Goal: Feedback & Contribution: Contribute content

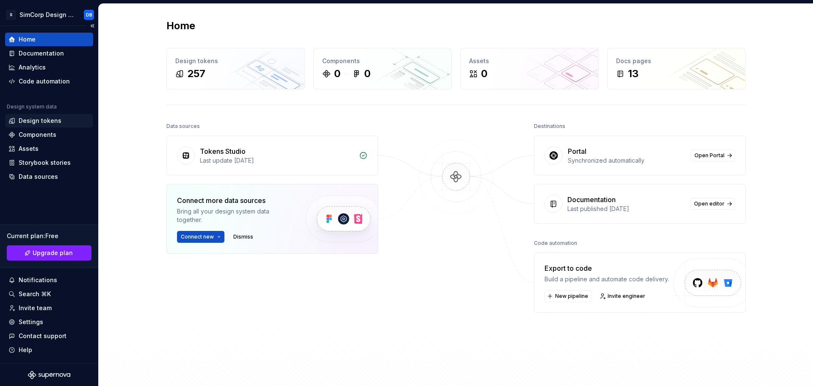
click at [39, 120] on div "Design tokens" at bounding box center [40, 120] width 43 height 8
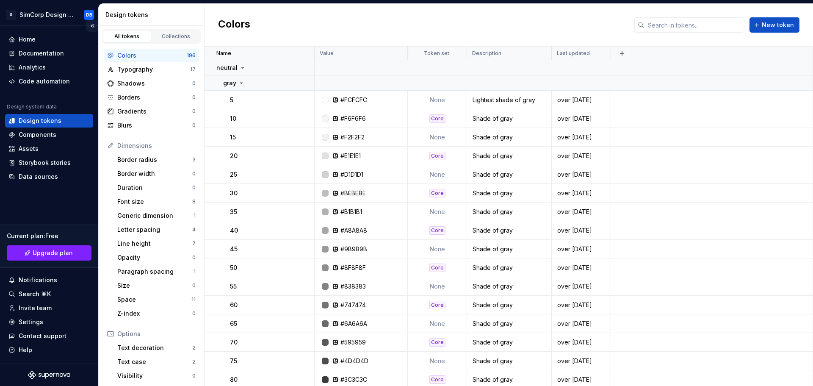
click at [91, 29] on button "Collapse sidebar" at bounding box center [92, 26] width 12 height 12
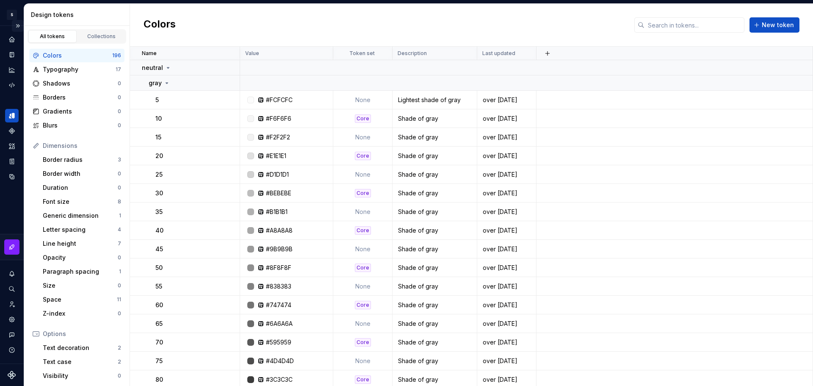
click at [17, 25] on button "Expand sidebar" at bounding box center [18, 26] width 12 height 12
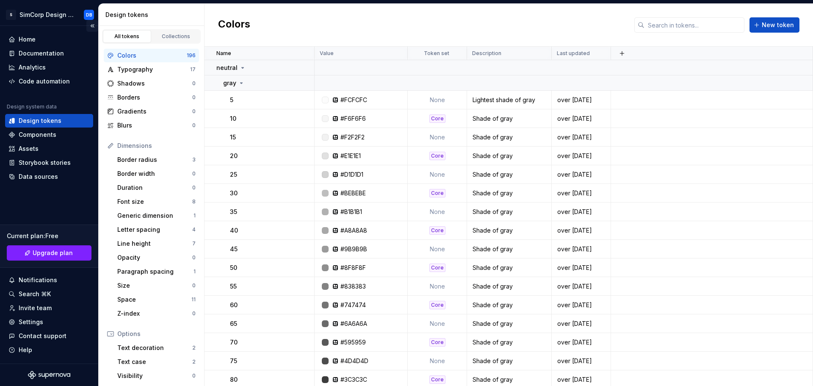
click at [17, 25] on div "S SimCorp Design System DB" at bounding box center [49, 15] width 98 height 22
click at [91, 23] on button "Collapse sidebar" at bounding box center [92, 26] width 12 height 12
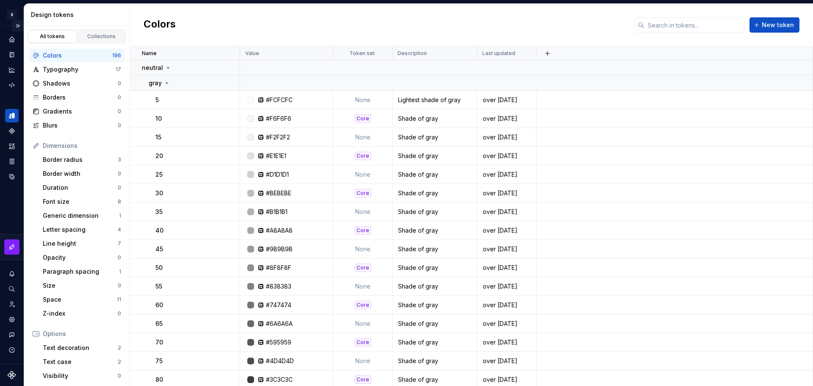
click at [20, 25] on button "Expand sidebar" at bounding box center [18, 26] width 12 height 12
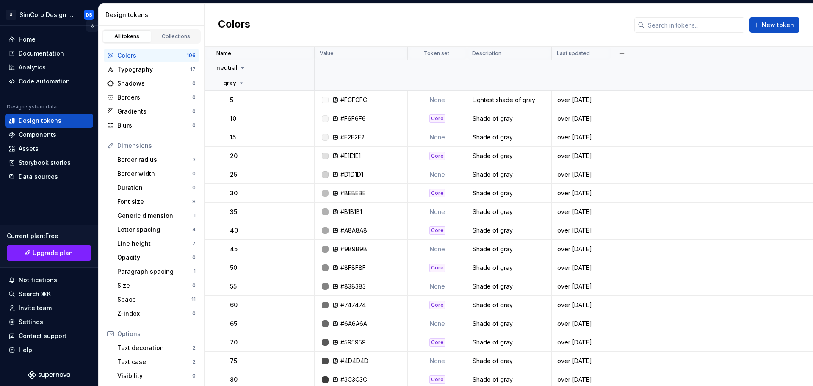
click at [92, 23] on button "Collapse sidebar" at bounding box center [92, 26] width 12 height 12
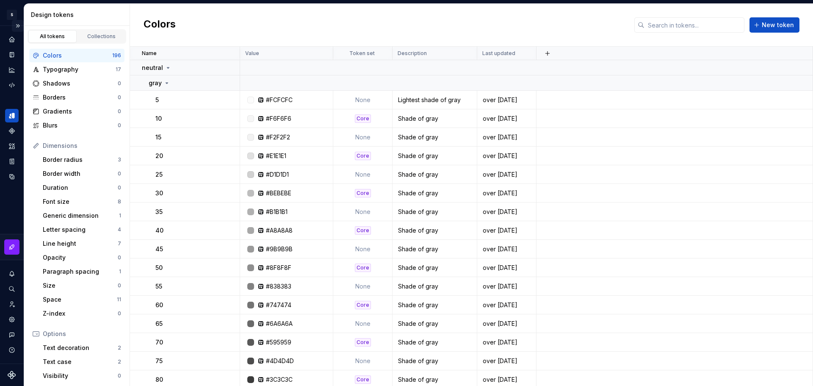
click at [17, 26] on button "Expand sidebar" at bounding box center [18, 26] width 12 height 12
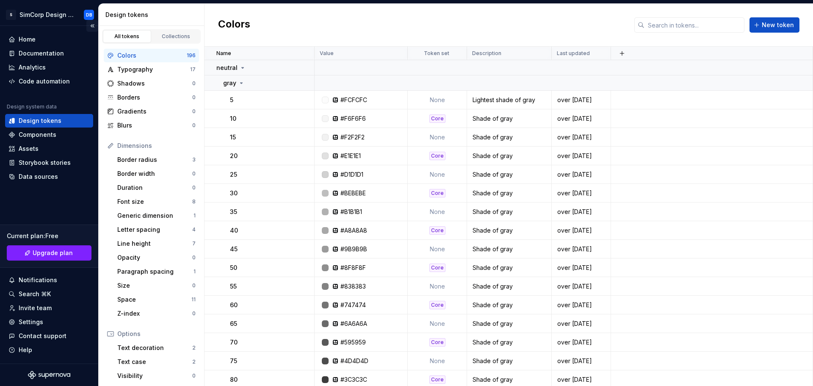
click at [93, 28] on button "Collapse sidebar" at bounding box center [92, 26] width 12 height 12
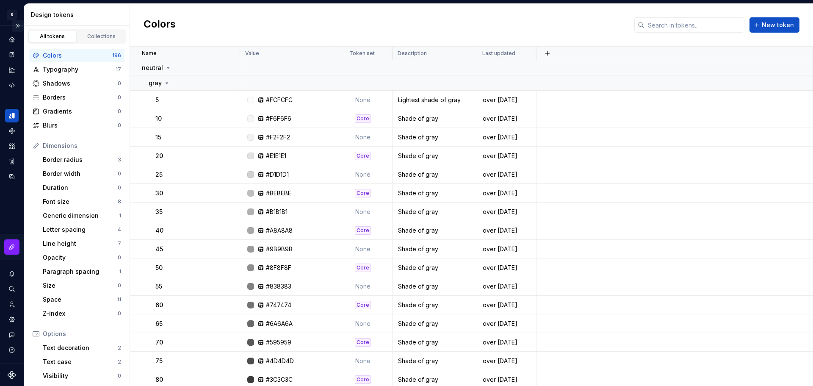
click at [17, 25] on button "Expand sidebar" at bounding box center [18, 26] width 12 height 12
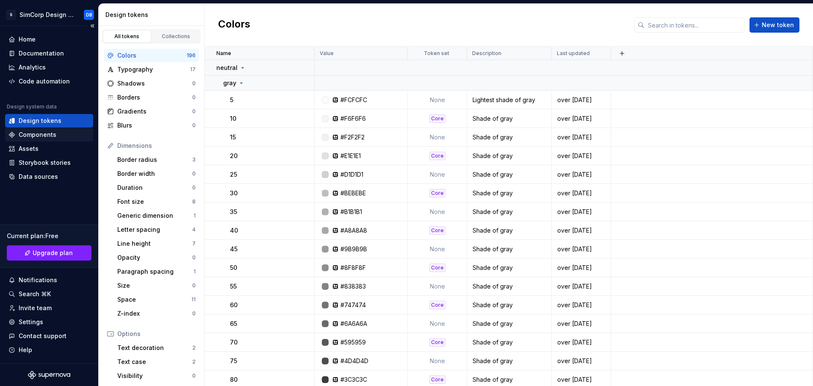
click at [36, 136] on div "Components" at bounding box center [38, 134] width 38 height 8
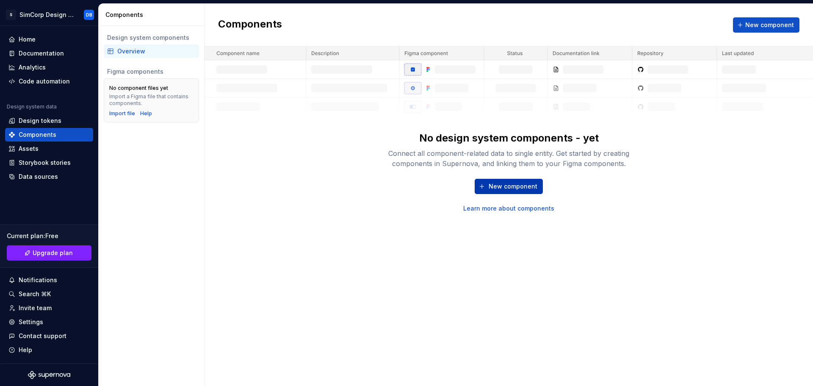
click at [510, 187] on span "New component" at bounding box center [513, 186] width 49 height 8
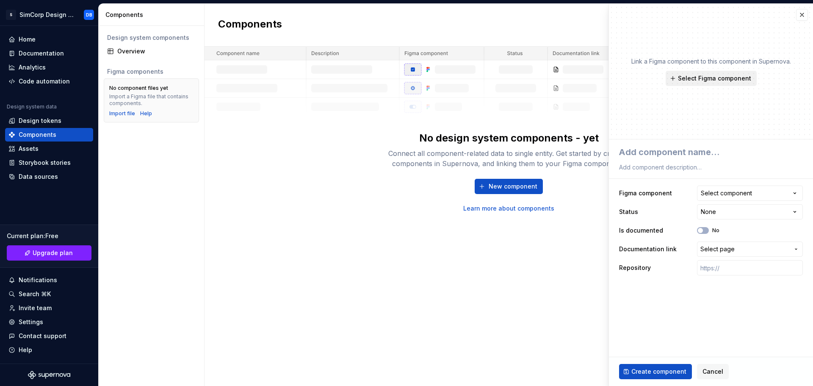
click at [710, 80] on span "Select Figma component" at bounding box center [714, 78] width 73 height 8
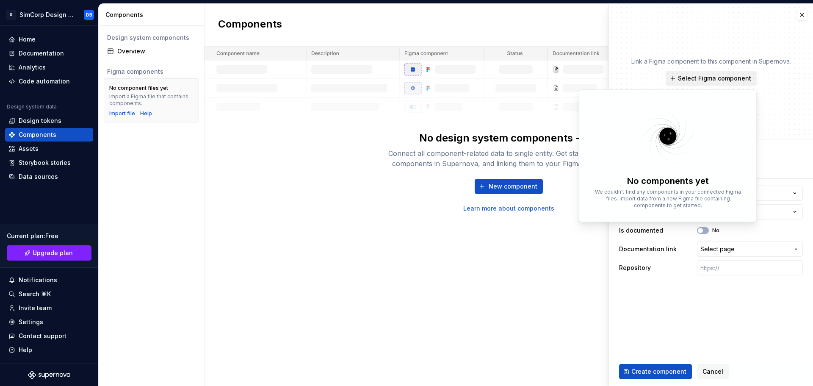
click at [709, 85] on button "Select Figma component" at bounding box center [711, 78] width 91 height 15
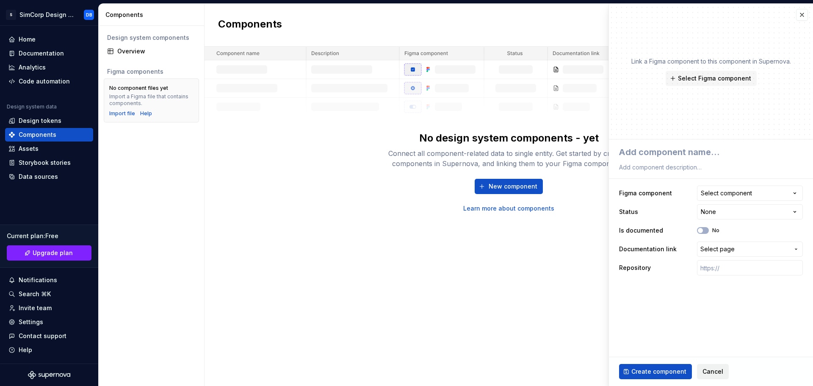
click at [717, 374] on span "Cancel" at bounding box center [713, 371] width 21 height 8
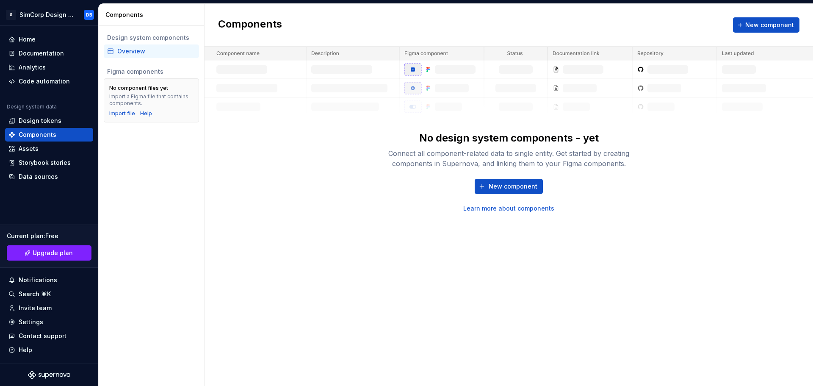
click at [307, 338] on div "Components New component No design system components - yet Connect all componen…" at bounding box center [509, 195] width 609 height 382
click at [33, 322] on div "Settings" at bounding box center [31, 322] width 25 height 8
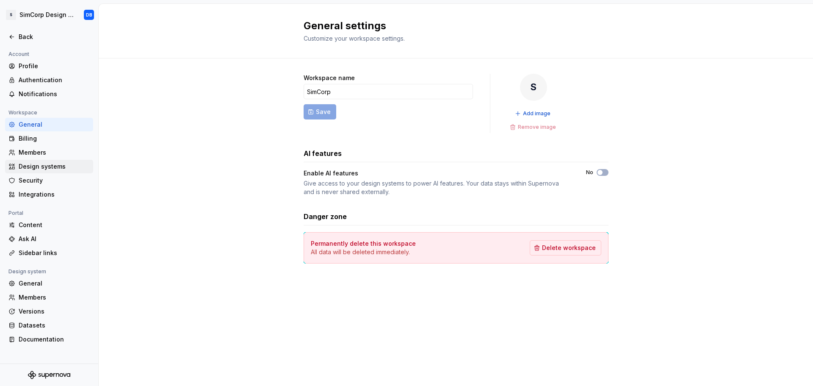
click at [35, 166] on div "Design systems" at bounding box center [54, 166] width 71 height 8
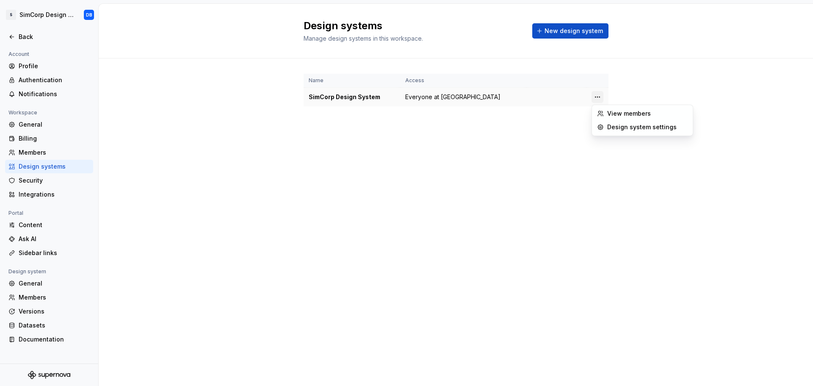
click at [598, 99] on html "S SimCorp Design System DB Back Account Profile Authentication Notifications Wo…" at bounding box center [406, 193] width 813 height 386
click at [614, 127] on div "Design system settings" at bounding box center [647, 127] width 80 height 8
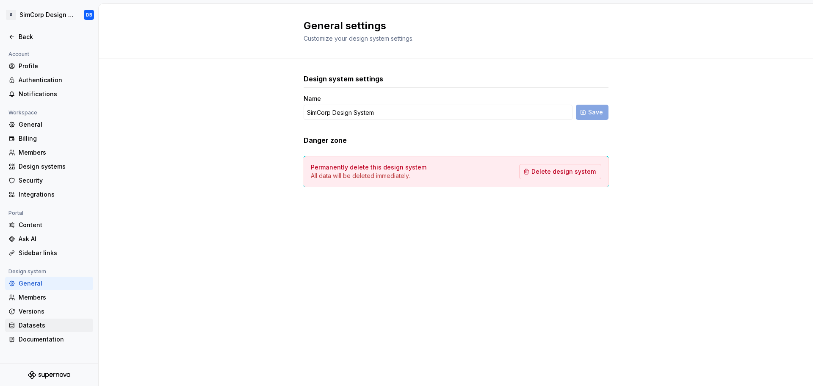
click at [33, 328] on div "Datasets" at bounding box center [54, 325] width 71 height 8
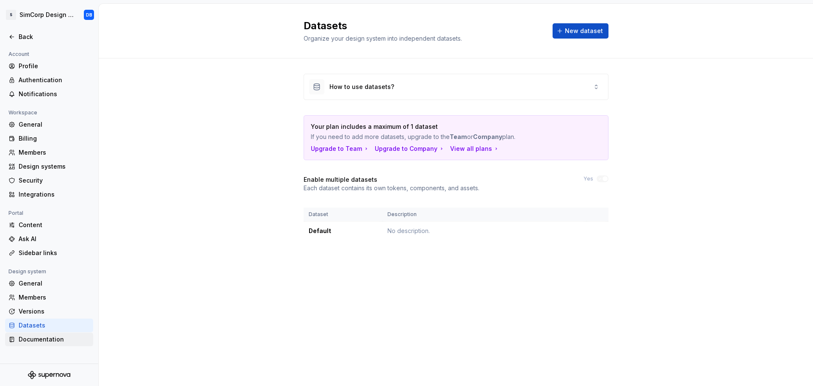
click at [30, 336] on div "Documentation" at bounding box center [54, 339] width 71 height 8
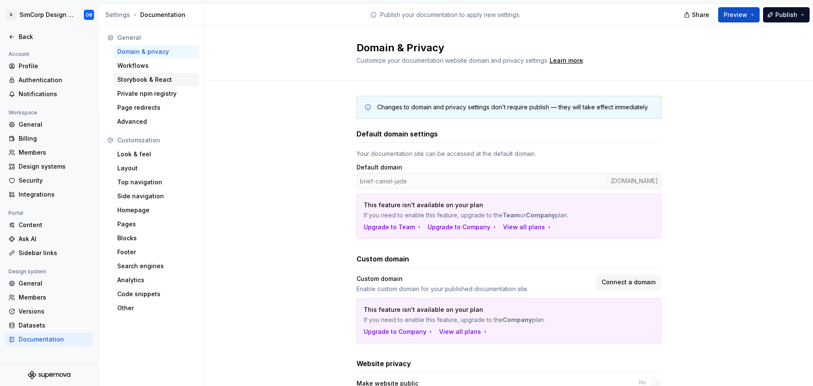
click at [153, 83] on div "Storybook & React" at bounding box center [156, 79] width 78 height 8
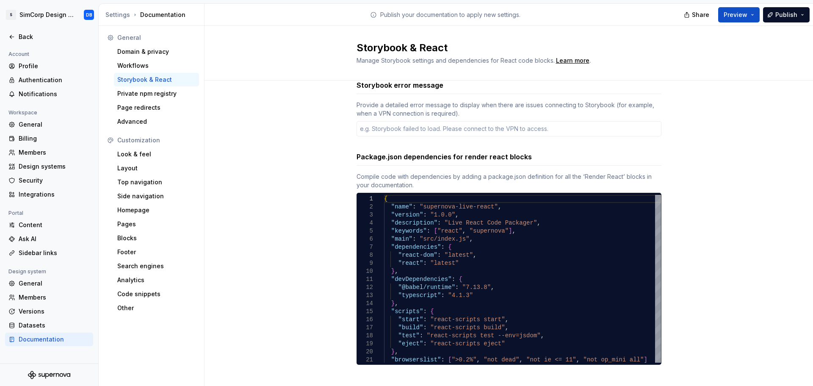
scroll to position [23, 0]
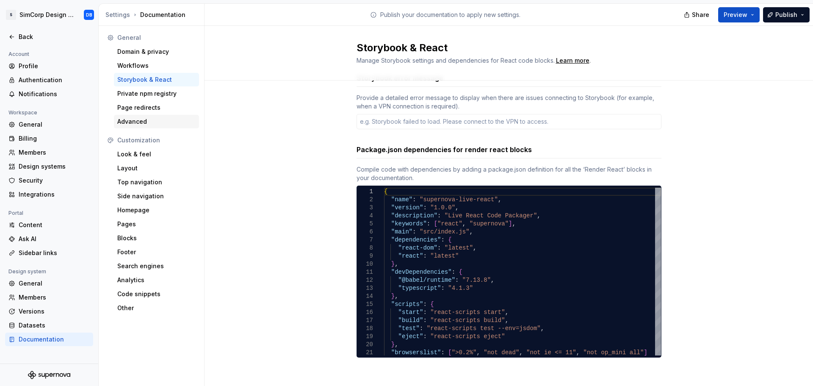
click at [136, 121] on div "Advanced" at bounding box center [156, 121] width 78 height 8
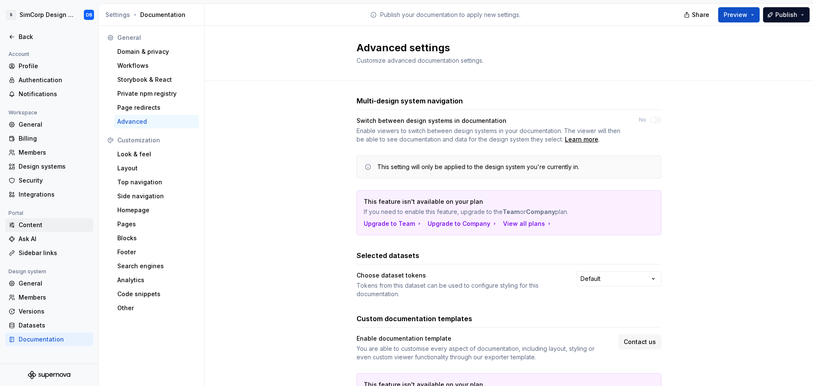
click at [29, 222] on div "Content" at bounding box center [54, 225] width 71 height 8
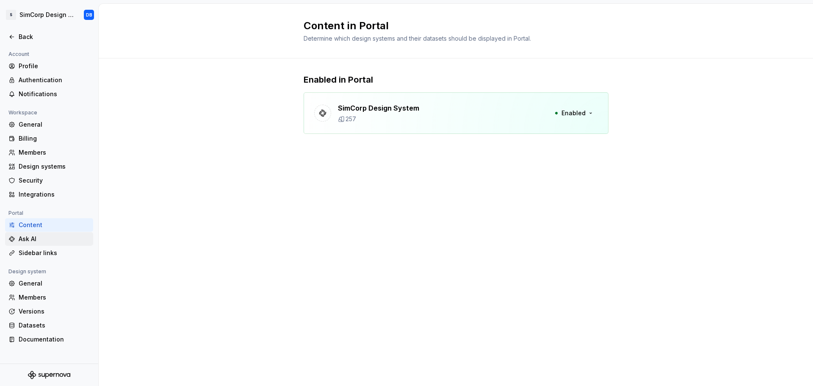
click at [29, 236] on div "Ask AI" at bounding box center [54, 239] width 71 height 8
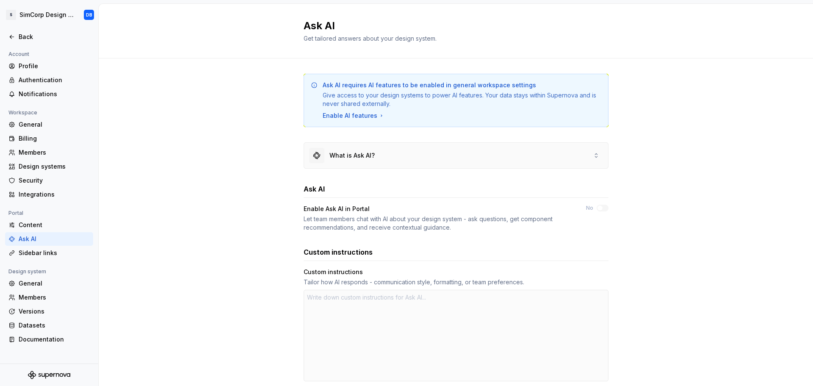
click at [359, 154] on div "What is Ask AI?" at bounding box center [351, 155] width 45 height 8
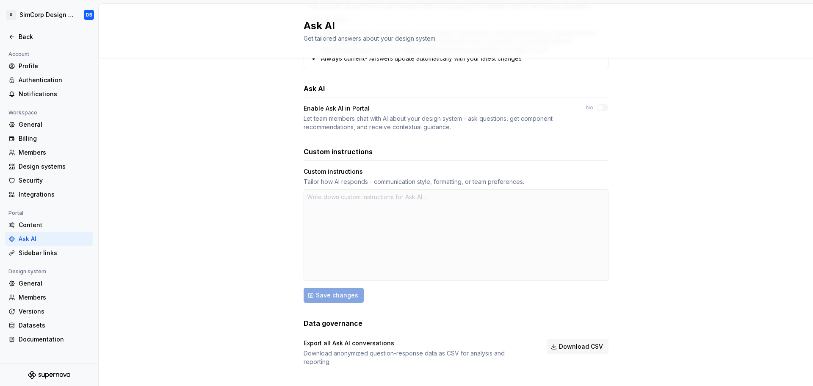
scroll to position [346, 0]
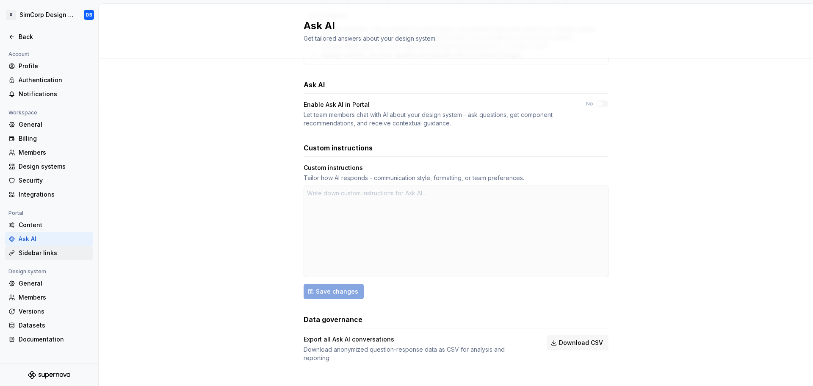
click at [40, 252] on div "Sidebar links" at bounding box center [54, 253] width 71 height 8
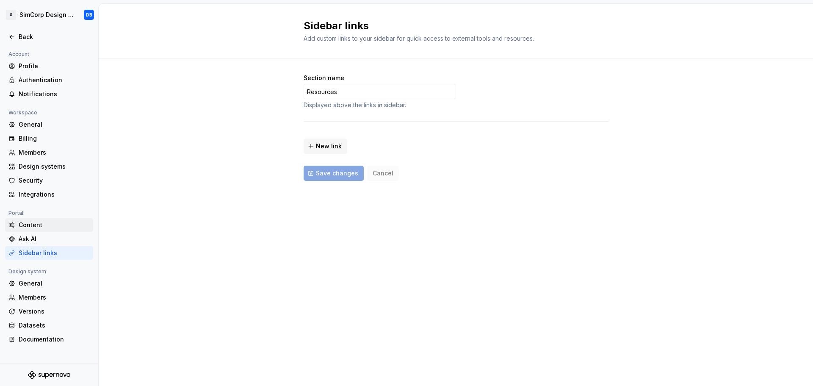
click at [36, 224] on div "Content" at bounding box center [54, 225] width 71 height 8
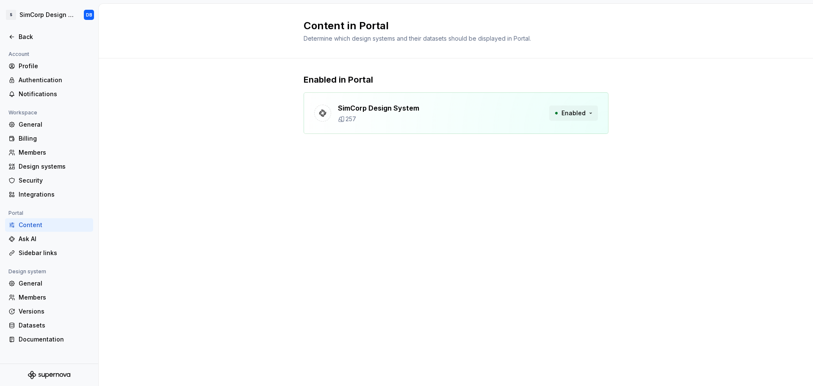
click at [581, 111] on span "Enabled" at bounding box center [574, 113] width 24 height 8
click at [361, 109] on p "SimCorp Design System" at bounding box center [378, 108] width 81 height 10
click at [41, 189] on div "Integrations" at bounding box center [49, 195] width 88 height 14
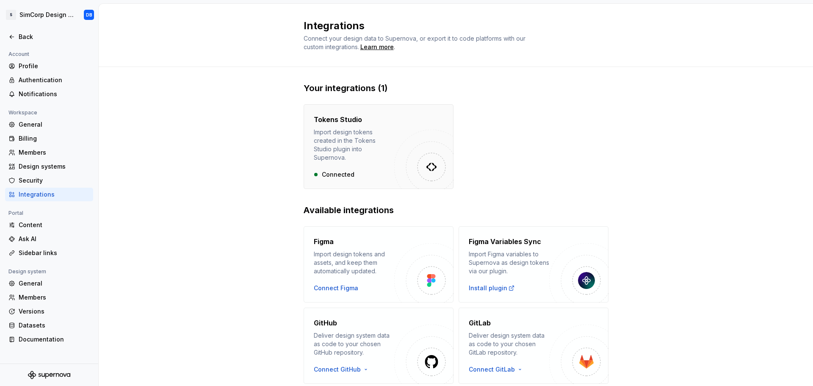
click at [374, 155] on div "Tokens Studio Import design tokens created in the Tokens Studio plugin into Sup…" at bounding box center [354, 146] width 80 height 64
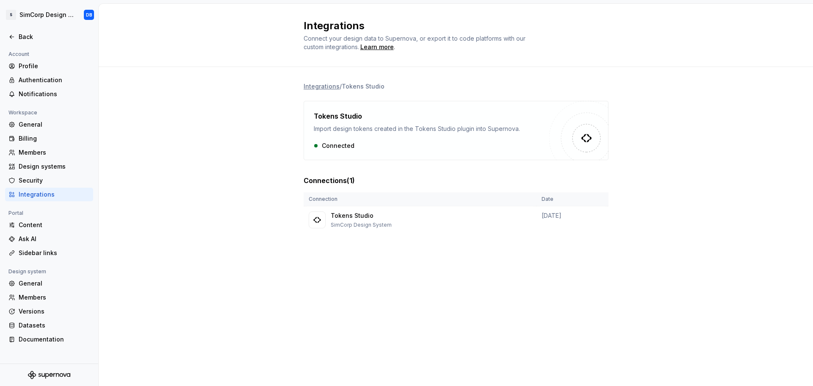
click at [324, 146] on div "Connected" at bounding box center [431, 145] width 235 height 8
click at [312, 146] on div "Tokens Studio Import design tokens created in the Tokens Studio plugin into Sup…" at bounding box center [456, 130] width 305 height 59
click at [386, 221] on p "SimCorp Design System" at bounding box center [361, 224] width 61 height 7
click at [318, 224] on div at bounding box center [317, 219] width 17 height 17
click at [38, 191] on div "Integrations" at bounding box center [54, 194] width 71 height 8
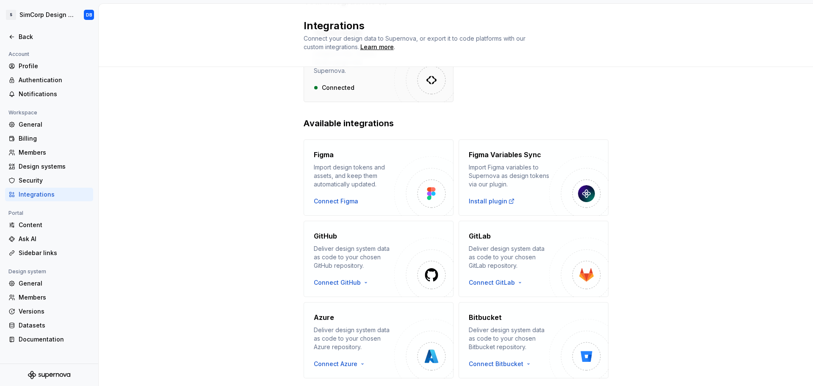
scroll to position [103, 0]
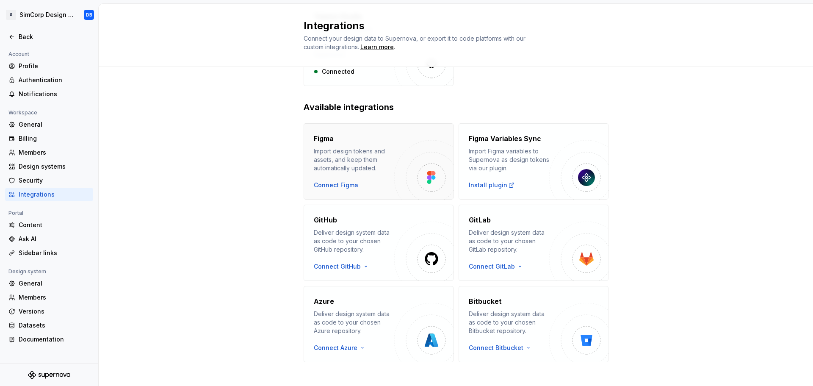
click at [379, 163] on div "Import design tokens and assets, and keep them automatically updated." at bounding box center [354, 159] width 80 height 25
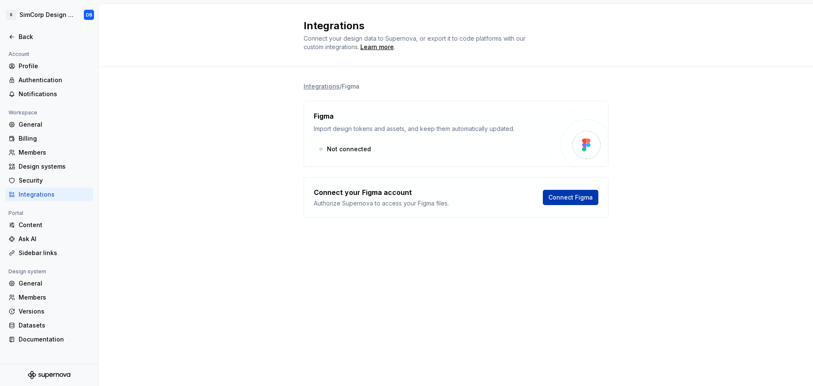
click at [573, 199] on span "Connect Figma" at bounding box center [570, 197] width 44 height 8
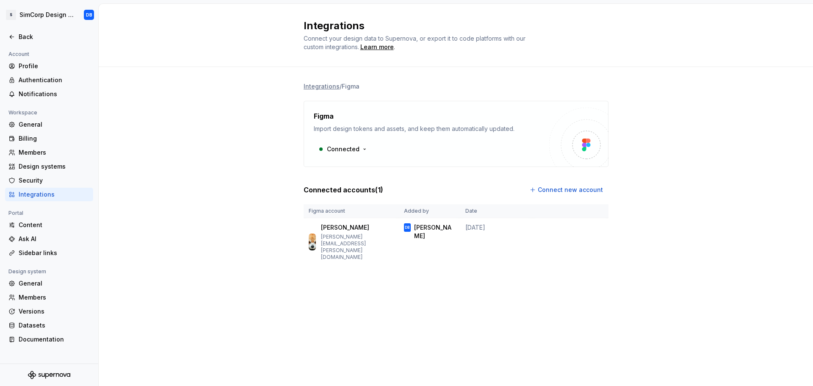
click at [327, 86] on li "Integrations" at bounding box center [322, 86] width 36 height 8
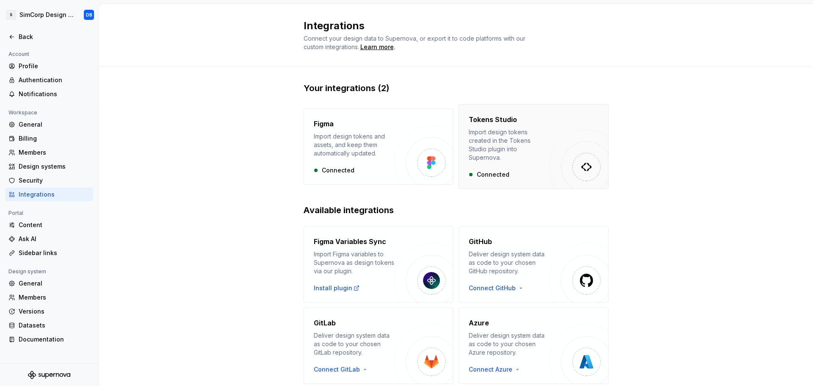
click at [496, 170] on div "Connected" at bounding box center [509, 174] width 80 height 8
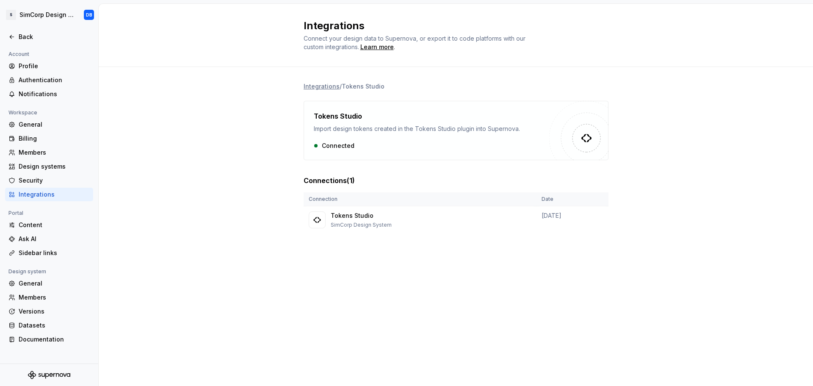
click at [331, 146] on div "Connected" at bounding box center [431, 145] width 235 height 8
click at [51, 193] on div "Integrations" at bounding box center [54, 194] width 71 height 8
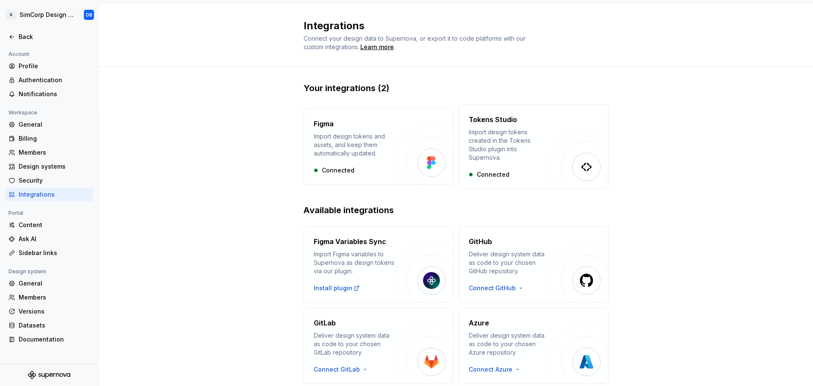
drag, startPoint x: 490, startPoint y: 166, endPoint x: 669, endPoint y: 152, distance: 179.7
click at [669, 152] on div "Your integrations (2) Figma Import design tokens and assets, and keep them auto…" at bounding box center [456, 282] width 714 height 430
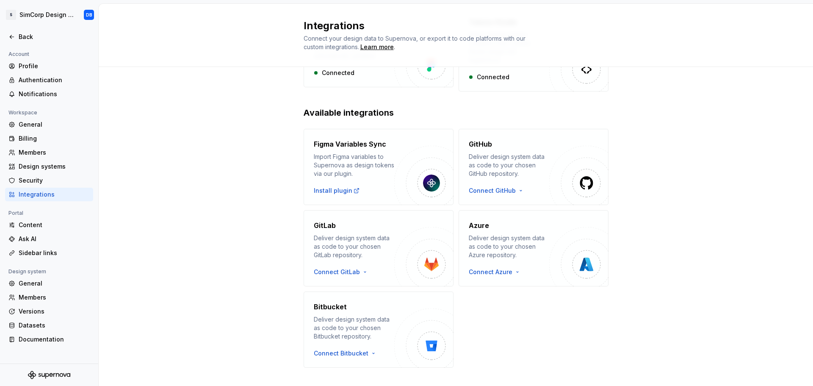
scroll to position [103, 0]
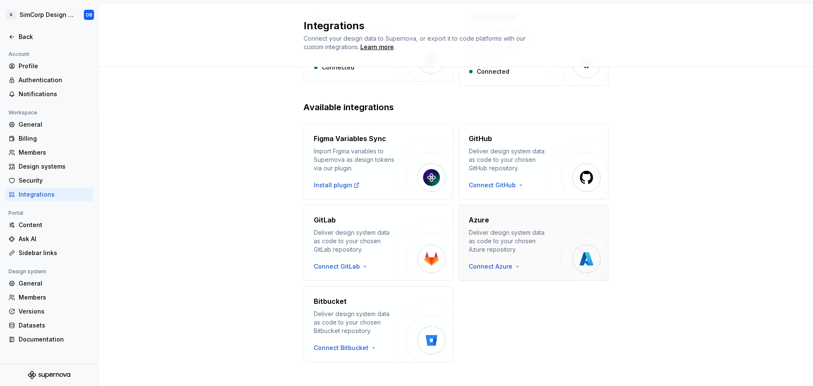
click at [514, 234] on div "Deliver design system data as code to your chosen Azure repository." at bounding box center [509, 240] width 80 height 25
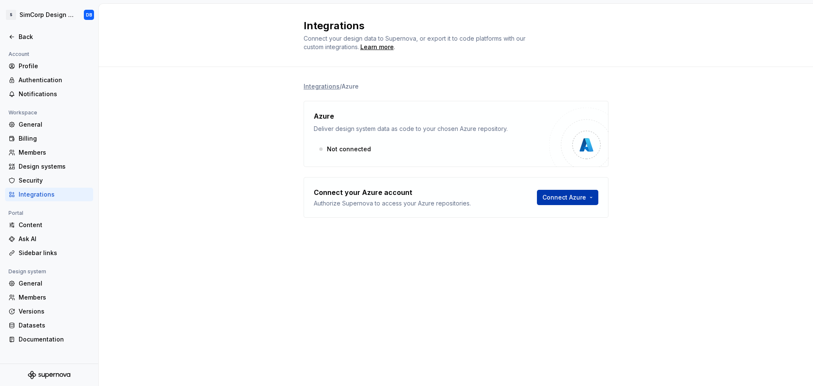
click at [563, 201] on html "S SimCorp Design System DB Back Account Profile Authentication Notifications Wo…" at bounding box center [406, 193] width 813 height 386
click at [567, 216] on div "Sign in with OAuth" at bounding box center [587, 215] width 86 height 8
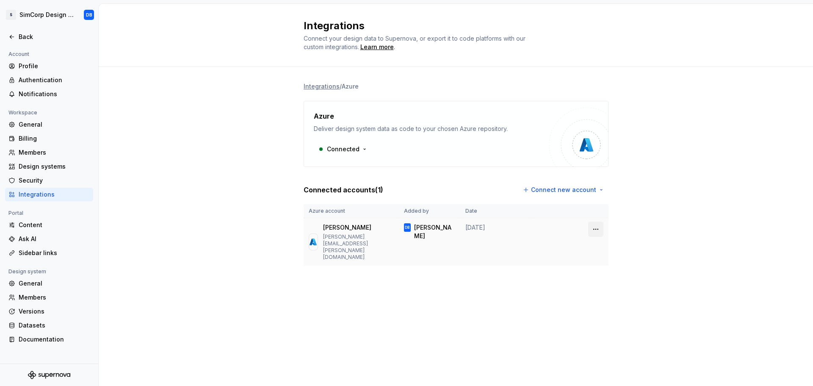
click at [596, 229] on html "S SimCorp Design System DB Back Account Profile Authentication Notifications Wo…" at bounding box center [406, 193] width 813 height 386
click at [505, 308] on html "S SimCorp Design System DB Back Account Profile Authentication Notifications Wo…" at bounding box center [406, 193] width 813 height 386
click at [25, 193] on div "Integrations" at bounding box center [54, 194] width 71 height 8
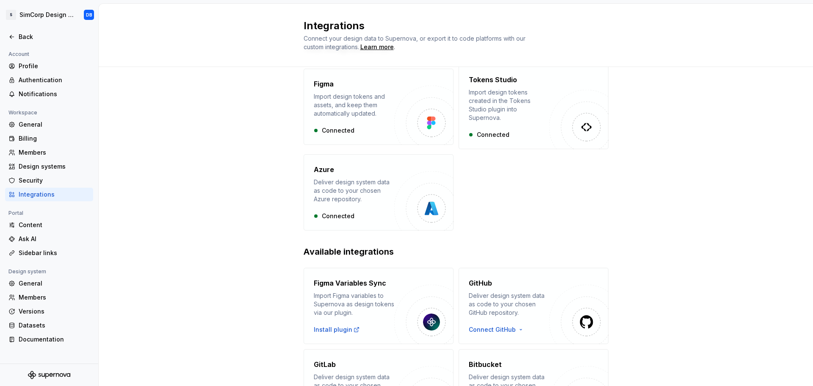
scroll to position [85, 0]
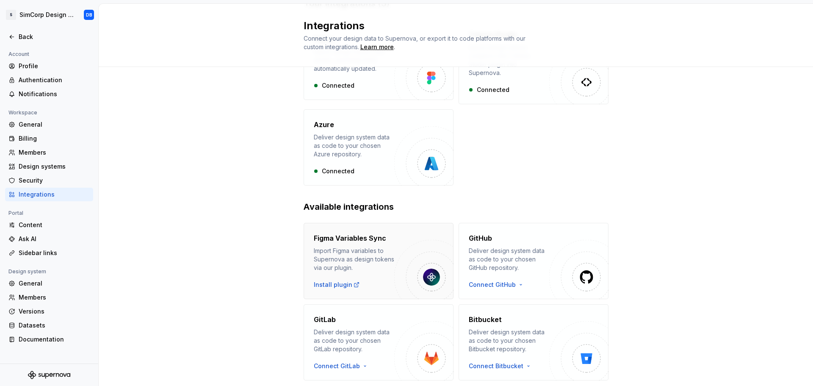
click at [361, 250] on div "Import Figma variables to Supernova as design tokens via our plugin." at bounding box center [354, 258] width 80 height 25
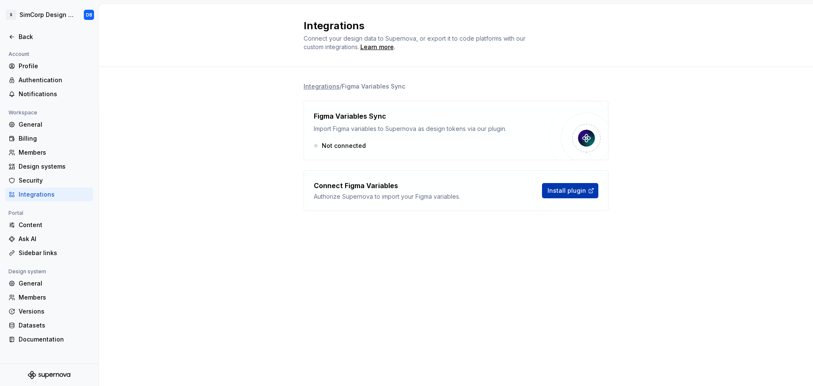
click at [570, 189] on span "Install plugin" at bounding box center [567, 190] width 39 height 8
click at [20, 179] on div "Security" at bounding box center [54, 180] width 71 height 8
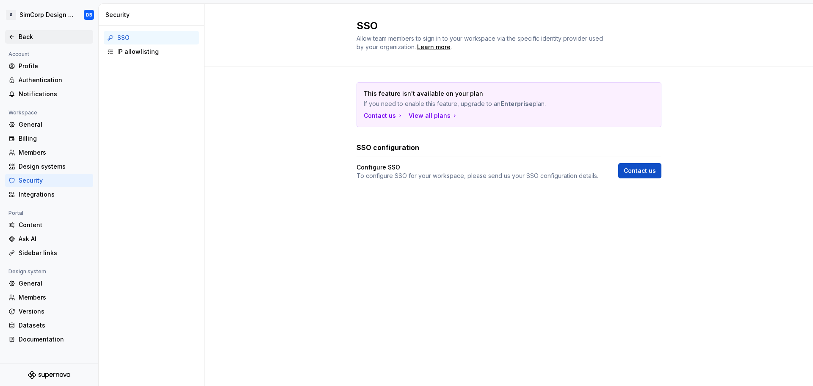
click at [25, 34] on div "Back" at bounding box center [54, 37] width 71 height 8
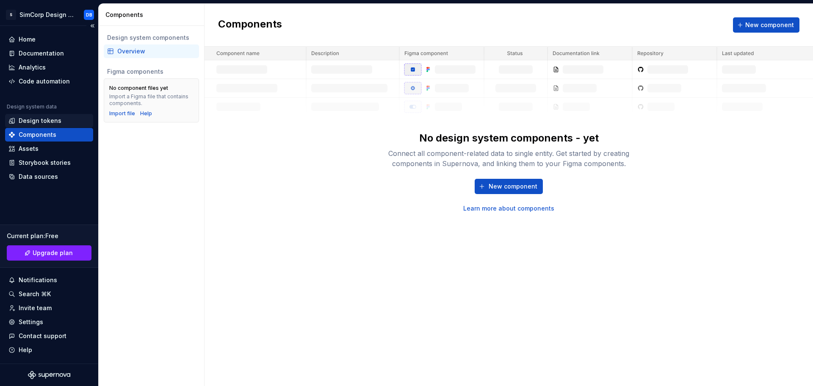
click at [38, 123] on div "Design tokens" at bounding box center [40, 120] width 43 height 8
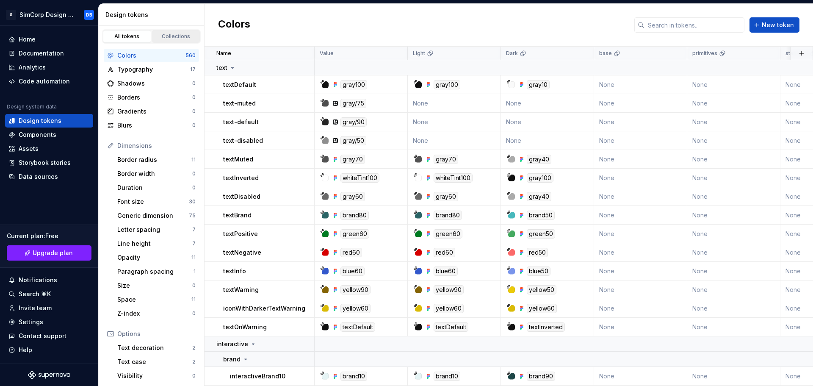
click at [168, 36] on div "Collections" at bounding box center [176, 36] width 42 height 7
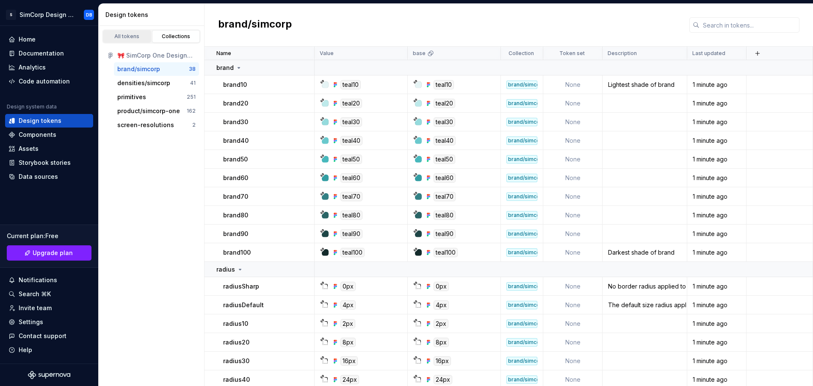
click at [127, 38] on div "All tokens" at bounding box center [127, 36] width 42 height 7
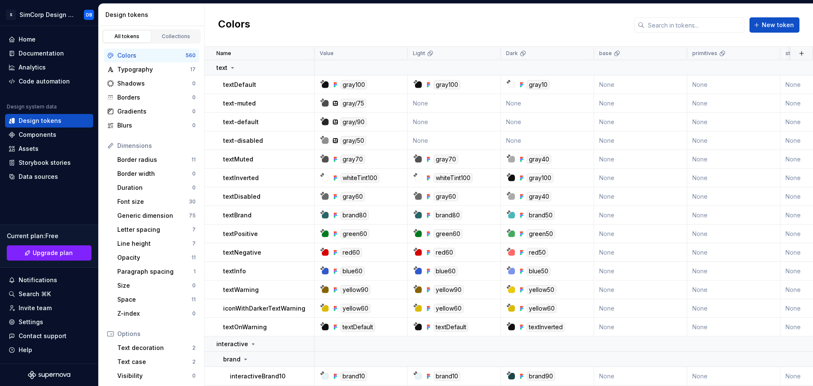
drag, startPoint x: 127, startPoint y: 57, endPoint x: 266, endPoint y: 30, distance: 141.4
click at [274, 29] on div "Colors New token" at bounding box center [509, 25] width 609 height 43
click at [269, 85] on div "textDefault" at bounding box center [268, 84] width 91 height 8
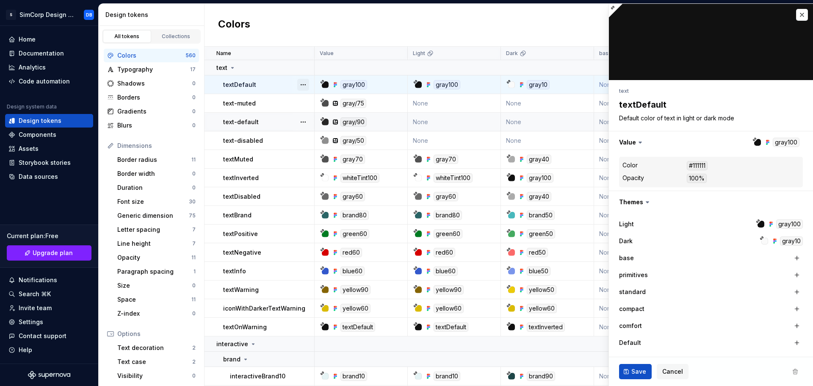
type textarea "*"
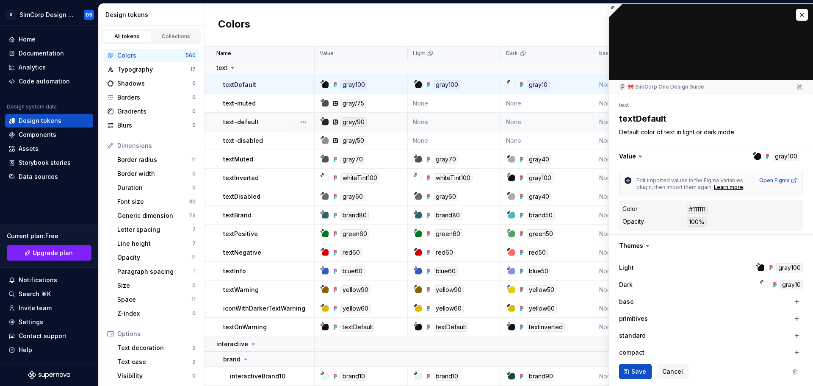
click at [669, 363] on div "Save Cancel" at bounding box center [711, 371] width 204 height 29
click at [665, 371] on span "Cancel" at bounding box center [672, 371] width 21 height 8
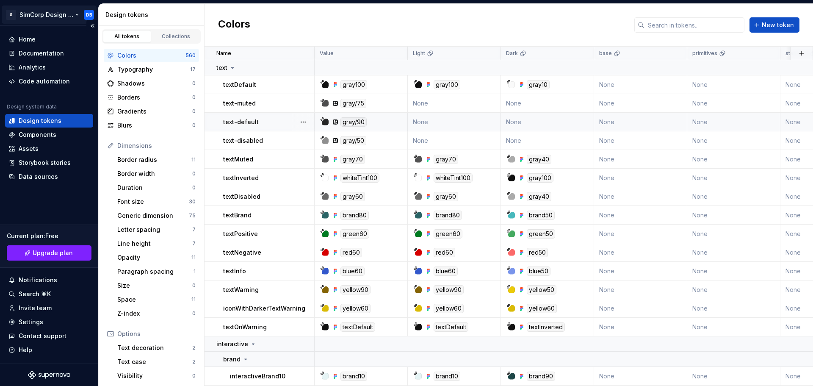
click at [43, 14] on html "S SimCorp Design System DB Home Documentation Analytics Code automation Design …" at bounding box center [406, 193] width 813 height 386
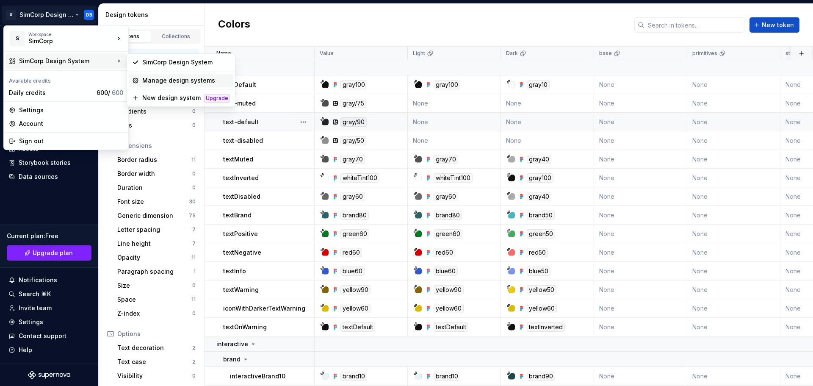
click at [164, 80] on div "Manage design systems" at bounding box center [186, 80] width 88 height 8
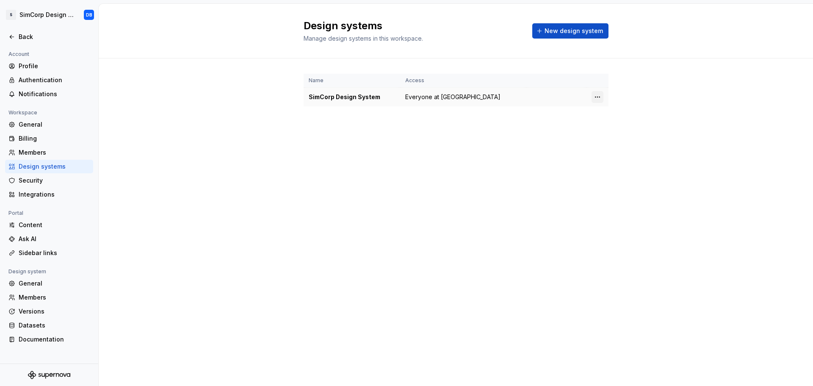
click at [598, 98] on html "S SimCorp Design System DB Back Account Profile Authentication Notifications Wo…" at bounding box center [406, 193] width 813 height 386
click at [623, 130] on div "Design system settings" at bounding box center [647, 127] width 80 height 8
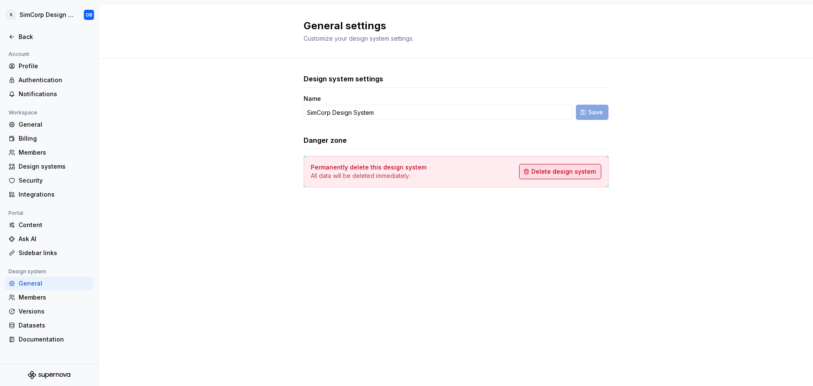
click at [564, 172] on span "Delete design system" at bounding box center [563, 171] width 64 height 8
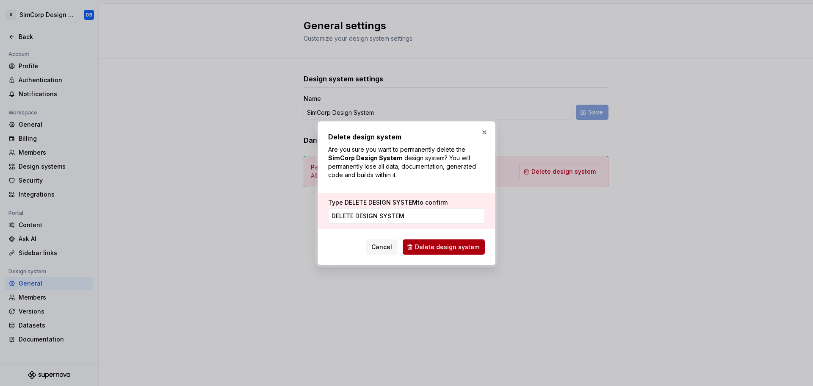
type input "DELETE DESIGN SYSTEM"
click at [418, 245] on button "Delete design system" at bounding box center [444, 246] width 82 height 15
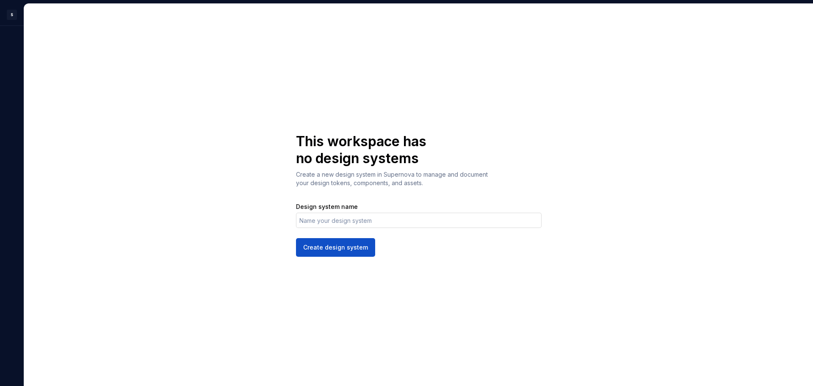
click at [334, 224] on input "Design system name" at bounding box center [419, 220] width 246 height 15
click at [354, 220] on input "SimCorp Design Sytem" at bounding box center [419, 220] width 246 height 15
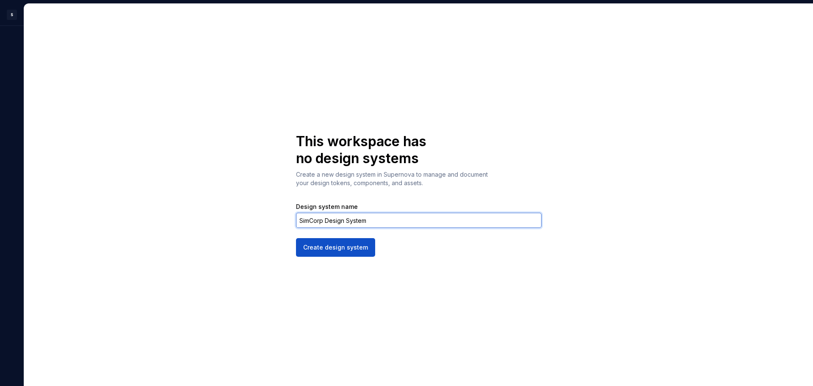
drag, startPoint x: 371, startPoint y: 219, endPoint x: 271, endPoint y: 214, distance: 100.0
click at [271, 214] on div "This workspace has no design systems Create a new design system in Supernova to…" at bounding box center [418, 195] width 789 height 382
type input "SimCorp Design System"
click at [271, 270] on div "This workspace has no design systems Create a new design system in Supernova to…" at bounding box center [418, 195] width 789 height 382
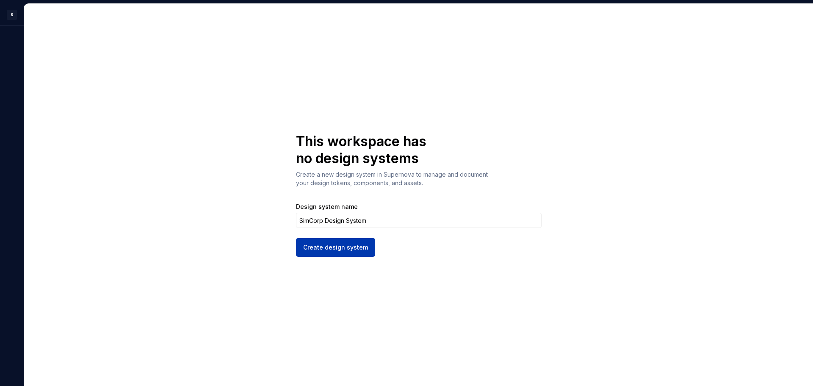
click at [332, 246] on span "Create design system" at bounding box center [335, 247] width 65 height 8
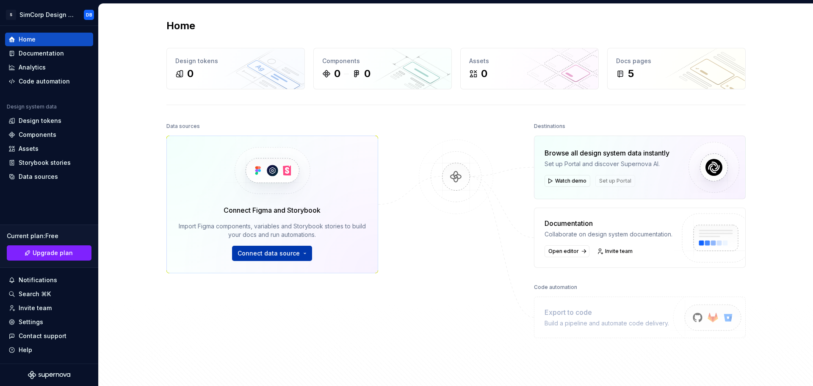
click at [285, 252] on span "Connect data source" at bounding box center [269, 253] width 62 height 8
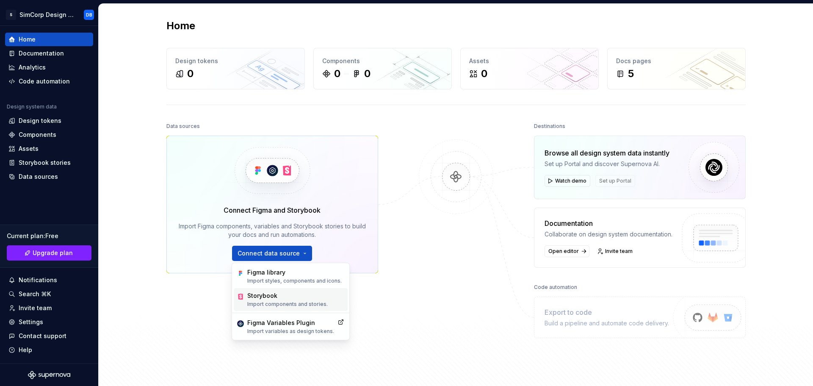
click at [278, 300] on div "Storybook Import components and stories." at bounding box center [287, 299] width 80 height 16
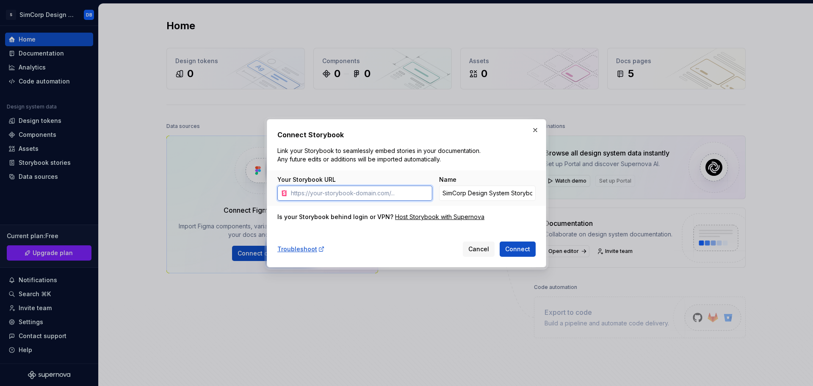
click at [381, 194] on input "Your Storybook URL" at bounding box center [360, 192] width 145 height 15
paste input "https://icy-moss-0fb990703.5.azurestaticapps.net/"
click at [521, 249] on span "Connect" at bounding box center [517, 249] width 25 height 8
click at [380, 198] on input "https://icy-moss-0fb990703.5.azurestaticapps.net/" at bounding box center [360, 192] width 145 height 15
paste input "://icy-moss-0fb990703.5.azurestaticapps.net/?path=/docs"
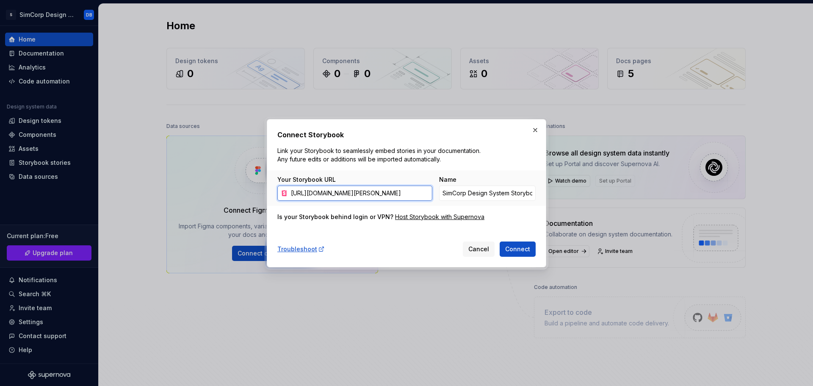
scroll to position [0, 39]
type input "http://icy-moss-0fb990703.5.azurestaticapps.net/?path=/docs/"
click at [511, 250] on span "Connect" at bounding box center [517, 249] width 25 height 8
click at [535, 131] on button "button" at bounding box center [535, 130] width 12 height 12
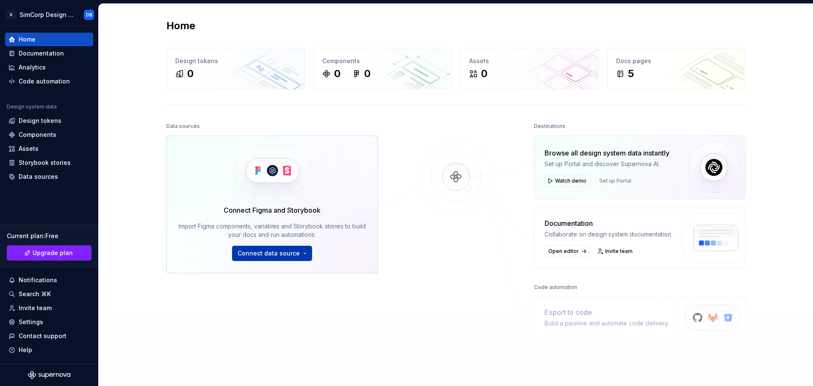
click at [255, 250] on span "Connect data source" at bounding box center [269, 253] width 62 height 8
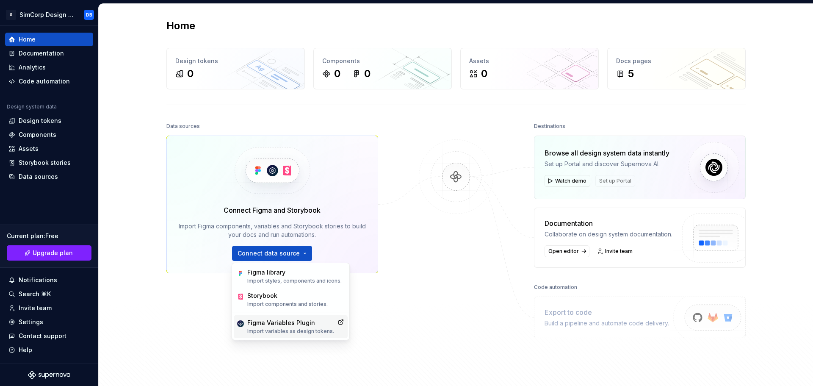
click at [273, 329] on p "Import variables as design tokens." at bounding box center [290, 331] width 87 height 7
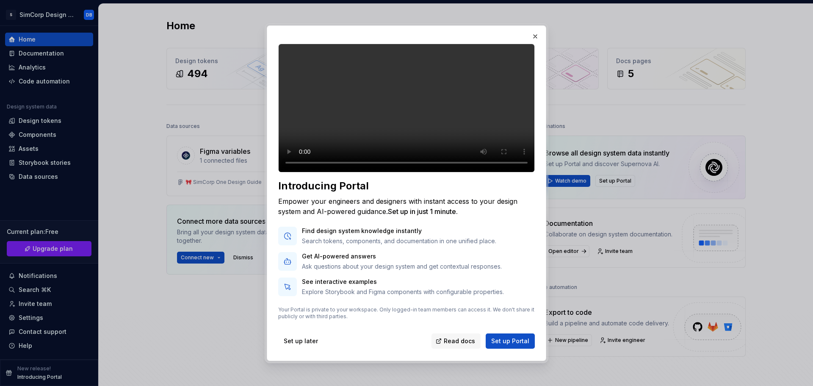
scroll to position [2, 0]
click at [517, 345] on span "Set up Portal" at bounding box center [510, 341] width 38 height 8
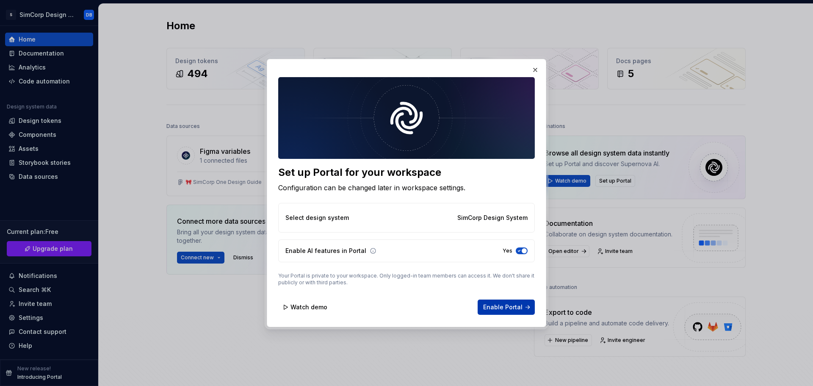
click at [506, 305] on span "Enable Portal" at bounding box center [502, 307] width 39 height 8
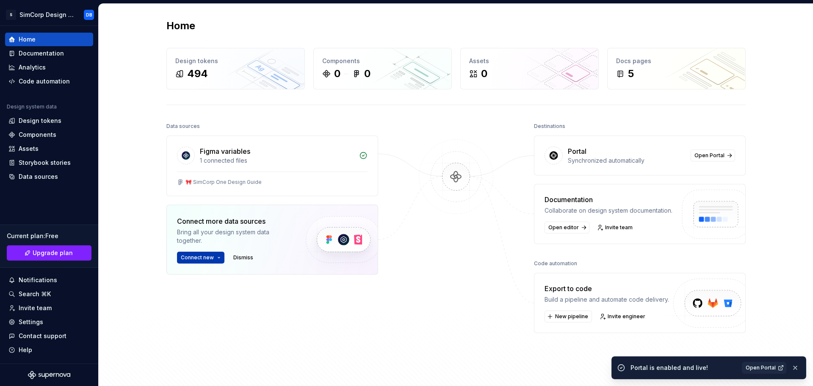
click at [211, 257] on button "Connect new" at bounding box center [200, 258] width 47 height 12
click at [211, 279] on div "Figma library Import styles, components and icons." at bounding box center [238, 279] width 94 height 16
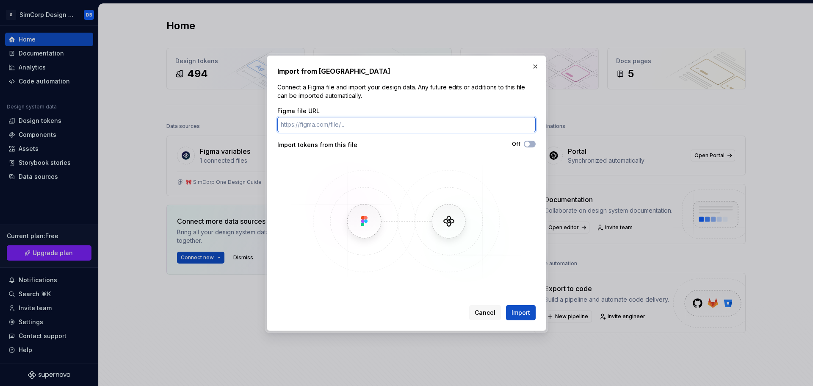
paste input "https://www.figma.com/design/fVeNp2AeoeNttjrvKA7pg8/%F0%9F%8E%80-SimCorp-One-De…"
type input "https://www.figma.com/design/fVeNp2AeoeNttjrvKA7pg8/%F0%9F%8E%80-SimCorp-One-De…"
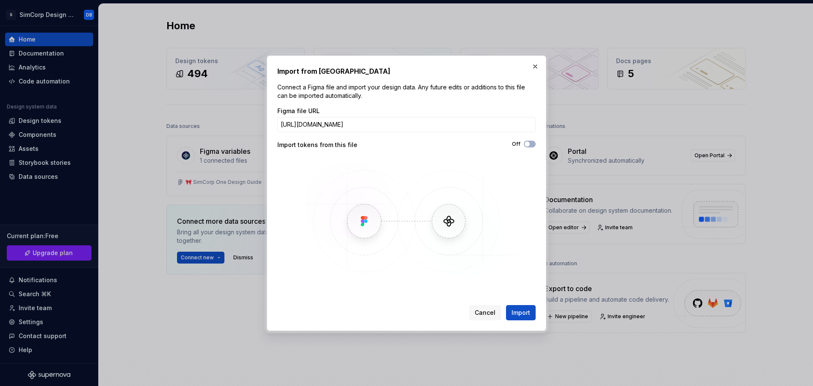
scroll to position [0, 0]
click at [322, 123] on input "https://www.figma.com/design/fVeNp2AeoeNttjrvKA7pg8/%F0%9F%8E%80-SimCorp-One-De…" at bounding box center [406, 124] width 258 height 15
click at [525, 314] on span "Import" at bounding box center [521, 312] width 19 height 8
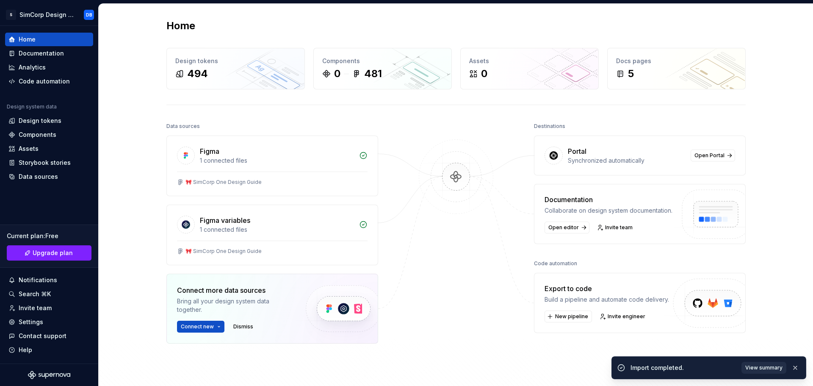
click at [765, 368] on span "View summary" at bounding box center [763, 367] width 37 height 7
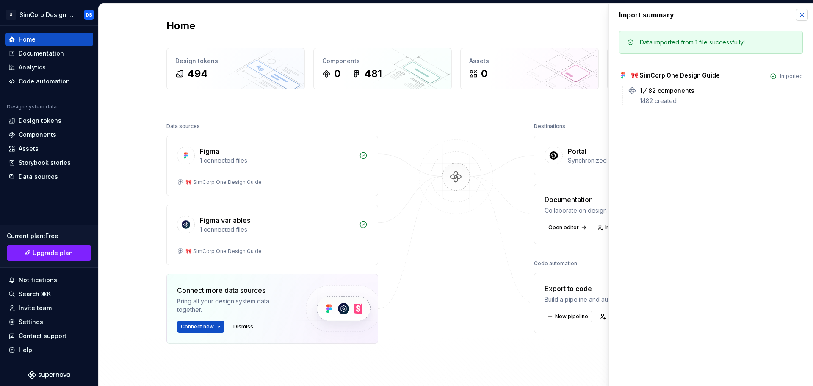
click at [802, 18] on button "button" at bounding box center [802, 15] width 12 height 12
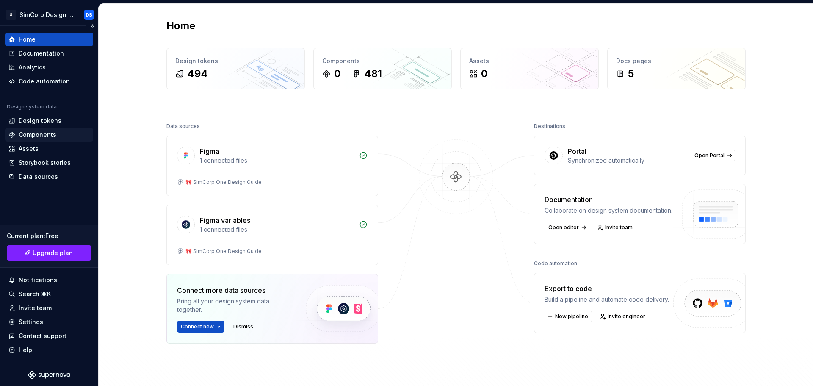
click at [39, 134] on div "Components" at bounding box center [38, 134] width 38 height 8
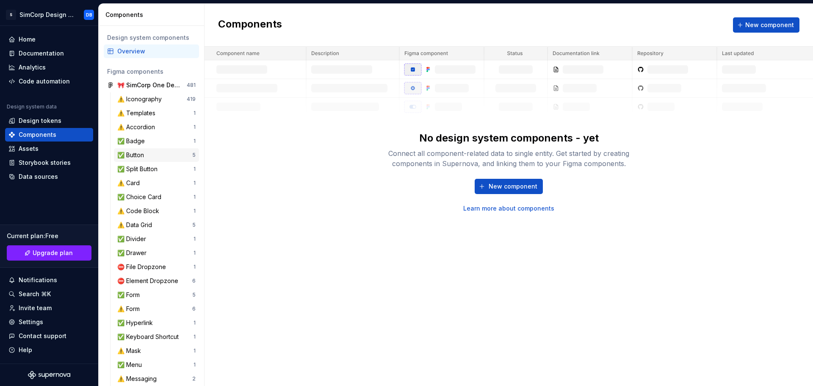
click at [138, 154] on div "✅ Button" at bounding box center [132, 155] width 30 height 8
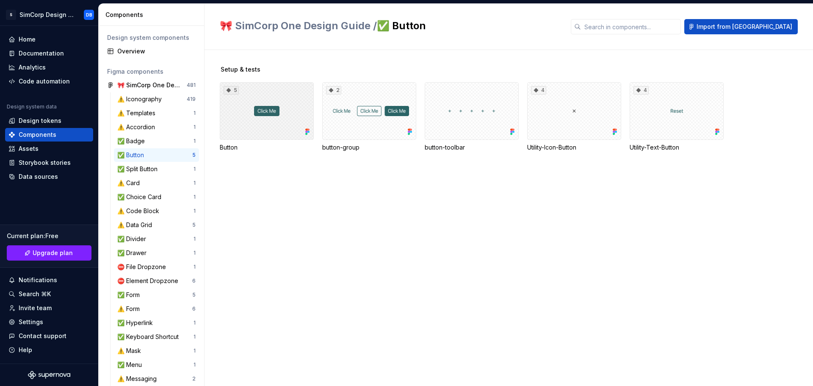
click at [275, 114] on div "5" at bounding box center [267, 111] width 94 height 58
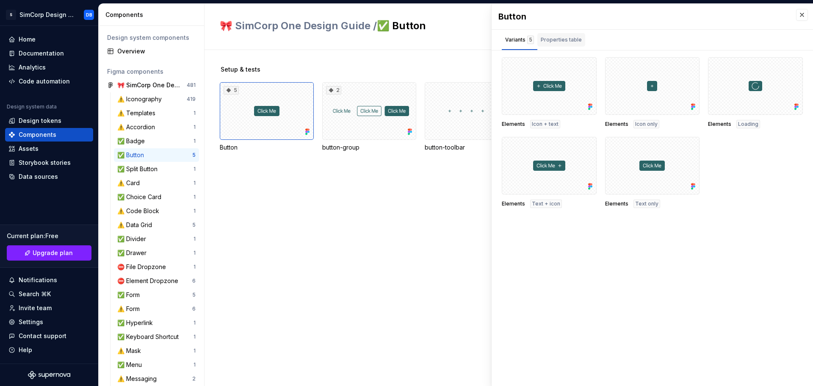
click at [559, 41] on div "Properties table" at bounding box center [561, 40] width 41 height 8
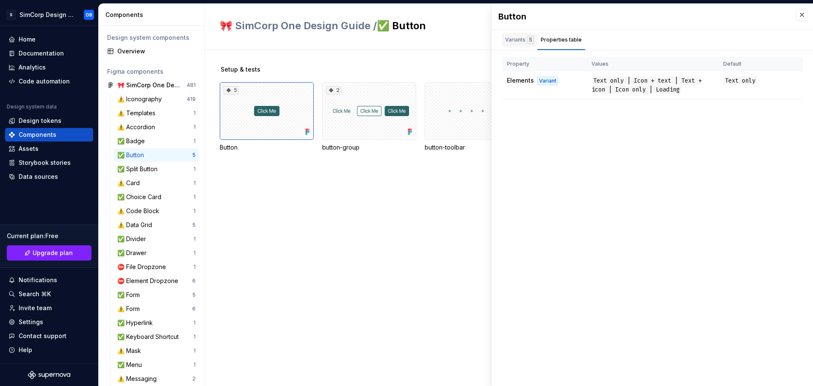
click at [518, 44] on div "Variants 5" at bounding box center [520, 40] width 36 height 14
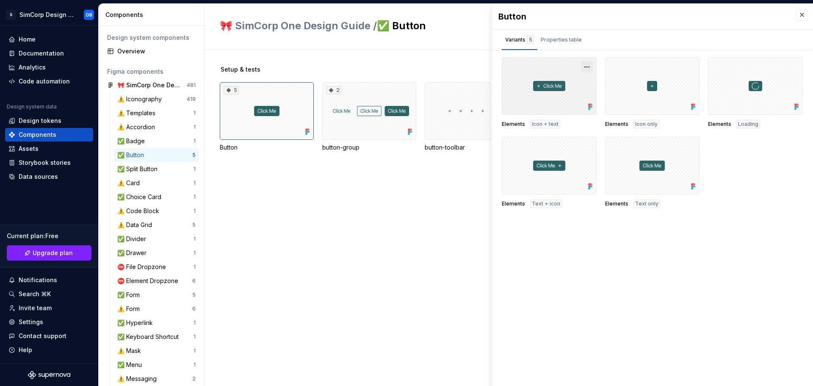
click at [587, 69] on button "button" at bounding box center [587, 67] width 12 height 12
click at [559, 268] on div "Button Variants 5 Properties table Elements Icon + text Elements Icon only Elem…" at bounding box center [652, 195] width 321 height 382
click at [375, 247] on div "Setup & tests 5 Button 2 button-group button-toolbar 4 Utility-Icon-Button 4 Ut…" at bounding box center [516, 218] width 593 height 336
click at [800, 15] on button "button" at bounding box center [802, 15] width 12 height 12
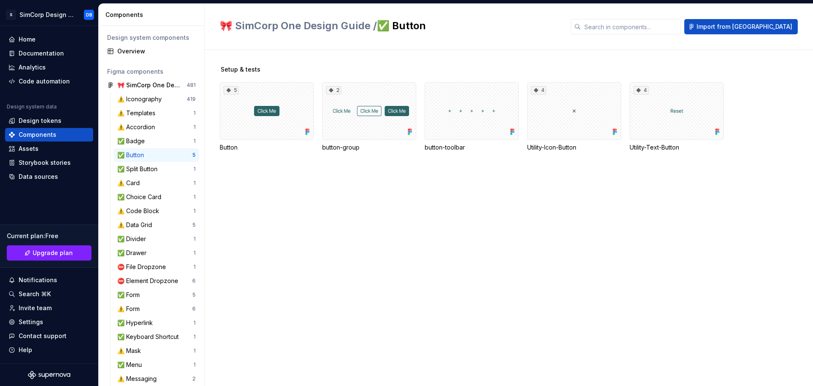
click at [424, 268] on div "Setup & tests 5 Button 2 button-group button-toolbar 4 Utility-Icon-Button 4 Ut…" at bounding box center [516, 218] width 593 height 336
click at [28, 151] on div "Assets" at bounding box center [29, 148] width 20 height 8
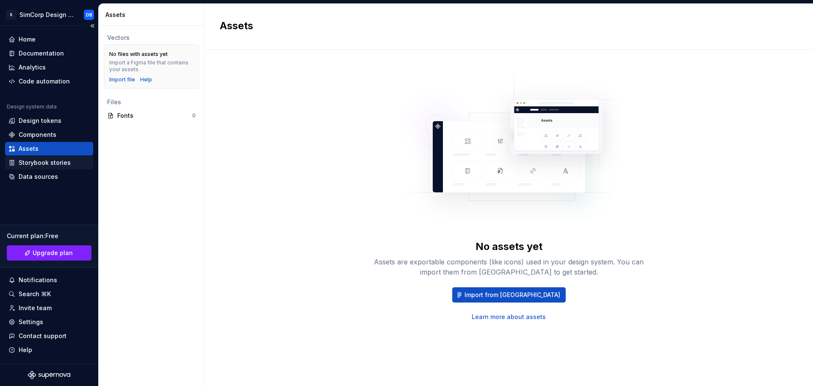
click at [32, 159] on div "Storybook stories" at bounding box center [45, 162] width 52 height 8
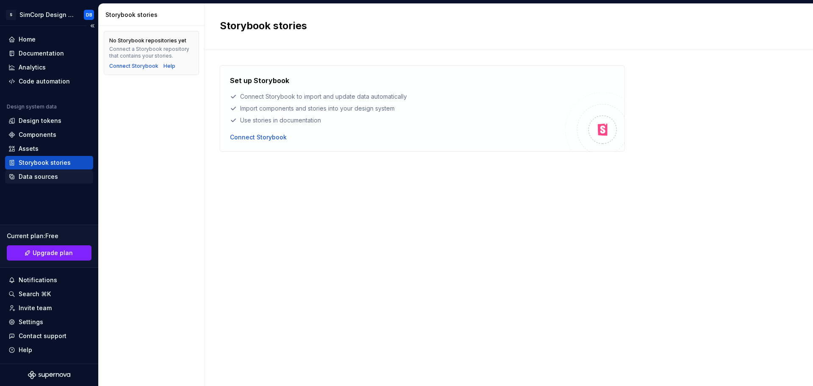
click at [40, 173] on div "Data sources" at bounding box center [38, 176] width 39 height 8
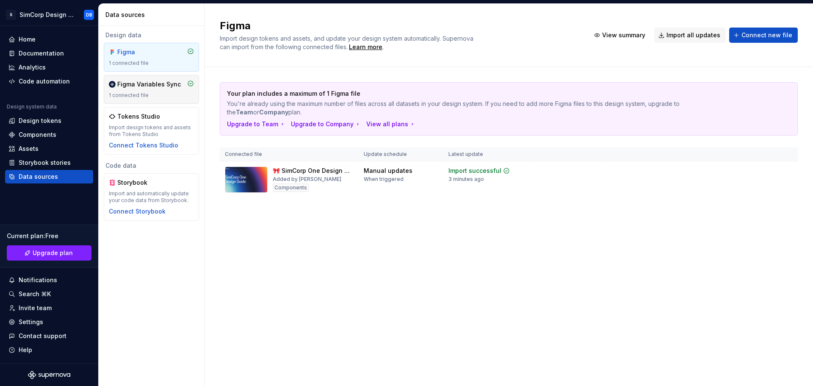
click at [166, 89] on div "Figma Variables Sync 1 connected file" at bounding box center [151, 89] width 85 height 19
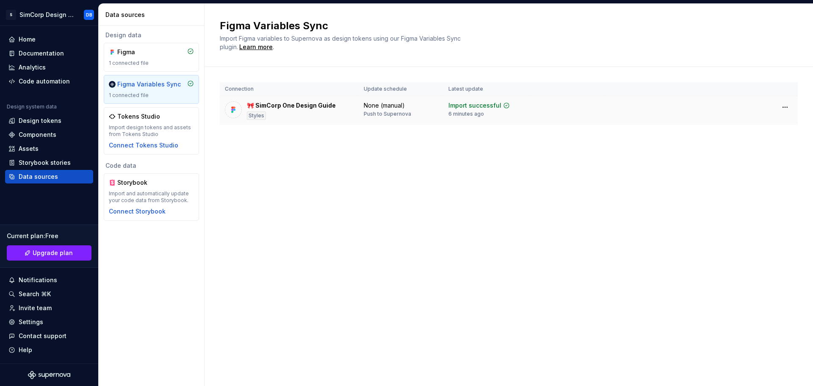
click at [303, 111] on div "🎀 SimCorp One Design Guide Styles" at bounding box center [291, 110] width 89 height 19
click at [40, 126] on div "Design tokens" at bounding box center [49, 121] width 88 height 14
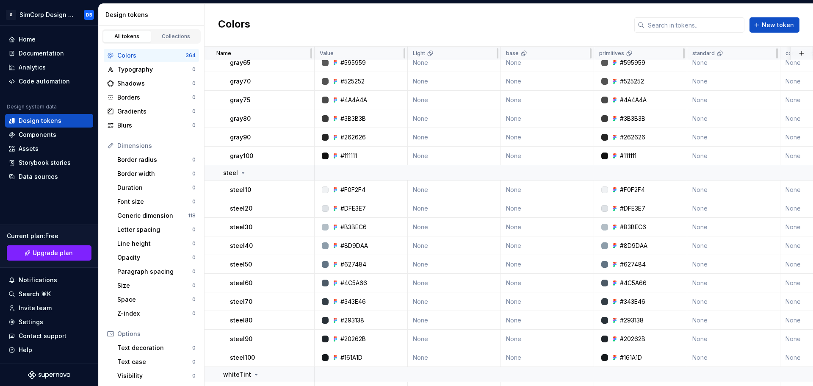
scroll to position [2075, 0]
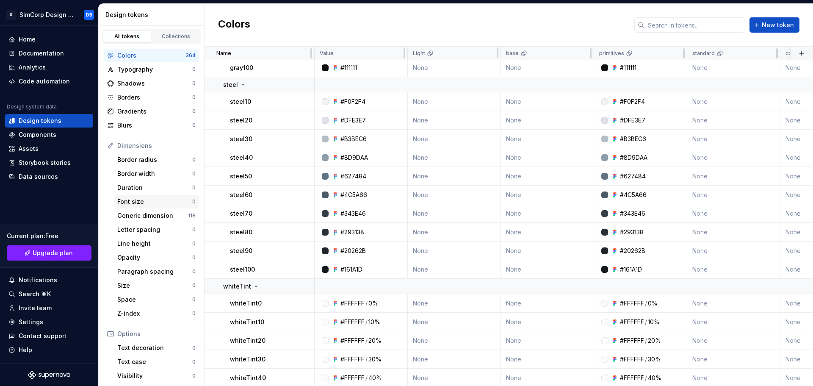
click at [128, 198] on div "Font size" at bounding box center [154, 201] width 75 height 8
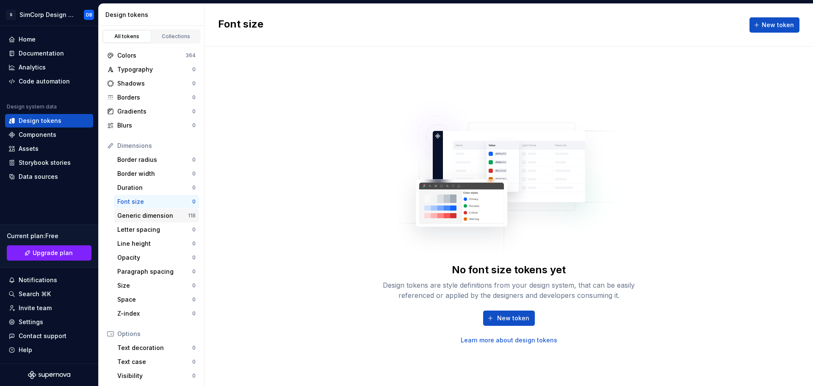
click at [130, 210] on div "Generic dimension 118" at bounding box center [156, 216] width 85 height 14
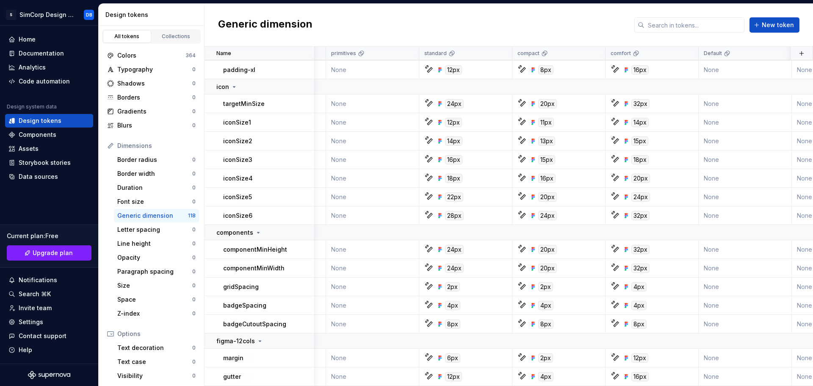
scroll to position [2167, 0]
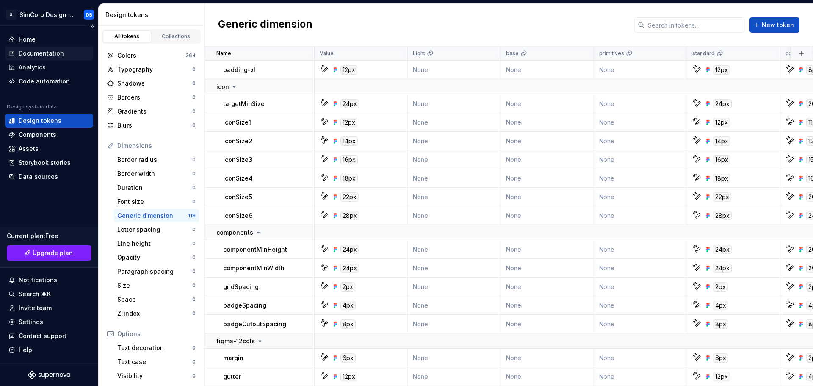
click at [39, 53] on div "Documentation" at bounding box center [41, 53] width 45 height 8
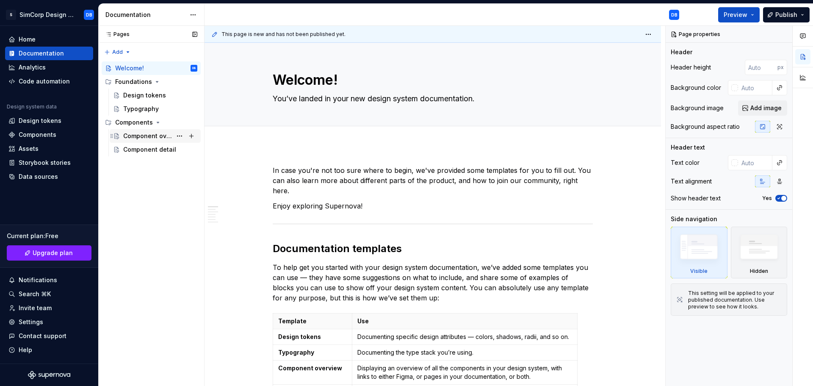
click at [142, 138] on div "Component overview" at bounding box center [147, 136] width 49 height 8
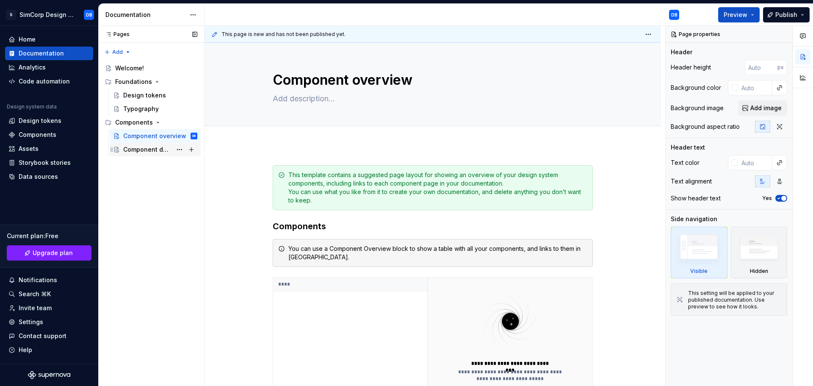
click at [150, 147] on div "Component detail" at bounding box center [147, 149] width 49 height 8
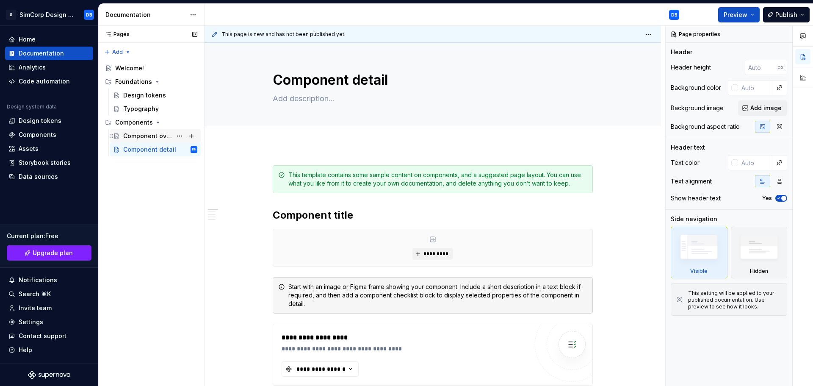
click at [138, 136] on div "Component overview" at bounding box center [147, 136] width 49 height 8
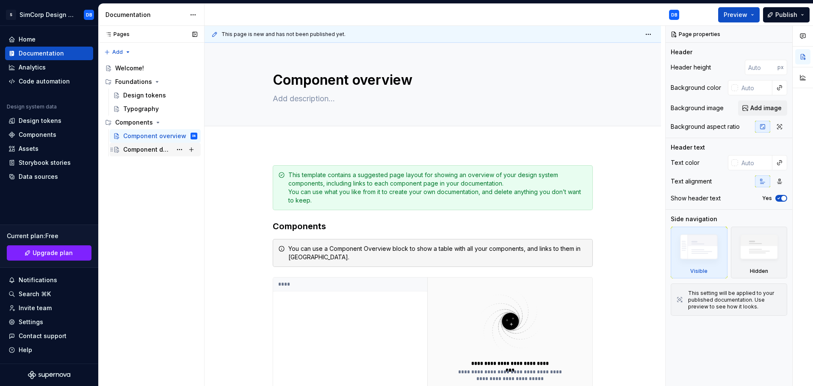
click at [138, 151] on div "Component detail" at bounding box center [147, 149] width 49 height 8
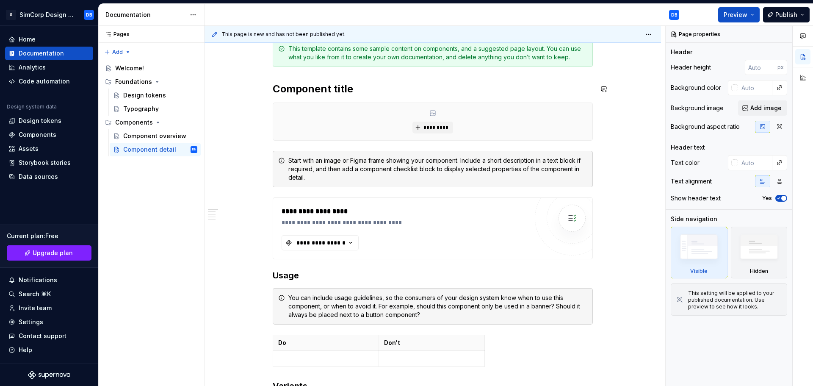
scroll to position [127, 0]
click at [434, 126] on span "*********" at bounding box center [436, 126] width 26 height 7
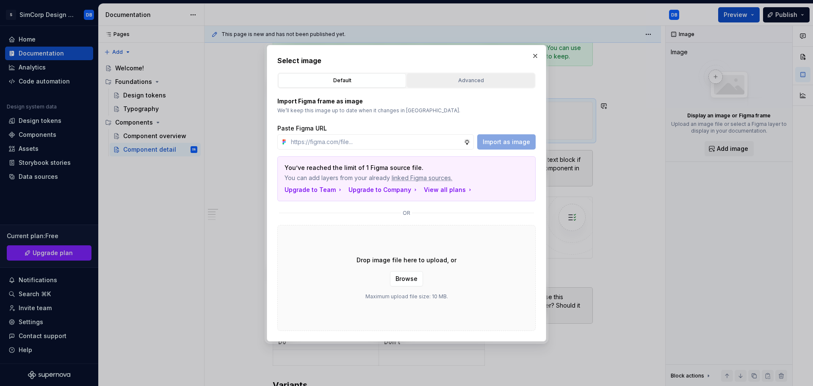
click at [471, 80] on div "Advanced" at bounding box center [471, 80] width 122 height 8
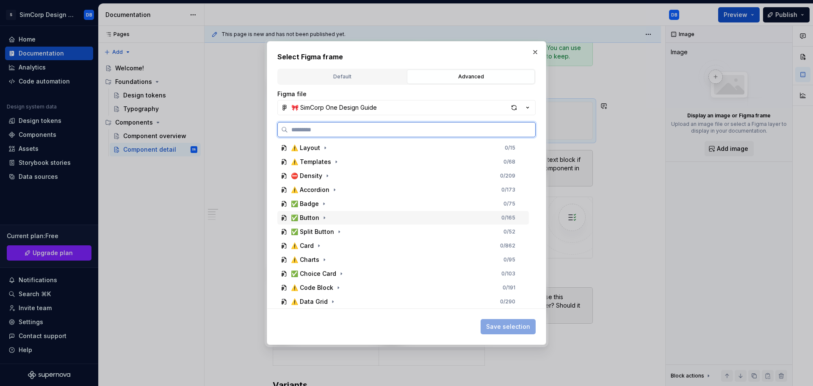
click at [315, 219] on div "✅ Button" at bounding box center [305, 217] width 28 height 8
click at [313, 232] on div "Documentation" at bounding box center [321, 231] width 45 height 8
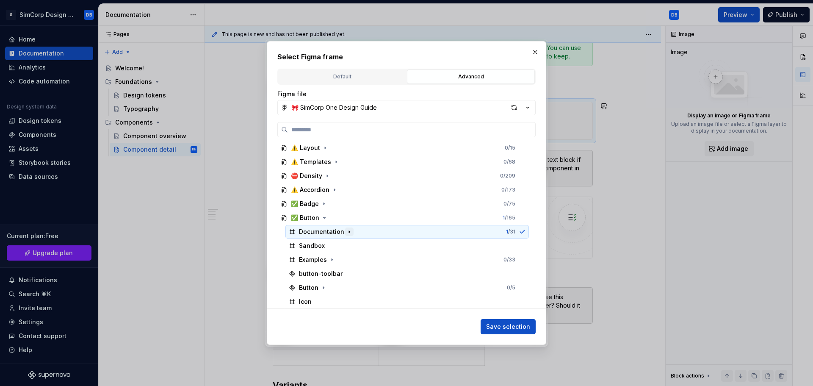
click at [346, 230] on icon "button" at bounding box center [349, 231] width 7 height 7
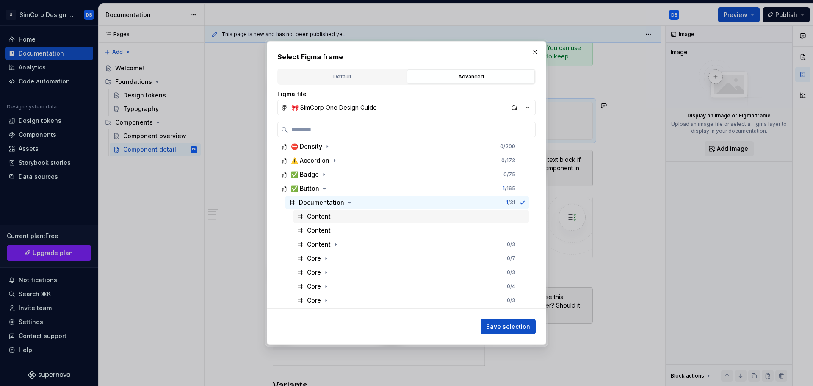
scroll to position [169, 0]
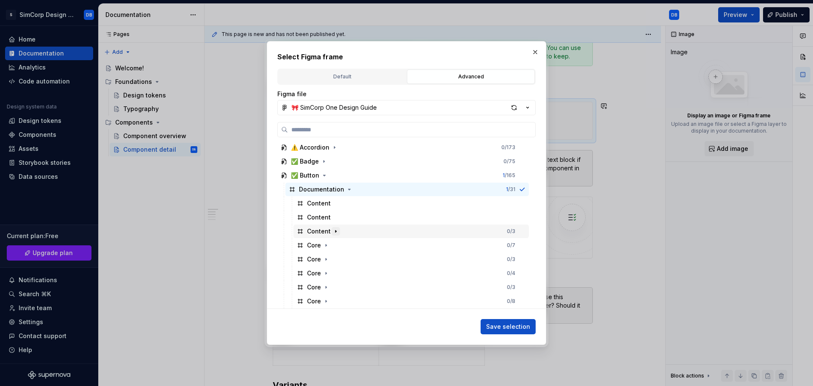
click at [335, 229] on icon "button" at bounding box center [335, 231] width 7 height 7
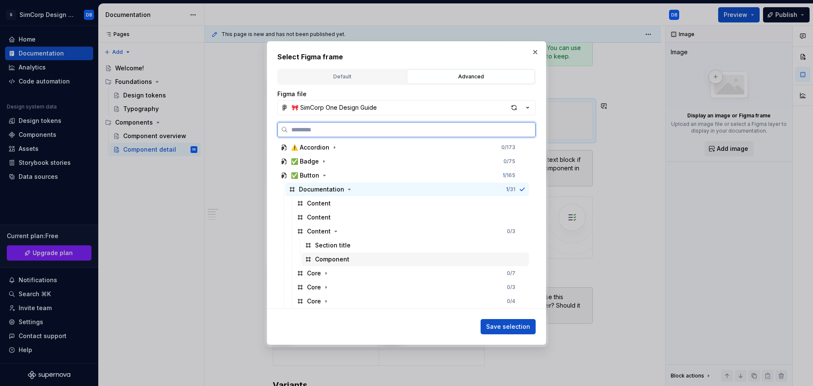
click at [332, 261] on div "Component" at bounding box center [332, 259] width 34 height 8
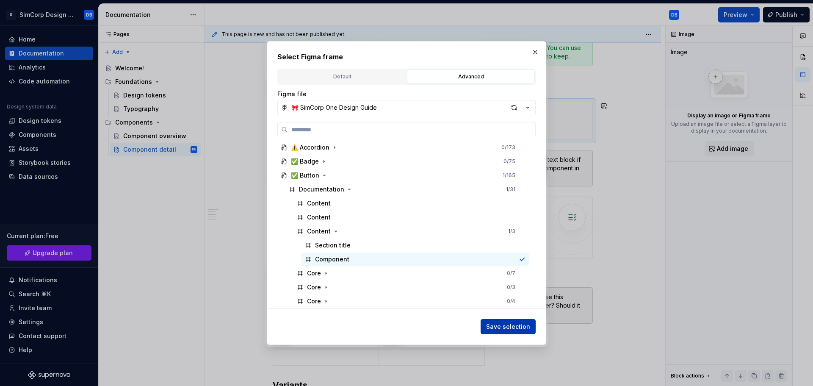
click at [496, 324] on span "Save selection" at bounding box center [508, 326] width 44 height 8
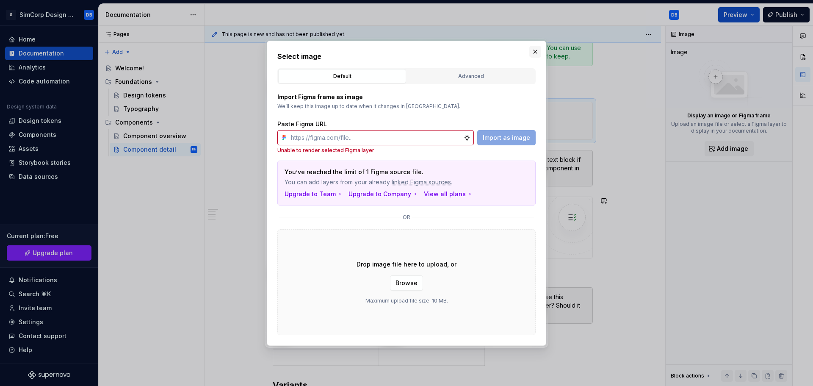
click at [537, 50] on button "button" at bounding box center [535, 52] width 12 height 12
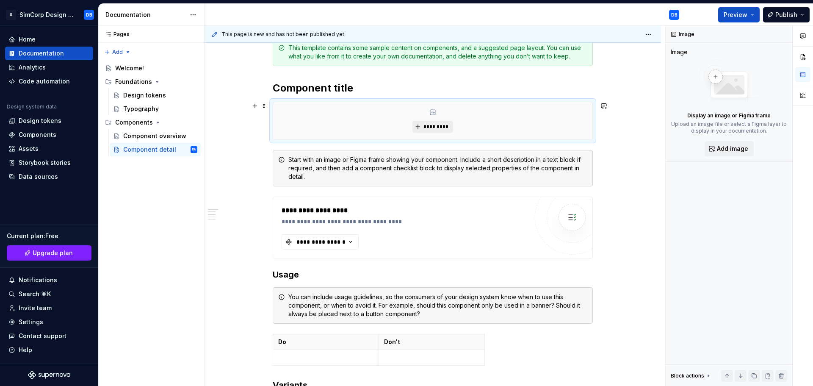
click at [435, 126] on span "*********" at bounding box center [436, 126] width 26 height 7
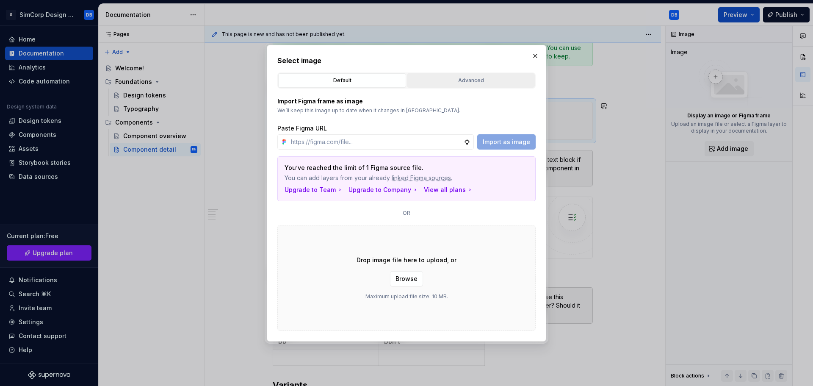
click at [428, 83] on div "Advanced" at bounding box center [471, 80] width 122 height 8
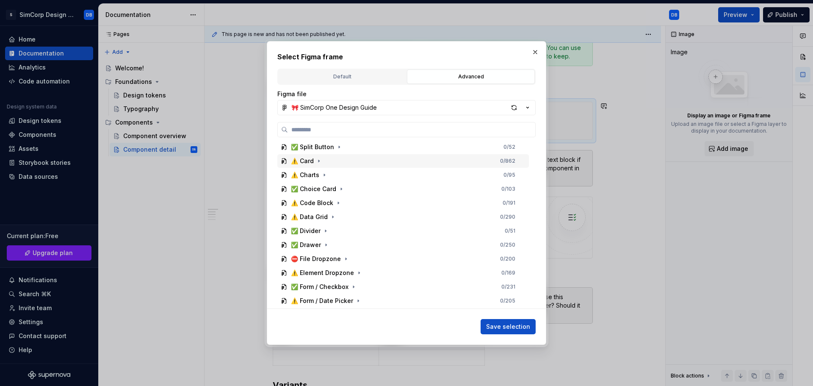
scroll to position [0, 0]
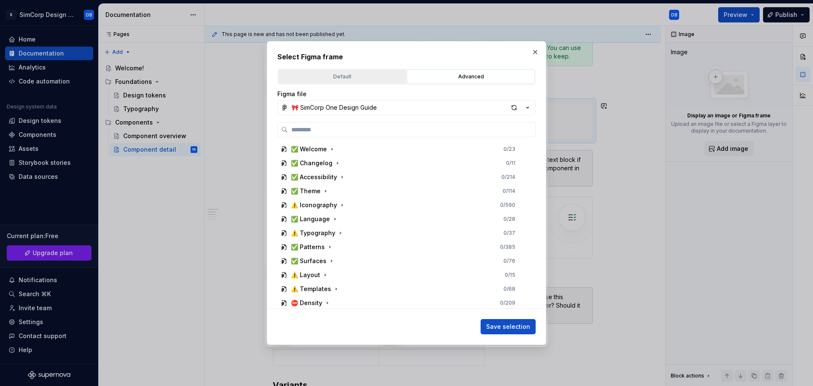
click at [345, 77] on div "Default" at bounding box center [342, 76] width 122 height 8
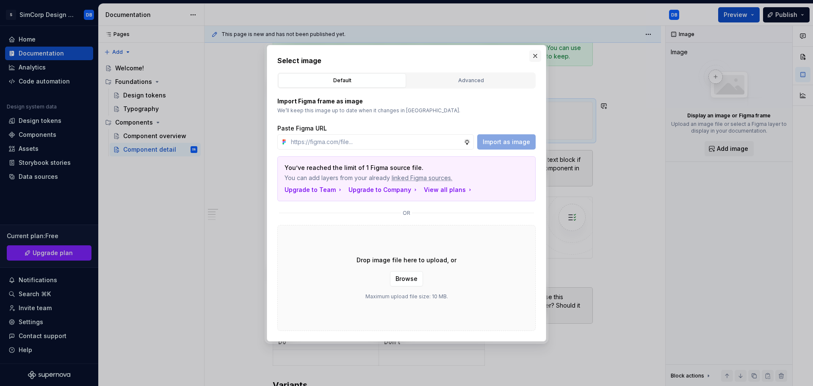
click at [536, 56] on button "button" at bounding box center [535, 56] width 12 height 12
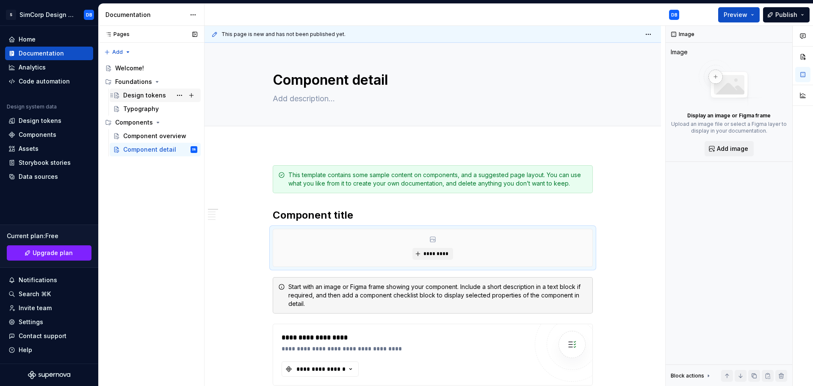
click at [140, 94] on div "Design tokens" at bounding box center [144, 95] width 43 height 8
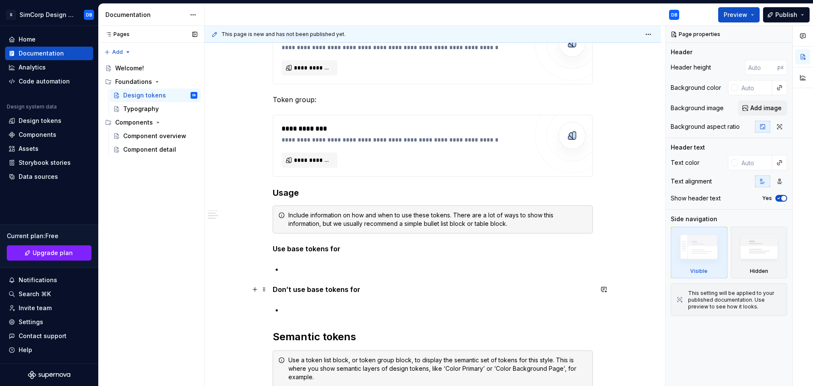
scroll to position [254, 0]
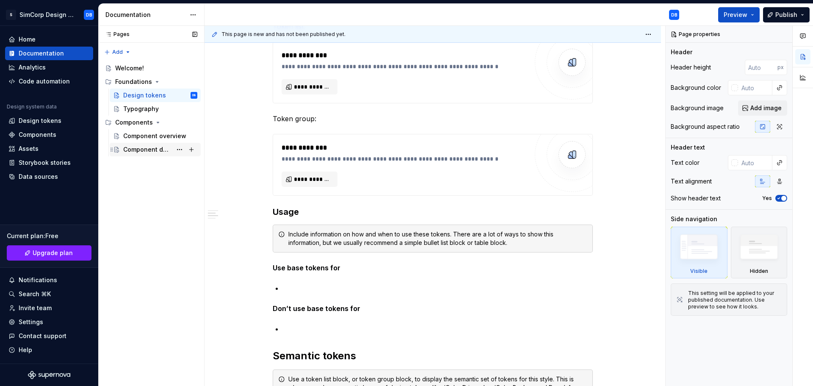
click at [155, 149] on div "Component detail" at bounding box center [147, 149] width 49 height 8
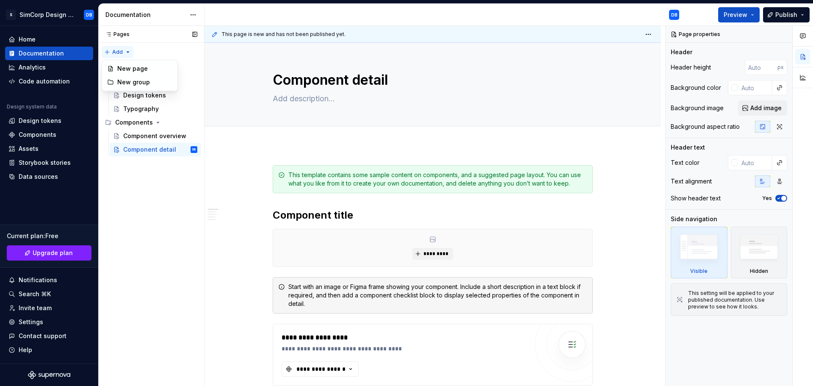
click at [124, 51] on div "Pages Pages Add Accessibility guide for tree Page tree. Navigate the tree with …" at bounding box center [151, 206] width 106 height 360
click at [130, 80] on div "New group" at bounding box center [144, 82] width 55 height 8
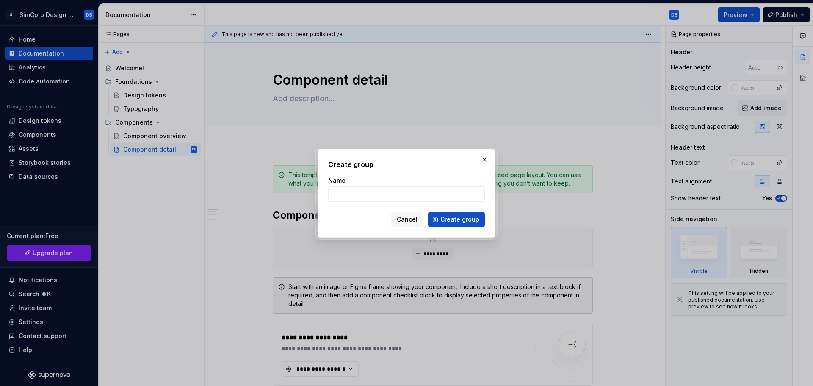
type textarea "*"
type input "Recipes"
click at [454, 219] on span "Create group" at bounding box center [459, 219] width 39 height 8
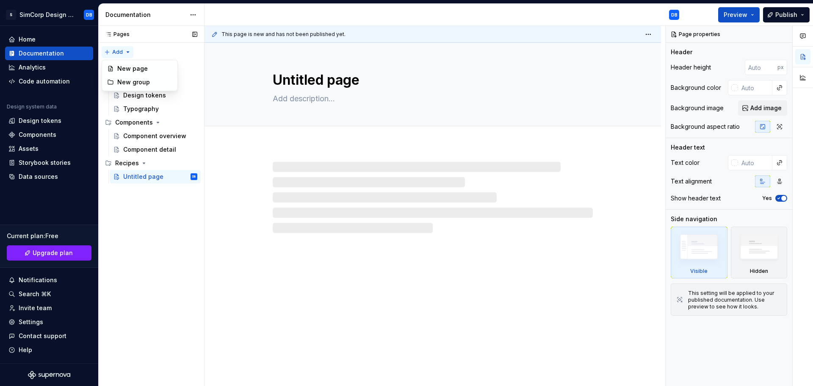
click at [128, 52] on div "Pages Pages Add Accessibility guide for tree Page tree. Navigate the tree with …" at bounding box center [151, 206] width 106 height 360
type textarea "*"
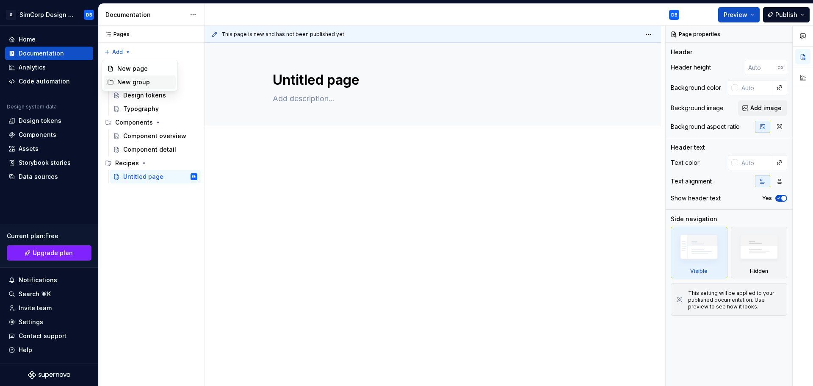
click at [137, 83] on div "New group" at bounding box center [144, 82] width 55 height 8
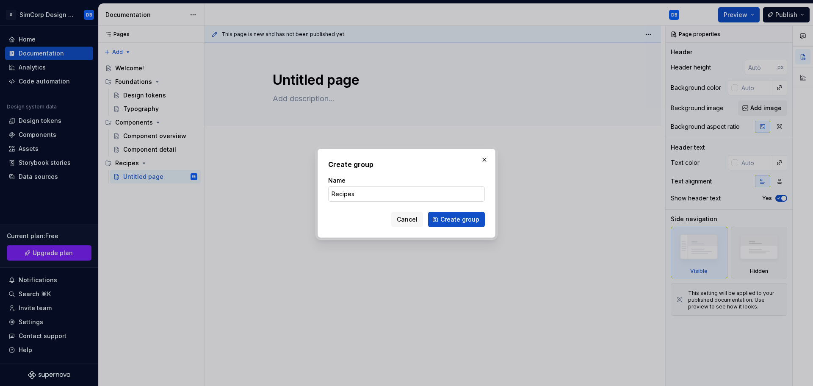
click at [365, 196] on input "Recipes" at bounding box center [406, 193] width 157 height 15
type input "Recipes/Order Management"
click at [452, 221] on span "Create group" at bounding box center [459, 219] width 39 height 8
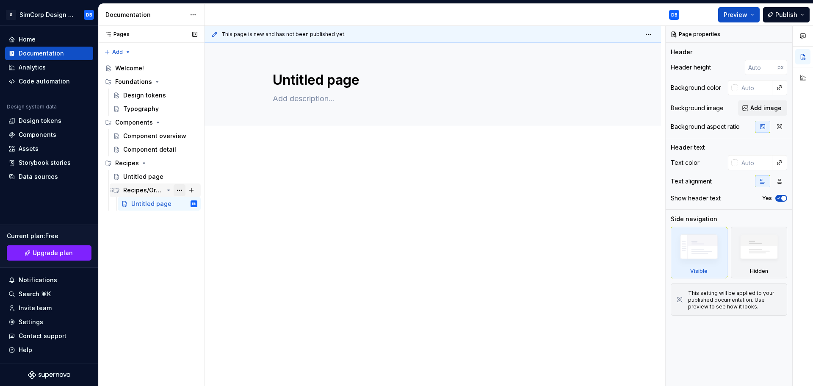
click at [179, 190] on button "Page tree" at bounding box center [180, 190] width 12 height 12
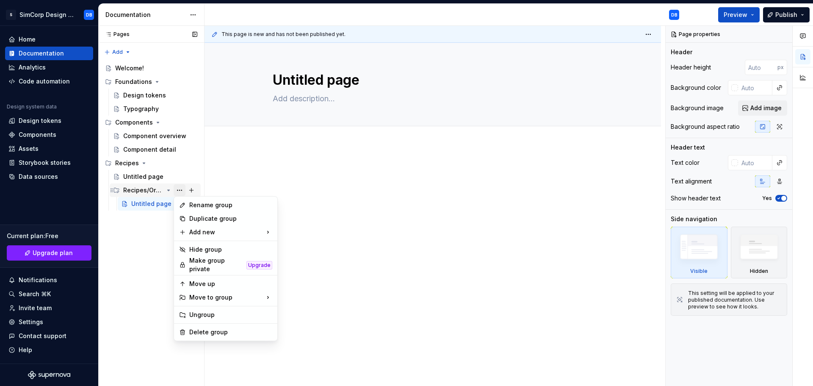
type textarea "*"
click at [202, 207] on div "Rename group" at bounding box center [230, 205] width 83 height 8
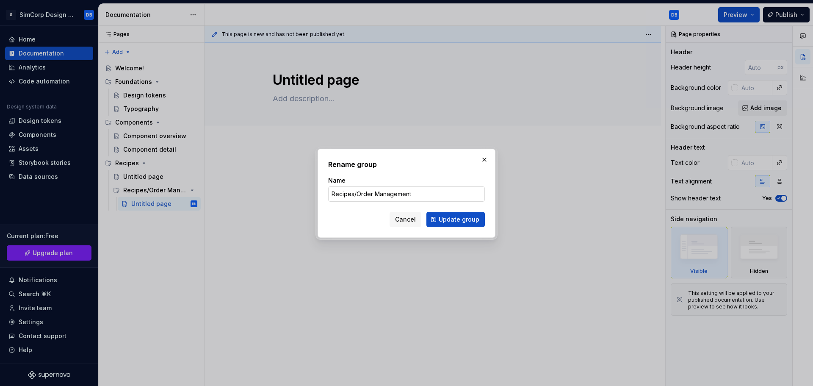
click at [368, 194] on input "Recipes/Order Management" at bounding box center [406, 193] width 157 height 15
click at [357, 194] on input "Recipes/Order Management" at bounding box center [406, 193] width 157 height 15
drag, startPoint x: 389, startPoint y: 194, endPoint x: 292, endPoint y: 193, distance: 97.0
click at [292, 193] on div "Rename group Name Order Management Cancel Update group" at bounding box center [406, 193] width 813 height 386
type input "Trading & Orders"
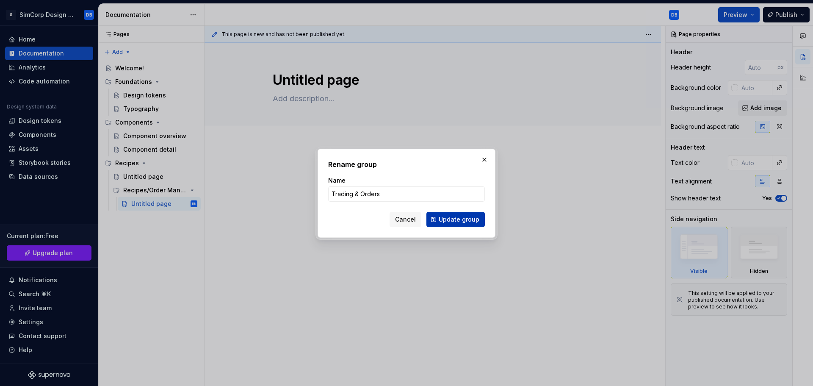
click at [455, 219] on span "Update group" at bounding box center [459, 219] width 41 height 8
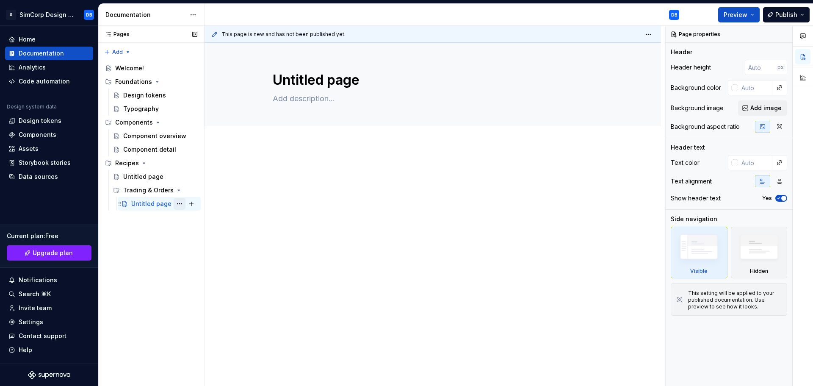
click at [179, 204] on button "Page tree" at bounding box center [180, 204] width 12 height 12
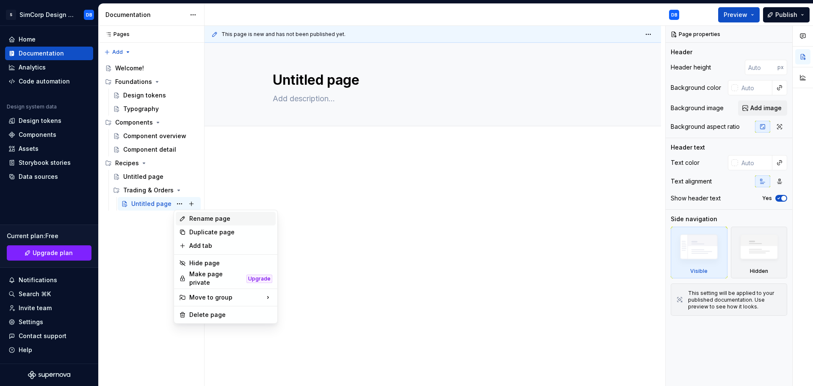
click at [192, 216] on div "Rename page" at bounding box center [230, 218] width 83 height 8
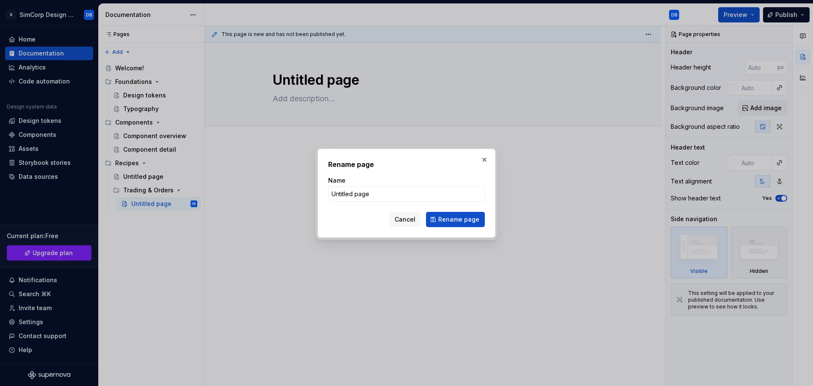
type textarea "*"
type input "Trade Blotter"
click at [456, 220] on span "Rename page" at bounding box center [458, 219] width 41 height 8
type textarea "*"
type textarea "Trade Blotter"
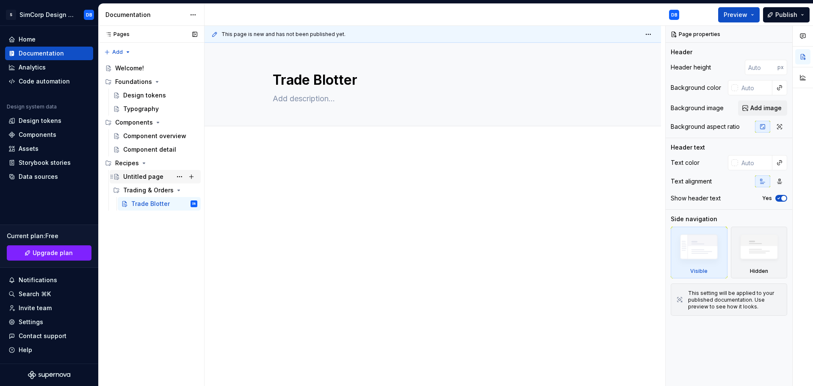
click at [153, 176] on div "Untitled page" at bounding box center [143, 176] width 40 height 8
click at [181, 177] on button "Page tree" at bounding box center [180, 177] width 12 height 12
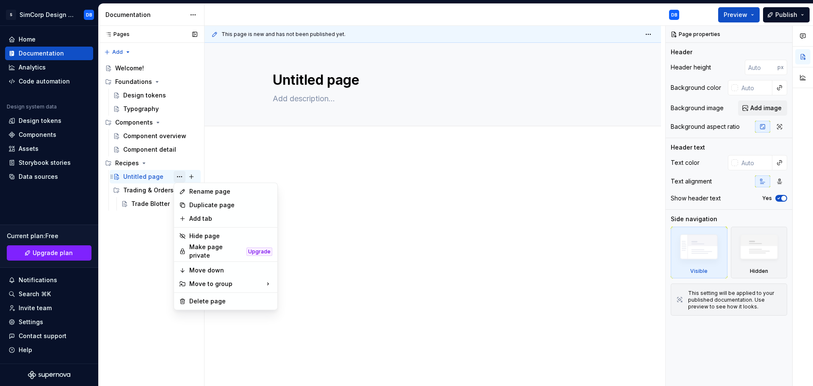
type textarea "*"
click at [194, 192] on div "Rename page" at bounding box center [230, 191] width 83 height 8
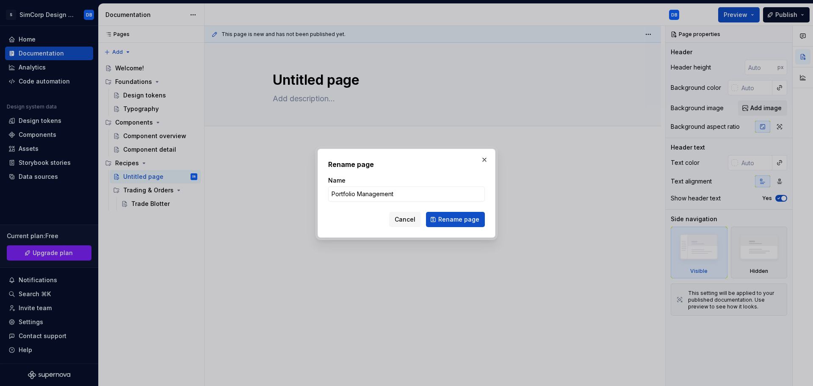
type input "Portfolio Management"
click at [452, 219] on span "Rename page" at bounding box center [458, 219] width 41 height 8
type textarea "*"
type textarea "Portfolio Management"
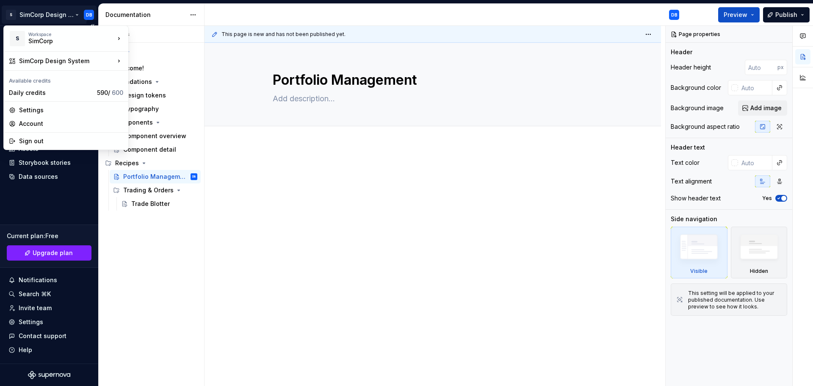
click at [74, 14] on html "S SimCorp Design System DB Home Documentation Analytics Code automation Design …" at bounding box center [406, 193] width 813 height 386
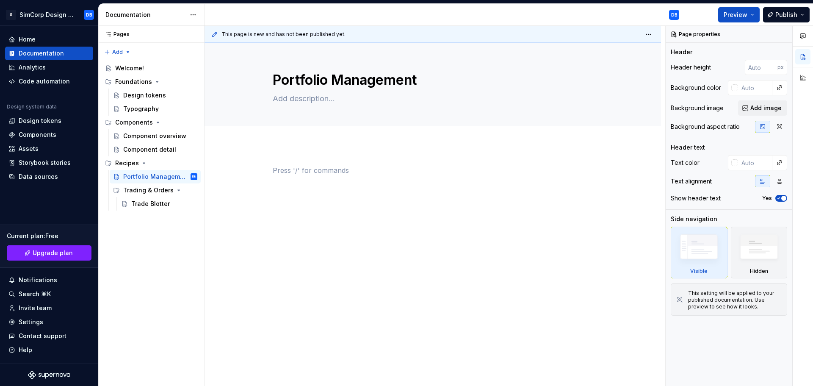
click at [526, 230] on html "S SimCorp Design System DB Home Documentation Analytics Code automation Design …" at bounding box center [406, 193] width 813 height 386
click at [744, 16] on span "Preview" at bounding box center [736, 15] width 24 height 8
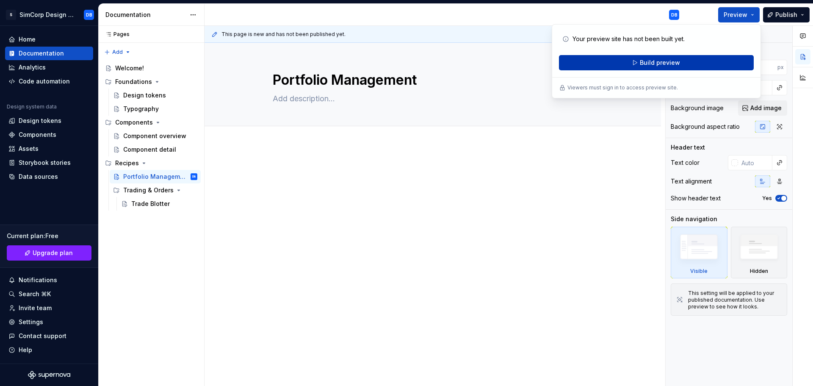
click at [659, 62] on span "Build preview" at bounding box center [660, 62] width 40 height 8
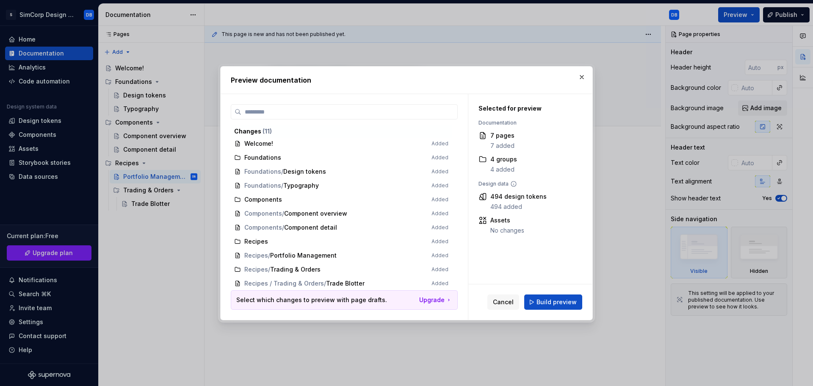
scroll to position [3, 0]
click at [551, 302] on span "Build preview" at bounding box center [557, 302] width 40 height 8
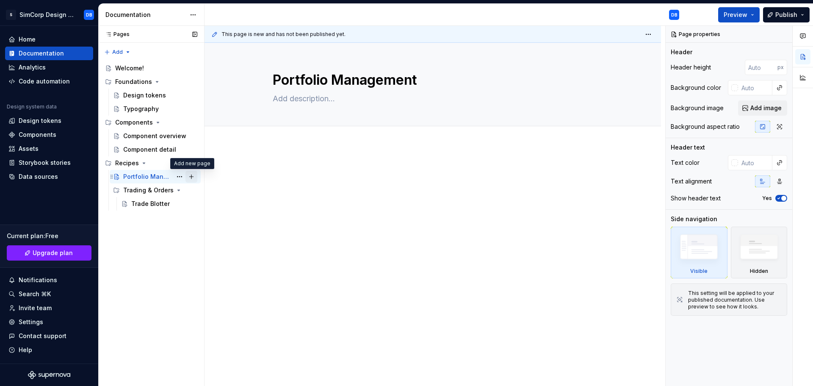
click at [192, 176] on button "Page tree" at bounding box center [191, 177] width 12 height 12
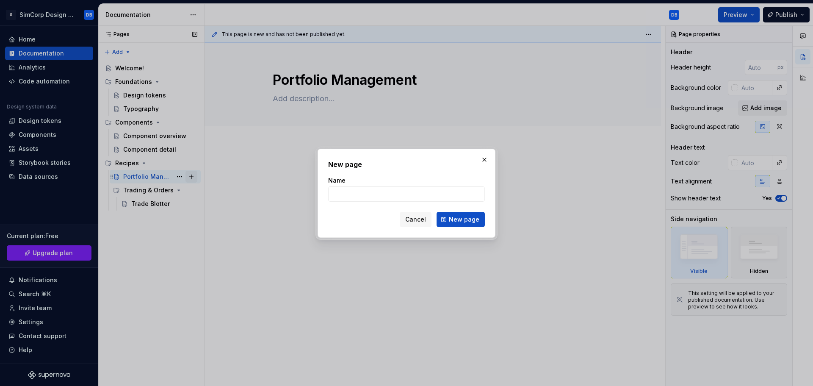
type textarea "*"
type input "Entity Selection"
click at [462, 217] on span "New page" at bounding box center [464, 219] width 30 height 8
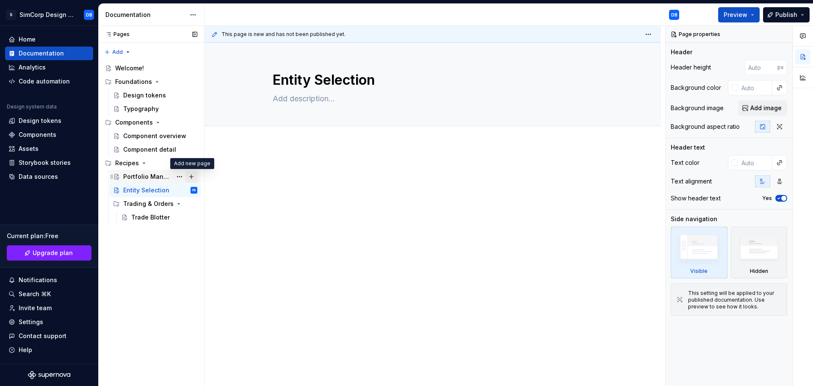
click at [191, 176] on button "Page tree" at bounding box center [191, 177] width 12 height 12
type textarea "*"
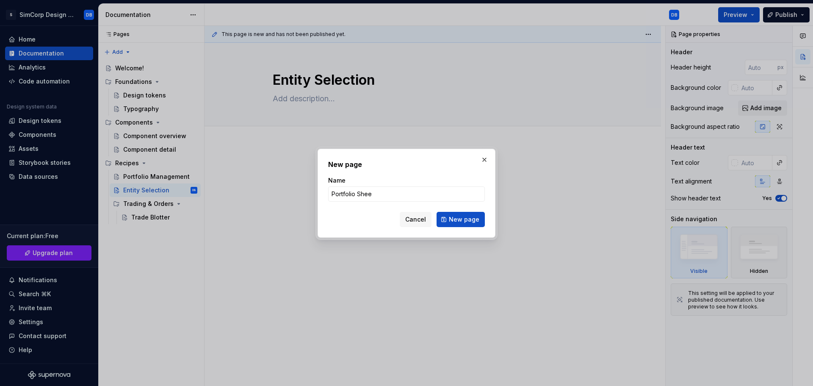
type input "Portfolio Sheet"
type textarea "*"
type input "Portfolio Sheet"
click at [457, 219] on span "New page" at bounding box center [464, 219] width 30 height 8
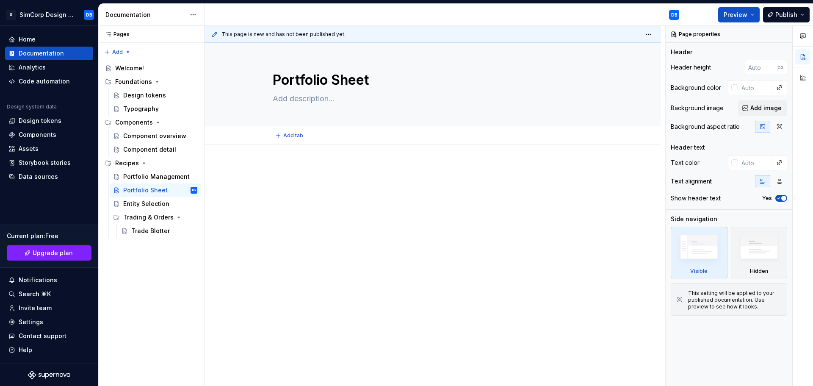
type textarea "*"
click at [125, 52] on div "Pages Pages Add Accessibility guide for tree Page tree. Navigate the tree with …" at bounding box center [151, 206] width 106 height 360
click at [134, 80] on div "New group" at bounding box center [144, 82] width 55 height 8
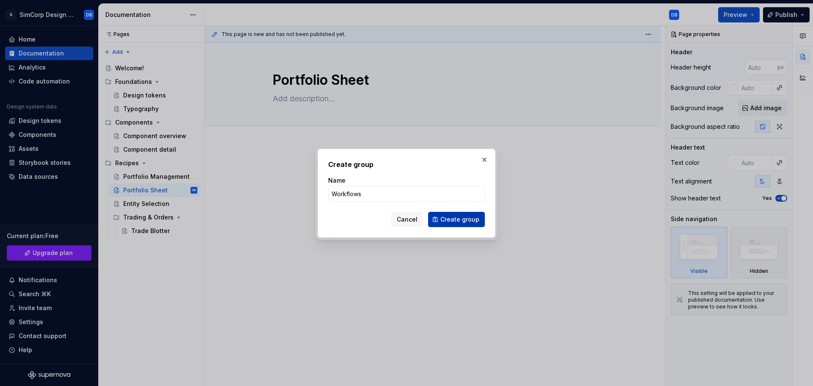
type input "Workflows"
click at [451, 218] on span "Create group" at bounding box center [459, 219] width 39 height 8
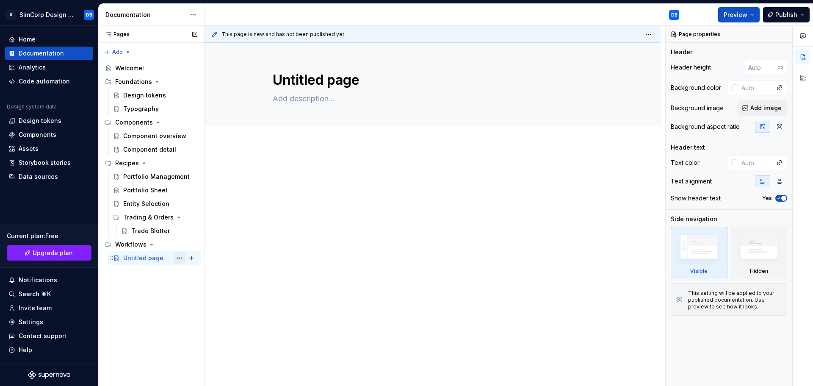
click at [174, 257] on button "Page tree" at bounding box center [180, 258] width 12 height 12
type textarea "*"
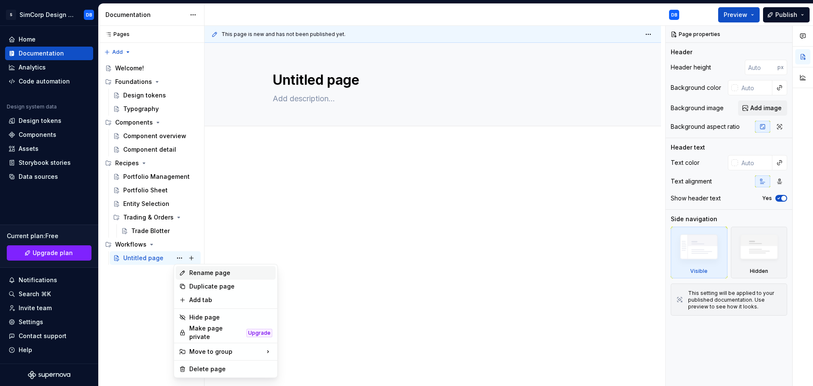
click at [205, 273] on div "Rename page" at bounding box center [230, 272] width 83 height 8
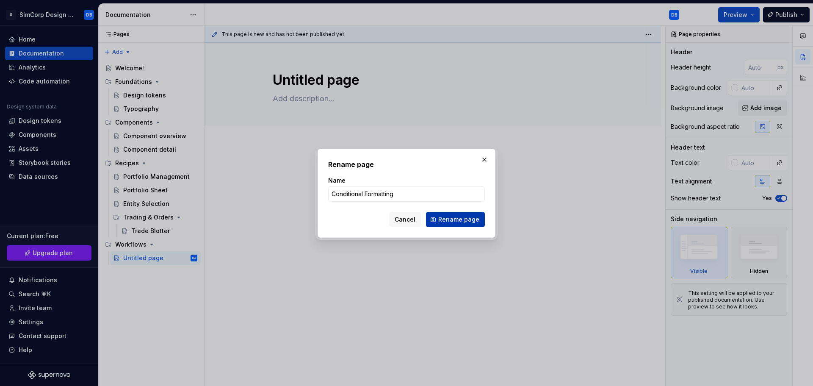
type input "Conditional Formatting"
click at [447, 218] on span "Rename page" at bounding box center [458, 219] width 41 height 8
type textarea "*"
type textarea "Conditional Formatting"
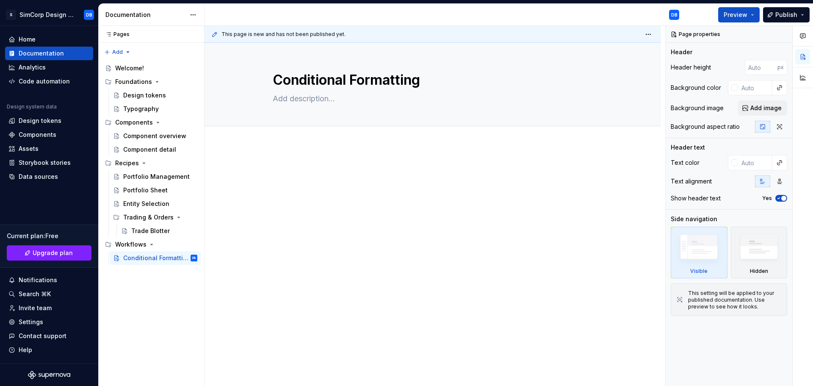
click at [298, 289] on div at bounding box center [433, 234] width 457 height 178
click at [181, 136] on button "Page tree" at bounding box center [180, 136] width 12 height 12
type textarea "*"
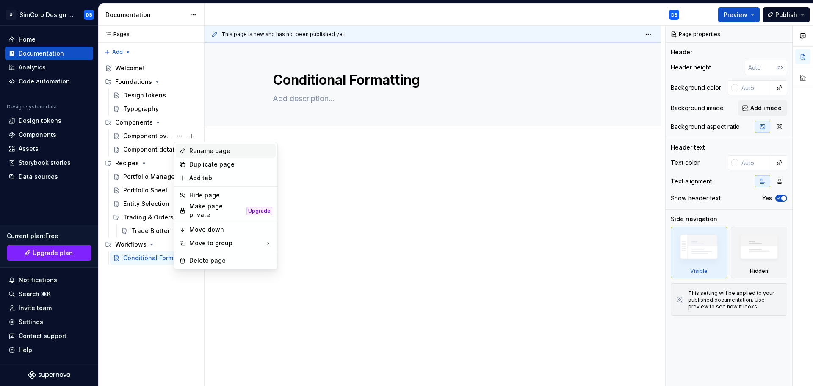
click at [196, 148] on div "Rename page" at bounding box center [230, 151] width 83 height 8
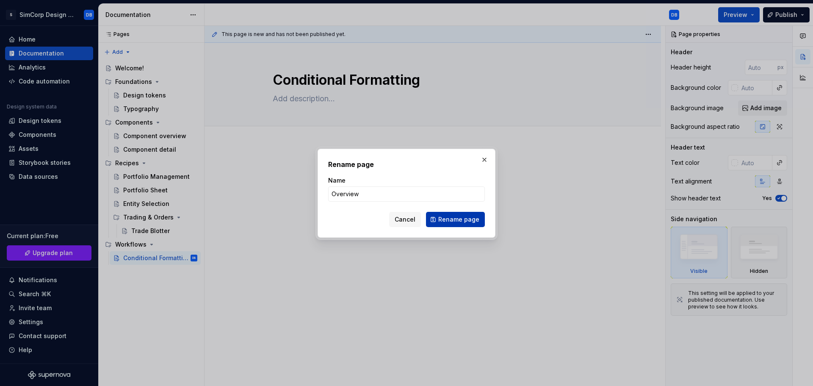
type input "Overview"
click at [457, 220] on span "Rename page" at bounding box center [458, 219] width 41 height 8
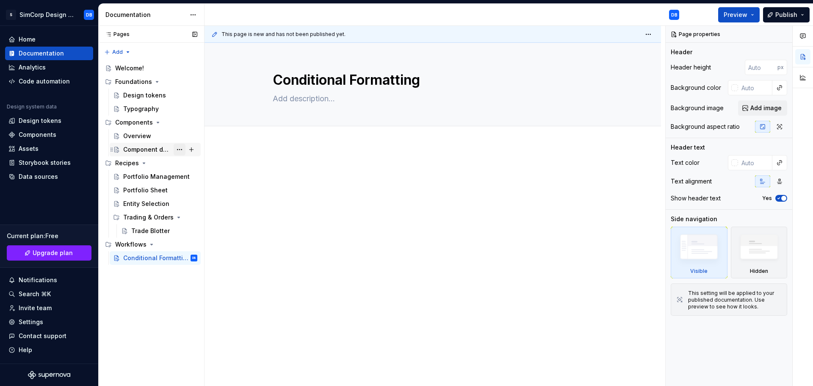
click at [181, 150] on button "Page tree" at bounding box center [180, 150] width 12 height 12
type textarea "*"
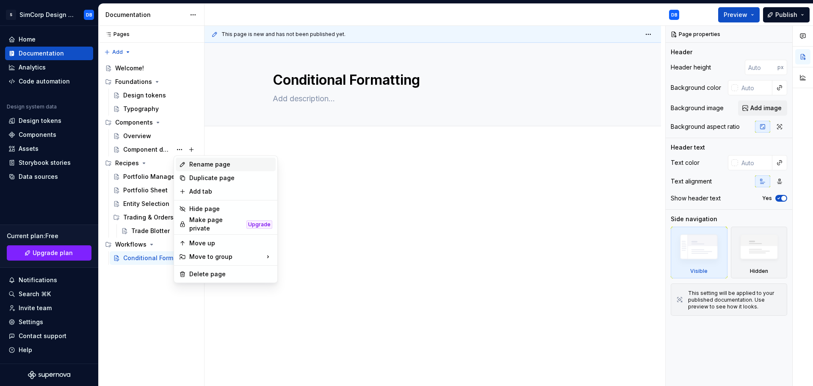
click at [208, 164] on div "Rename page" at bounding box center [230, 164] width 83 height 8
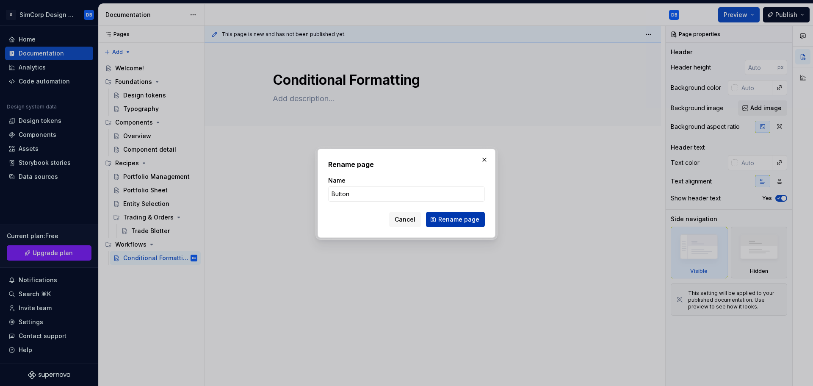
type input "Button"
click at [459, 219] on span "Rename page" at bounding box center [458, 219] width 41 height 8
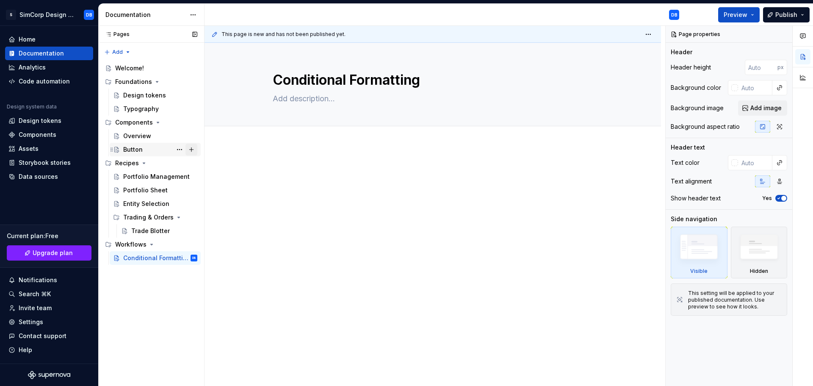
click at [189, 150] on button "Page tree" at bounding box center [191, 150] width 12 height 12
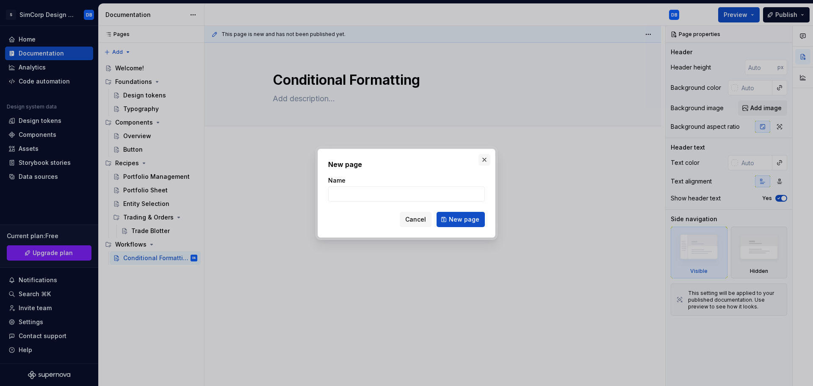
click at [486, 162] on button "button" at bounding box center [485, 160] width 12 height 12
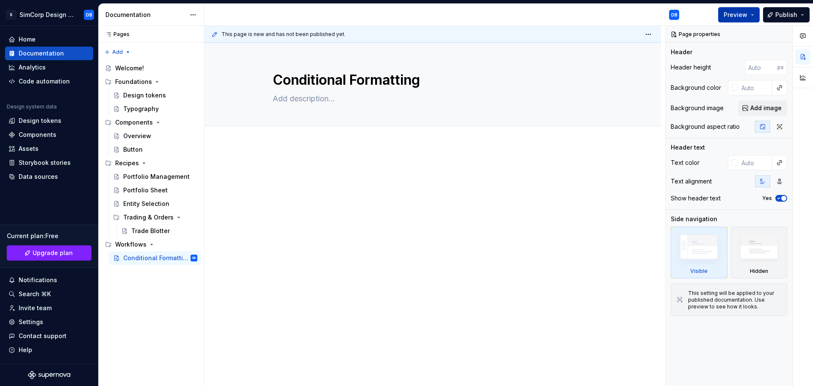
click at [750, 14] on button "Preview" at bounding box center [739, 14] width 42 height 15
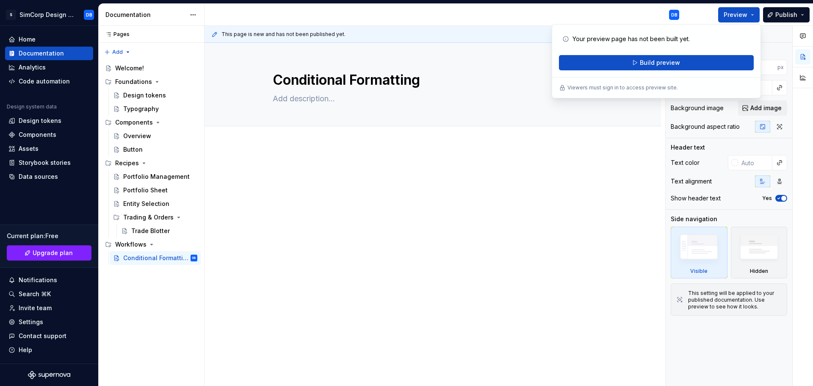
click at [570, 238] on div at bounding box center [433, 234] width 457 height 178
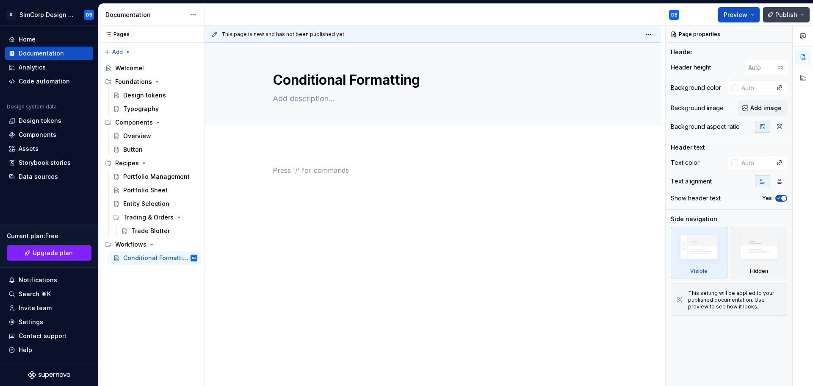
click at [805, 15] on button "Publish" at bounding box center [786, 14] width 47 height 15
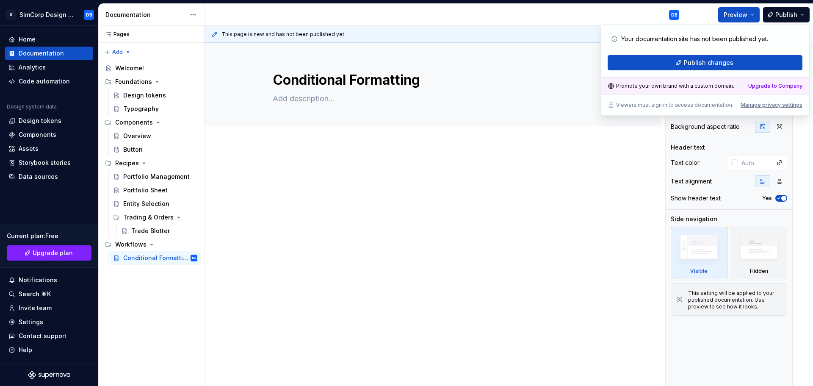
click at [622, 157] on div at bounding box center [433, 234] width 457 height 178
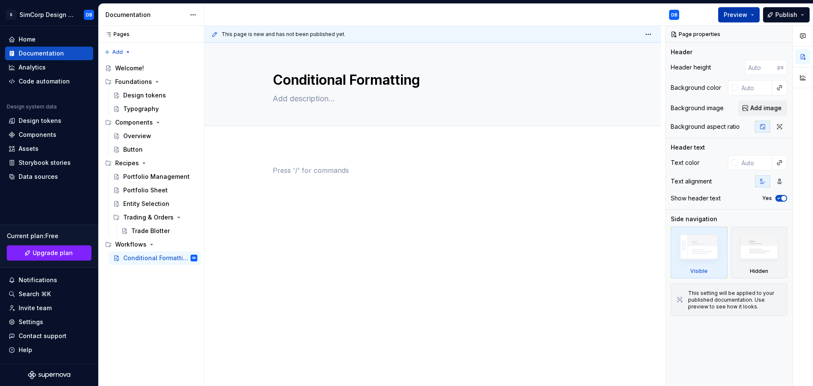
click at [745, 17] on span "Preview" at bounding box center [736, 15] width 24 height 8
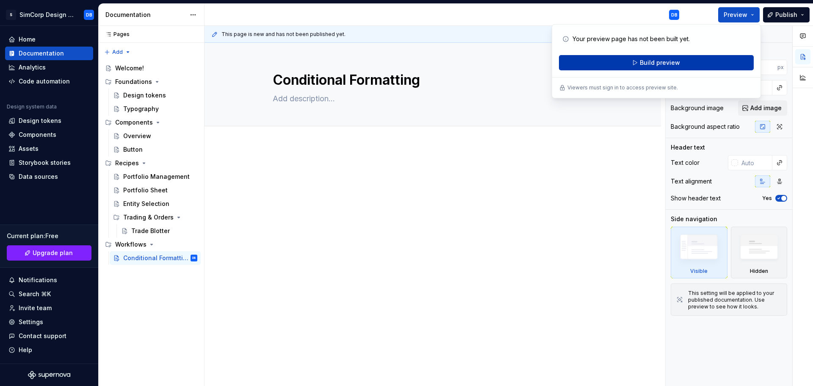
click at [662, 63] on span "Build preview" at bounding box center [660, 62] width 40 height 8
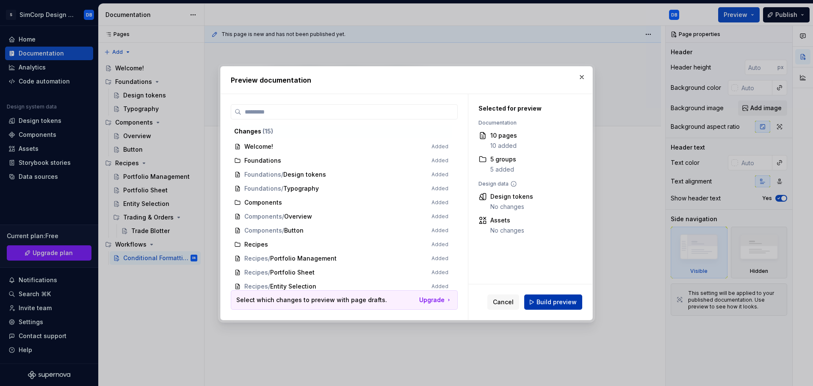
click at [542, 301] on span "Build preview" at bounding box center [557, 302] width 40 height 8
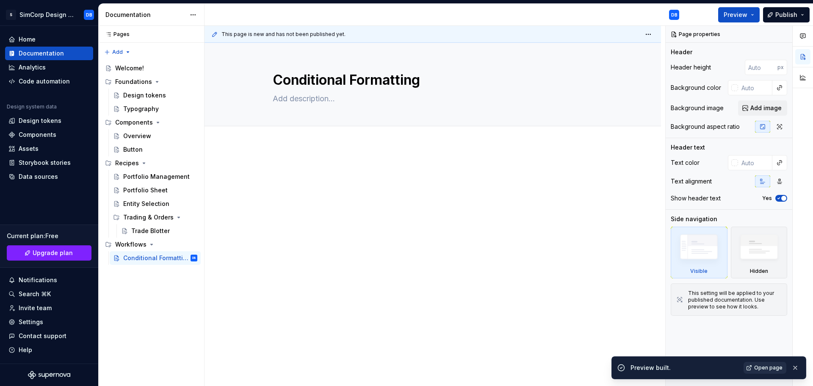
click at [768, 368] on span "Open page" at bounding box center [768, 367] width 28 height 7
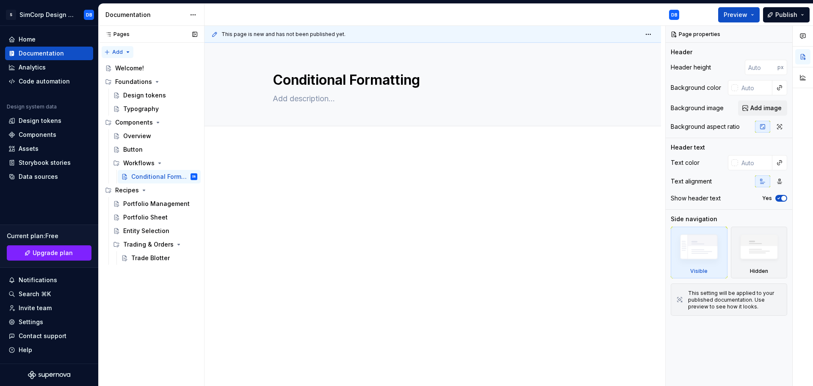
type textarea "*"
click at [125, 55] on div "Pages Pages Add Accessibility guide for tree Page tree. Navigate the tree with …" at bounding box center [151, 206] width 106 height 360
click at [137, 83] on div "New group" at bounding box center [144, 82] width 55 height 8
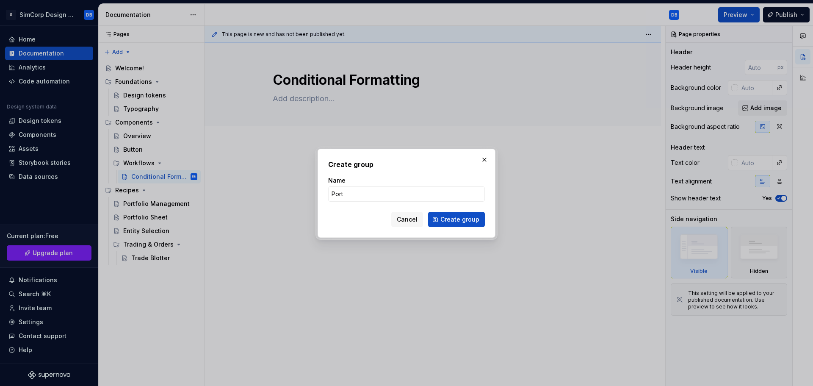
type input "Portfolio Management"
click at [465, 220] on span "Create group" at bounding box center [459, 219] width 39 height 8
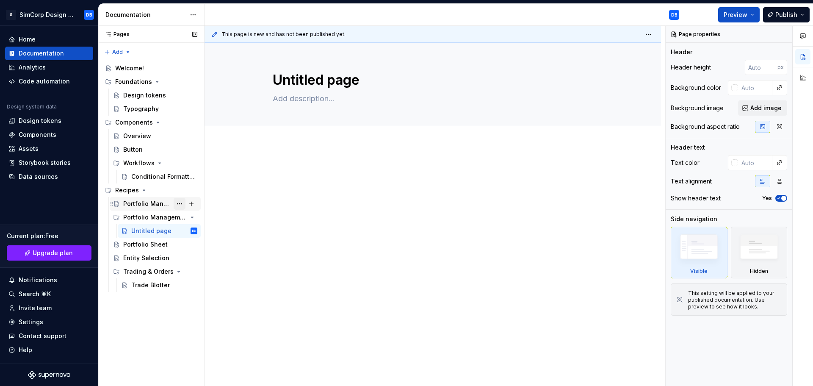
click at [184, 204] on button "Page tree" at bounding box center [180, 204] width 12 height 12
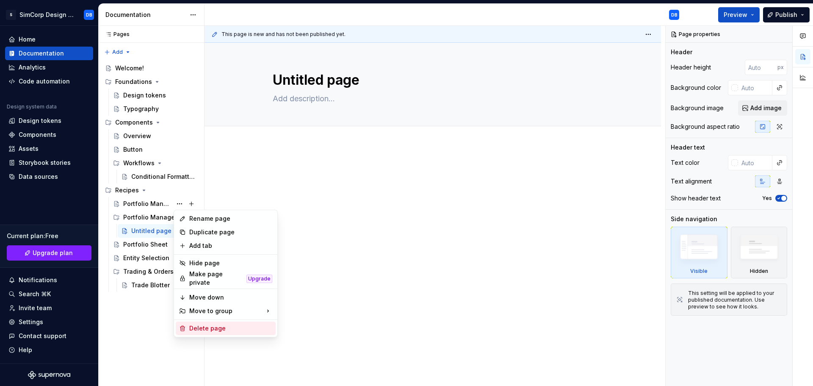
click at [208, 331] on div "Delete page" at bounding box center [226, 328] width 100 height 14
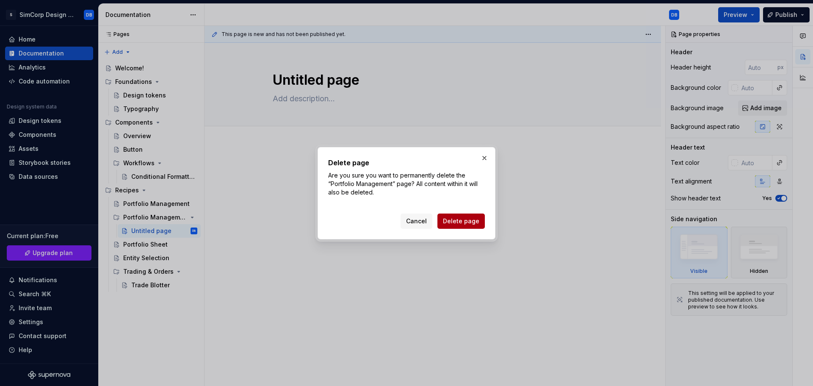
click at [455, 219] on span "Delete page" at bounding box center [461, 221] width 36 height 8
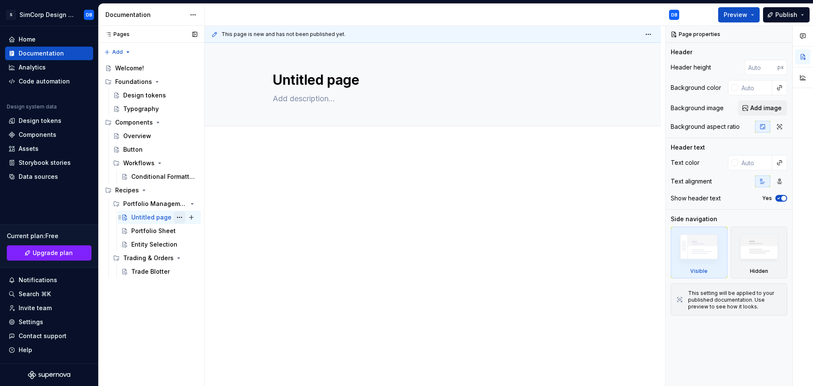
click at [181, 217] on button "Page tree" at bounding box center [180, 217] width 12 height 12
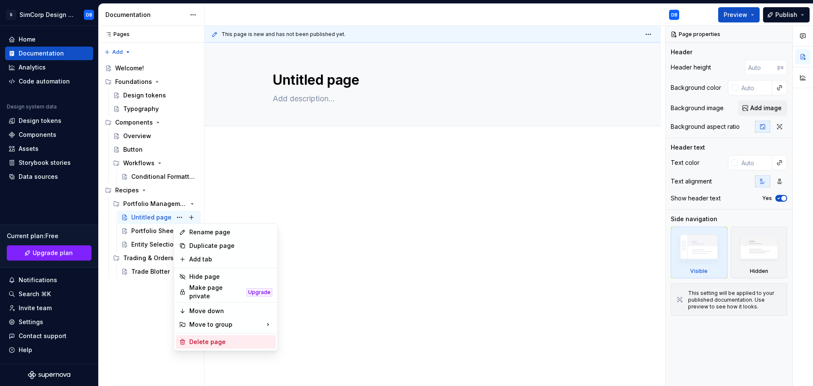
click at [205, 338] on div "Delete page" at bounding box center [230, 342] width 83 height 8
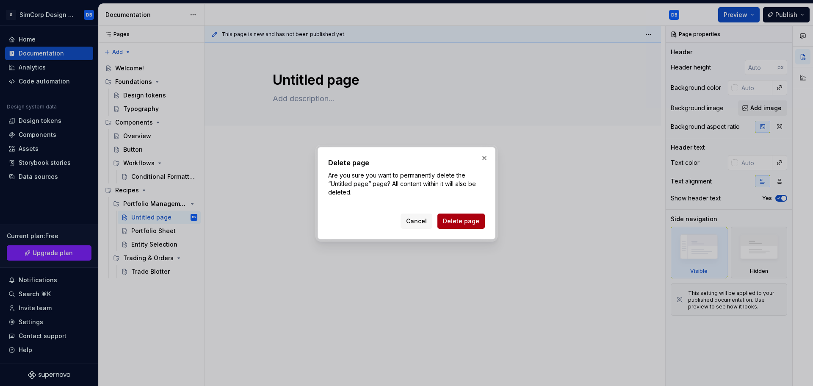
click at [455, 219] on span "Delete page" at bounding box center [461, 221] width 36 height 8
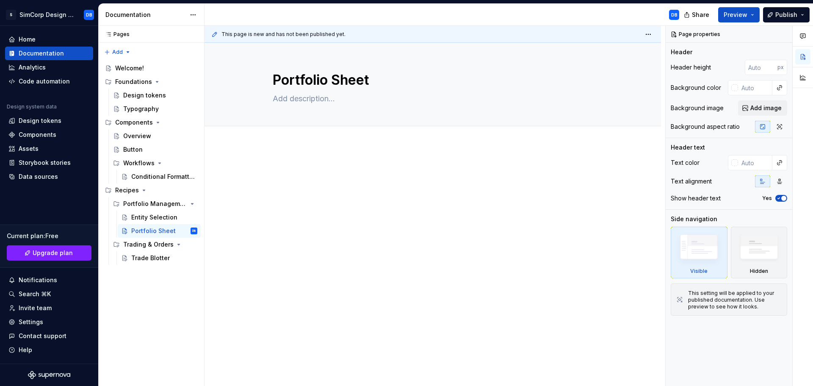
click at [266, 277] on div "This page is new and has not been published yet. Portfolio Sheet Edit header" at bounding box center [435, 206] width 461 height 360
click at [160, 163] on icon "Page tree" at bounding box center [159, 163] width 7 height 7
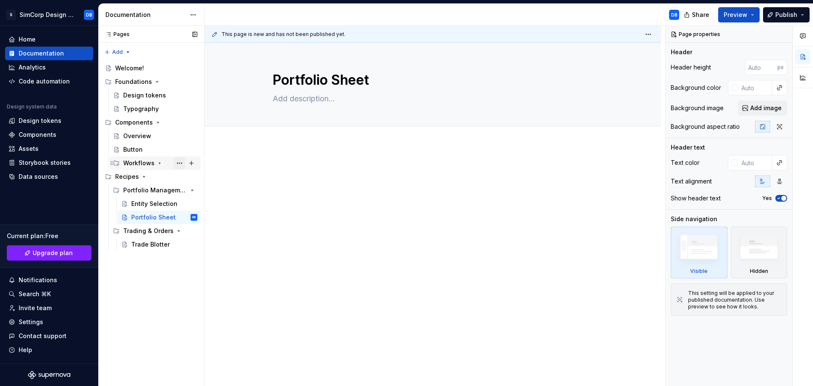
click at [179, 161] on button "Page tree" at bounding box center [180, 163] width 12 height 12
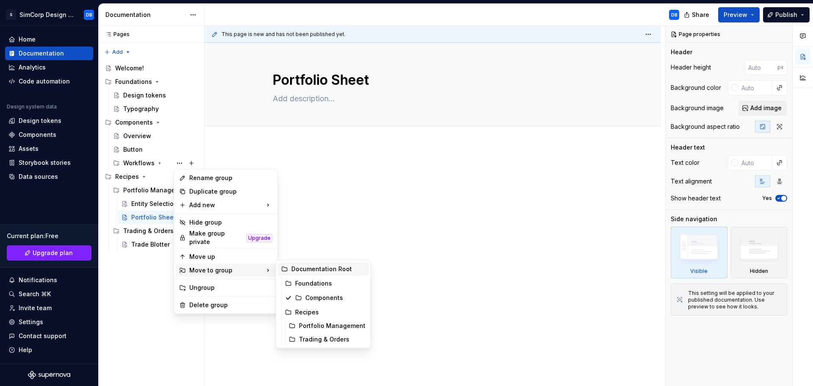
click at [308, 269] on div "Documentation Root" at bounding box center [328, 269] width 74 height 8
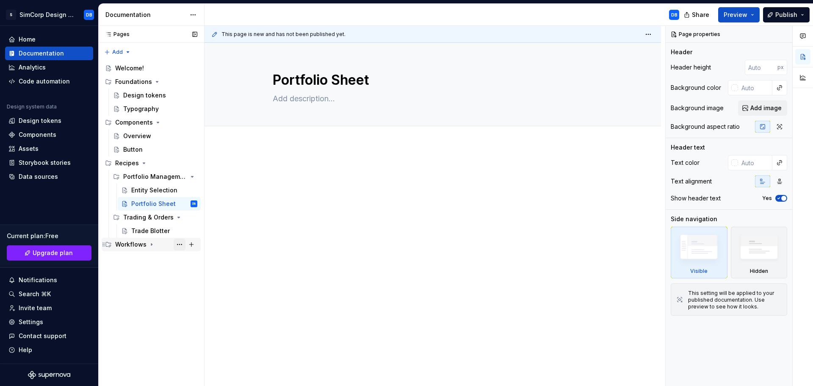
click at [180, 246] on button "Page tree" at bounding box center [180, 244] width 12 height 12
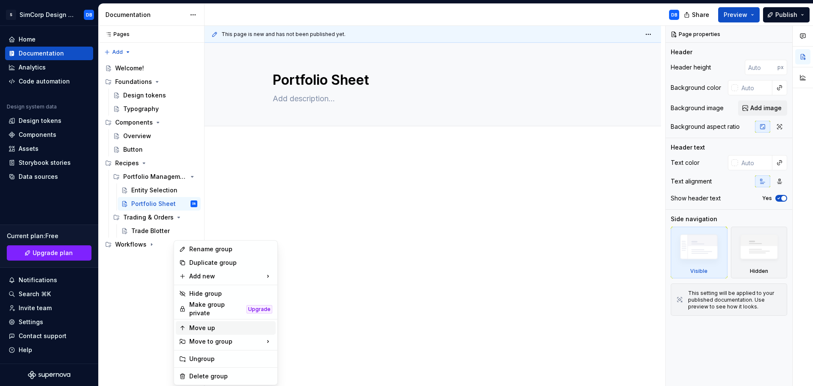
click at [212, 324] on div "Move up" at bounding box center [230, 328] width 83 height 8
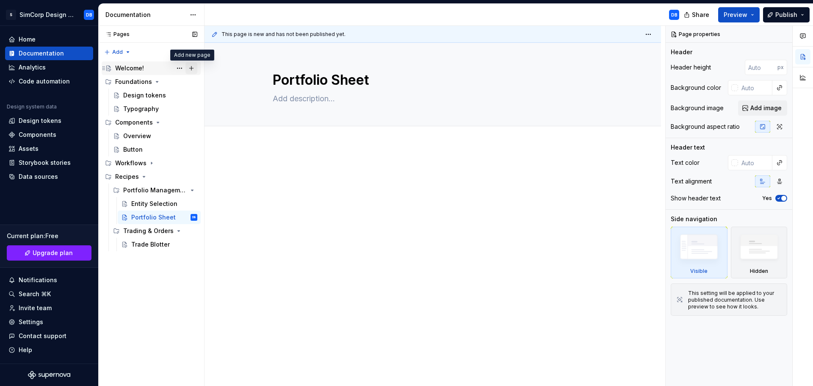
click at [192, 67] on button "Page tree" at bounding box center [191, 68] width 12 height 12
type textarea "*"
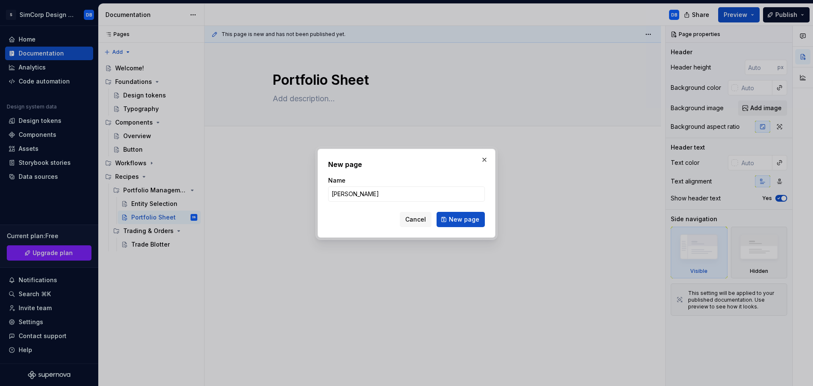
type input "Change"
type input "Changelog"
click at [467, 220] on span "New page" at bounding box center [464, 219] width 30 height 8
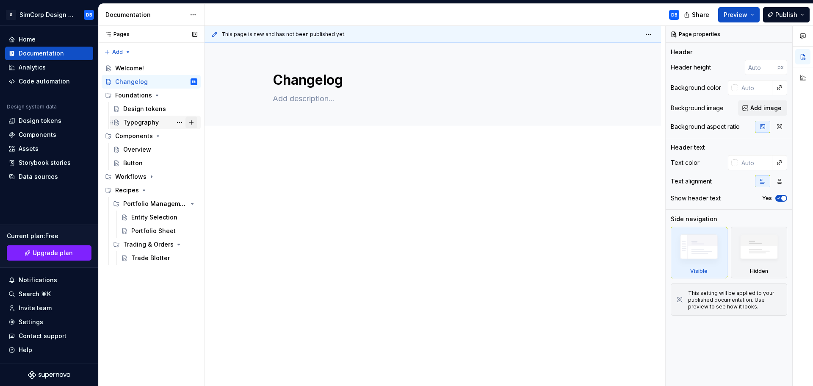
click at [192, 122] on button "Page tree" at bounding box center [191, 122] width 12 height 12
type textarea "*"
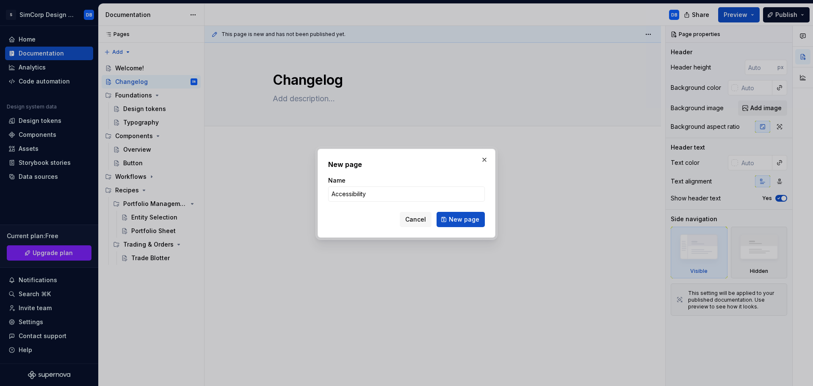
type input "Accessibility"
click at [455, 221] on span "New page" at bounding box center [464, 219] width 30 height 8
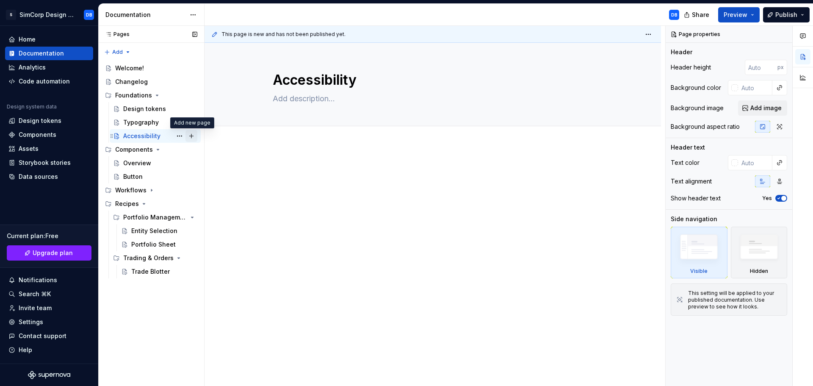
click at [189, 136] on button "Page tree" at bounding box center [191, 136] width 12 height 12
type textarea "*"
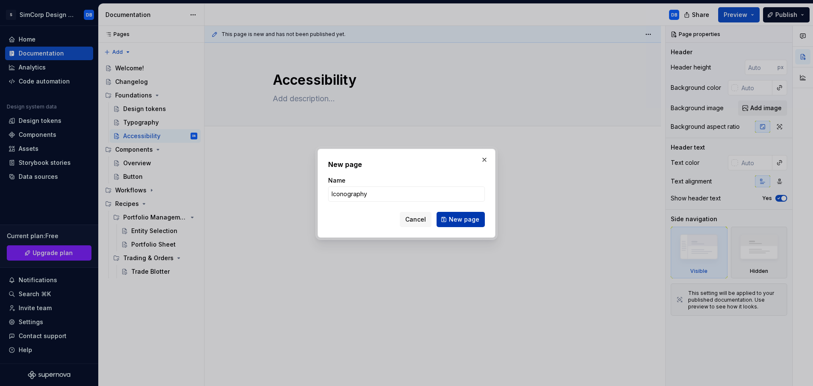
type input "Iconography"
click at [455, 219] on span "New page" at bounding box center [464, 219] width 30 height 8
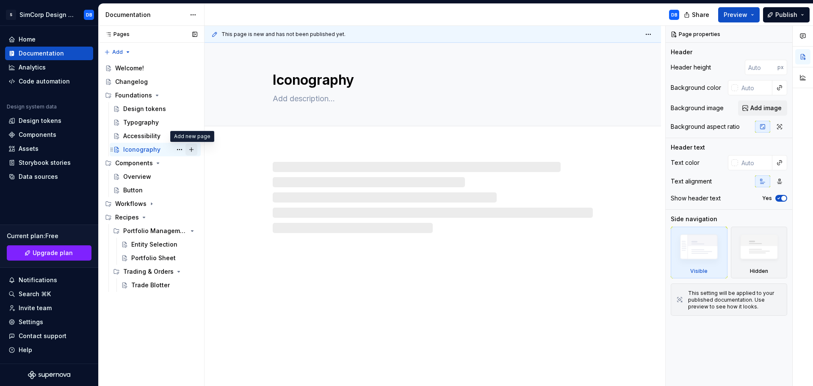
click at [189, 148] on button "Page tree" at bounding box center [191, 150] width 12 height 12
type textarea "*"
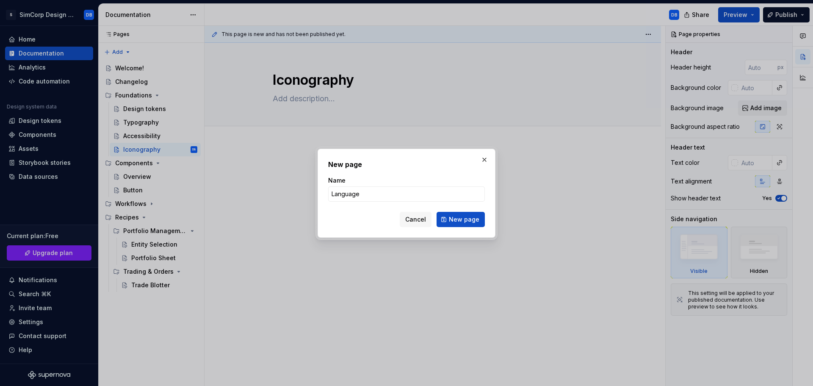
type input "Language"
click at [450, 218] on button "New page" at bounding box center [461, 219] width 48 height 15
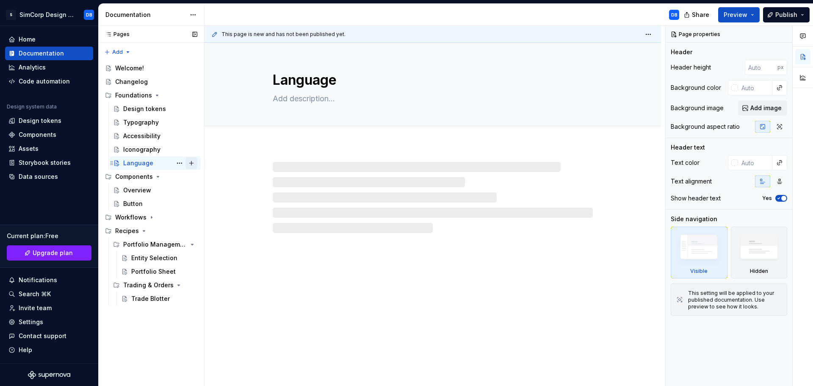
click at [191, 163] on button "Page tree" at bounding box center [191, 163] width 12 height 12
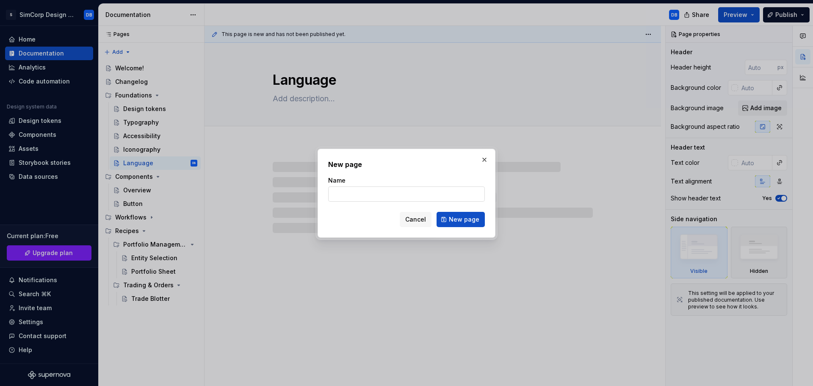
type textarea "*"
type input "T"
type input "Surfaces"
click at [465, 219] on span "New page" at bounding box center [464, 219] width 30 height 8
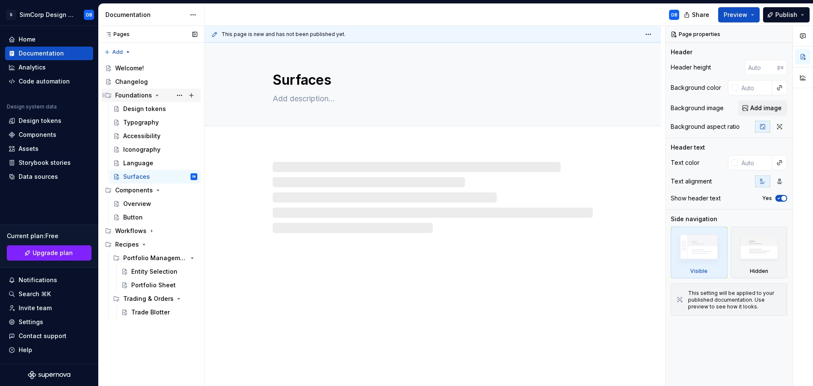
type textarea "*"
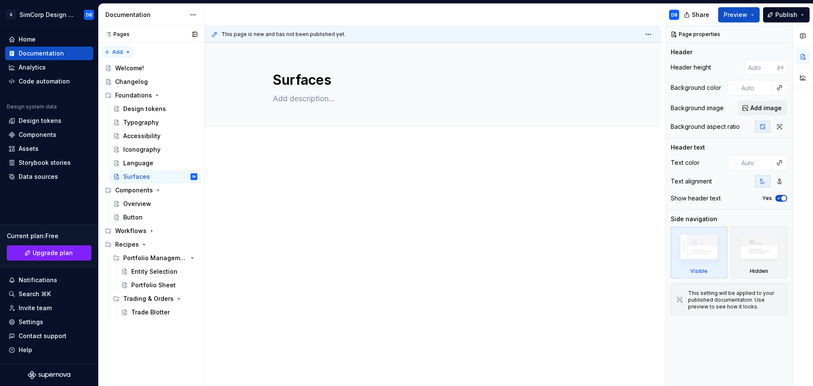
click at [123, 50] on div "Pages Pages Add Accessibility guide for tree Page tree. Navigate the tree with …" at bounding box center [151, 206] width 106 height 360
click at [130, 82] on div "New group" at bounding box center [144, 82] width 55 height 8
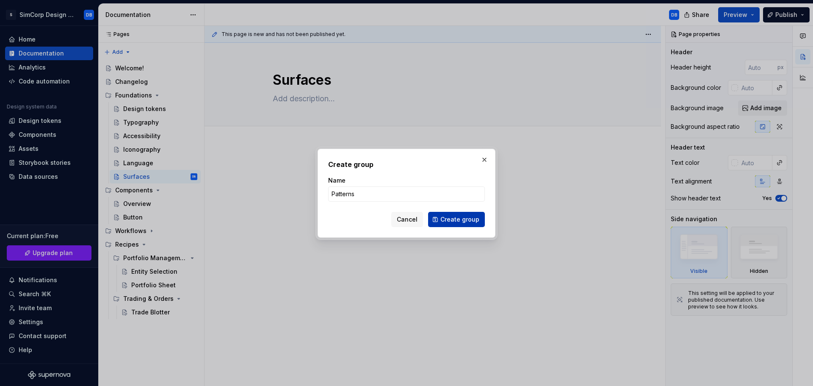
type input "Patterns"
click at [465, 220] on span "Create group" at bounding box center [459, 219] width 39 height 8
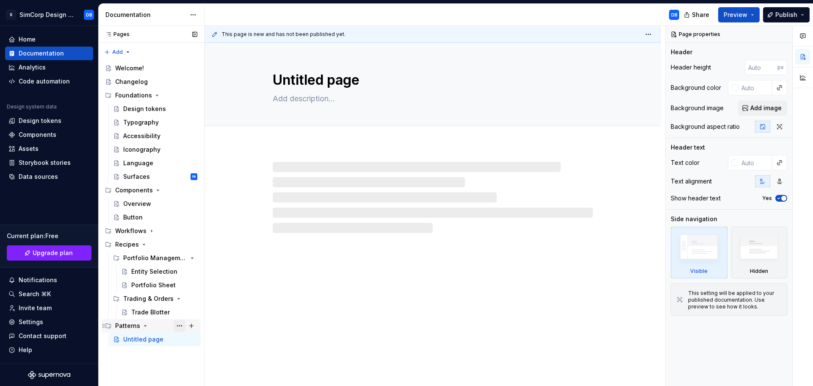
click at [180, 325] on button "Page tree" at bounding box center [180, 326] width 12 height 12
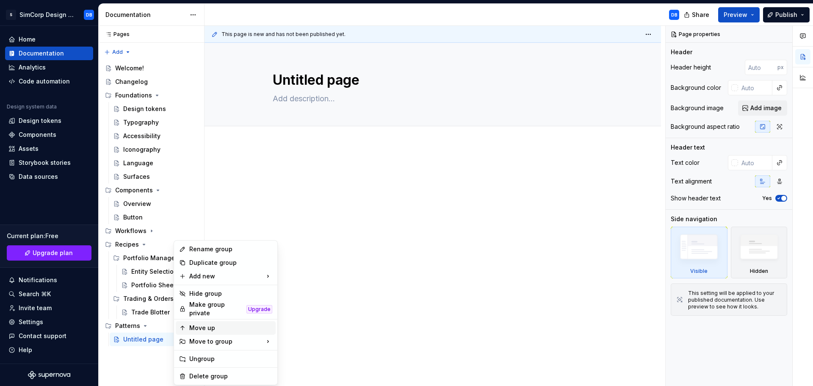
click at [197, 324] on div "Move up" at bounding box center [230, 328] width 83 height 8
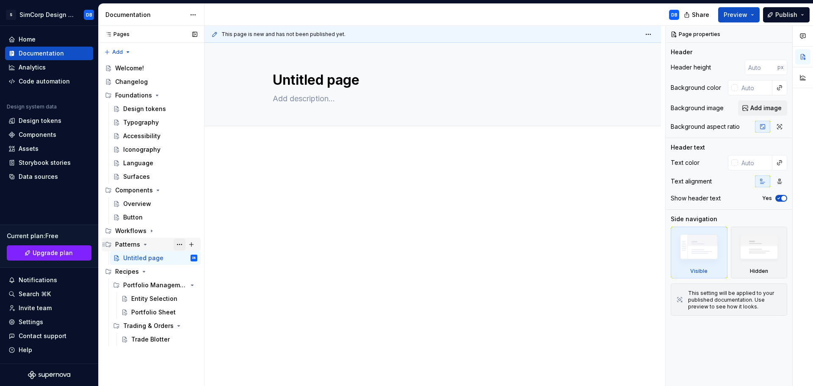
click at [179, 244] on button "Page tree" at bounding box center [180, 244] width 12 height 12
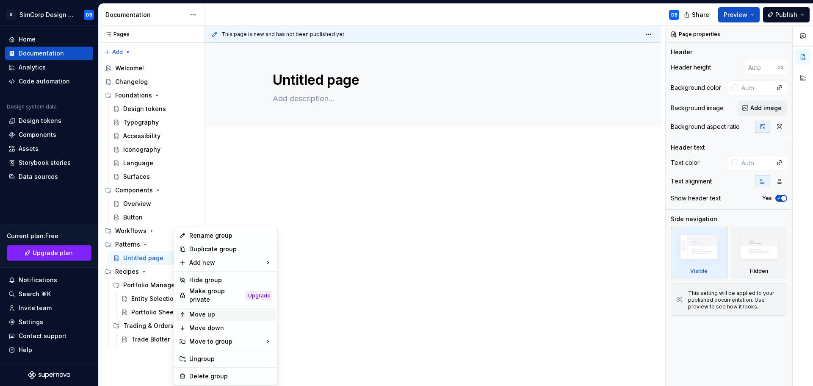
click at [214, 313] on div "Move up" at bounding box center [230, 314] width 83 height 8
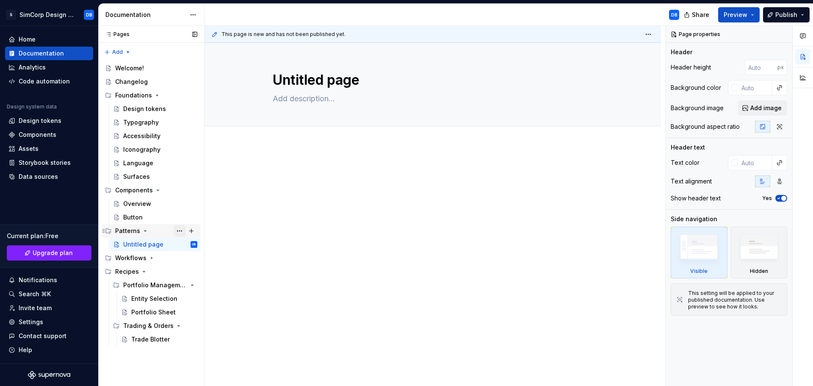
click at [179, 231] on button "Page tree" at bounding box center [180, 231] width 12 height 12
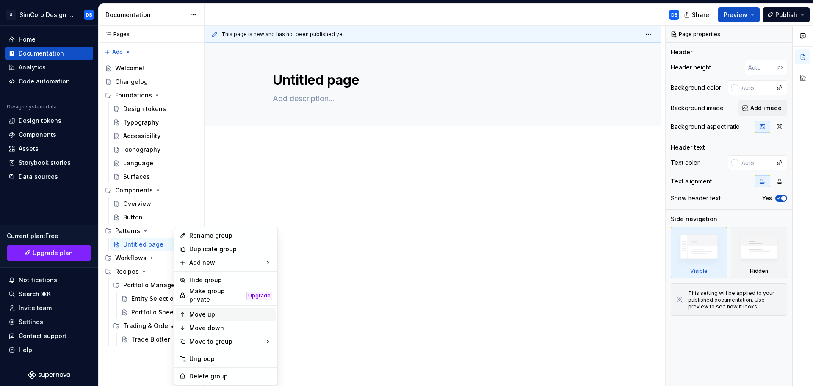
click at [214, 310] on div "Move up" at bounding box center [230, 314] width 83 height 8
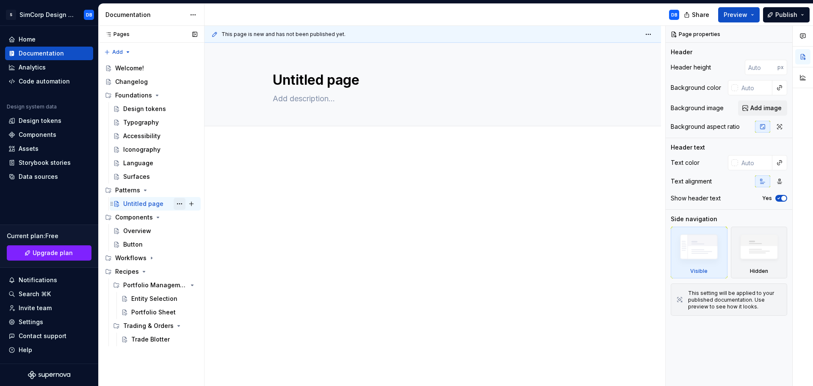
click at [178, 204] on button "Page tree" at bounding box center [180, 204] width 12 height 12
type textarea "*"
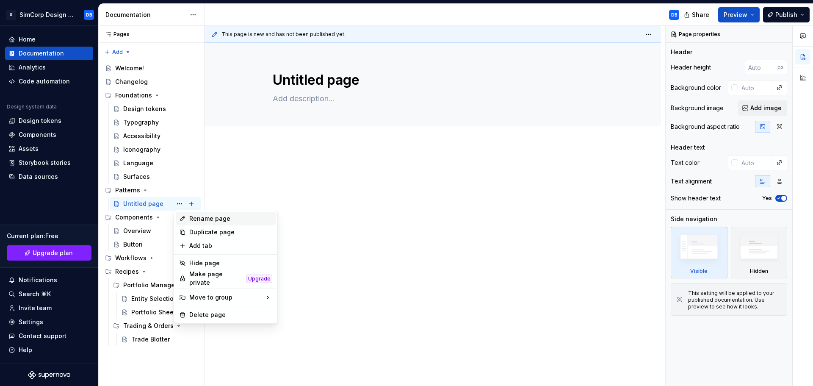
click at [203, 217] on div "Rename page" at bounding box center [230, 218] width 83 height 8
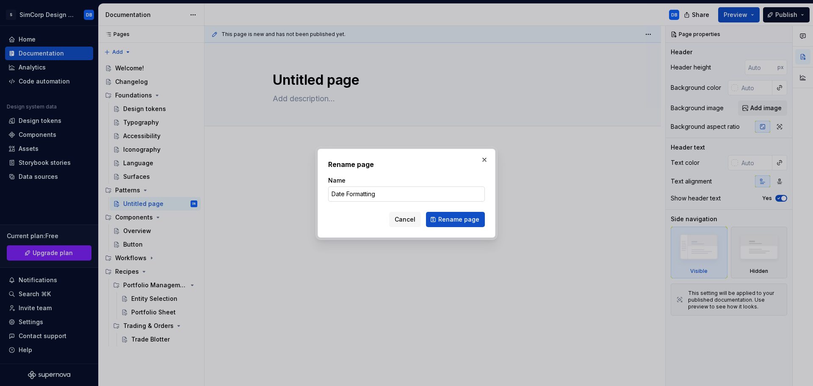
click at [343, 195] on input "Date Formatting" at bounding box center [406, 193] width 157 height 15
drag, startPoint x: 387, startPoint y: 194, endPoint x: 419, endPoint y: 195, distance: 32.7
click at [419, 195] on input "Date & Time Formatting" at bounding box center [406, 193] width 157 height 15
type input "Date & Time Format"
click at [454, 220] on span "Rename page" at bounding box center [458, 219] width 41 height 8
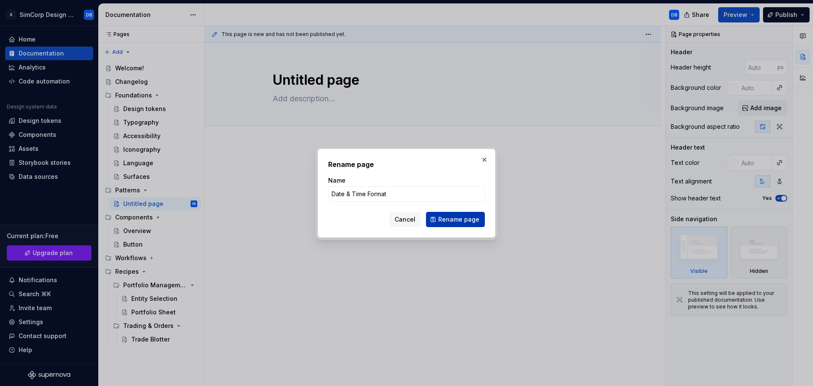
type textarea "*"
type textarea "Date & Time Format"
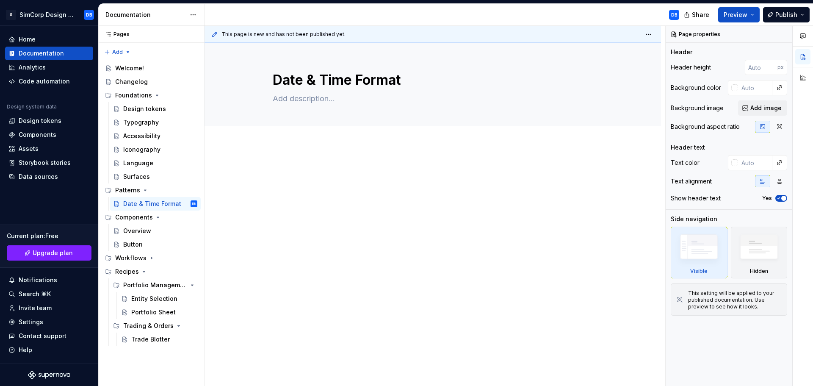
click at [267, 223] on div at bounding box center [433, 234] width 457 height 178
click at [194, 177] on button "Page tree" at bounding box center [191, 177] width 12 height 12
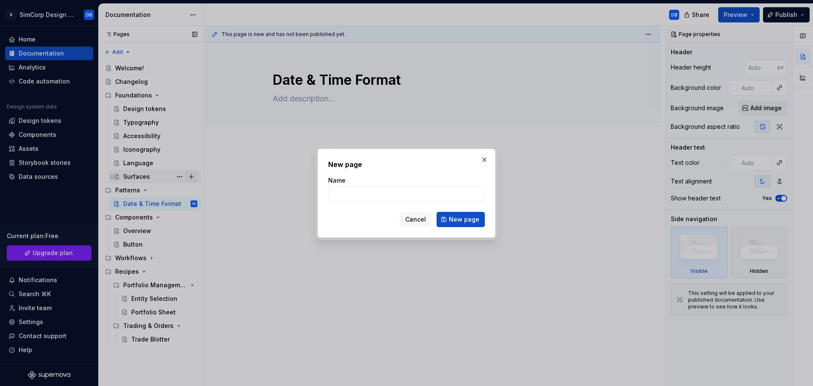
type textarea "*"
type input "Layout"
click at [468, 219] on span "New page" at bounding box center [464, 219] width 30 height 8
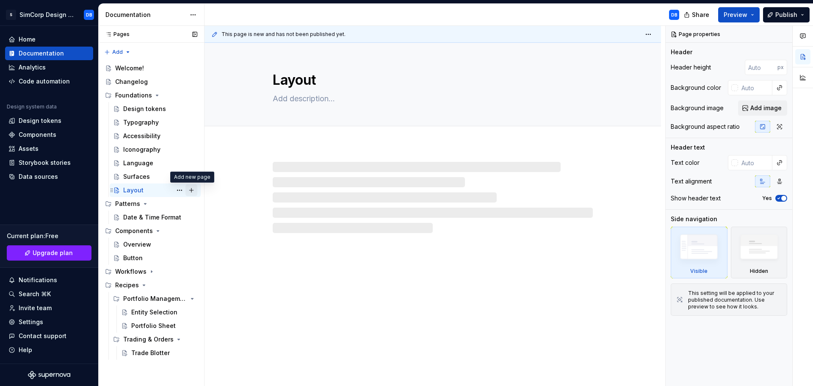
click at [192, 188] on button "Page tree" at bounding box center [191, 190] width 12 height 12
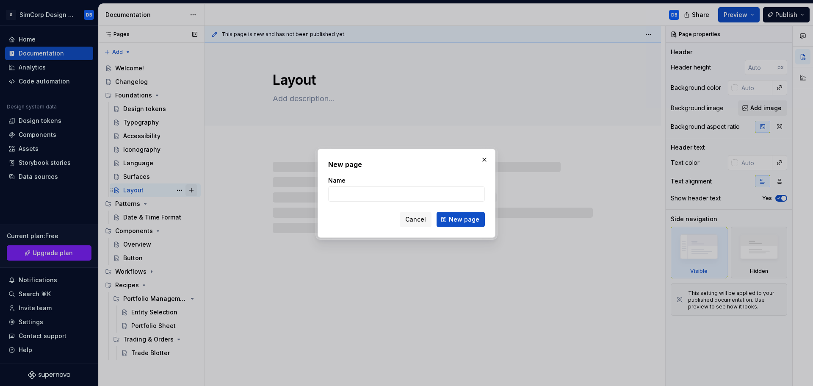
type textarea "*"
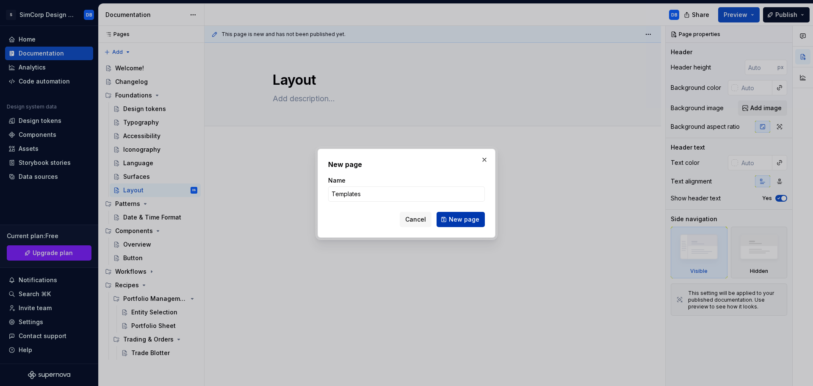
type input "Templates"
click at [463, 218] on span "New page" at bounding box center [464, 219] width 30 height 8
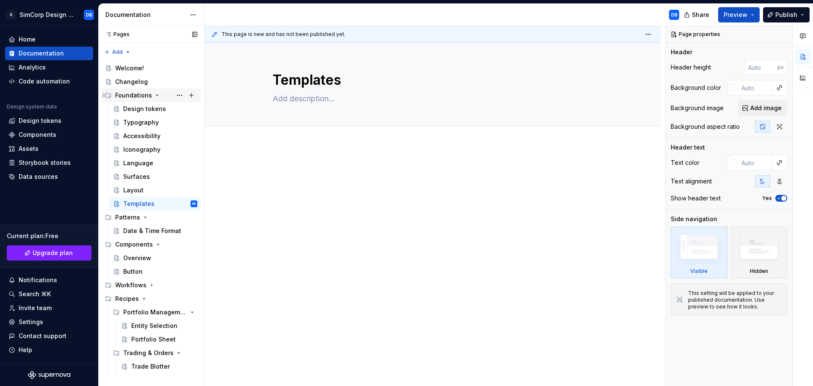
click at [155, 94] on icon "Page tree" at bounding box center [157, 95] width 7 height 7
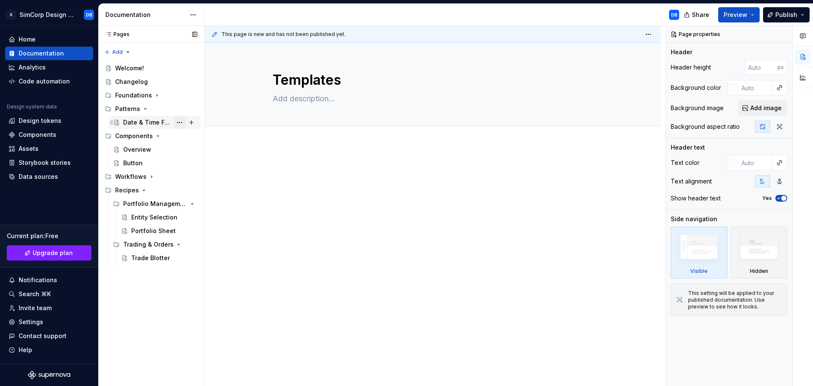
click at [177, 121] on button "Page tree" at bounding box center [180, 122] width 12 height 12
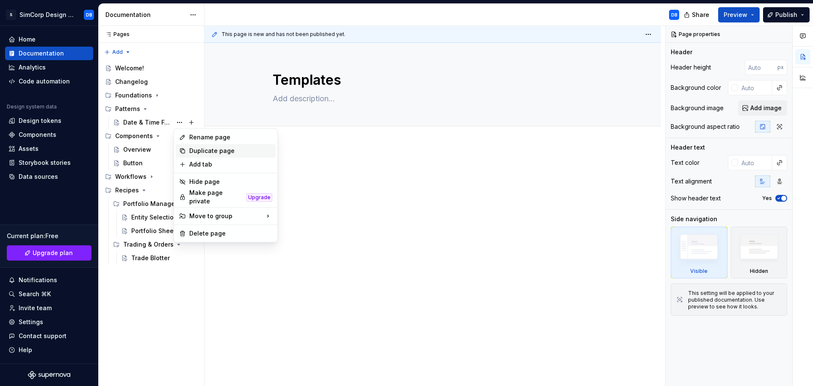
type textarea "*"
click at [205, 140] on div "Rename page" at bounding box center [230, 137] width 83 height 8
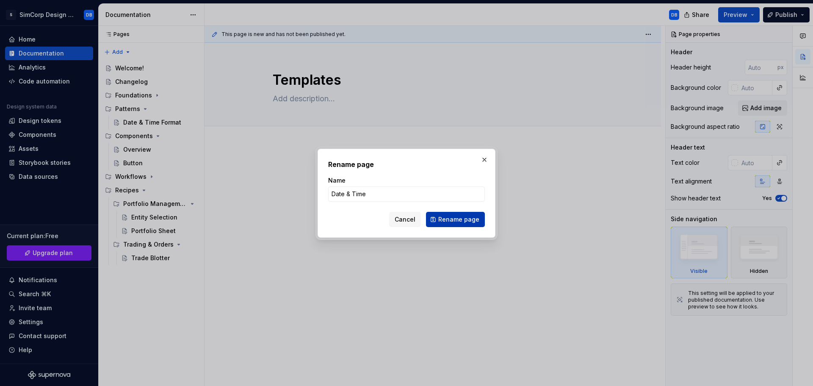
type input "Date & Time"
click at [467, 220] on span "Rename page" at bounding box center [458, 219] width 41 height 8
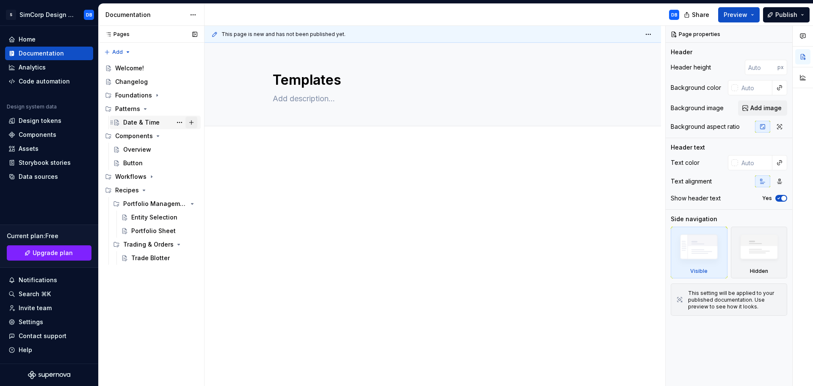
click at [191, 122] on button "Page tree" at bounding box center [191, 122] width 12 height 12
type textarea "*"
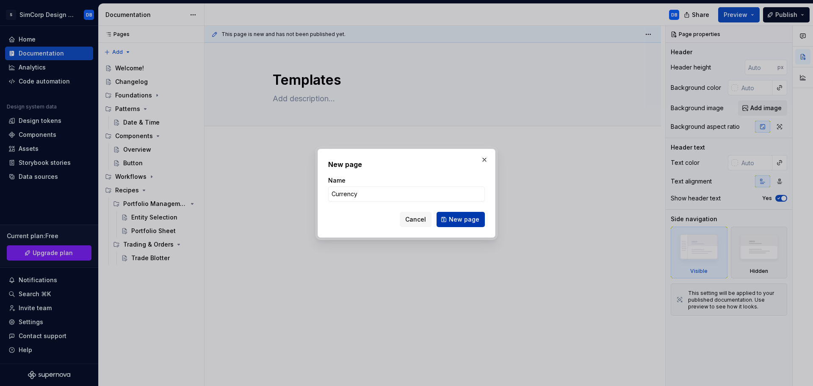
type input "Currency"
click at [460, 218] on span "New page" at bounding box center [464, 219] width 30 height 8
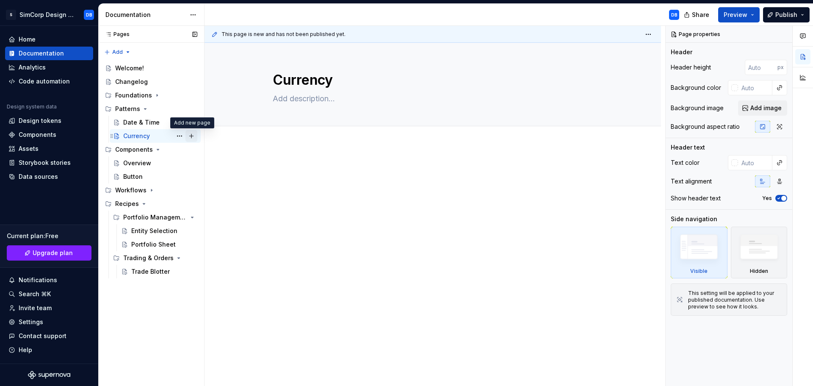
click at [192, 136] on button "Page tree" at bounding box center [191, 136] width 12 height 12
type textarea "*"
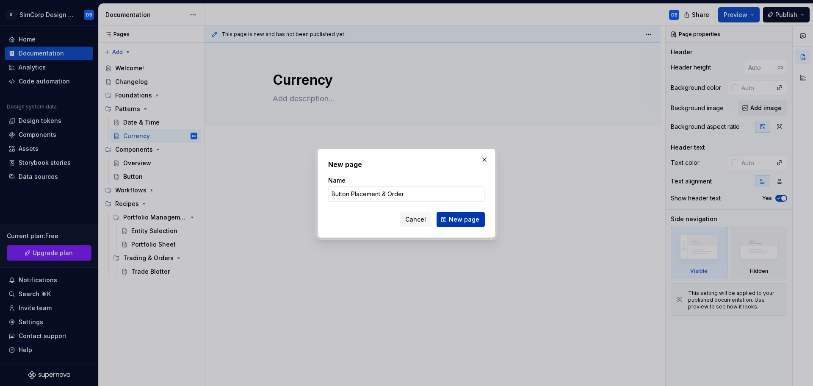
type input "Button Placement & Order"
click at [456, 218] on span "New page" at bounding box center [464, 219] width 30 height 8
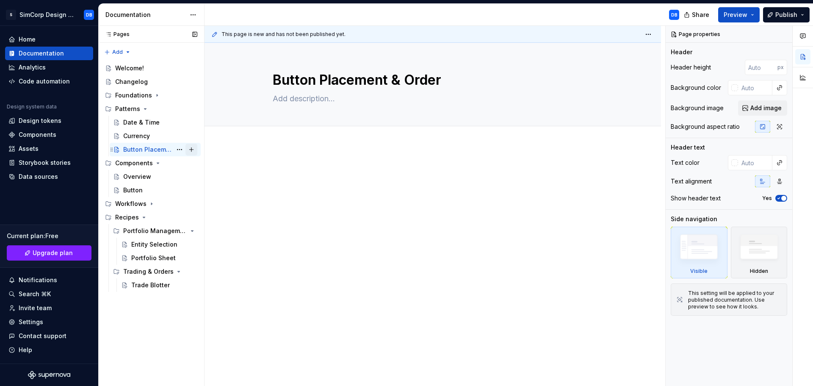
click at [191, 149] on button "Page tree" at bounding box center [191, 150] width 12 height 12
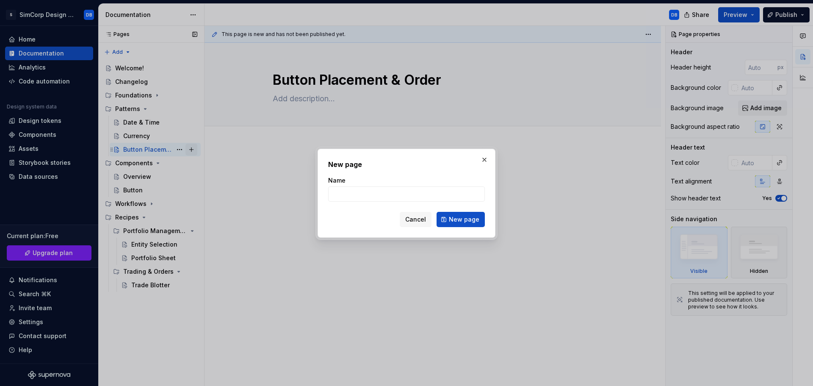
type textarea "*"
type input "Required vs Optional Fields"
click at [450, 219] on button "New page" at bounding box center [461, 219] width 48 height 15
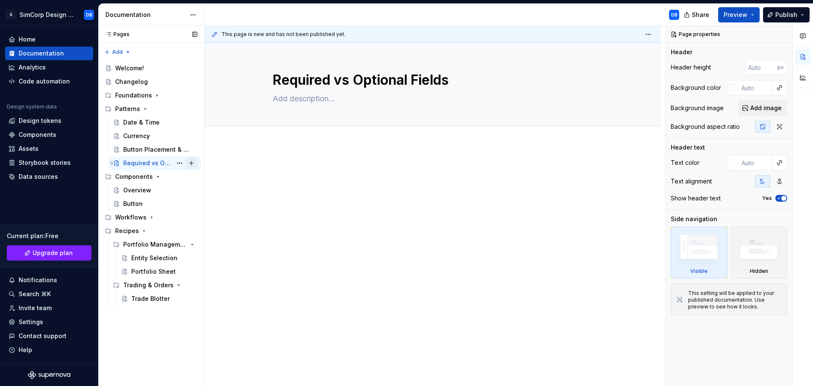
click at [189, 163] on button "Page tree" at bounding box center [191, 163] width 12 height 12
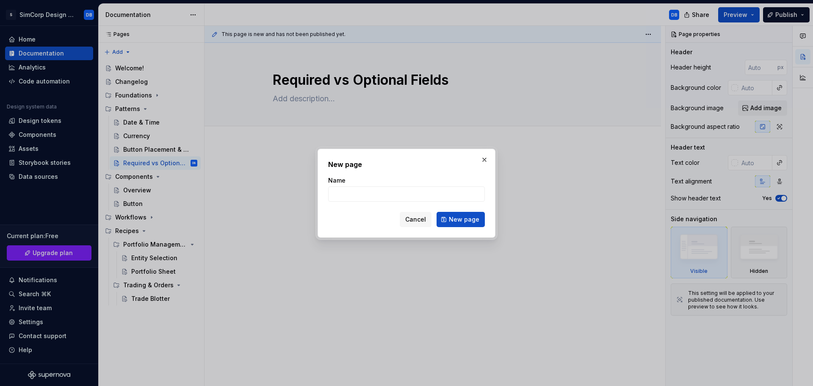
type textarea "*"
click at [368, 194] on input "Entitled Info/Functions" at bounding box center [406, 193] width 157 height 15
drag, startPoint x: 364, startPoint y: 195, endPoint x: 415, endPoint y: 195, distance: 50.8
click at [415, 195] on input "Entitled Info & Functions" at bounding box center [406, 193] width 157 height 15
type input "Entitled Data"
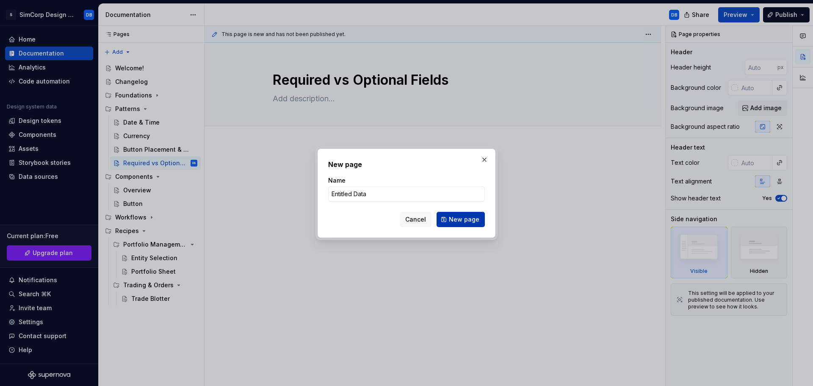
click at [469, 221] on span "New page" at bounding box center [464, 219] width 30 height 8
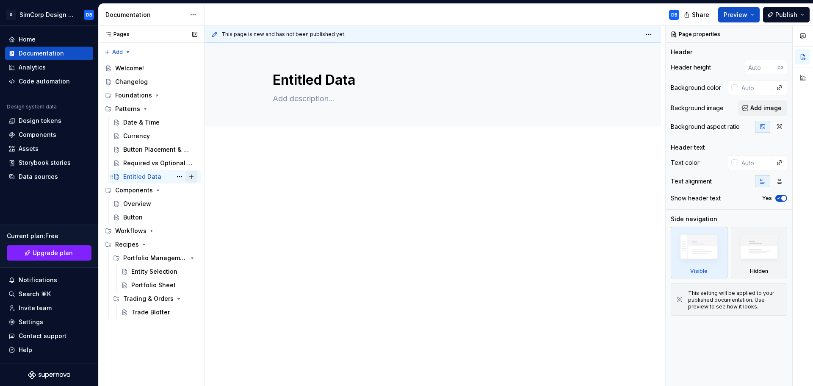
click at [193, 176] on button "Page tree" at bounding box center [191, 177] width 12 height 12
type textarea "*"
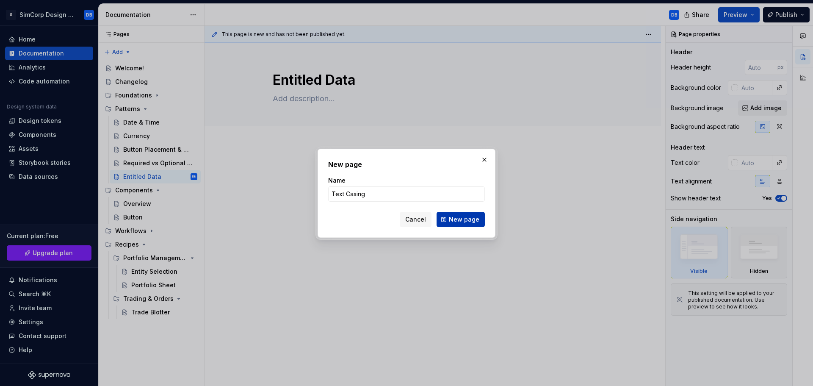
type input "Text Casing"
click at [463, 220] on span "New page" at bounding box center [464, 219] width 30 height 8
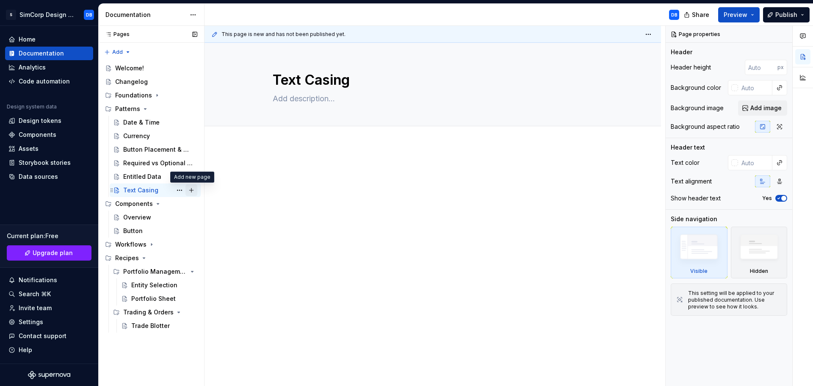
click at [191, 189] on button "Page tree" at bounding box center [191, 190] width 12 height 12
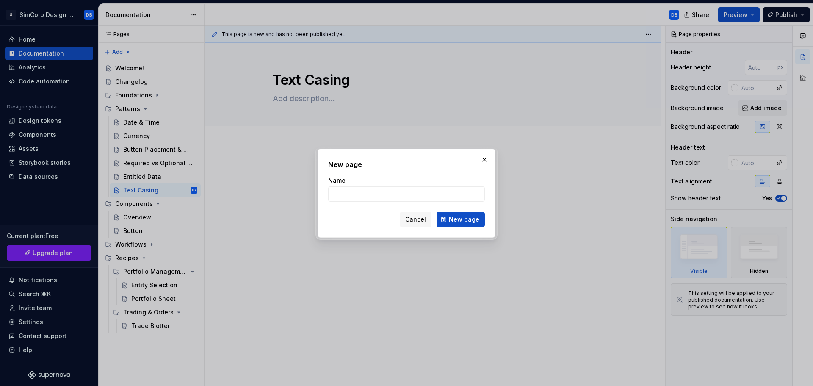
type textarea "*"
type input "Icon & Text Pairs"
click at [458, 220] on span "New page" at bounding box center [464, 219] width 30 height 8
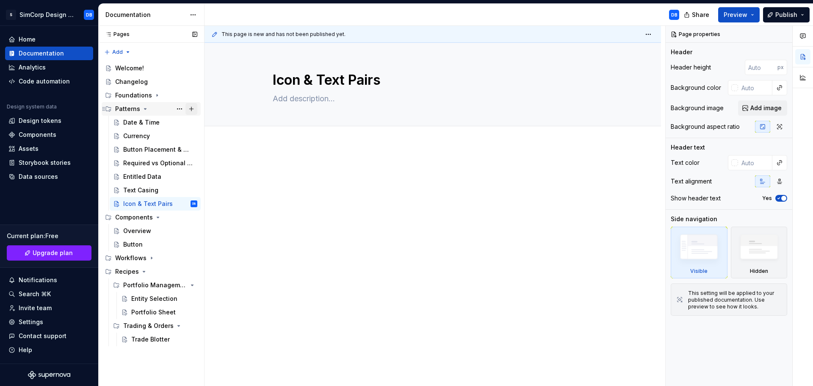
click at [190, 107] on button "Page tree" at bounding box center [191, 109] width 12 height 12
type textarea "*"
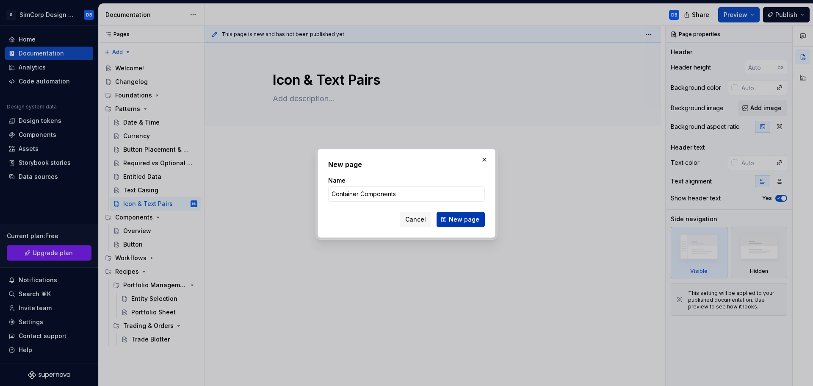
type input "Container Components"
click at [469, 217] on span "New page" at bounding box center [464, 219] width 30 height 8
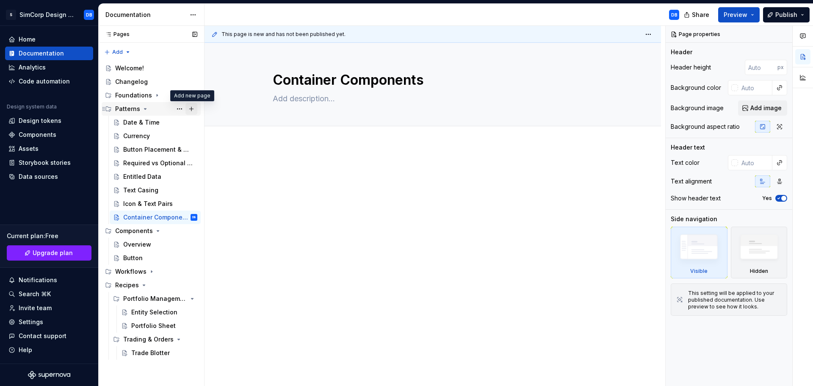
click at [192, 109] on button "Page tree" at bounding box center [191, 109] width 12 height 12
type textarea "*"
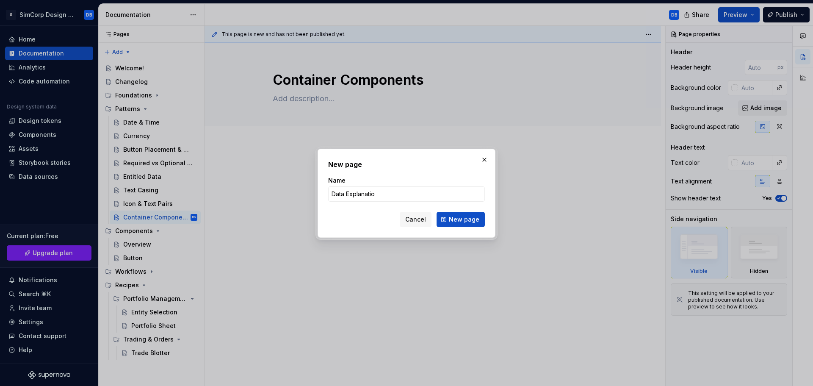
type input "Data Explanation"
type textarea "*"
type input "Data Explanation"
click at [459, 218] on span "New page" at bounding box center [464, 219] width 30 height 8
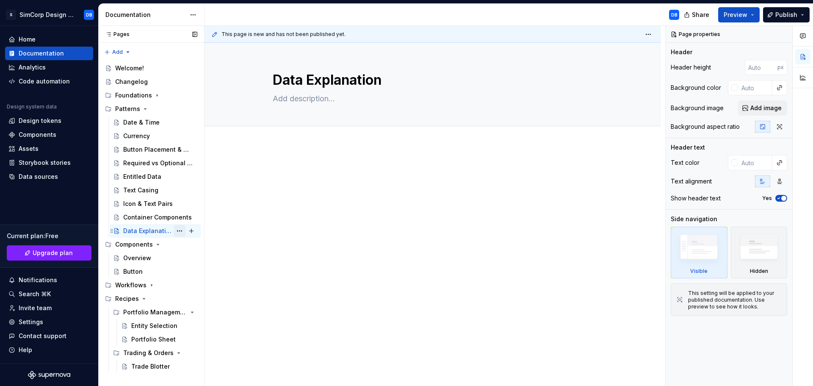
click at [179, 230] on button "Page tree" at bounding box center [180, 231] width 12 height 12
type textarea "*"
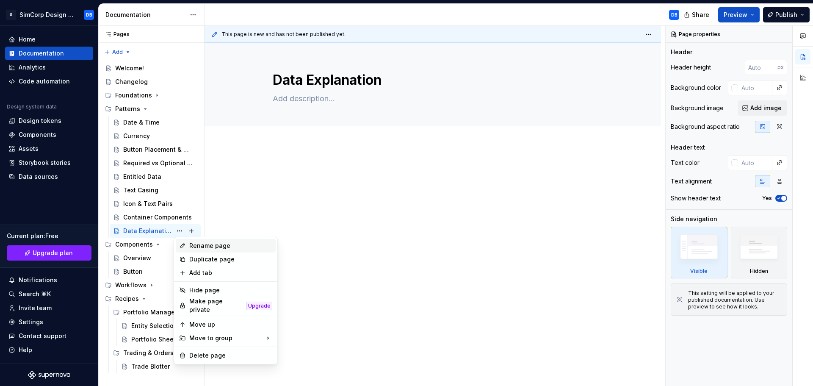
click at [201, 245] on div "Rename page" at bounding box center [230, 245] width 83 height 8
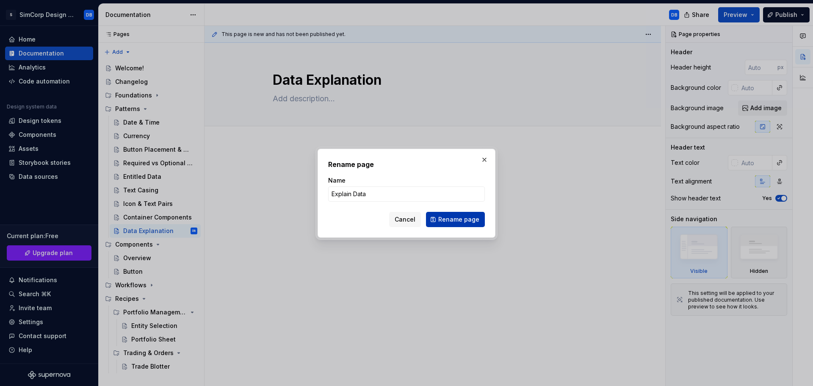
type input "Explain Data"
click at [450, 215] on span "Rename page" at bounding box center [458, 219] width 41 height 8
type textarea "*"
type textarea "Explain Data"
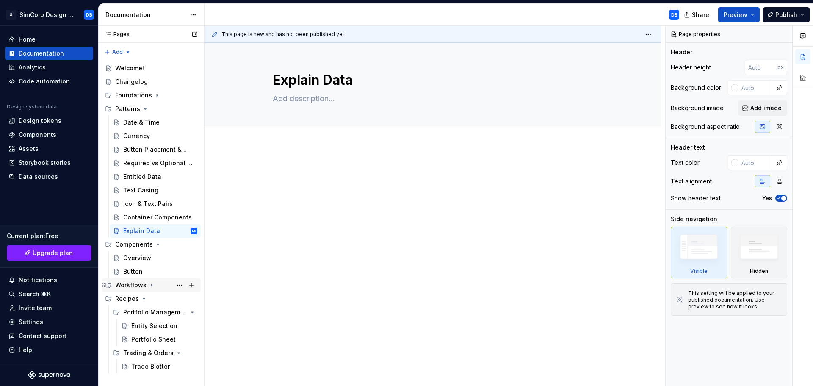
click at [152, 284] on icon "Page tree" at bounding box center [151, 285] width 7 height 7
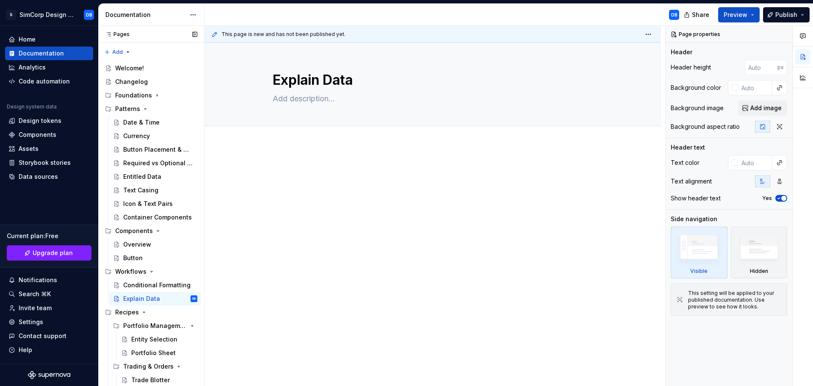
click at [260, 282] on div at bounding box center [433, 234] width 457 height 178
click at [192, 109] on button "Page tree" at bounding box center [191, 109] width 12 height 12
type textarea "*"
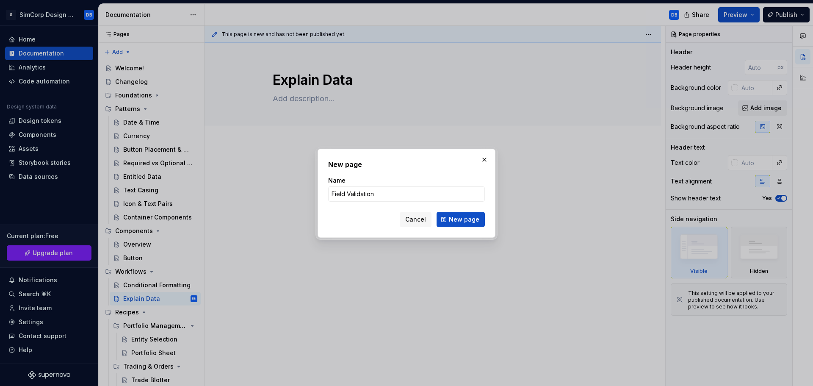
type input "Field Validation"
click at [458, 221] on span "New page" at bounding box center [464, 219] width 30 height 8
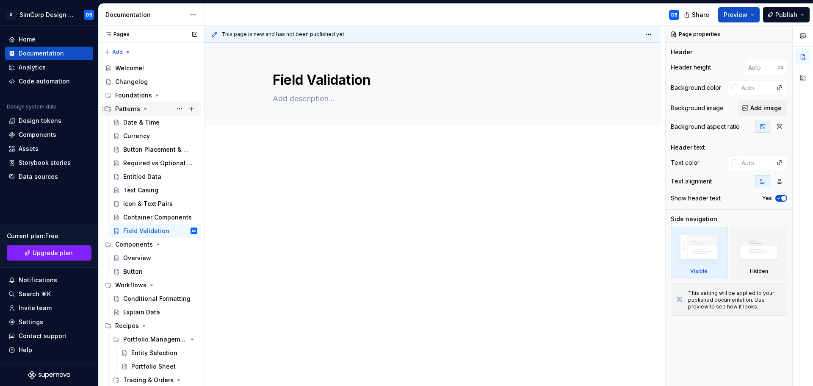
click at [144, 107] on icon "Page tree" at bounding box center [145, 108] width 7 height 7
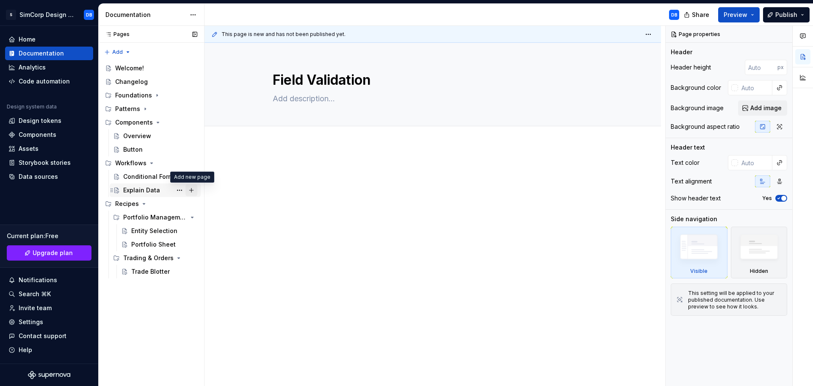
click at [191, 189] on button "Page tree" at bounding box center [191, 190] width 12 height 12
type textarea "*"
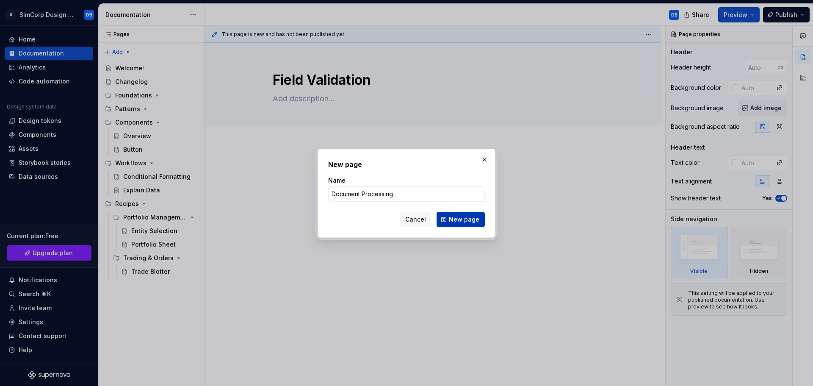
type input "Document Processing"
click at [462, 219] on span "New page" at bounding box center [464, 219] width 30 height 8
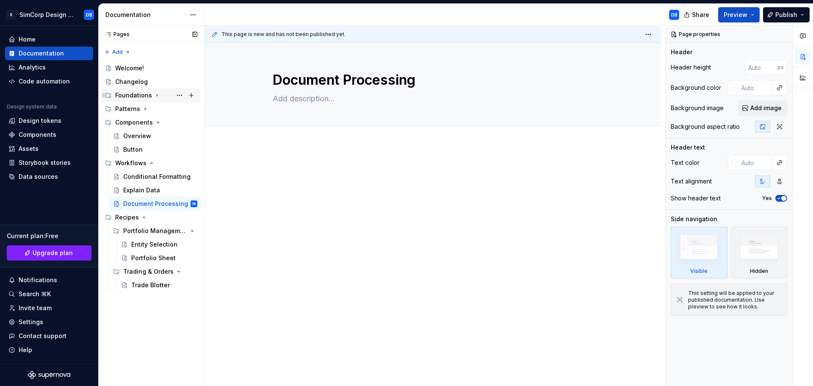
drag, startPoint x: 136, startPoint y: 66, endPoint x: 165, endPoint y: 97, distance: 42.3
click at [136, 66] on div "Welcome!" at bounding box center [129, 68] width 29 height 8
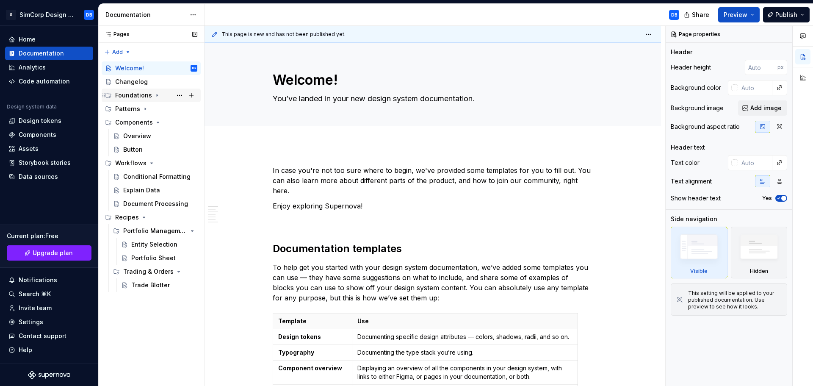
click at [154, 94] on icon "Page tree" at bounding box center [157, 95] width 7 height 7
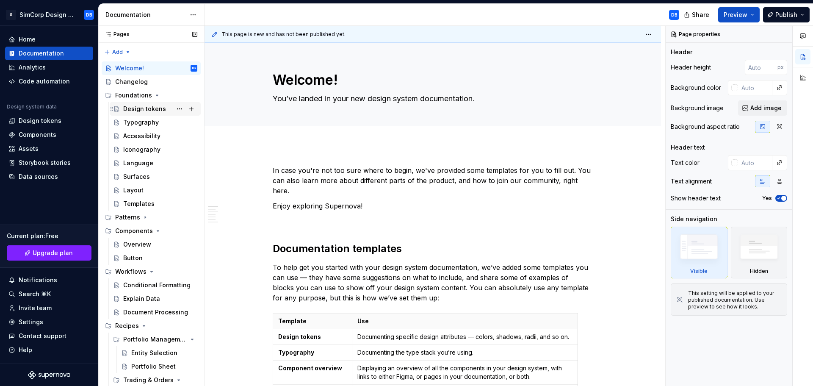
click at [149, 107] on div "Design tokens" at bounding box center [144, 109] width 43 height 8
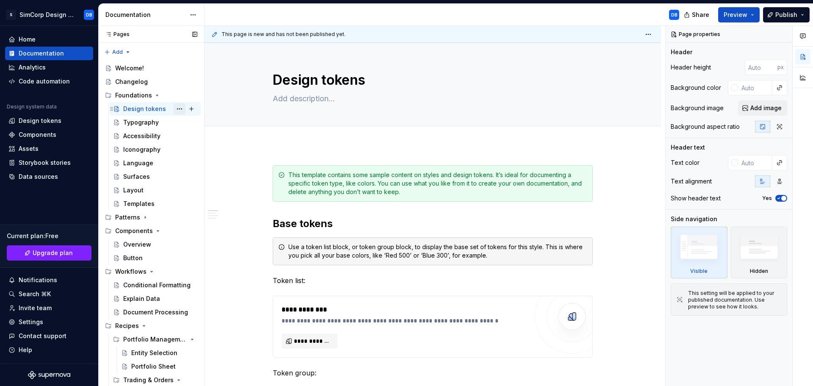
click at [174, 108] on button "Page tree" at bounding box center [180, 109] width 12 height 12
type textarea "*"
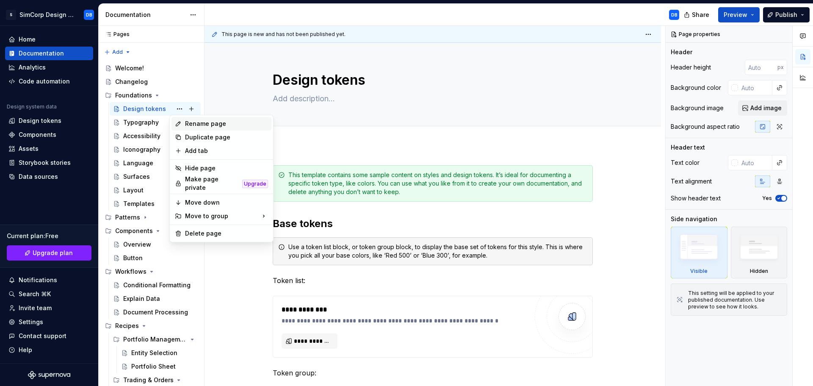
click at [191, 122] on div "Rename page" at bounding box center [226, 123] width 83 height 8
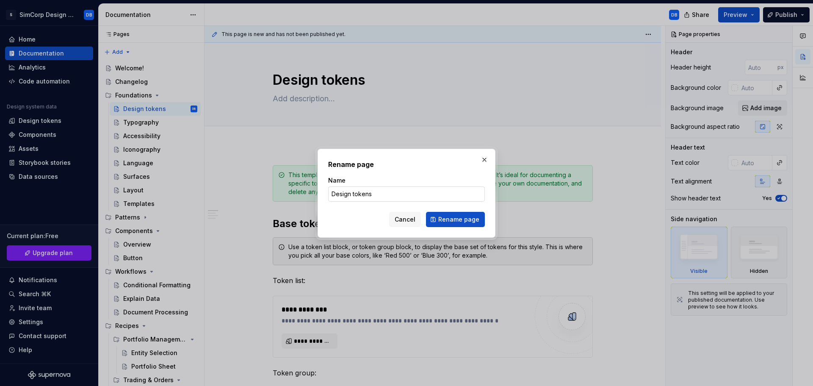
click at [354, 193] on input "Design tokens" at bounding box center [406, 193] width 157 height 15
type input "Design Tokens"
click at [457, 216] on span "Rename page" at bounding box center [458, 219] width 41 height 8
type textarea "*"
type textarea "Design Tokens"
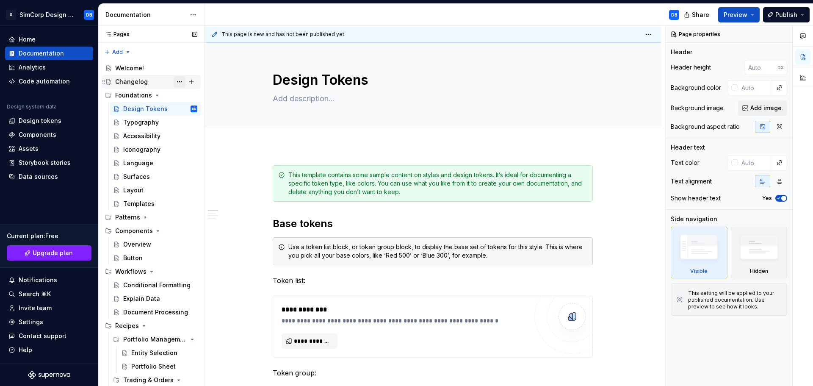
click at [178, 82] on button "Page tree" at bounding box center [180, 82] width 12 height 12
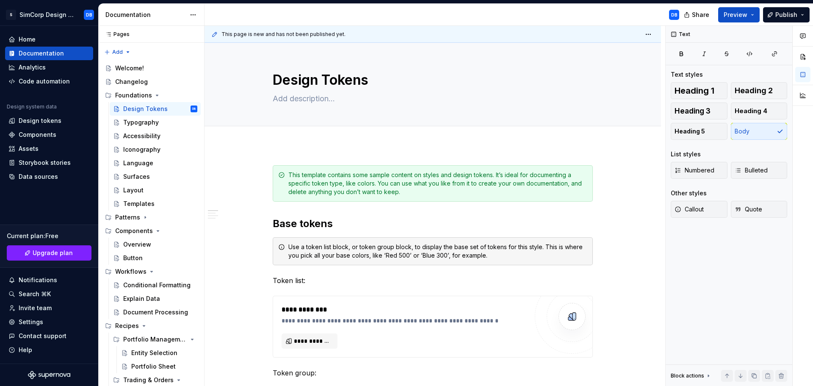
click at [232, 266] on html "S SimCorp Design System DB Home Documentation Analytics Code automation Design …" at bounding box center [406, 193] width 813 height 386
click at [174, 97] on button "Page tree" at bounding box center [180, 95] width 12 height 12
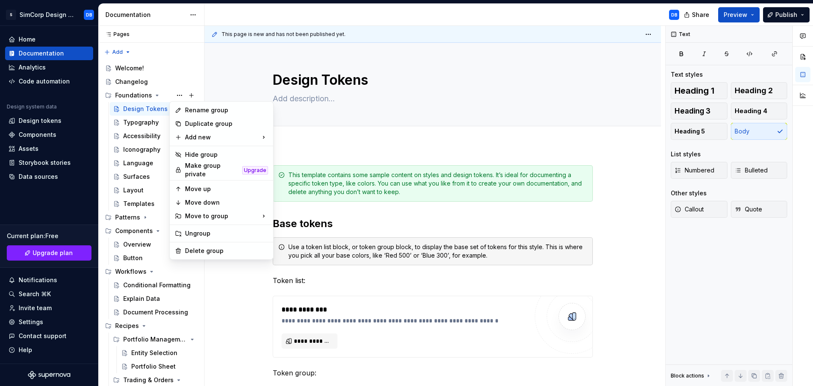
click at [238, 288] on html "S SimCorp Design System DB Home Documentation Analytics Code automation Design …" at bounding box center [406, 193] width 813 height 386
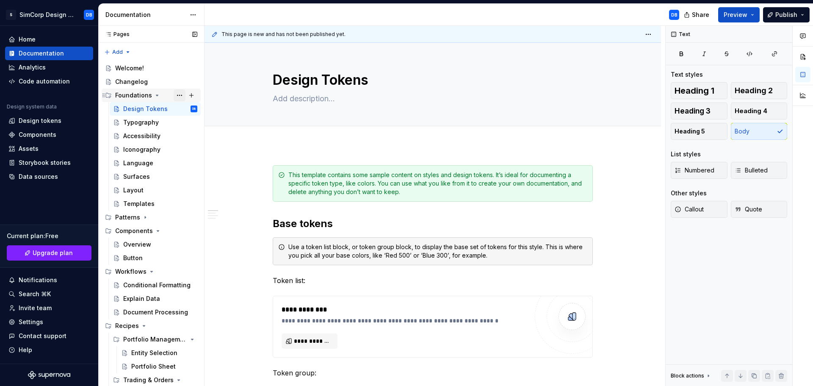
click at [174, 96] on button "Page tree" at bounding box center [180, 95] width 12 height 12
click at [239, 299] on html "S SimCorp Design System DB Home Documentation Analytics Code automation Design …" at bounding box center [406, 193] width 813 height 386
click at [176, 122] on button "Page tree" at bounding box center [180, 122] width 12 height 12
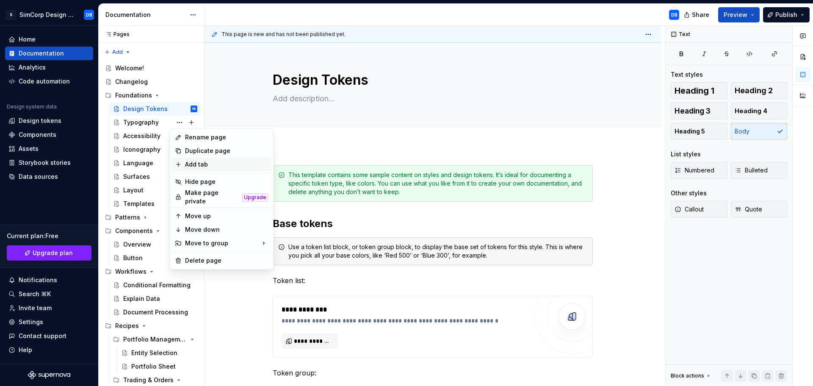
click at [200, 165] on div "Add tab" at bounding box center [226, 164] width 83 height 8
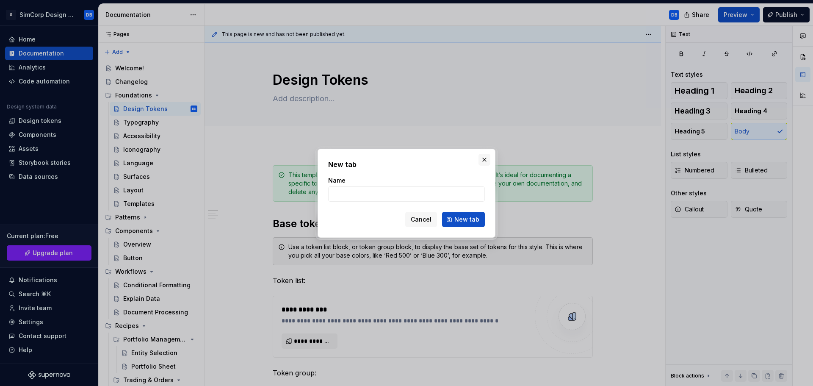
click at [486, 159] on button "button" at bounding box center [485, 160] width 12 height 12
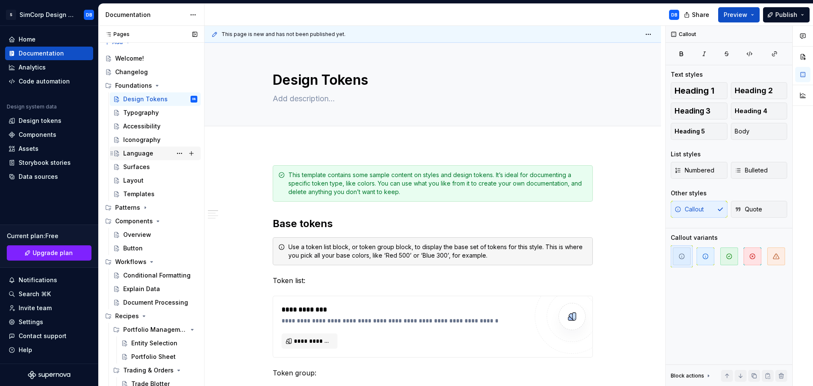
scroll to position [12, 0]
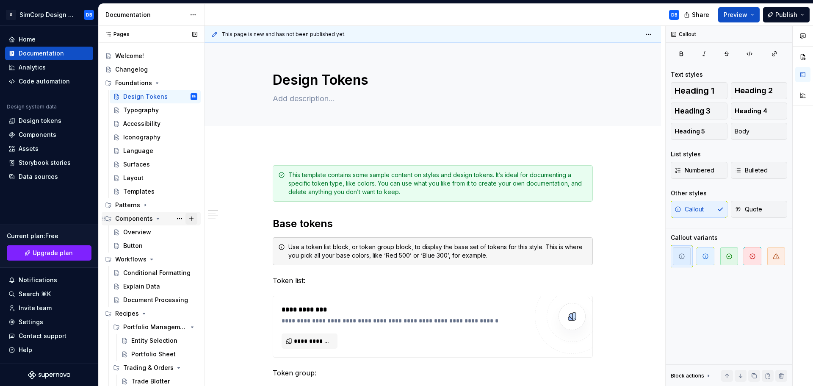
click at [186, 219] on button "Page tree" at bounding box center [191, 219] width 12 height 12
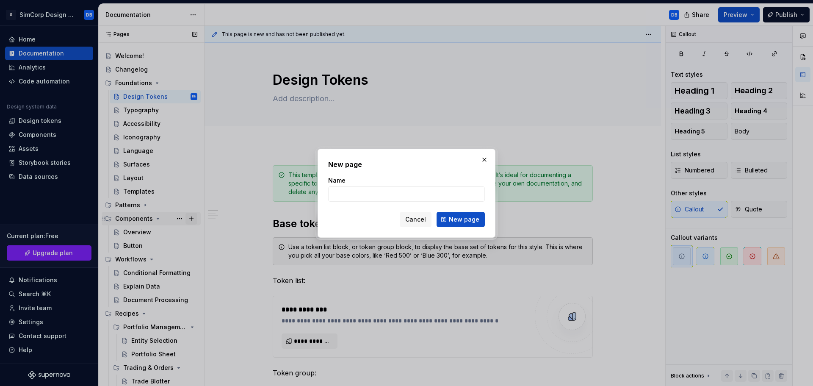
type textarea "*"
type input "Accordion"
click at [460, 218] on span "New page" at bounding box center [464, 219] width 30 height 8
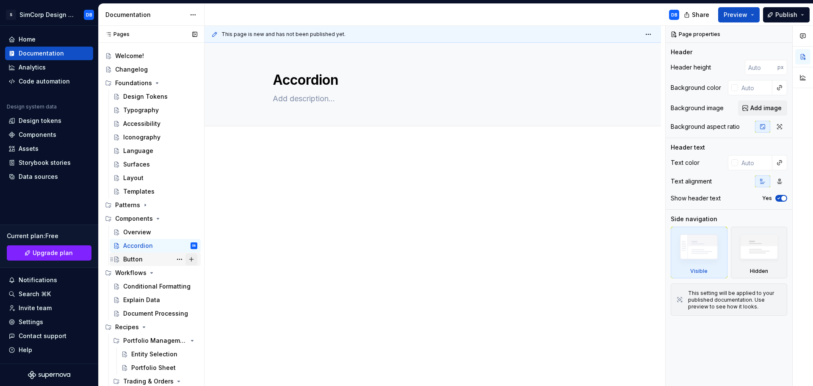
click at [188, 260] on button "Page tree" at bounding box center [191, 259] width 12 height 12
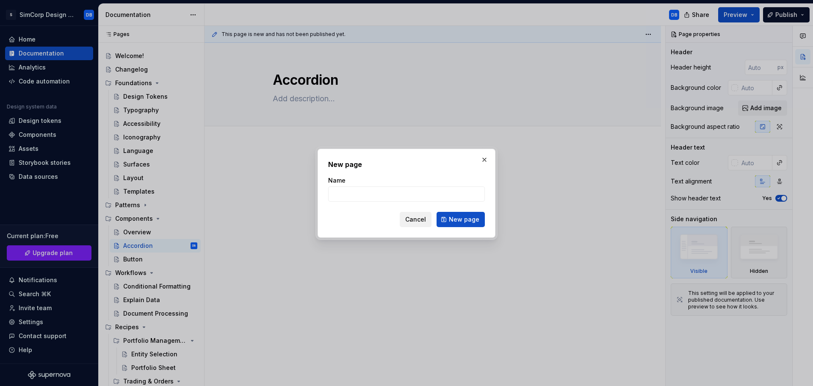
click at [422, 219] on span "Cancel" at bounding box center [415, 219] width 21 height 8
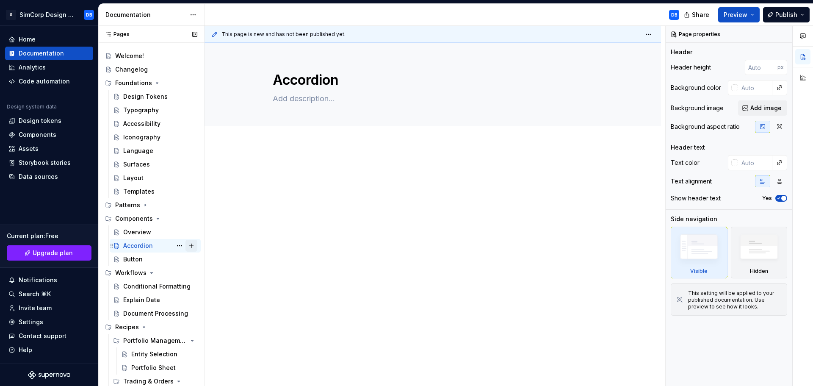
click at [188, 245] on button "Page tree" at bounding box center [191, 246] width 12 height 12
type textarea "*"
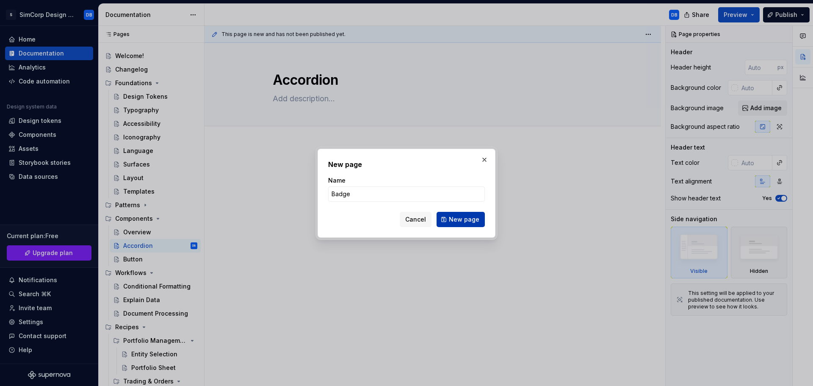
type input "Badge"
click at [451, 215] on span "New page" at bounding box center [464, 219] width 30 height 8
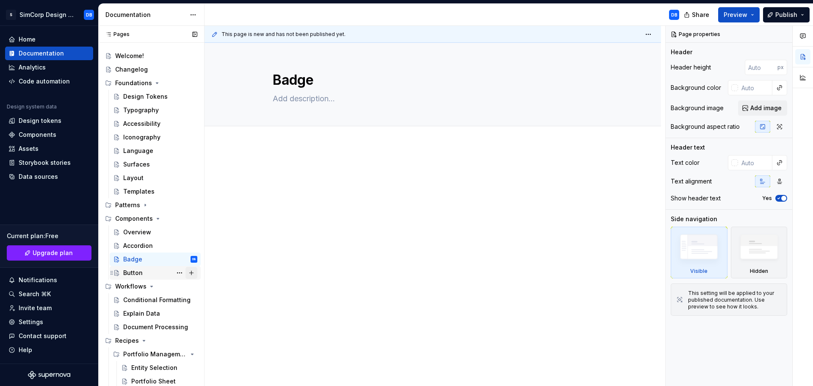
click at [187, 273] on button "Page tree" at bounding box center [191, 273] width 12 height 12
type textarea "*"
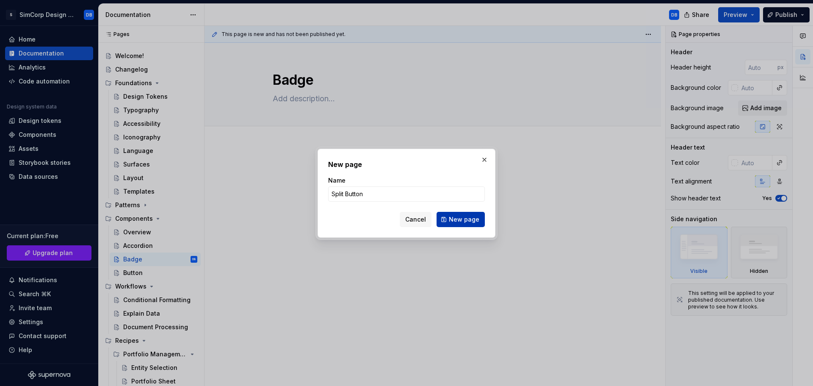
type input "Split Button"
click at [460, 217] on span "New page" at bounding box center [464, 219] width 30 height 8
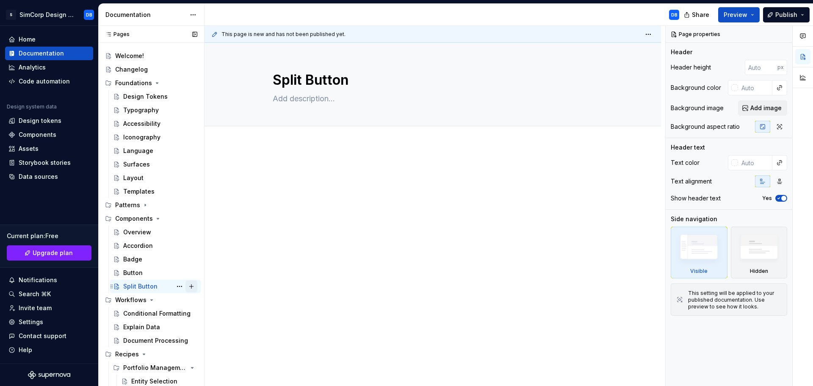
click at [187, 286] on button "Page tree" at bounding box center [191, 286] width 12 height 12
type textarea "*"
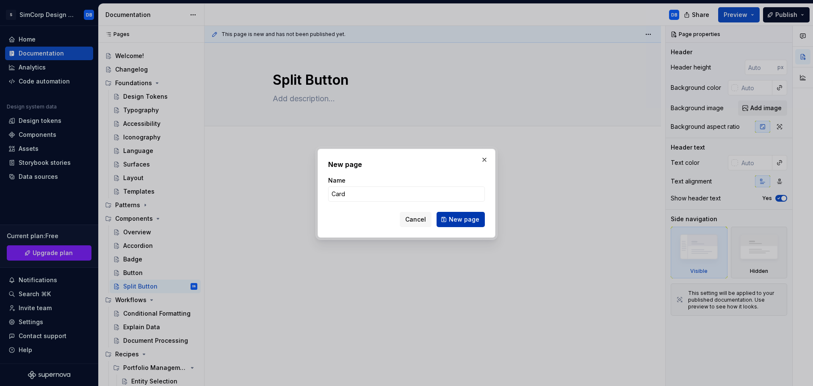
type input "Card"
click at [459, 219] on span "New page" at bounding box center [464, 219] width 30 height 8
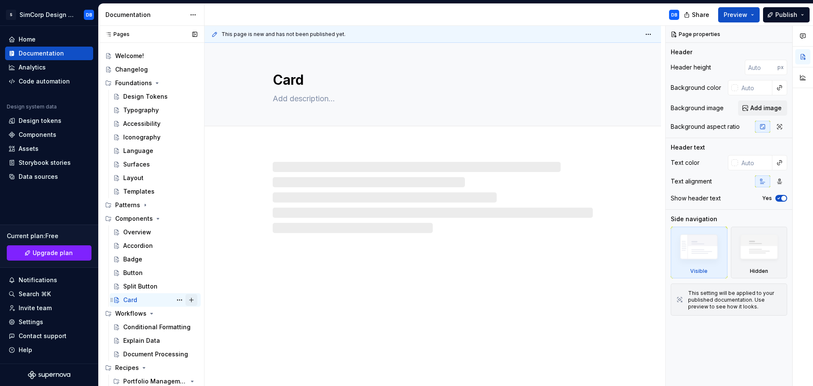
click at [188, 301] on button "Page tree" at bounding box center [191, 300] width 12 height 12
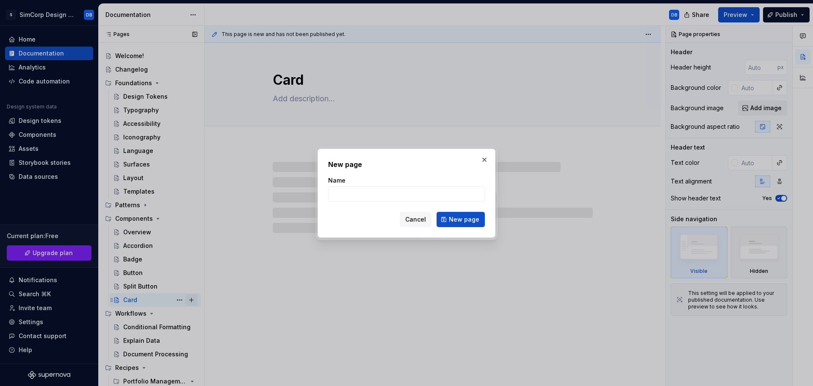
type textarea "*"
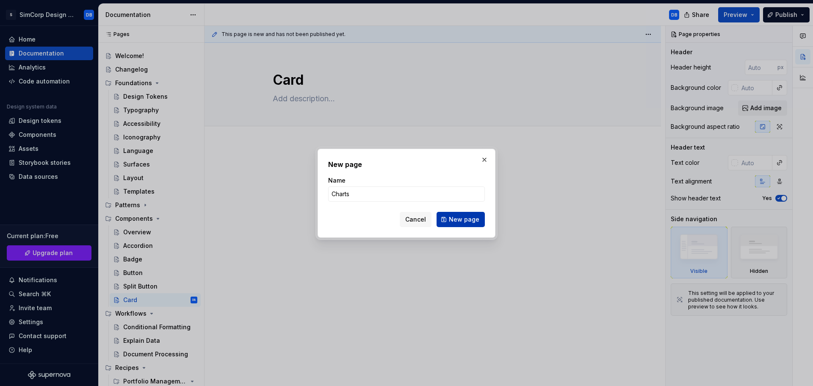
type input "Charts"
click at [460, 214] on button "New page" at bounding box center [461, 219] width 48 height 15
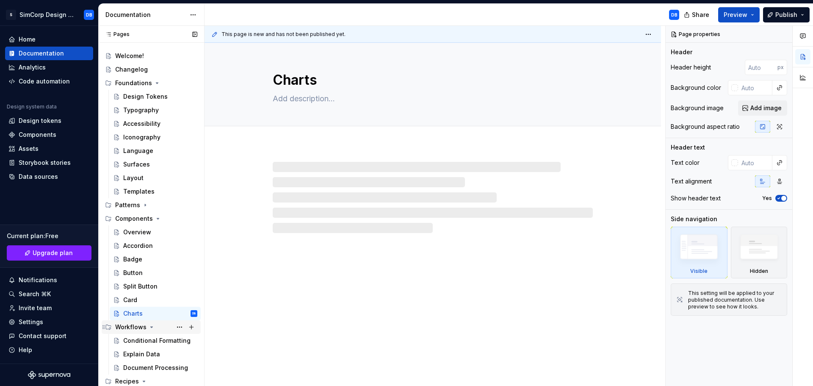
scroll to position [80, 0]
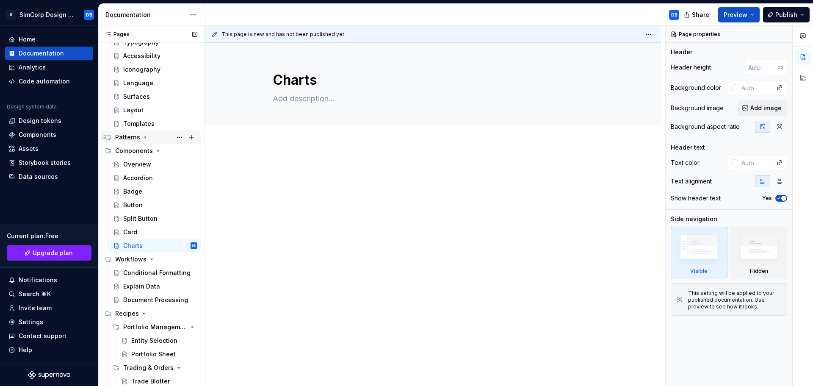
click at [145, 136] on icon "Page tree" at bounding box center [145, 137] width 7 height 7
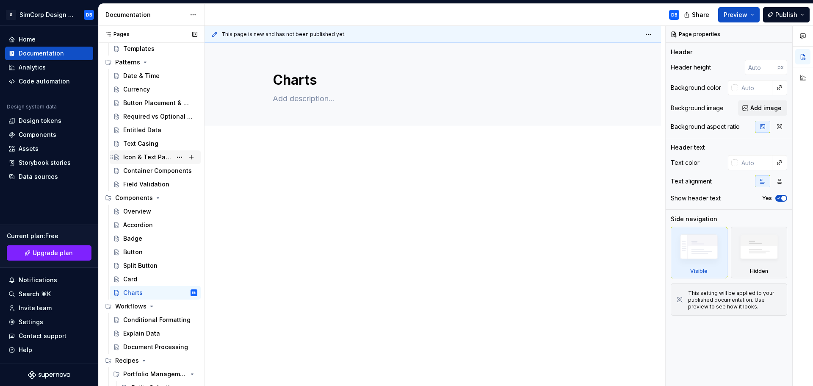
scroll to position [165, 0]
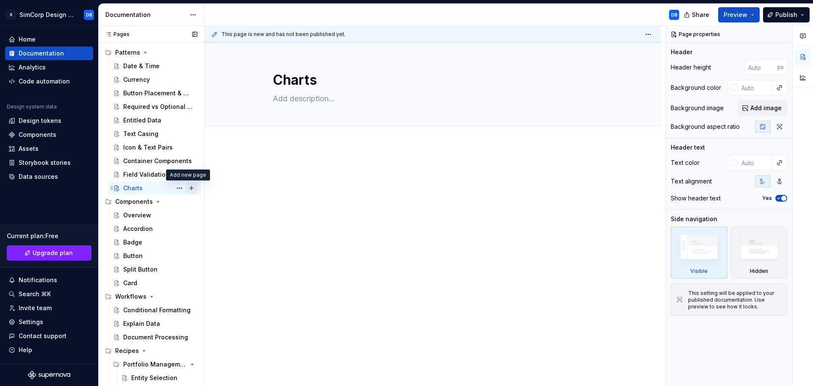
click at [186, 189] on button "Page tree" at bounding box center [191, 188] width 12 height 12
type textarea "*"
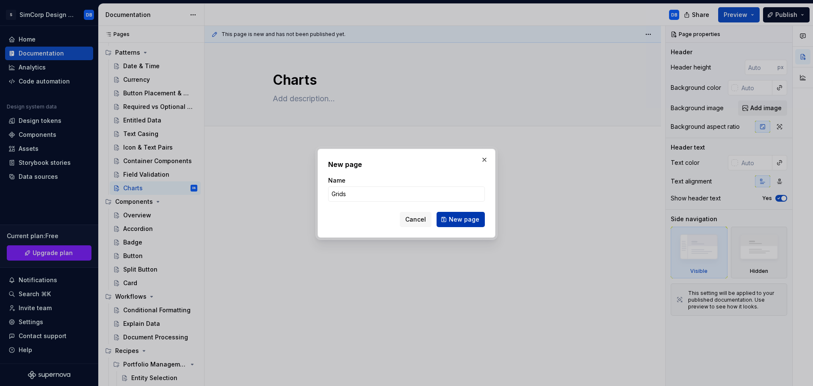
type input "Grids"
click at [466, 217] on span "New page" at bounding box center [464, 219] width 30 height 8
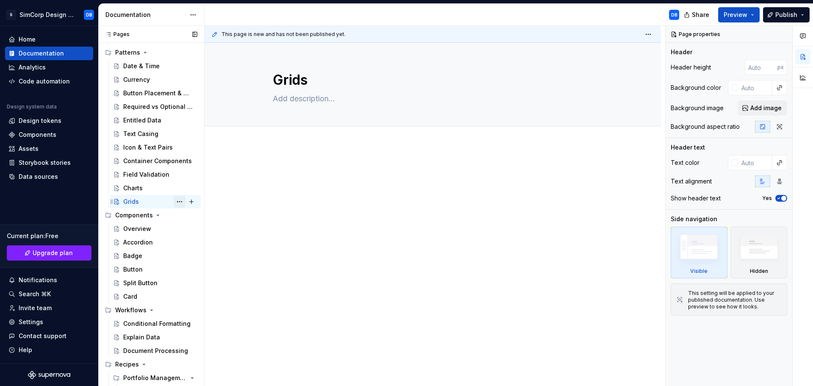
click at [175, 200] on button "Page tree" at bounding box center [180, 202] width 12 height 12
type textarea "*"
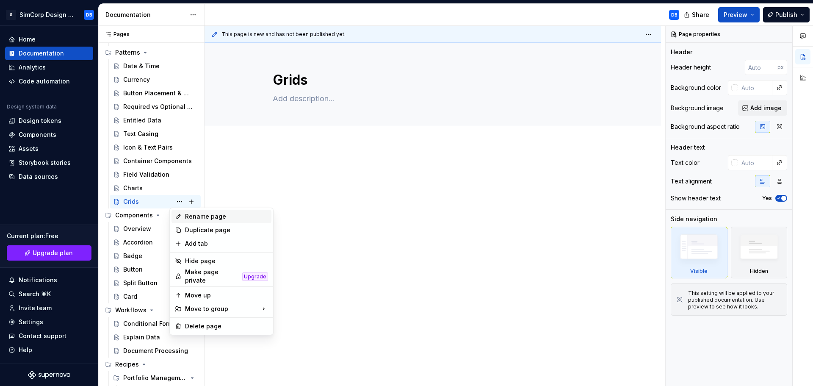
click at [202, 218] on div "Rename page" at bounding box center [226, 216] width 83 height 8
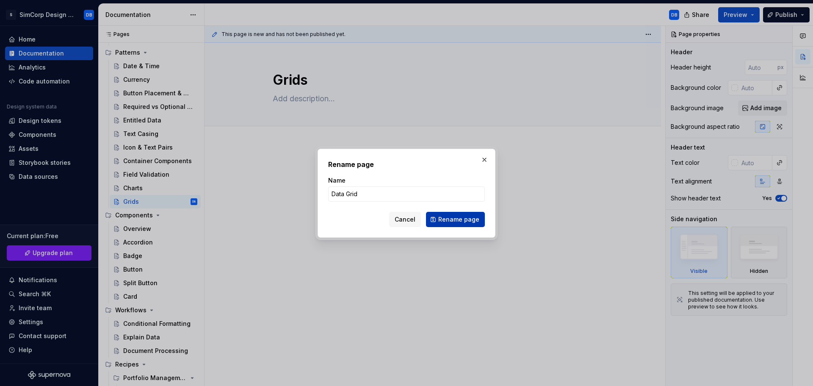
type input "Data Grid"
click at [446, 217] on span "Rename page" at bounding box center [458, 219] width 41 height 8
type textarea "*"
type textarea "Data Grid"
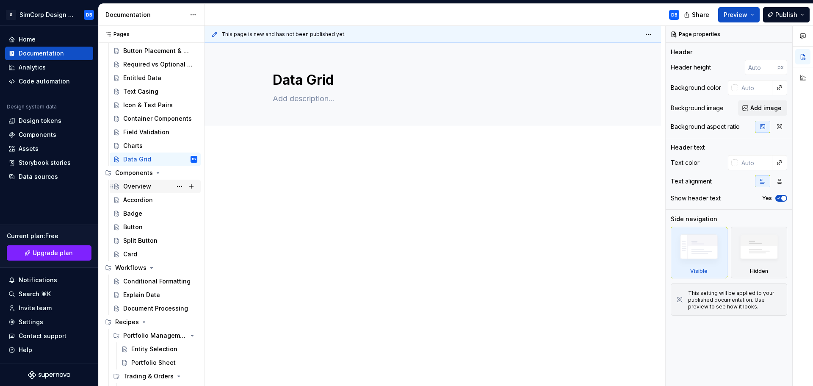
scroll to position [216, 0]
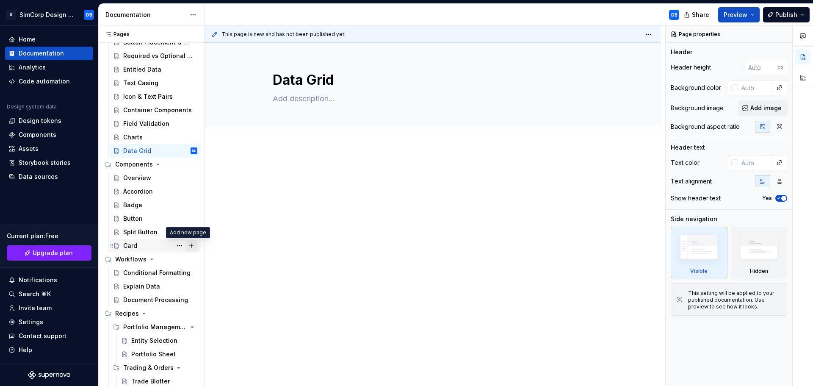
click at [188, 246] on button "Page tree" at bounding box center [191, 246] width 12 height 12
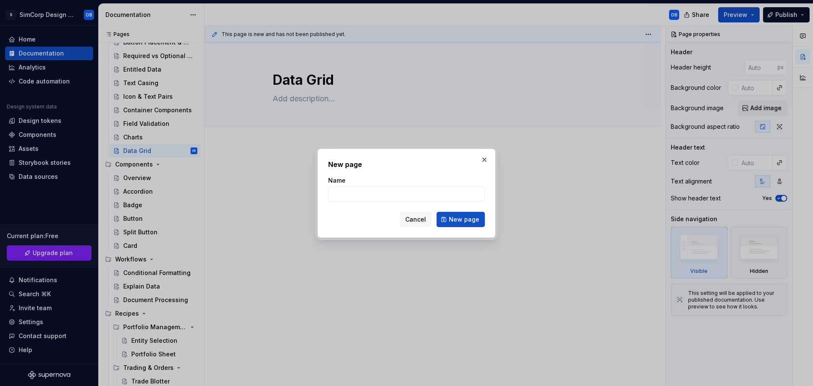
type textarea "*"
type input "Divider"
click at [467, 218] on span "New page" at bounding box center [464, 219] width 30 height 8
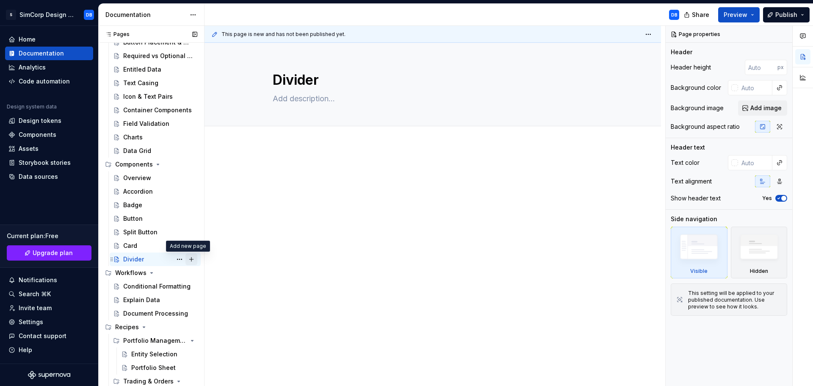
click at [188, 260] on button "Page tree" at bounding box center [191, 259] width 12 height 12
type textarea "*"
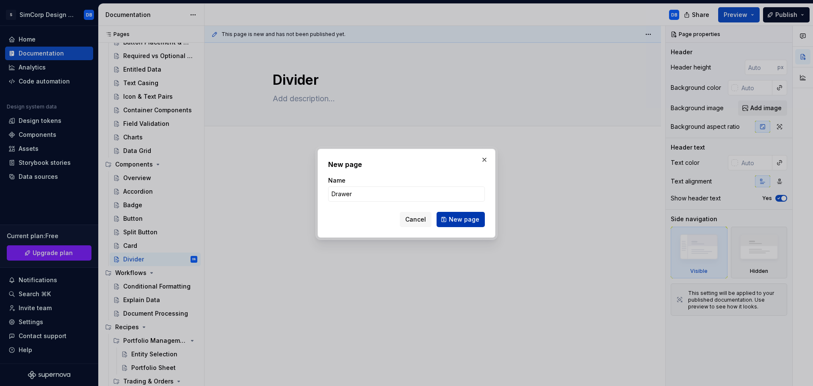
type input "Drawer"
click at [471, 220] on span "New page" at bounding box center [464, 219] width 30 height 8
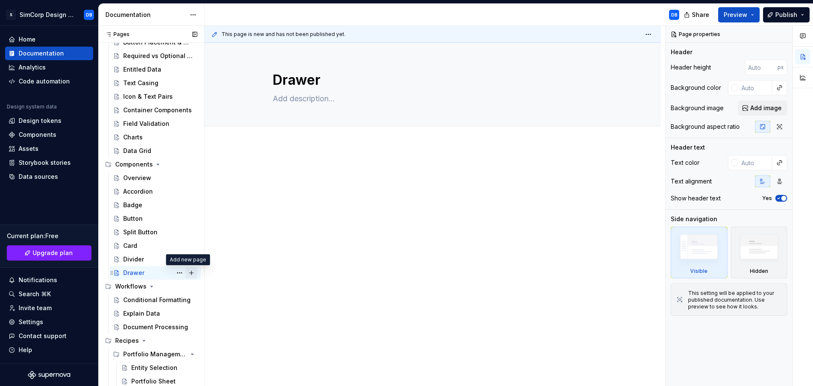
click at [189, 271] on button "Page tree" at bounding box center [191, 273] width 12 height 12
type textarea "*"
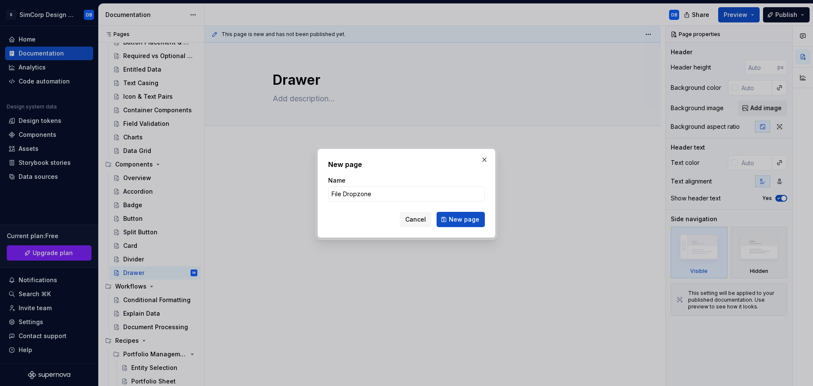
type input "File Dropzone"
click at [454, 219] on span "New page" at bounding box center [464, 219] width 30 height 8
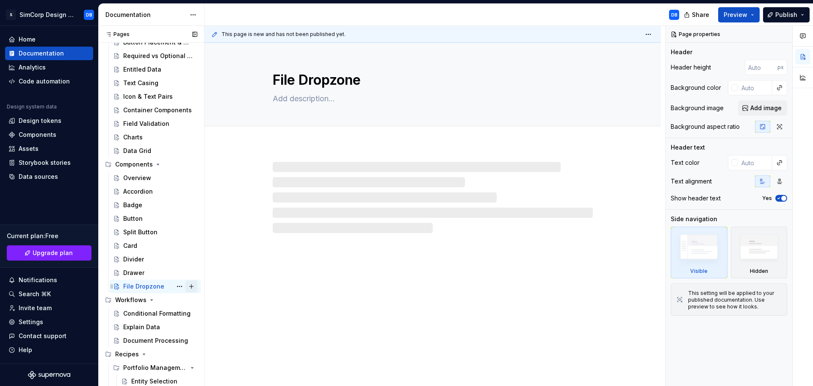
click at [188, 285] on button "Page tree" at bounding box center [191, 286] width 12 height 12
type textarea "*"
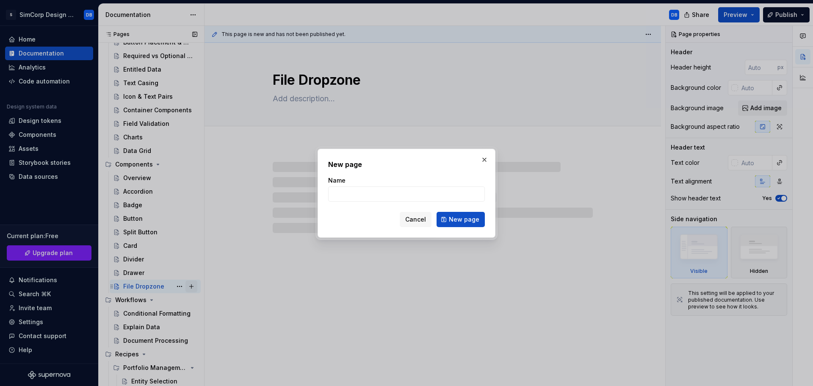
type input "E"
type textarea "*"
type input "Elem"
type textarea "*"
type input "Element"
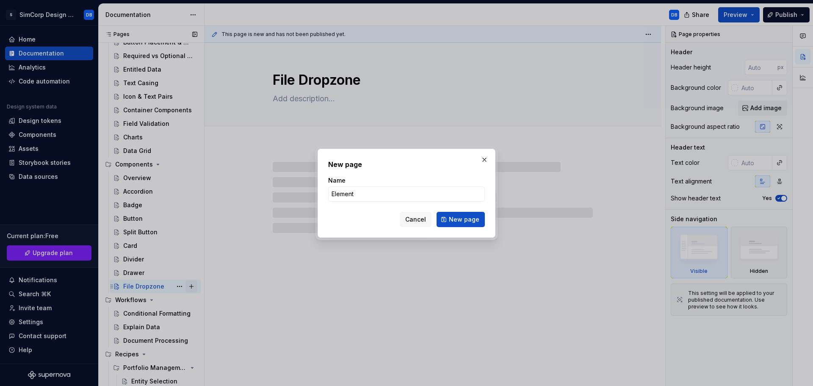
type textarea "*"
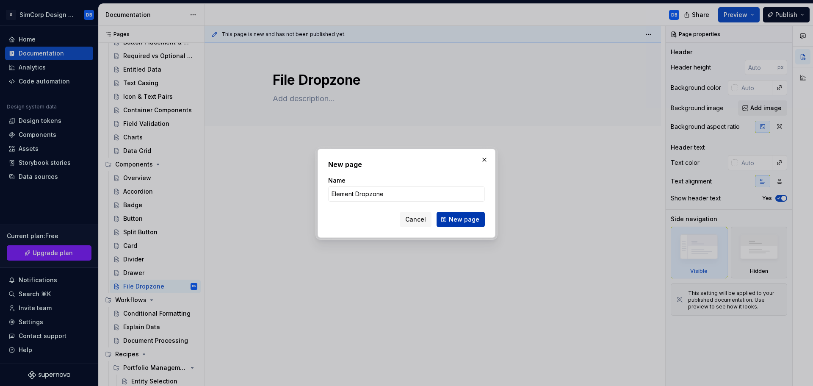
type input "Element Dropzone"
click at [465, 219] on span "New page" at bounding box center [464, 219] width 30 height 8
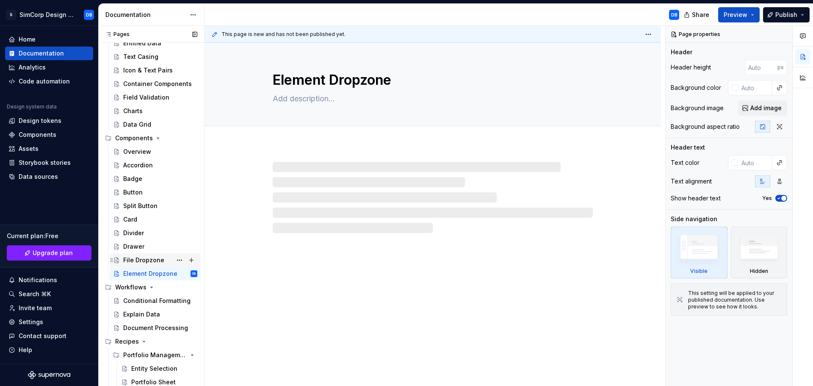
scroll to position [270, 0]
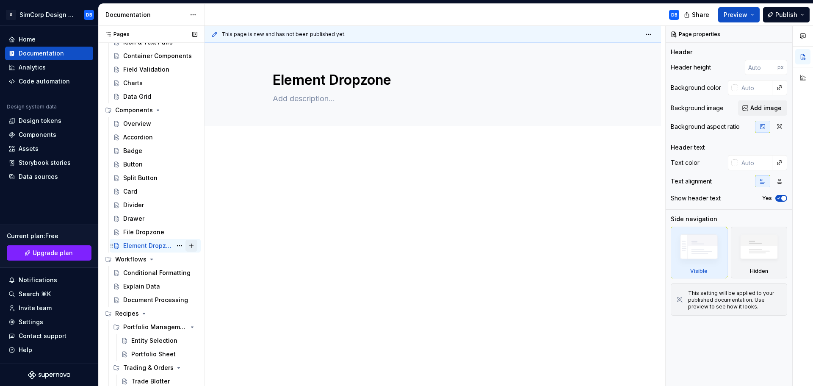
click at [187, 247] on button "Page tree" at bounding box center [191, 246] width 12 height 12
type textarea "*"
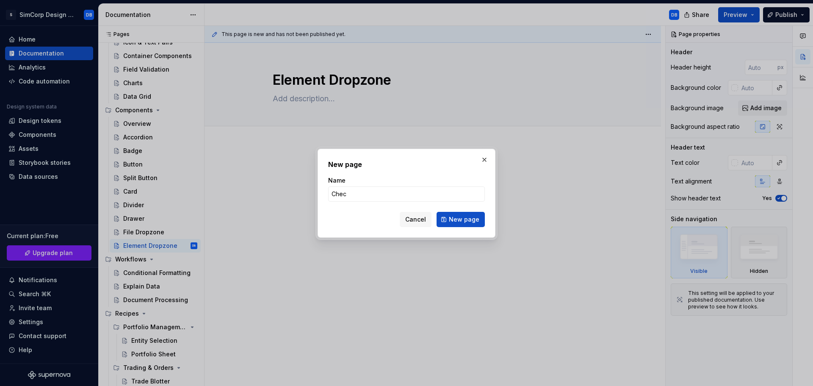
type input "Check"
type textarea "*"
type input "Check"
click at [423, 220] on span "Cancel" at bounding box center [415, 219] width 21 height 8
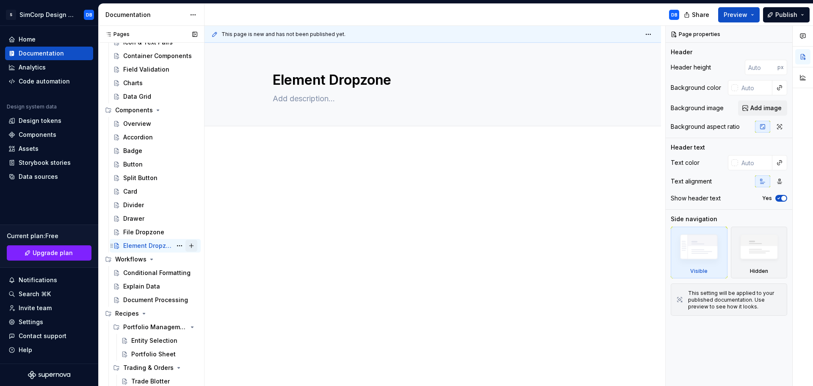
click at [187, 245] on button "Page tree" at bounding box center [191, 246] width 12 height 12
type textarea "*"
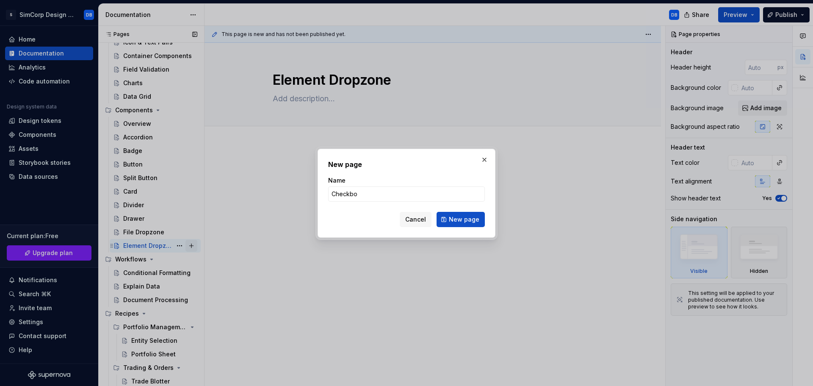
type input "Checkbox"
click button "New page" at bounding box center [461, 219] width 48 height 15
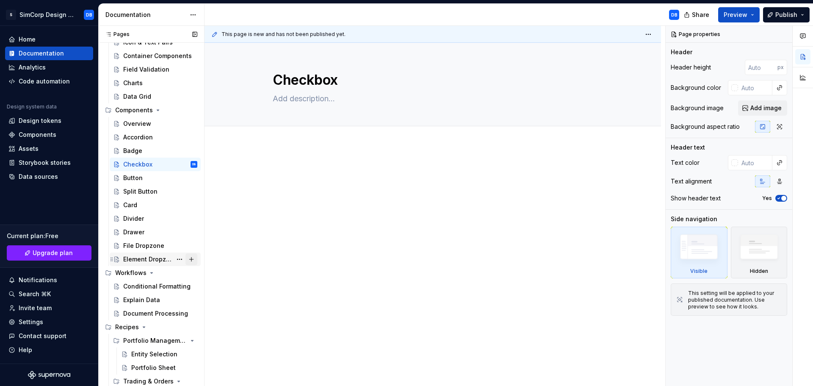
click at [189, 260] on button "Page tree" at bounding box center [191, 259] width 12 height 12
type textarea "*"
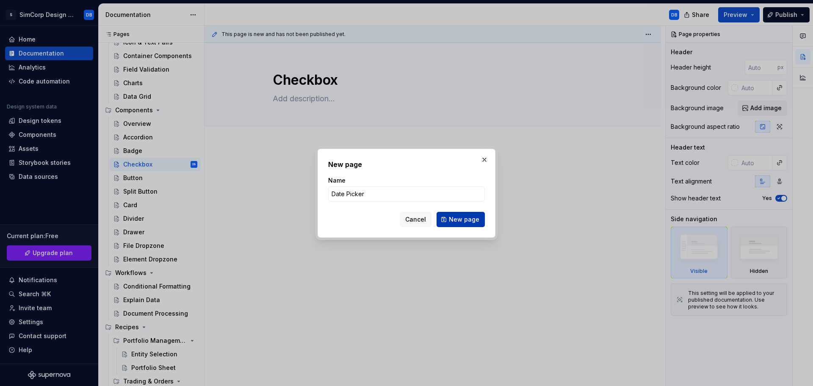
type input "Date Picker"
drag, startPoint x: 457, startPoint y: 217, endPoint x: 320, endPoint y: 200, distance: 138.3
click at [457, 217] on span "New page" at bounding box center [464, 219] width 30 height 8
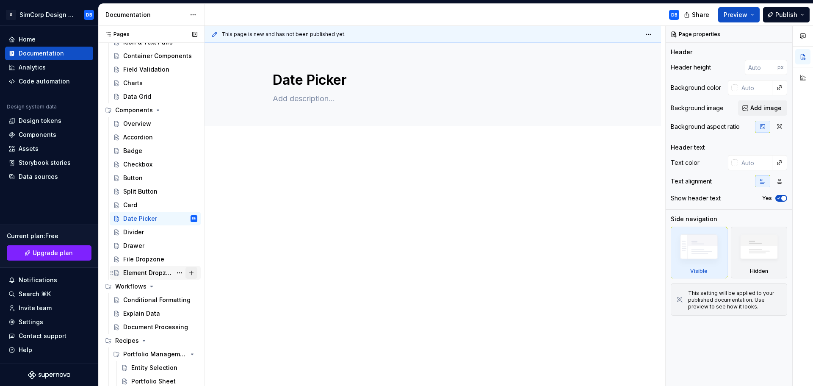
click at [186, 274] on button "Page tree" at bounding box center [191, 273] width 12 height 12
type textarea "*"
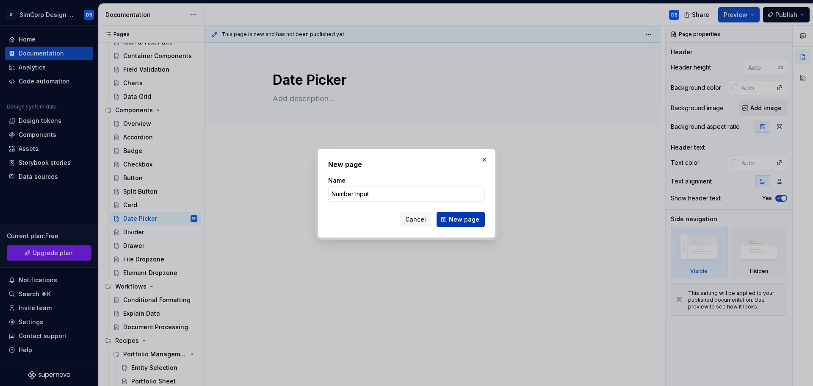
type input "Number Input"
click at [457, 218] on span "New page" at bounding box center [464, 219] width 30 height 8
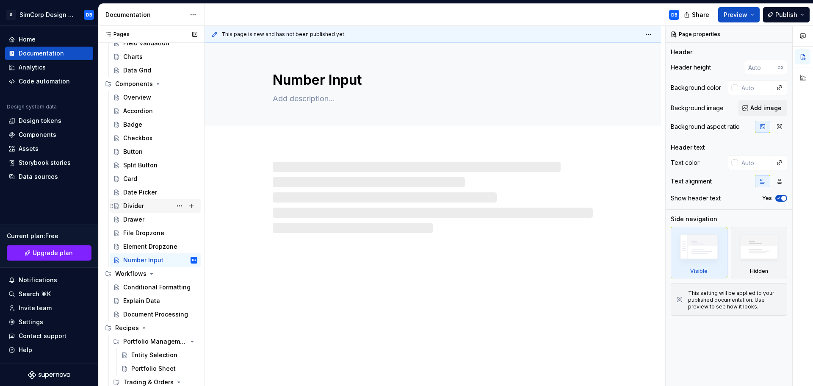
scroll to position [310, 0]
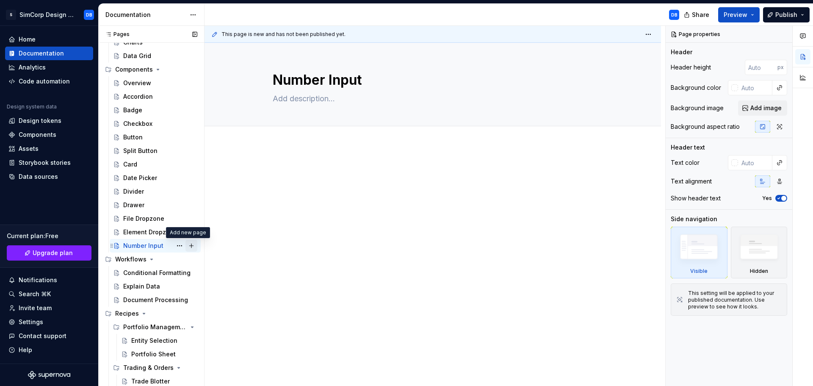
click at [188, 246] on button "Page tree" at bounding box center [191, 246] width 12 height 12
type textarea "*"
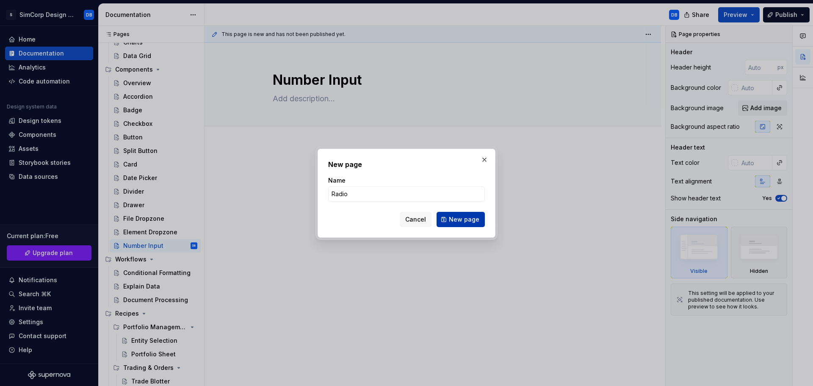
type input "Radio"
click at [450, 219] on button "New page" at bounding box center [461, 219] width 48 height 15
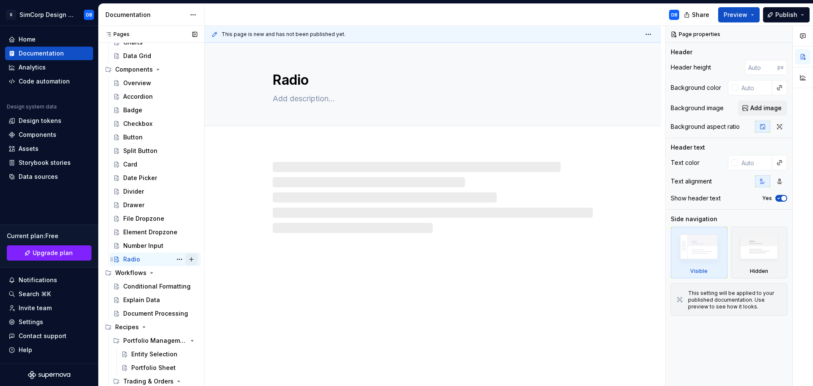
click at [186, 260] on button "Page tree" at bounding box center [191, 259] width 12 height 12
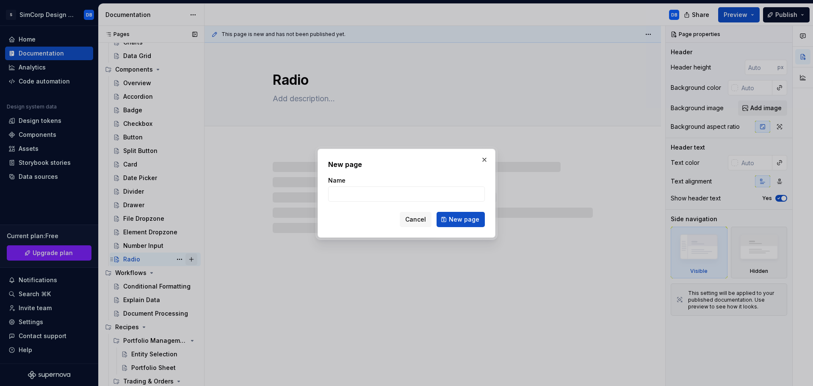
type textarea "*"
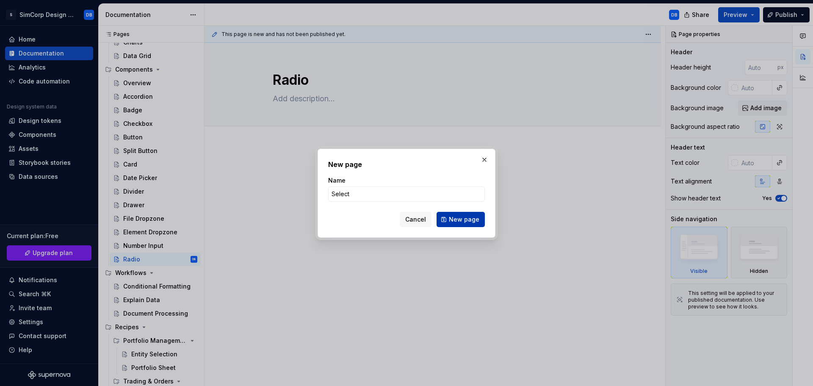
type input "Select"
click at [466, 219] on span "New page" at bounding box center [464, 219] width 30 height 8
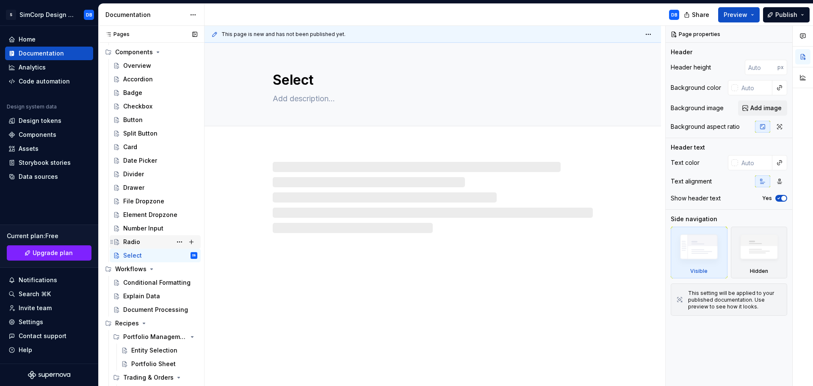
scroll to position [338, 0]
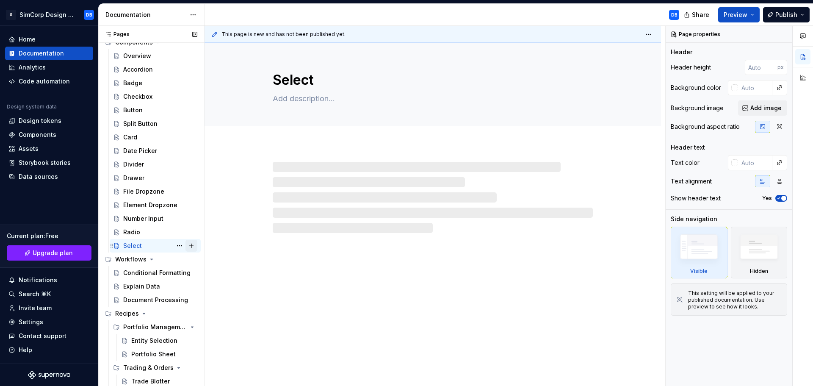
click at [188, 246] on button "Page tree" at bounding box center [191, 246] width 12 height 12
type textarea "*"
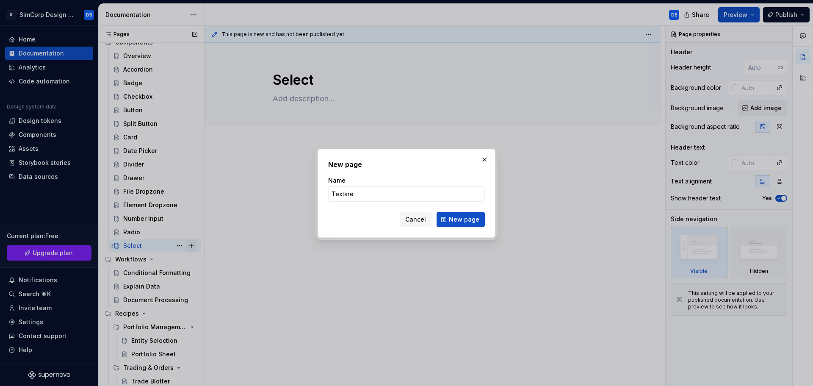
type input "Textarea"
type textarea "*"
type input "Textarea"
click at [457, 219] on span "New page" at bounding box center [464, 219] width 30 height 8
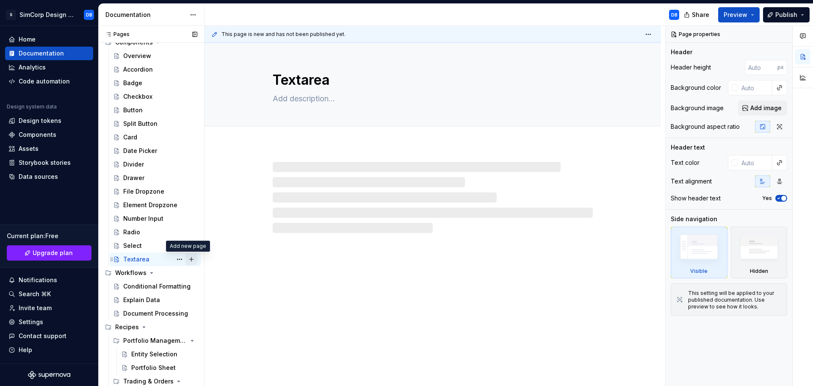
click at [187, 259] on button "Page tree" at bounding box center [191, 259] width 12 height 12
type textarea "*"
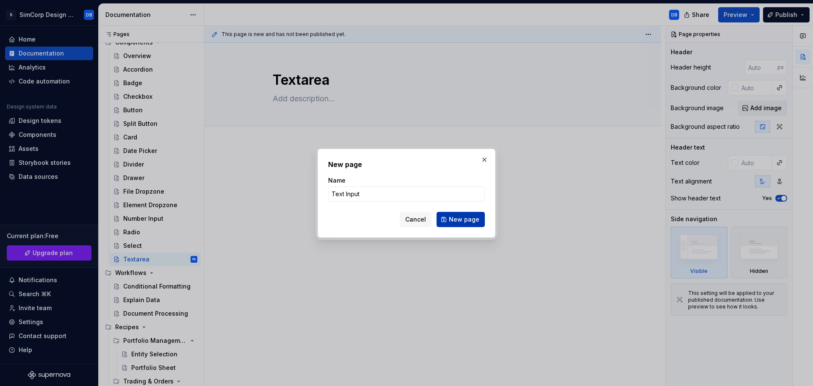
type input "Text Input"
drag, startPoint x: 460, startPoint y: 217, endPoint x: 285, endPoint y: 231, distance: 175.8
click at [460, 216] on span "New page" at bounding box center [464, 219] width 30 height 8
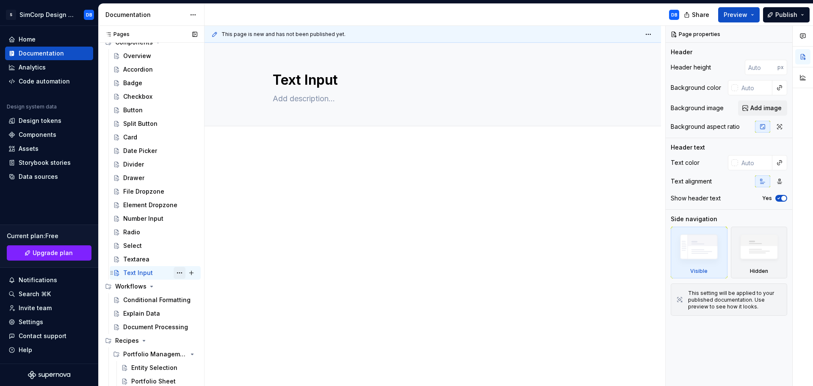
click at [176, 273] on button "Page tree" at bounding box center [180, 273] width 12 height 12
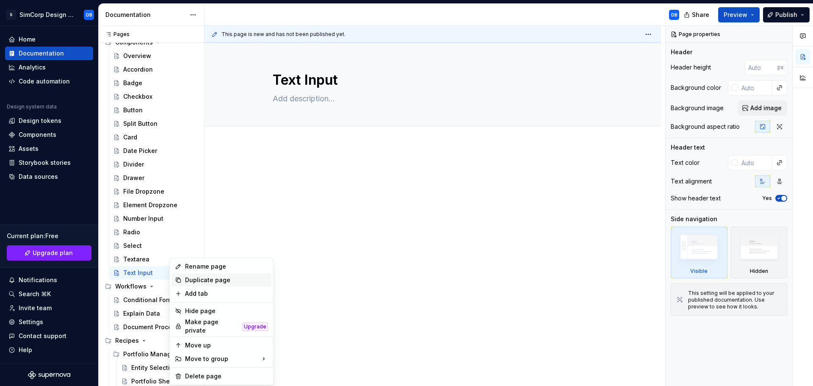
type textarea "*"
click at [205, 267] on div "Rename page" at bounding box center [226, 266] width 83 height 8
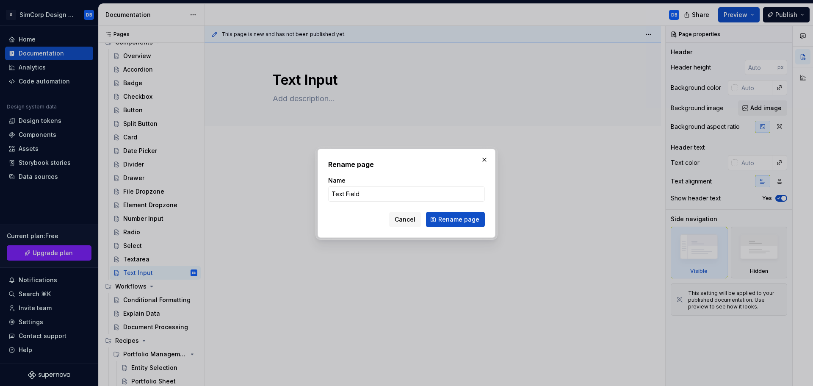
type input "Text Field"
click at [449, 217] on span "Rename page" at bounding box center [458, 219] width 41 height 8
type textarea "*"
type textarea "Text Field"
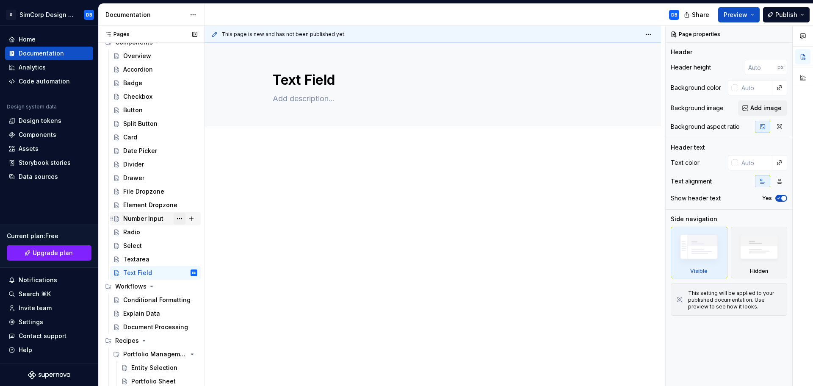
click at [175, 220] on button "Page tree" at bounding box center [180, 219] width 12 height 12
type textarea "*"
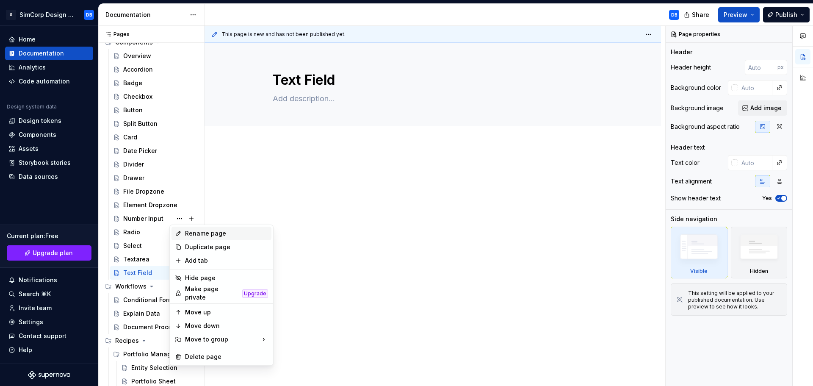
click at [190, 233] on div "Rename page" at bounding box center [226, 233] width 83 height 8
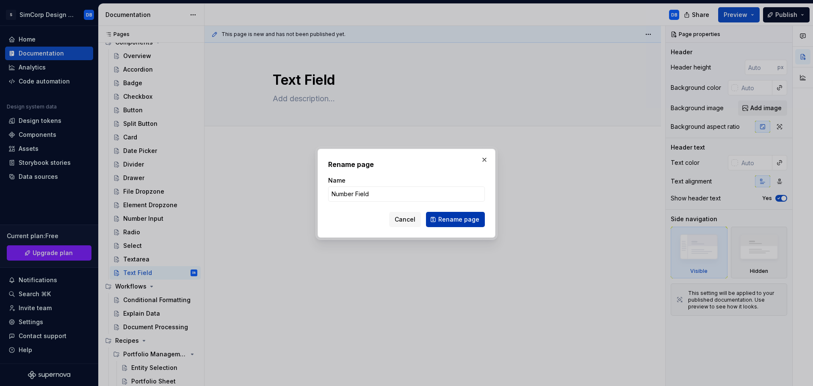
type input "Number Field"
drag, startPoint x: 447, startPoint y: 223, endPoint x: 448, endPoint y: 219, distance: 5.0
click at [447, 223] on span "Rename page" at bounding box center [458, 219] width 41 height 8
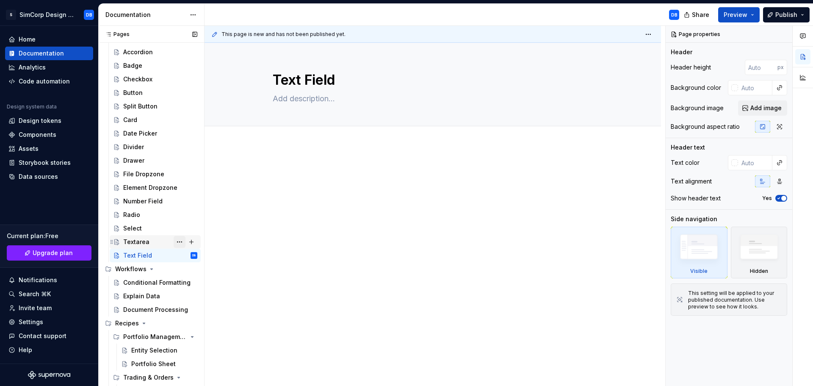
scroll to position [365, 0]
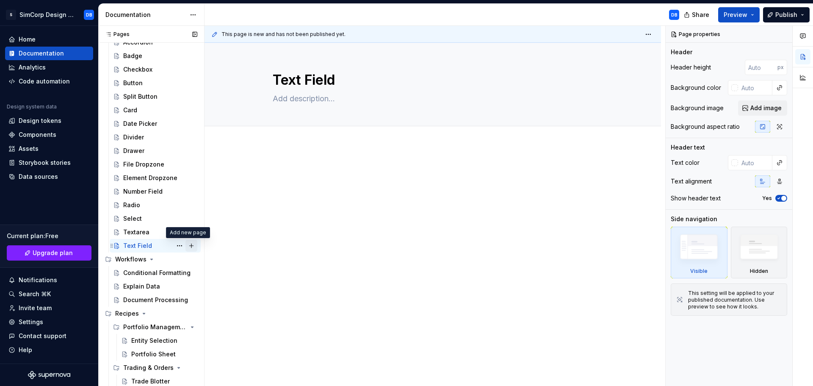
click at [186, 247] on button "Page tree" at bounding box center [191, 246] width 12 height 12
type textarea "*"
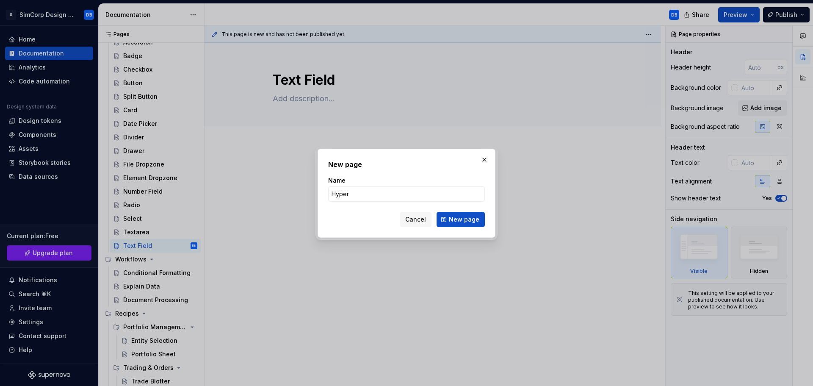
click at [321, 191] on div "New page Name Hyper Cancel New page" at bounding box center [407, 193] width 178 height 89
type input "Keyboard Shortcut"
click at [468, 220] on span "New page" at bounding box center [464, 219] width 30 height 8
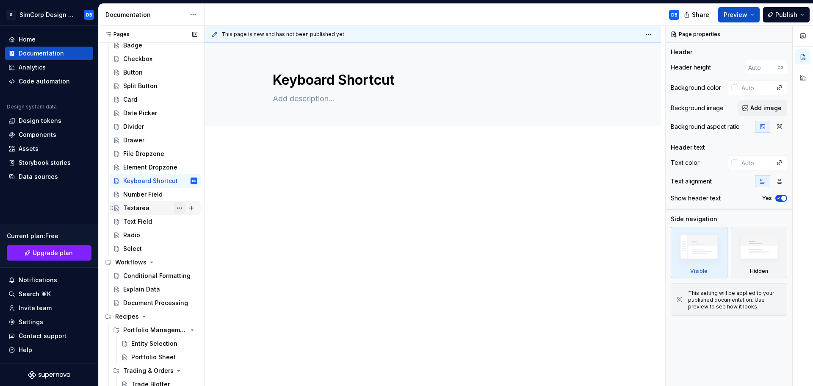
scroll to position [378, 0]
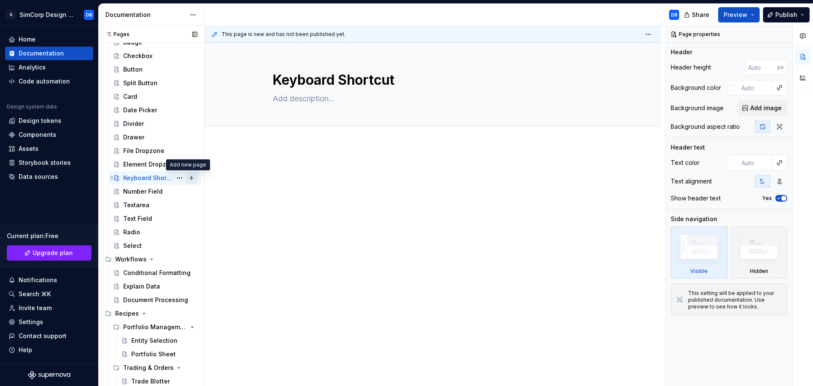
click at [188, 178] on button "Page tree" at bounding box center [191, 178] width 12 height 12
type textarea "*"
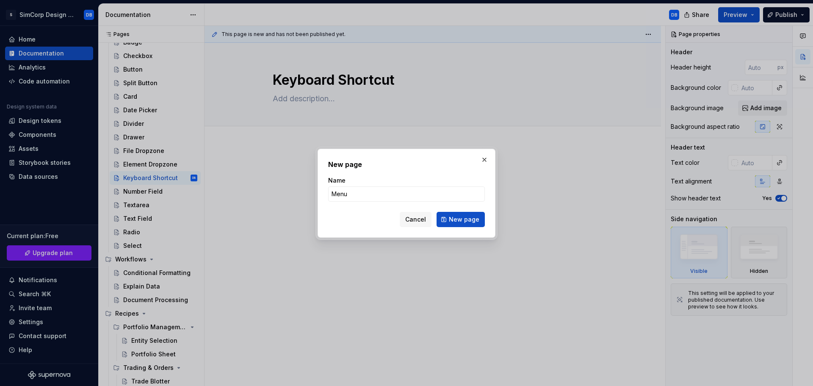
type input "Menu"
click at [459, 219] on span "New page" at bounding box center [464, 219] width 30 height 8
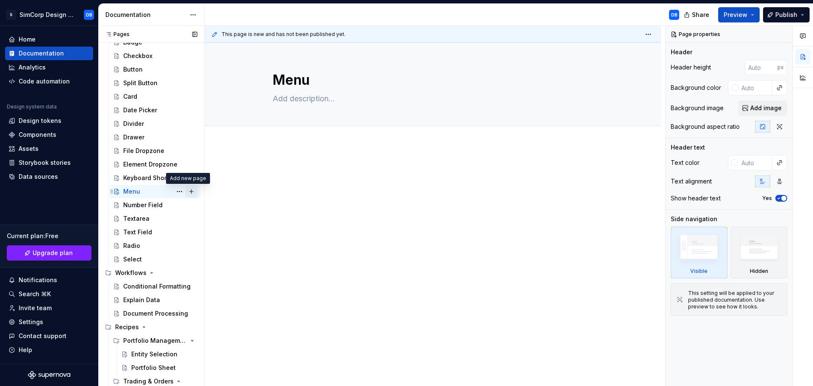
click at [187, 191] on button "Page tree" at bounding box center [191, 191] width 12 height 12
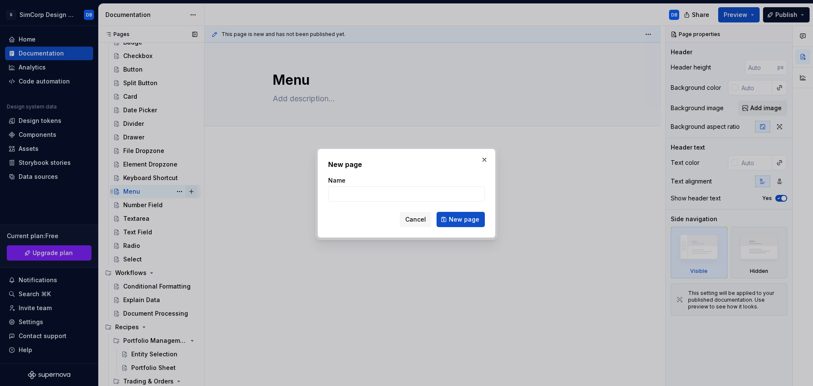
type textarea "*"
type input "Floating Notification"
click at [459, 224] on button "New page" at bounding box center [461, 219] width 48 height 15
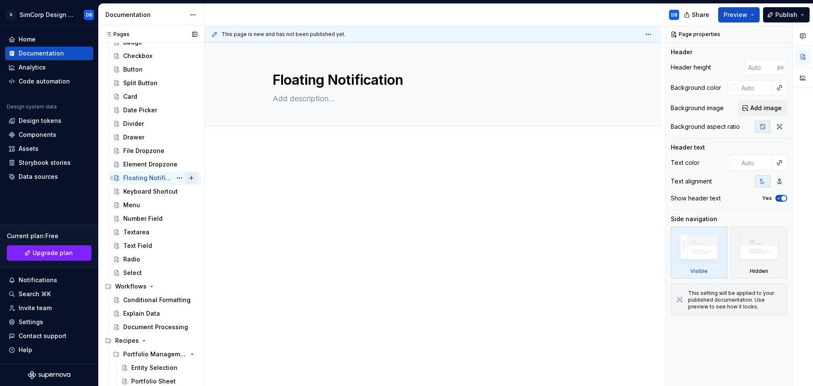
click at [189, 178] on button "Page tree" at bounding box center [191, 178] width 12 height 12
type textarea "*"
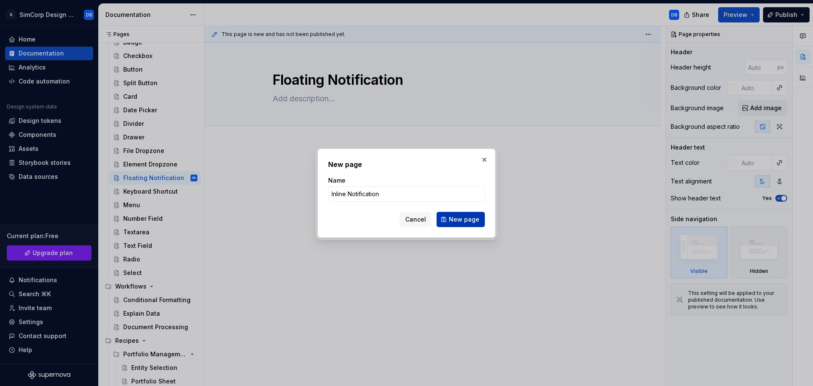
type input "Inline Notification"
click at [449, 216] on button "New page" at bounding box center [461, 219] width 48 height 15
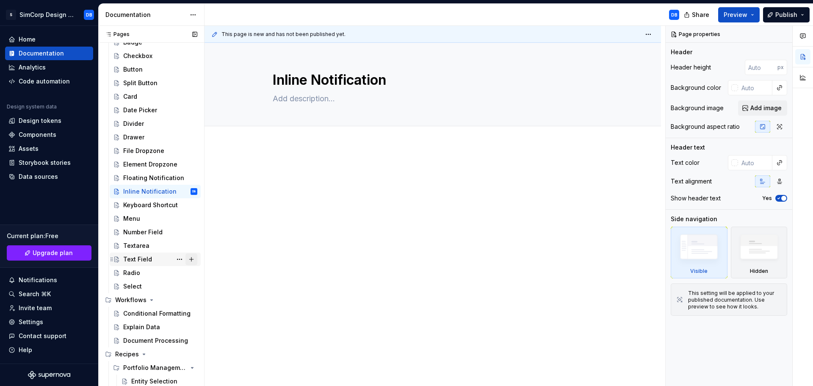
click at [187, 258] on button "Page tree" at bounding box center [191, 259] width 12 height 12
type textarea "*"
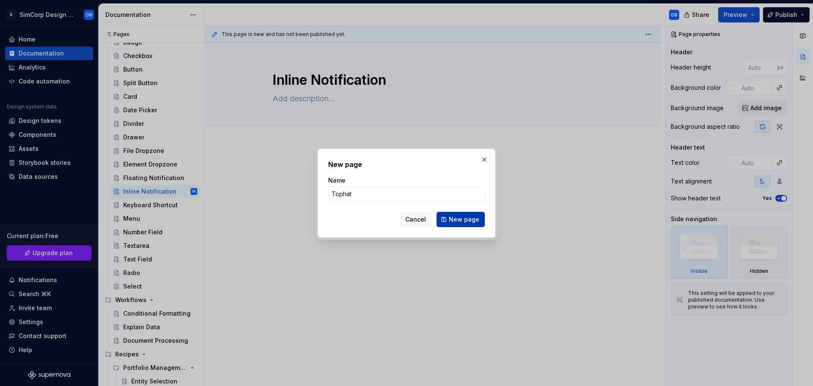
type input "Tophat"
click at [451, 217] on span "New page" at bounding box center [464, 219] width 30 height 8
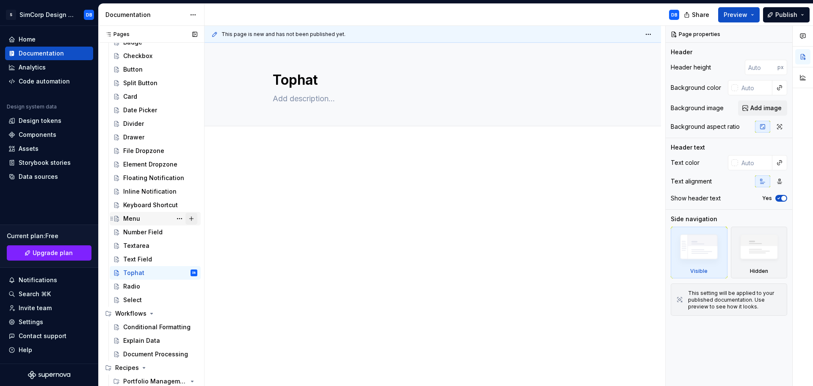
click at [187, 217] on button "Page tree" at bounding box center [191, 219] width 12 height 12
type textarea "*"
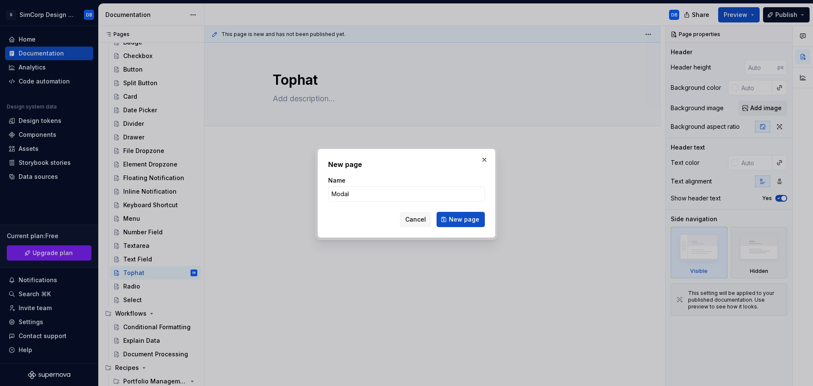
type input "Modal"
click at [454, 217] on span "New page" at bounding box center [464, 219] width 30 height 8
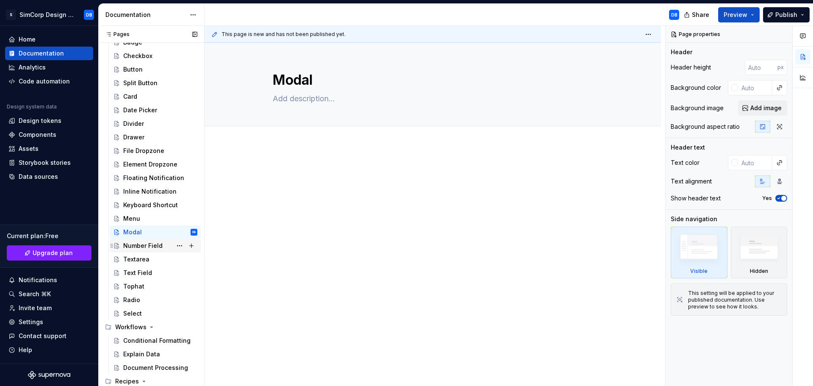
scroll to position [421, 0]
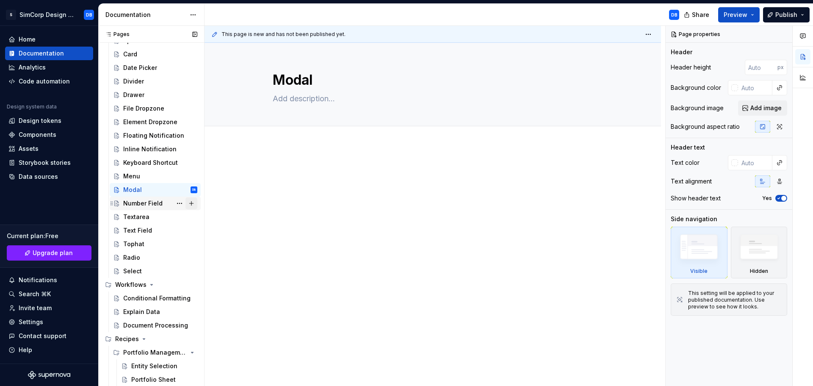
click at [187, 202] on button "Page tree" at bounding box center [191, 203] width 12 height 12
type textarea "*"
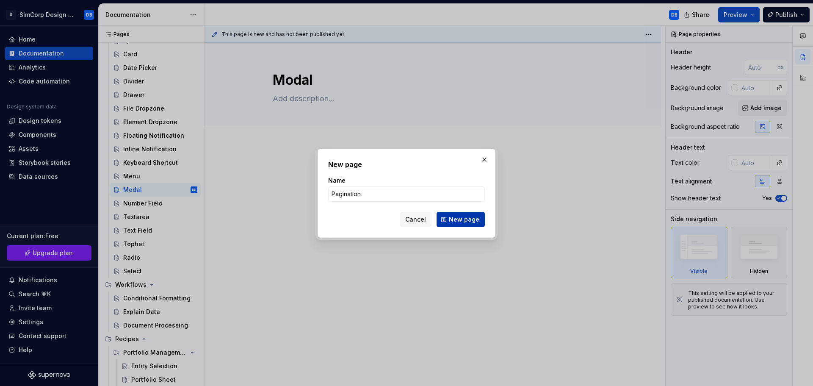
type input "Pagination"
click at [471, 216] on span "New page" at bounding box center [464, 219] width 30 height 8
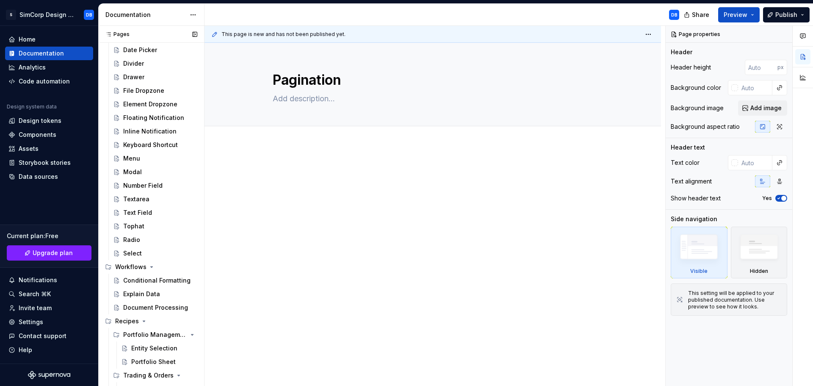
scroll to position [459, 0]
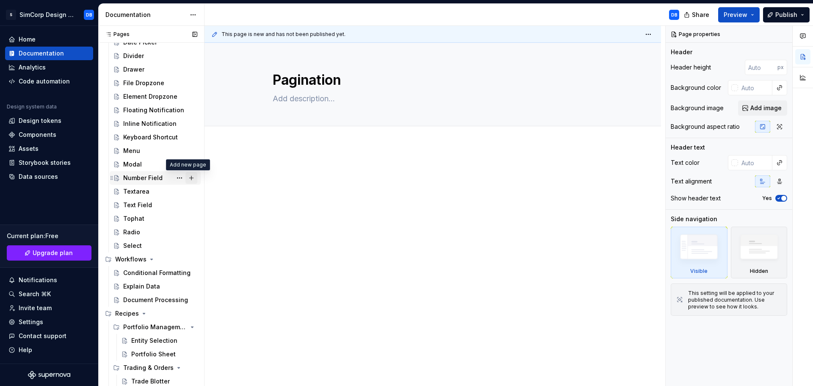
click at [189, 179] on button "Page tree" at bounding box center [191, 178] width 12 height 12
type textarea "*"
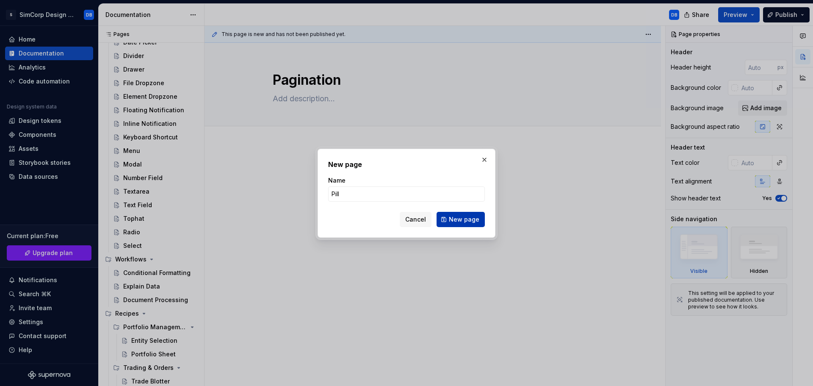
type input "Pill"
click at [467, 220] on span "New page" at bounding box center [464, 219] width 30 height 8
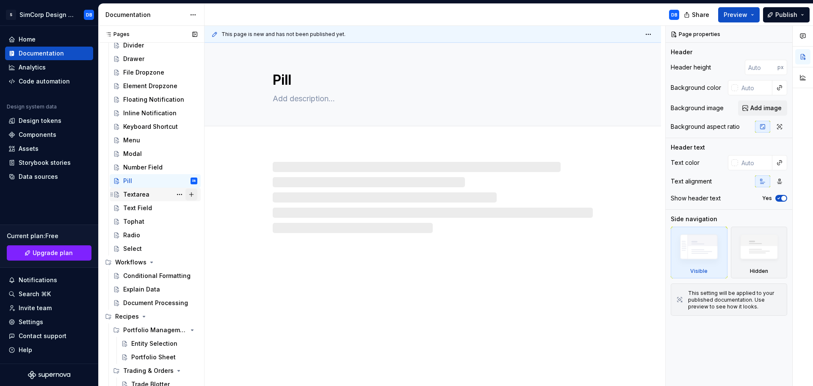
scroll to position [473, 0]
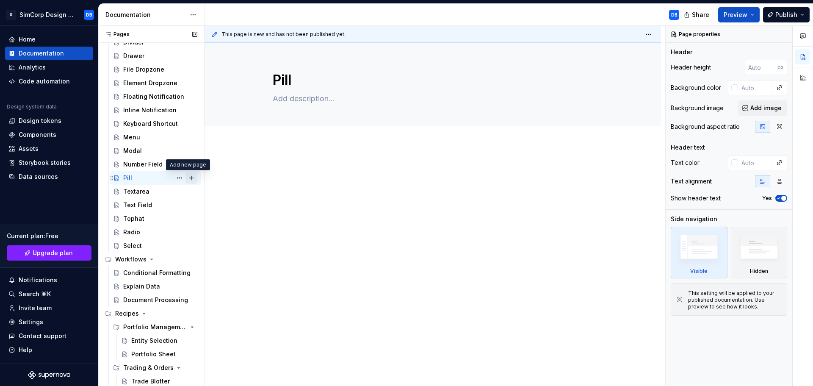
click at [188, 178] on button "Page tree" at bounding box center [191, 178] width 12 height 12
type textarea "*"
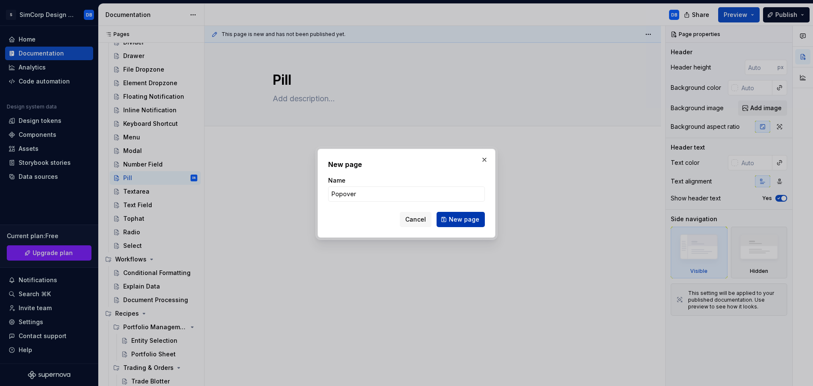
type input "Popover"
click at [468, 219] on span "New page" at bounding box center [464, 219] width 30 height 8
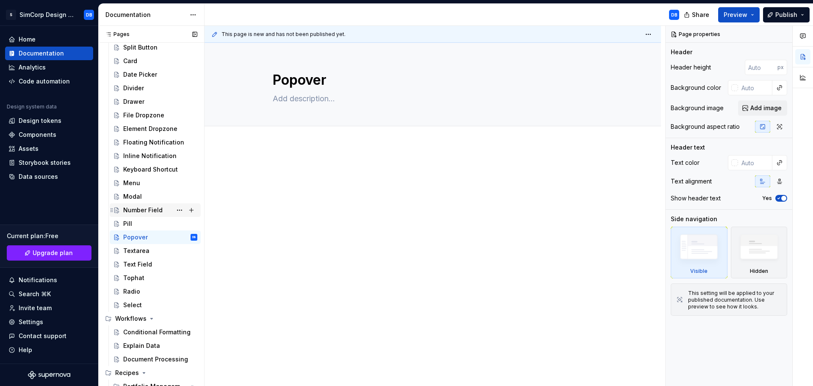
scroll to position [473, 0]
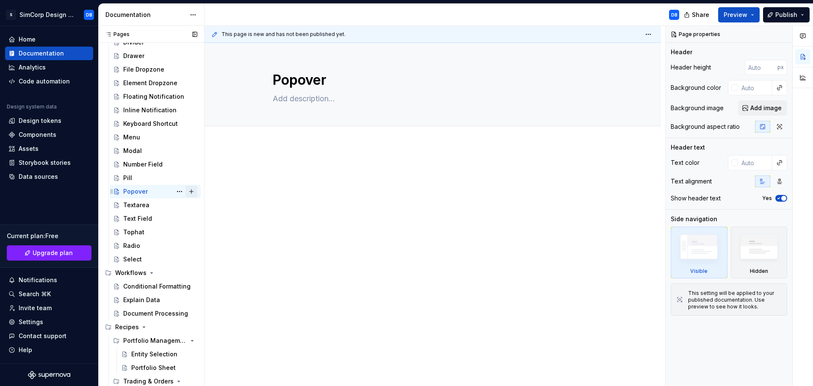
click at [190, 192] on button "Page tree" at bounding box center [191, 191] width 12 height 12
type textarea "*"
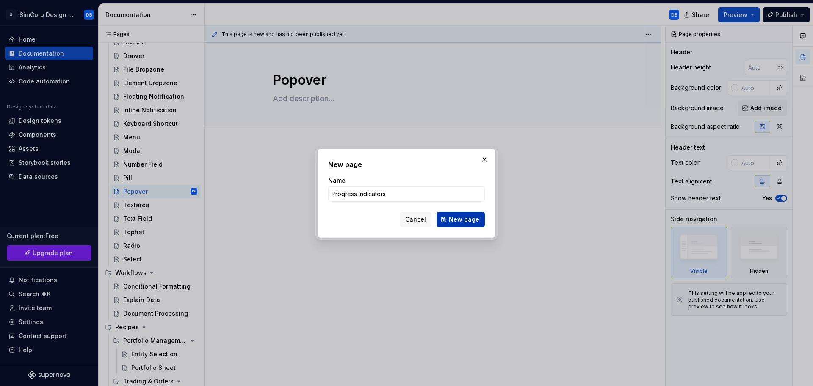
type input "Progress Indicators"
click at [461, 220] on span "New page" at bounding box center [464, 219] width 30 height 8
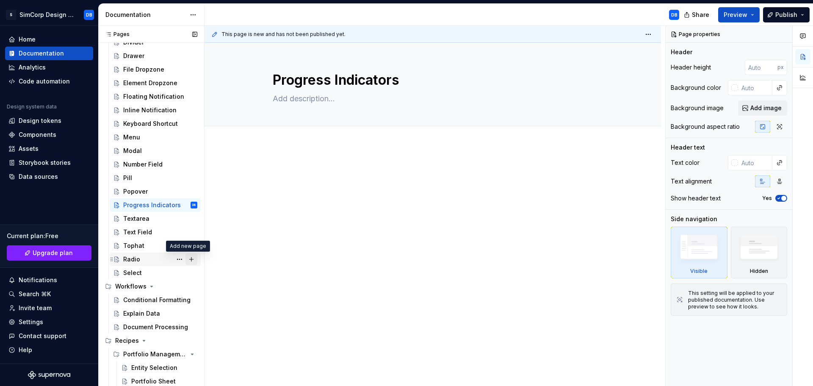
click at [188, 261] on button "Page tree" at bounding box center [191, 259] width 12 height 12
type textarea "*"
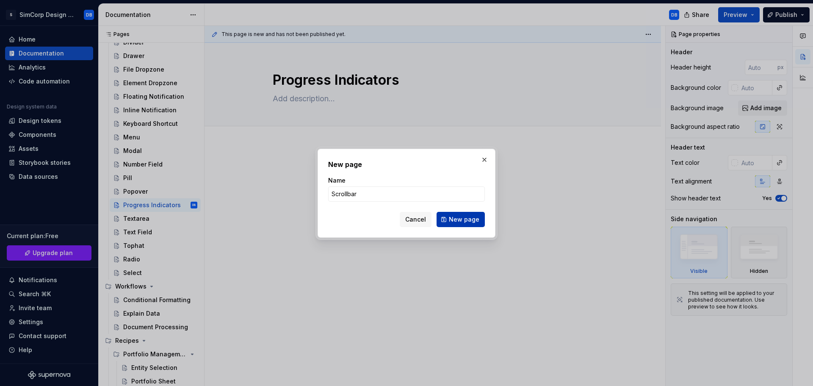
type input "Scrollbar"
click at [458, 218] on span "New page" at bounding box center [464, 219] width 30 height 8
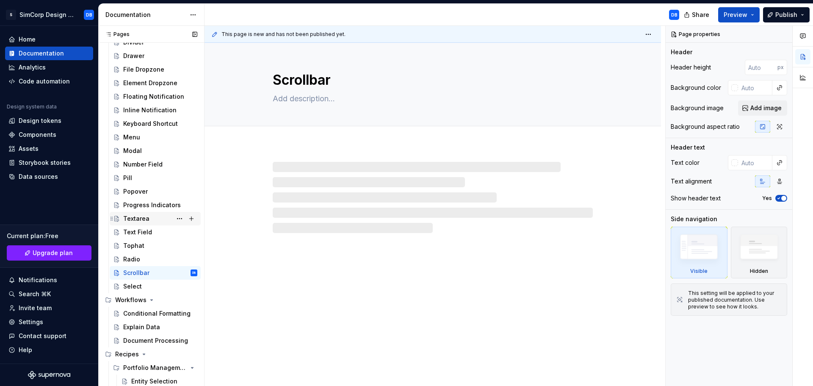
scroll to position [514, 0]
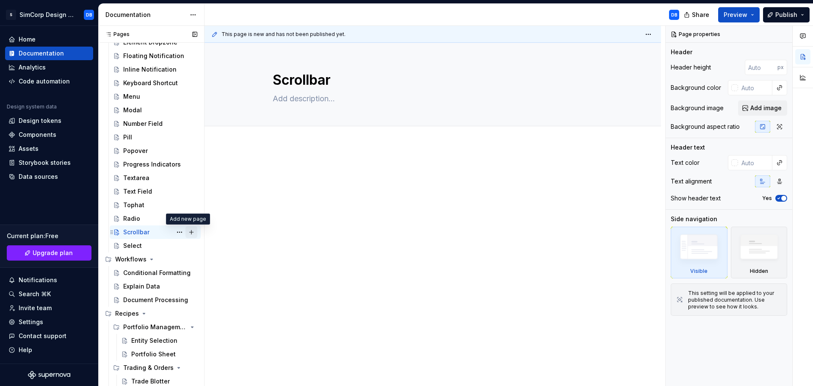
click at [188, 233] on button "Page tree" at bounding box center [191, 232] width 12 height 12
type textarea "*"
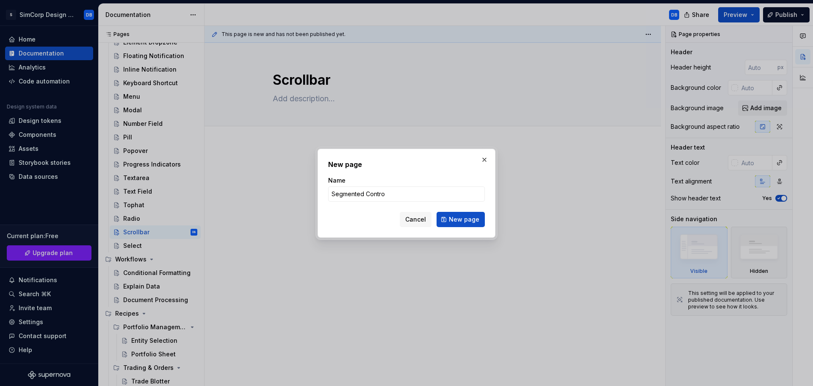
type input "Segmented Control"
type textarea "*"
type input "Segmented Control"
click at [454, 214] on button "New page" at bounding box center [461, 219] width 48 height 15
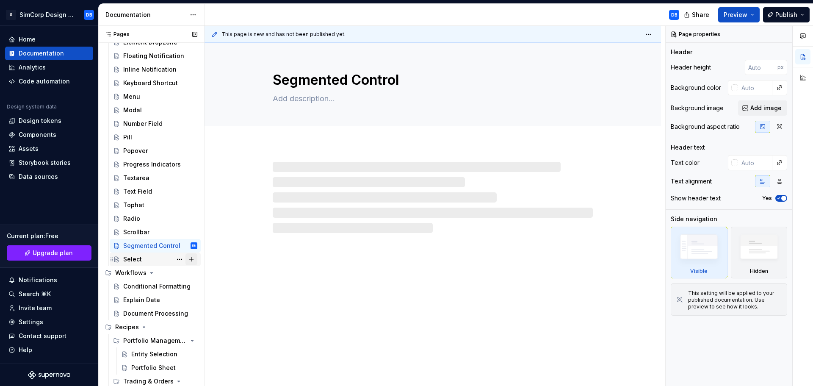
click at [190, 262] on button "Page tree" at bounding box center [191, 259] width 12 height 12
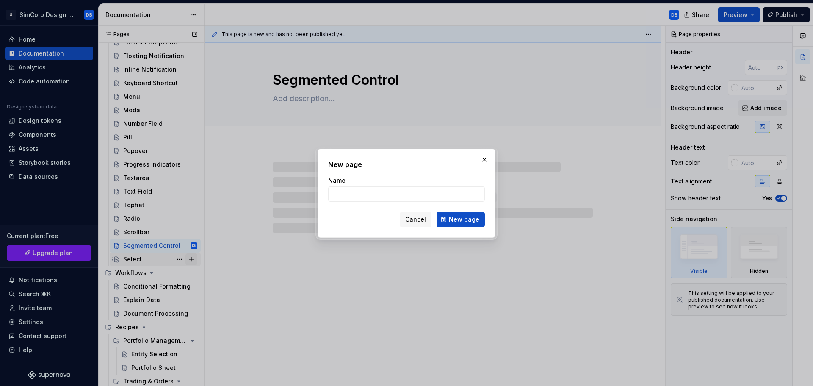
type textarea "*"
type input "Slider"
click at [458, 219] on span "New page" at bounding box center [464, 219] width 30 height 8
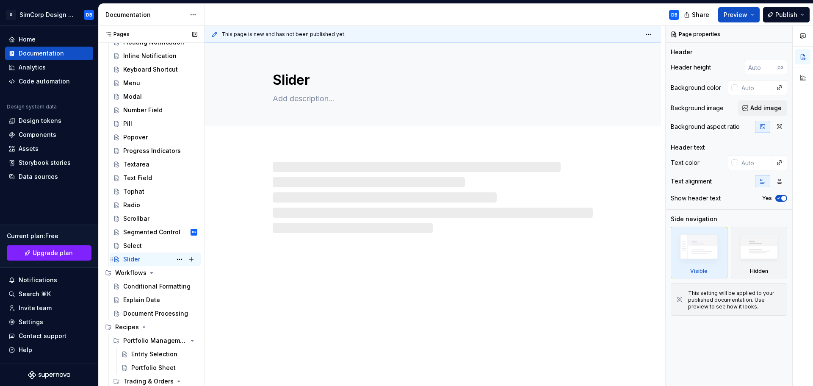
scroll to position [541, 0]
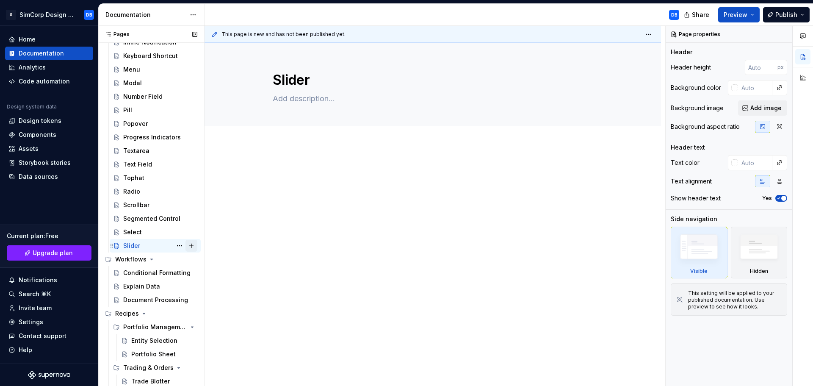
click at [188, 246] on button "Page tree" at bounding box center [191, 246] width 12 height 12
type textarea "*"
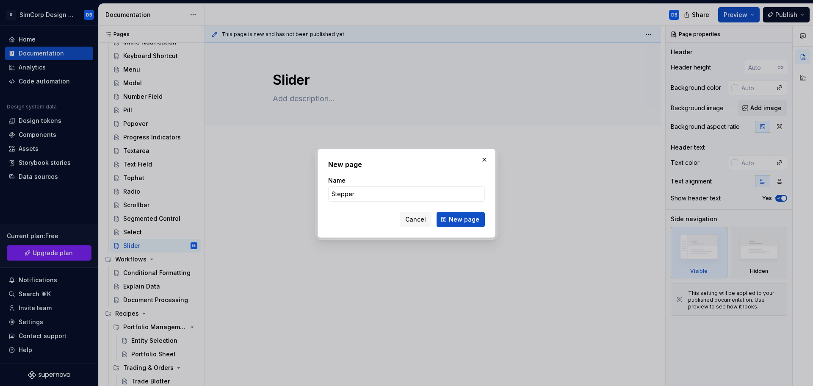
type input "Stepper"
click at [452, 218] on span "New page" at bounding box center [464, 219] width 30 height 8
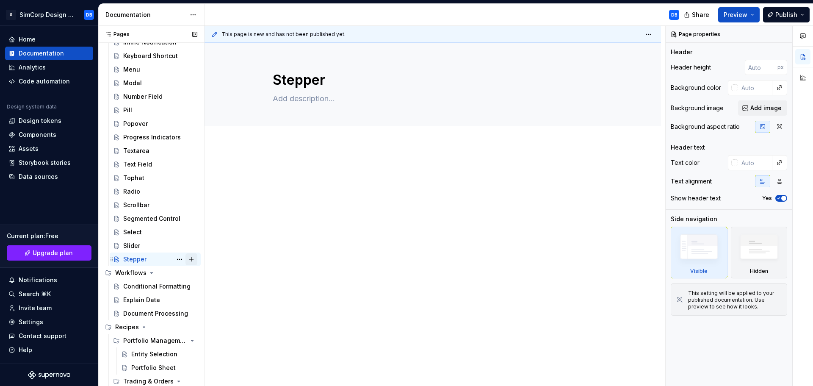
click at [190, 260] on button "Page tree" at bounding box center [191, 259] width 12 height 12
type textarea "*"
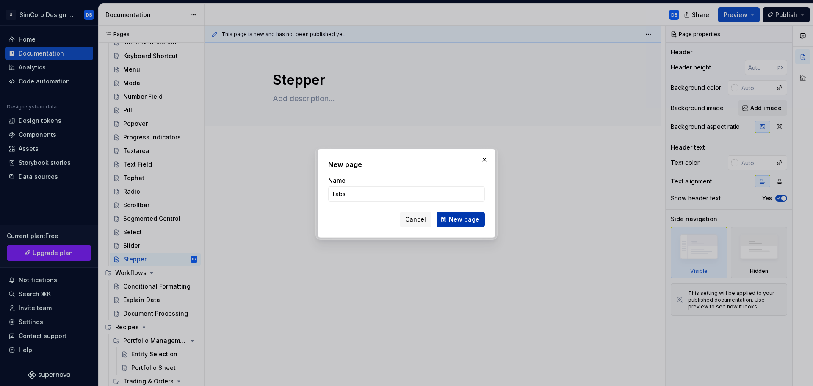
type input "Tabs"
click at [465, 220] on span "New page" at bounding box center [464, 219] width 30 height 8
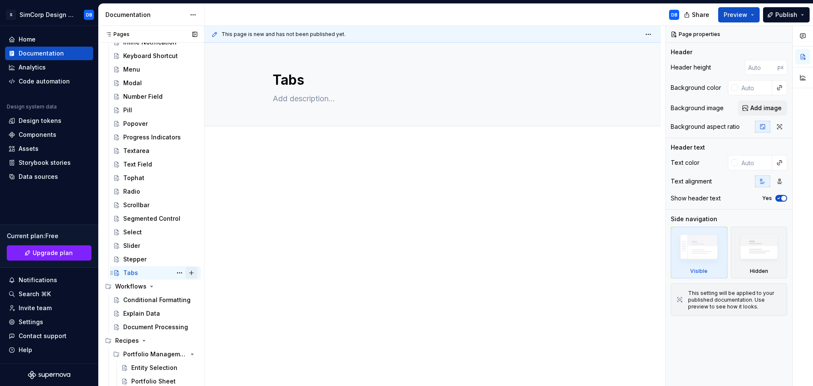
click at [188, 271] on button "Page tree" at bounding box center [191, 273] width 12 height 12
type textarea "*"
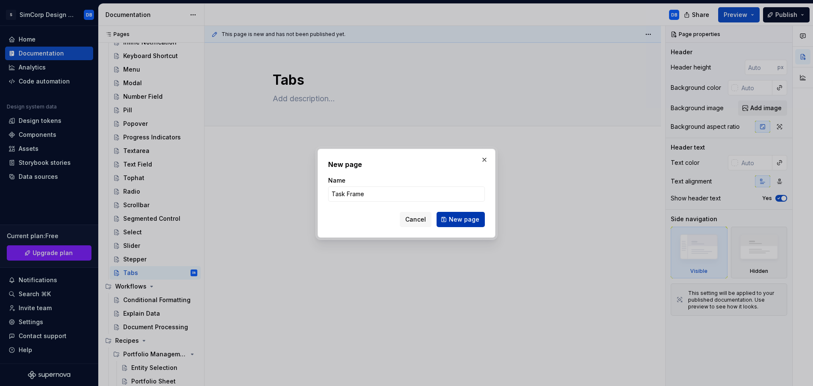
type input "Task Frame"
click at [459, 219] on span "New page" at bounding box center [464, 219] width 30 height 8
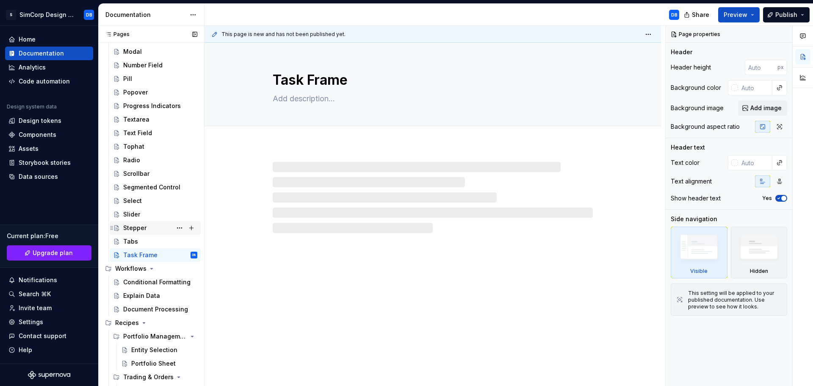
scroll to position [581, 0]
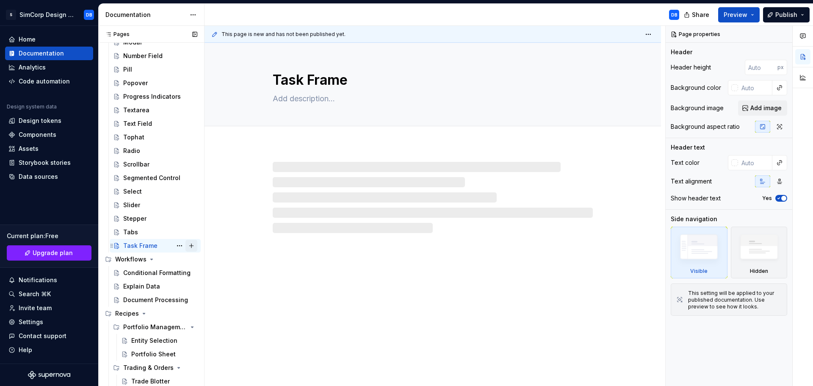
click at [188, 243] on button "Page tree" at bounding box center [191, 246] width 12 height 12
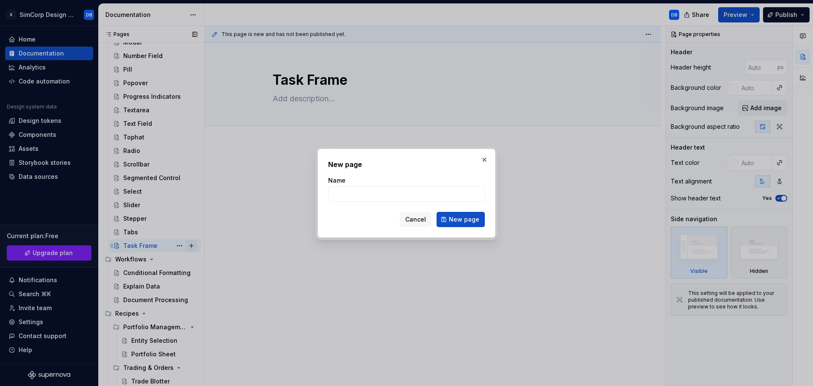
type textarea "*"
type input "Toggle Icon"
click at [455, 219] on span "New page" at bounding box center [464, 219] width 30 height 8
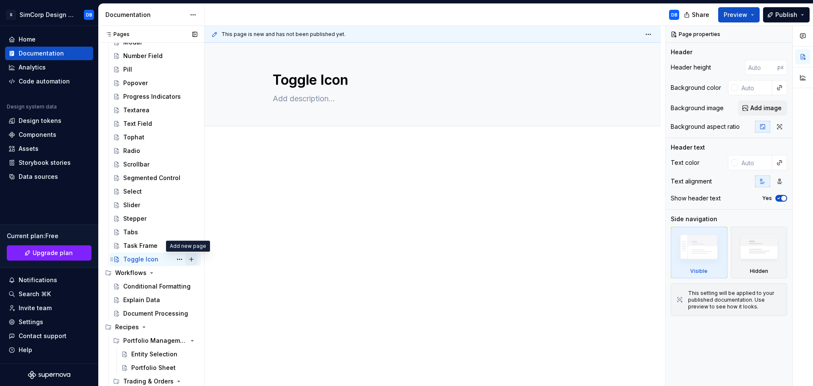
click at [188, 258] on button "Page tree" at bounding box center [191, 259] width 12 height 12
type textarea "*"
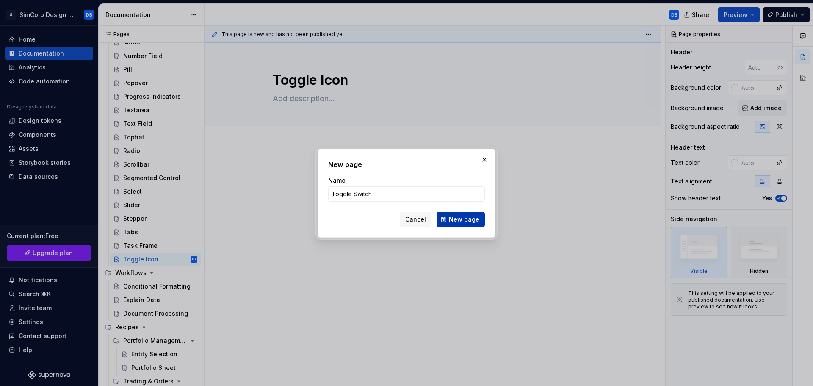
type input "Toggle Switch"
click at [465, 219] on span "New page" at bounding box center [464, 219] width 30 height 8
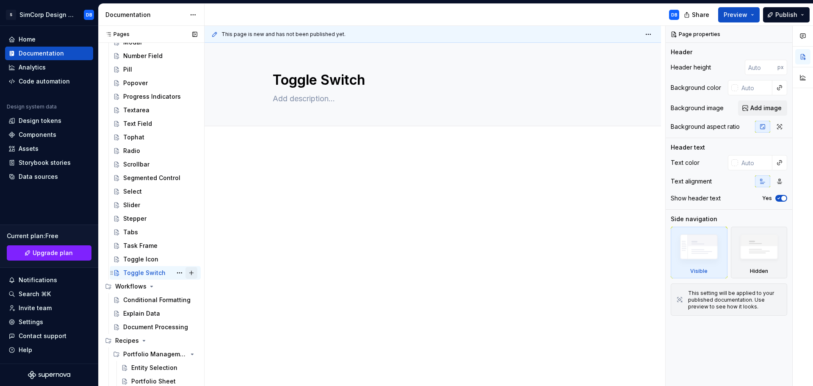
click at [188, 274] on button "Page tree" at bounding box center [191, 273] width 12 height 12
type textarea "*"
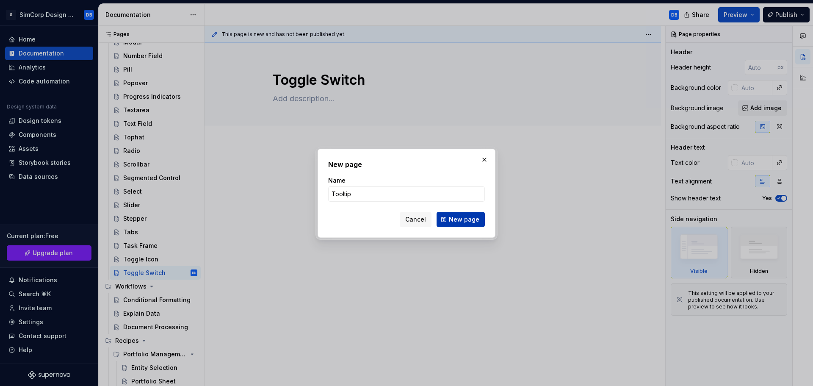
type input "Tooltip"
click at [449, 218] on button "New page" at bounding box center [461, 219] width 48 height 15
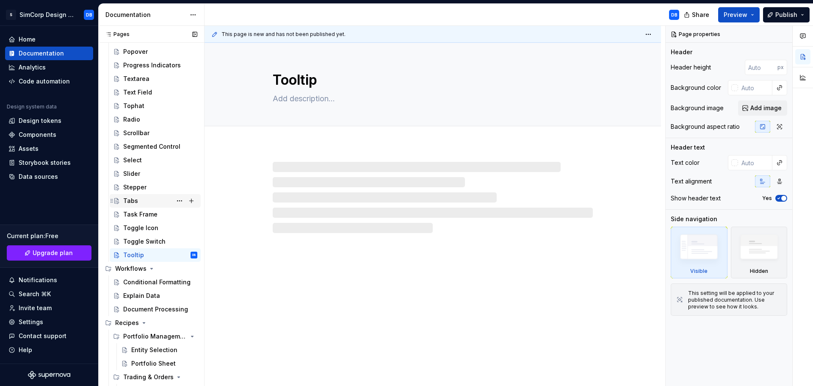
scroll to position [622, 0]
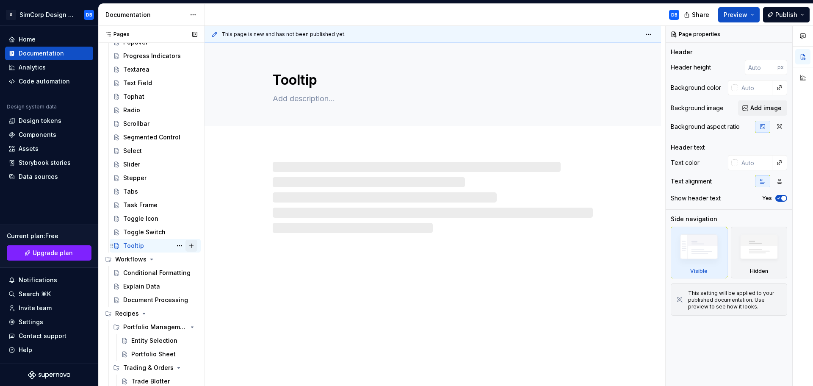
click at [192, 245] on button "Page tree" at bounding box center [191, 246] width 12 height 12
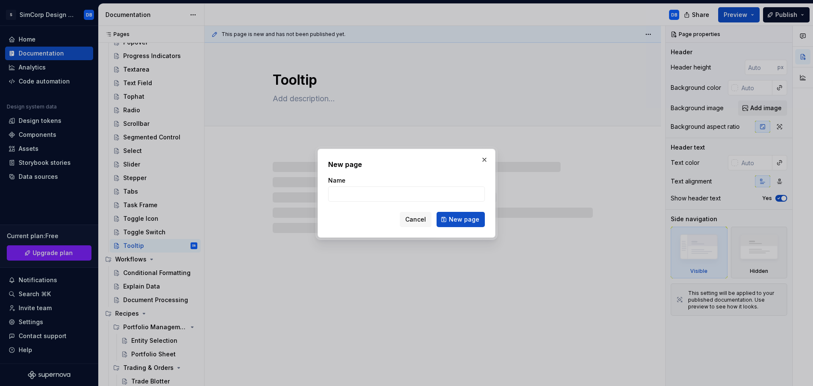
type textarea "*"
type input "Tree List"
drag, startPoint x: 454, startPoint y: 219, endPoint x: 268, endPoint y: 206, distance: 186.8
click at [454, 219] on span "New page" at bounding box center [464, 219] width 30 height 8
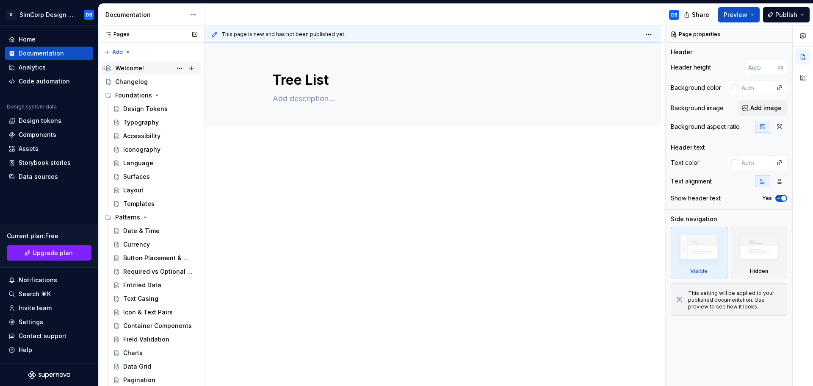
click at [134, 67] on div "Welcome!" at bounding box center [129, 68] width 29 height 8
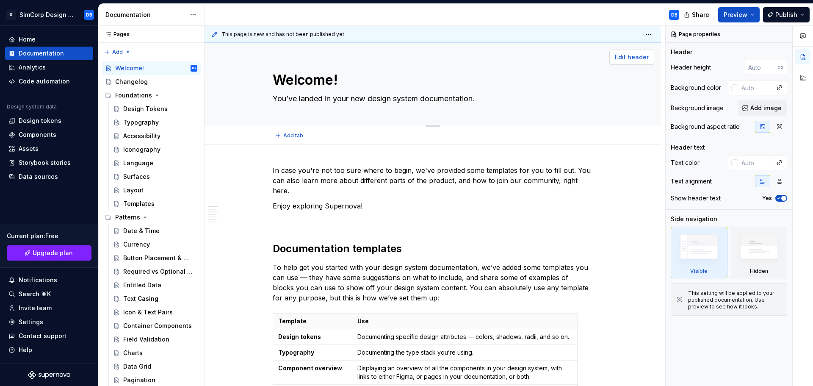
click at [625, 55] on span "Edit header" at bounding box center [632, 57] width 34 height 8
click at [758, 88] on input "text" at bounding box center [755, 87] width 34 height 15
click at [777, 89] on button "button" at bounding box center [780, 88] width 12 height 12
click at [777, 89] on div "Comments Open comments No comments yet Select ‘Comment’ from the block context …" at bounding box center [739, 206] width 147 height 360
click at [726, 86] on div "Background color" at bounding box center [729, 87] width 116 height 15
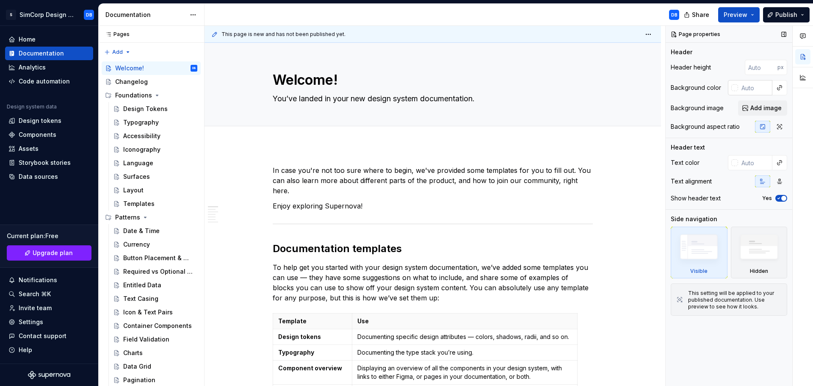
click at [736, 86] on div at bounding box center [734, 87] width 7 height 7
click at [716, 72] on div "Comments Open comments No comments yet Select ‘Comment’ from the block context …" at bounding box center [739, 206] width 147 height 360
type textarea "*"
click at [34, 321] on div "Settings" at bounding box center [31, 322] width 25 height 8
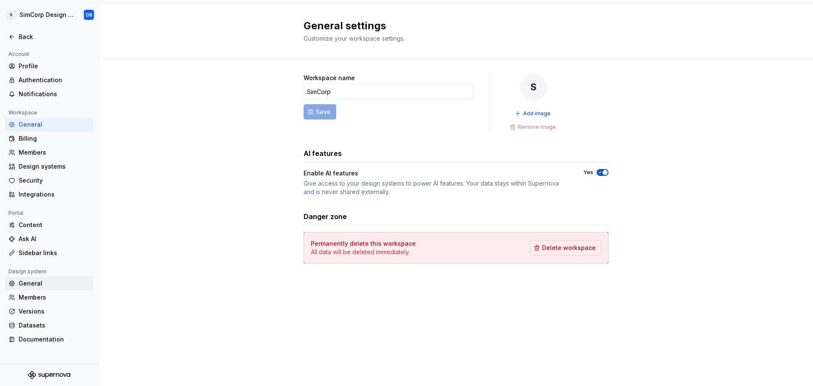
click at [33, 282] on div "General" at bounding box center [54, 283] width 71 height 8
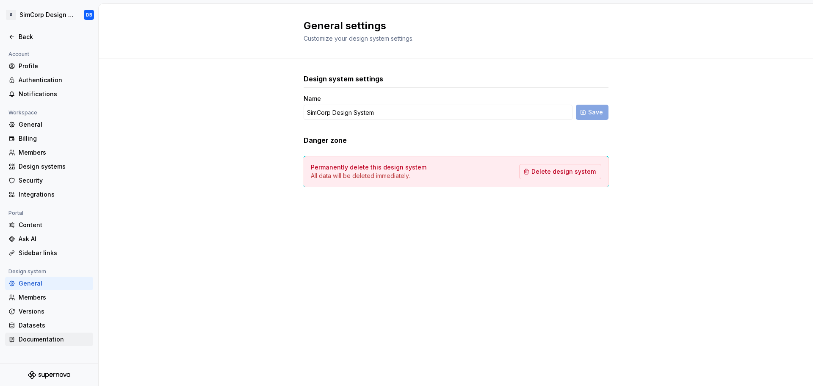
click at [37, 338] on div "Documentation" at bounding box center [54, 339] width 71 height 8
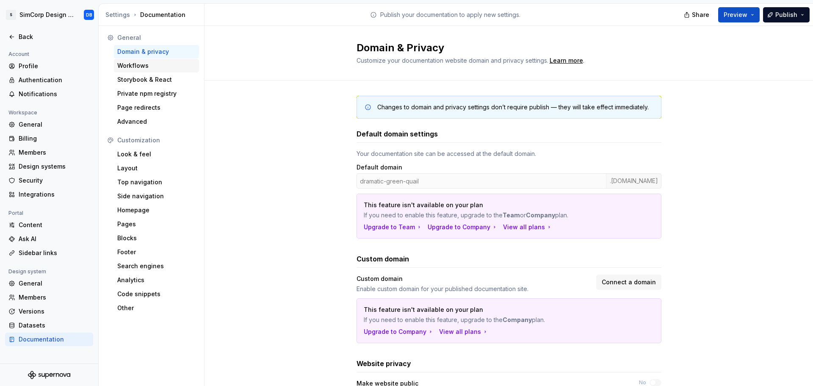
click at [133, 66] on div "Workflows" at bounding box center [156, 65] width 78 height 8
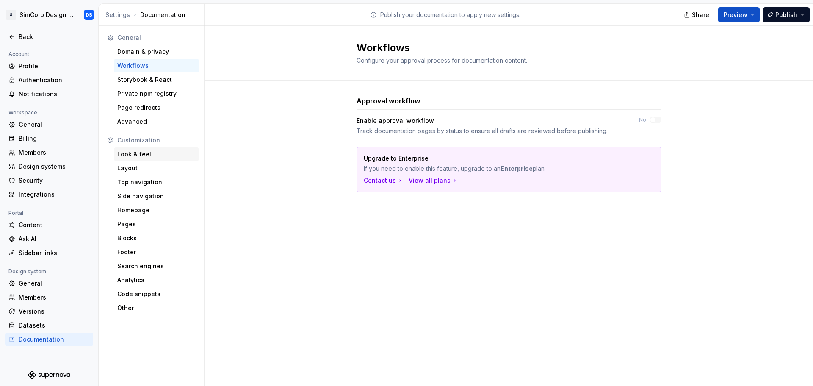
click at [139, 153] on div "Look & feel" at bounding box center [156, 154] width 78 height 8
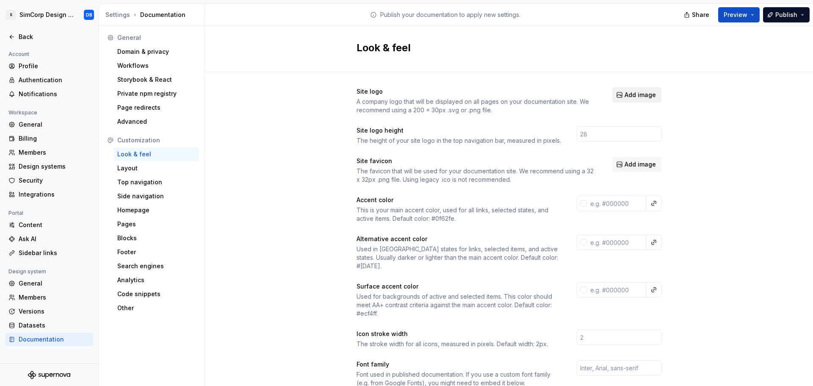
click at [625, 94] on span "Add image" at bounding box center [640, 95] width 31 height 8
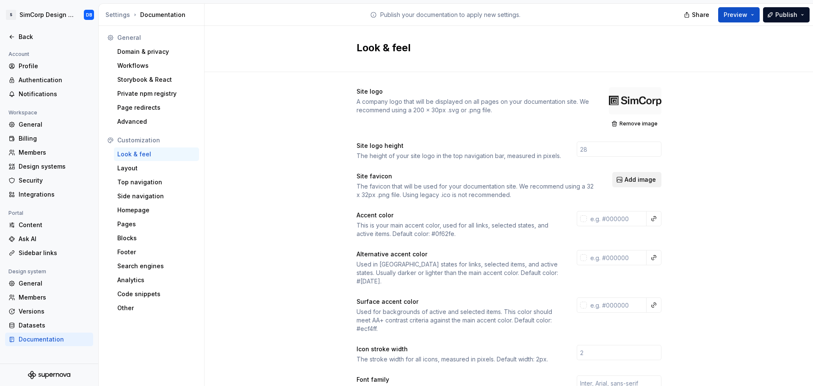
click at [633, 180] on span "Add image" at bounding box center [640, 179] width 31 height 8
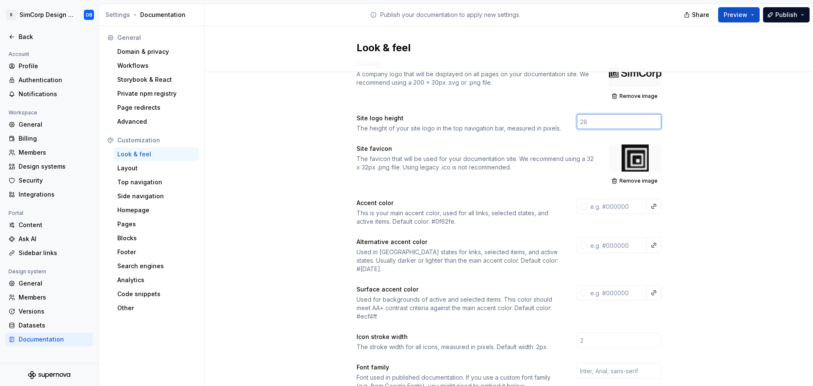
scroll to position [42, 0]
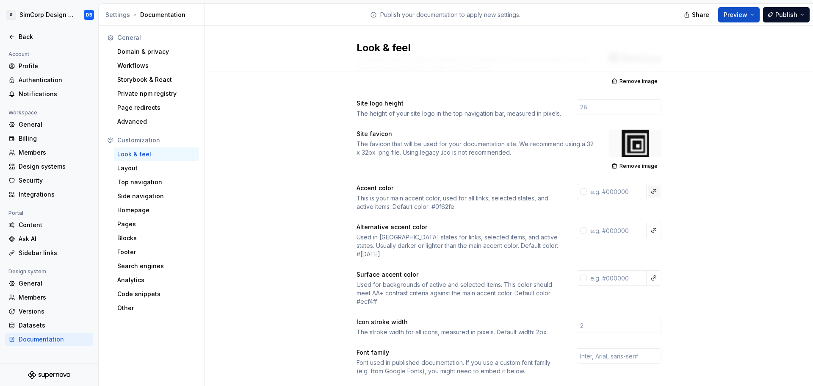
click at [656, 193] on button "button" at bounding box center [654, 191] width 12 height 12
click at [668, 191] on html "S SimCorp Design System DB Back Account Profile Authentication Notifications Wo…" at bounding box center [406, 193] width 813 height 386
click at [603, 189] on input "text" at bounding box center [617, 191] width 60 height 15
paste input "2A6466"
click at [709, 215] on div "Site logo A company logo that will be displayed on all pages on your documentat…" at bounding box center [509, 357] width 609 height 655
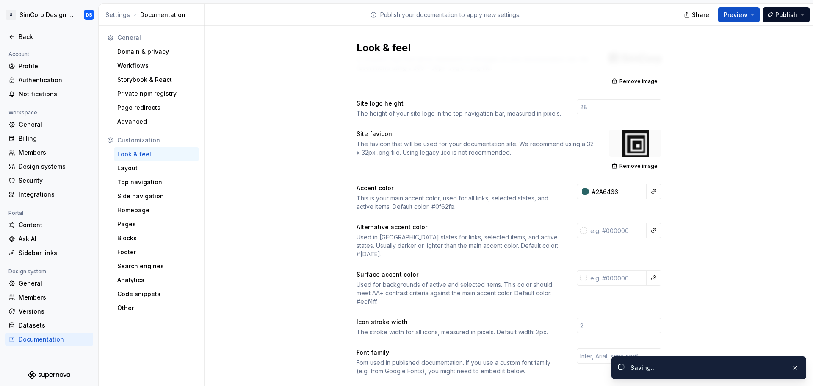
type input "#2a6466ff"
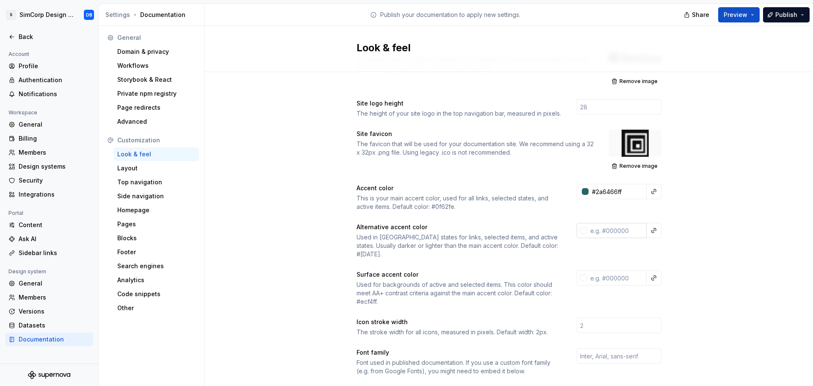
click at [612, 233] on input "text" at bounding box center [617, 230] width 60 height 15
paste input "1E4647"
click at [696, 252] on div "Site logo A company logo that will be displayed on all pages on your documentat…" at bounding box center [509, 357] width 609 height 655
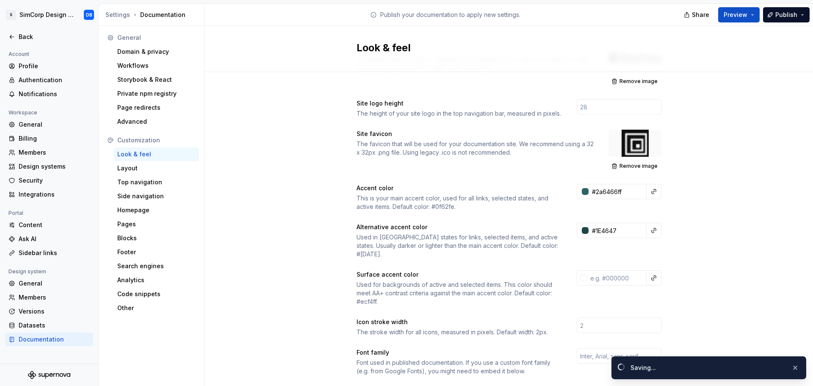
type input "#1e4647ff"
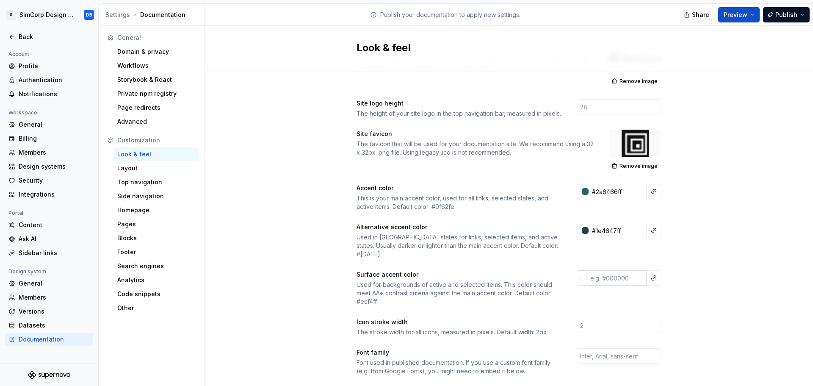
click at [600, 270] on input "text" at bounding box center [617, 277] width 60 height 15
paste input "E6F4F5"
click at [694, 277] on div "Site logo A company logo that will be displayed on all pages on your documentat…" at bounding box center [509, 357] width 609 height 655
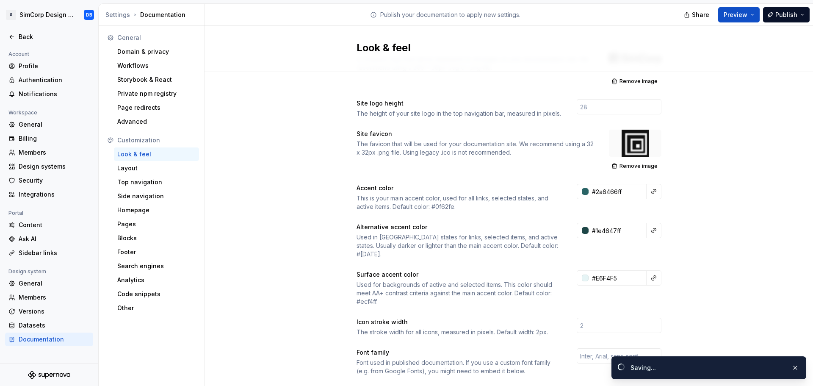
type input "#e6f4f5ff"
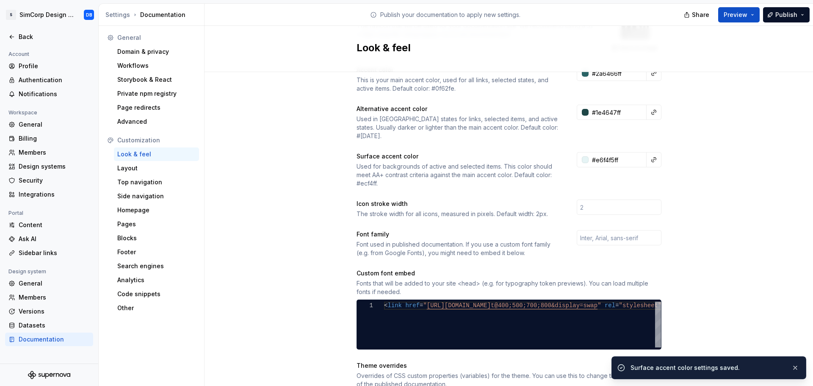
scroll to position [169, 0]
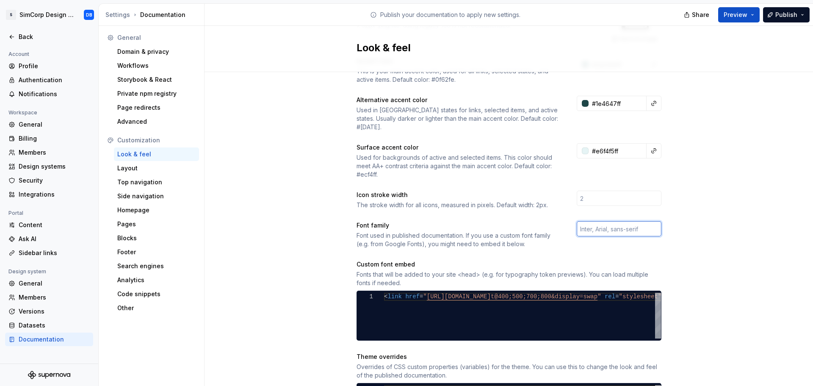
click at [600, 221] on input "text" at bounding box center [619, 228] width 85 height 15
type input "Roboto Flex"
click at [702, 241] on div "Site logo A company logo that will be displayed on all pages on your documentat…" at bounding box center [509, 230] width 609 height 655
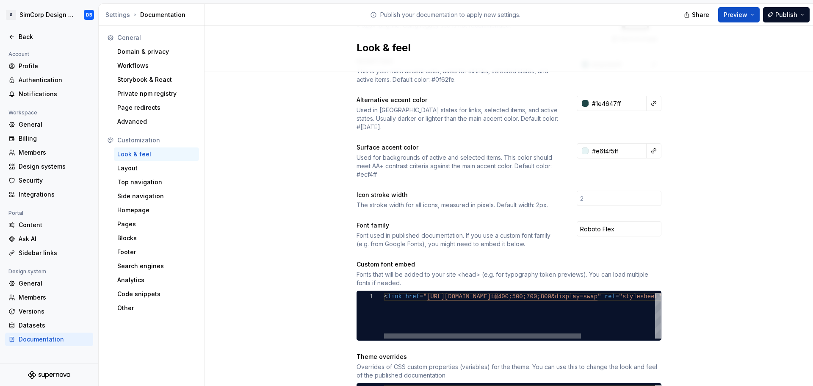
click at [515, 333] on div at bounding box center [482, 335] width 197 height 5
click at [451, 298] on div "< link href = " [URL][DOMAIN_NAME] t@400;500;700;800&display=swap " rel = "styl…" at bounding box center [574, 316] width 381 height 46
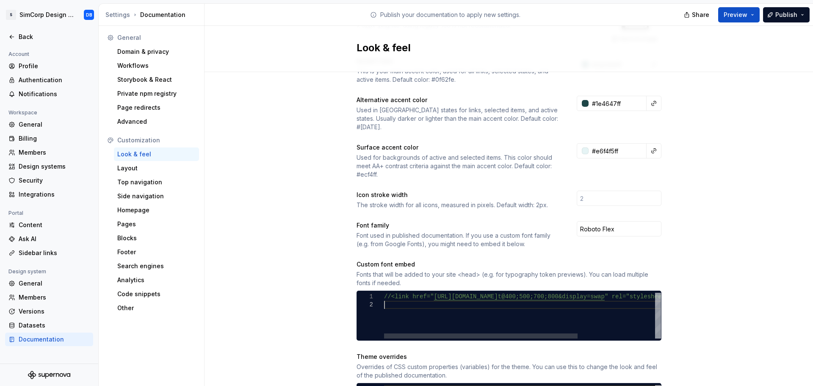
scroll to position [8, 0]
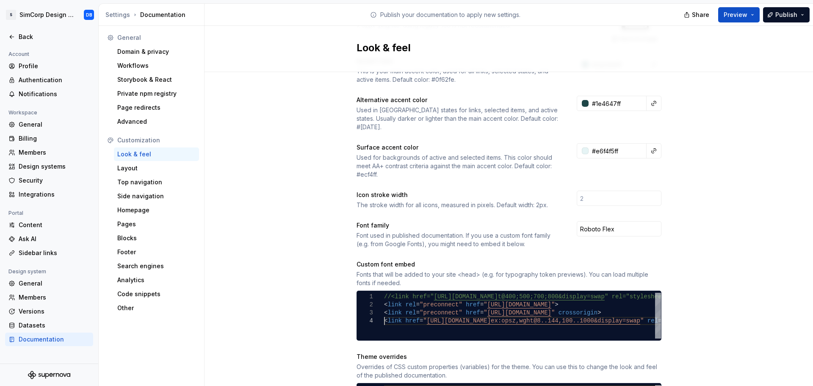
type textarea "**********"
click at [718, 263] on div "Site logo A company logo that will be displayed on all pages on your documentat…" at bounding box center [509, 230] width 609 height 655
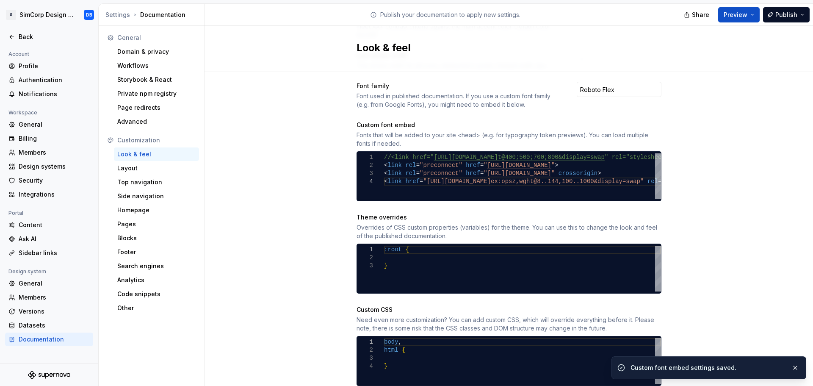
scroll to position [329, 0]
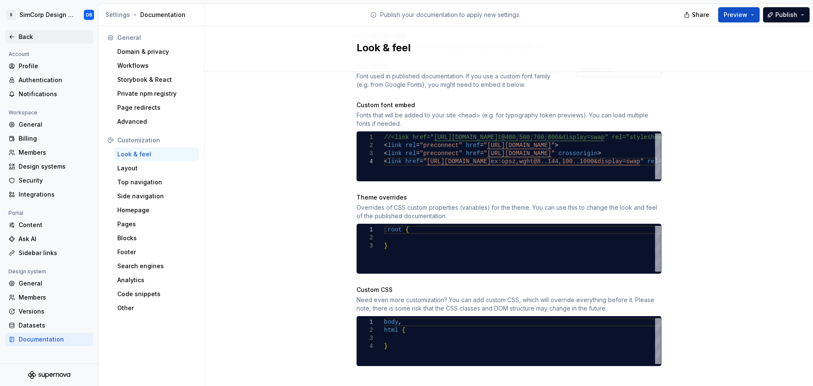
click at [19, 37] on div "Back" at bounding box center [54, 37] width 71 height 8
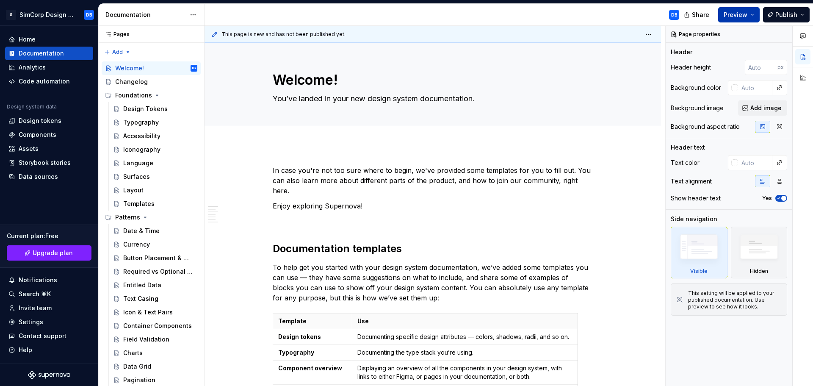
click at [747, 16] on span "Preview" at bounding box center [736, 15] width 24 height 8
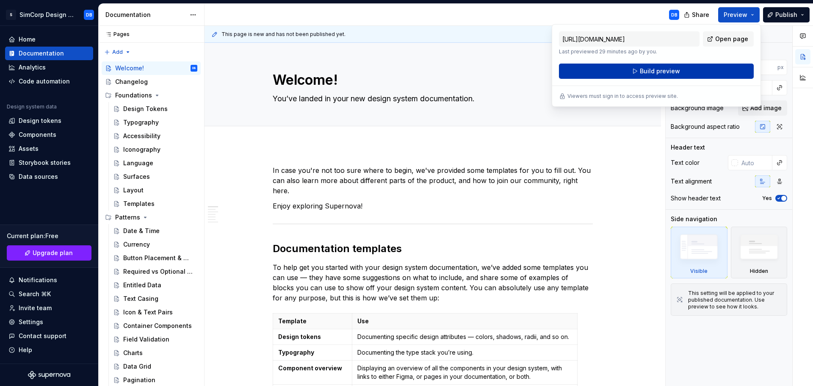
click at [664, 69] on span "Build preview" at bounding box center [660, 71] width 40 height 8
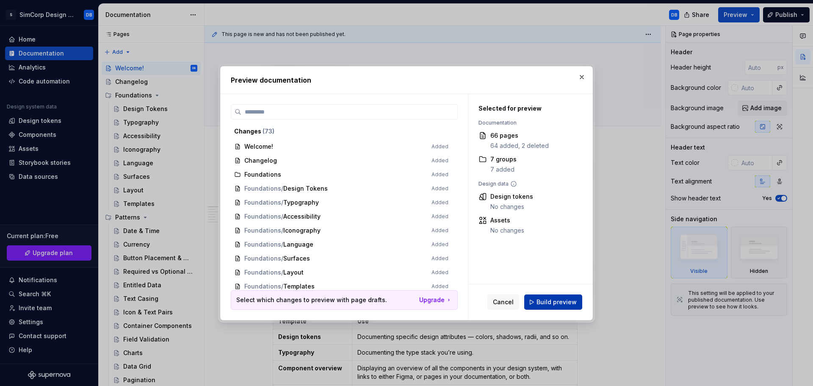
click at [558, 301] on span "Build preview" at bounding box center [557, 302] width 40 height 8
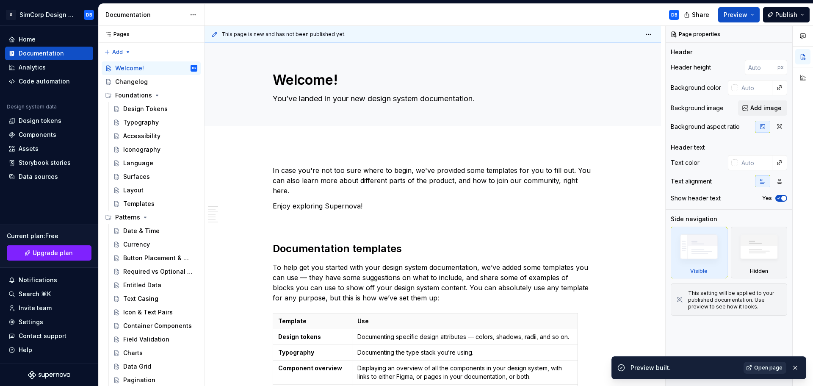
click at [775, 365] on span "Open page" at bounding box center [768, 367] width 28 height 7
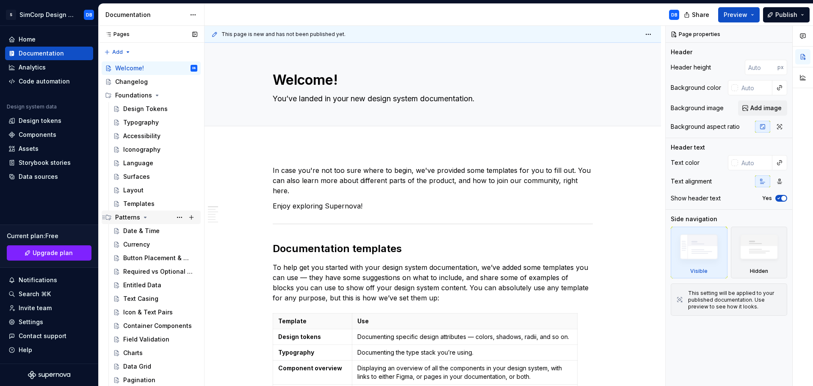
click at [144, 218] on icon "Page tree" at bounding box center [145, 217] width 2 height 1
click at [154, 97] on icon "Page tree" at bounding box center [157, 95] width 7 height 7
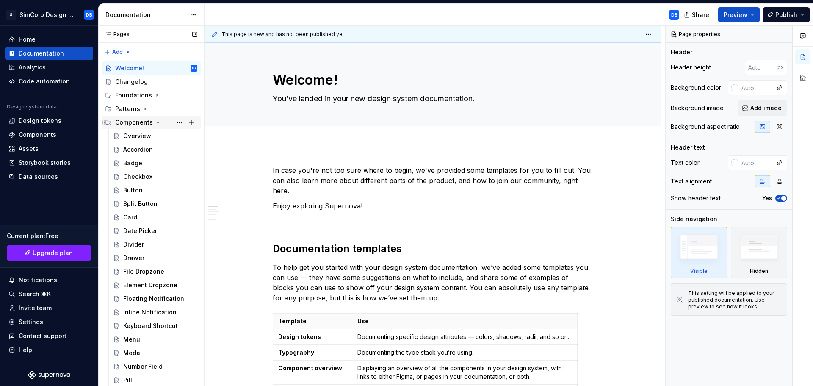
click at [156, 124] on icon "Page tree" at bounding box center [158, 122] width 7 height 7
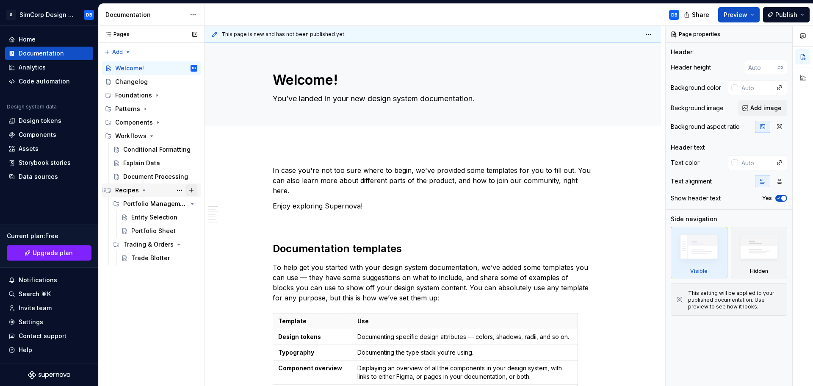
click at [190, 189] on button "Page tree" at bounding box center [191, 190] width 12 height 12
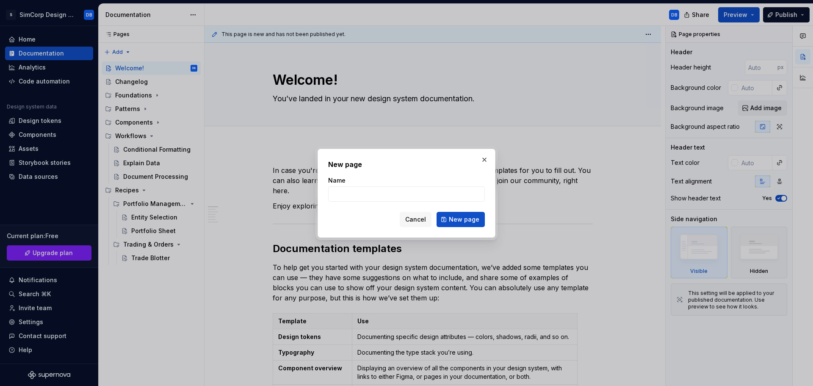
type textarea "*"
type input "Overview"
click at [464, 220] on span "New page" at bounding box center [464, 219] width 30 height 8
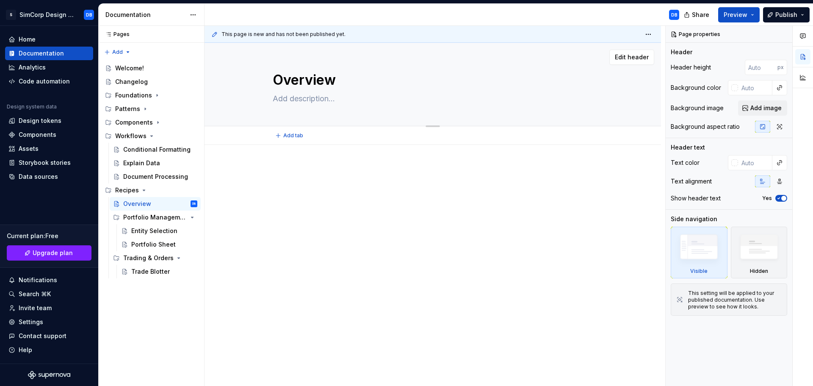
click at [310, 101] on textarea at bounding box center [431, 99] width 320 height 14
type textarea "*"
type textarea "W"
type textarea "*"
type textarea "We"
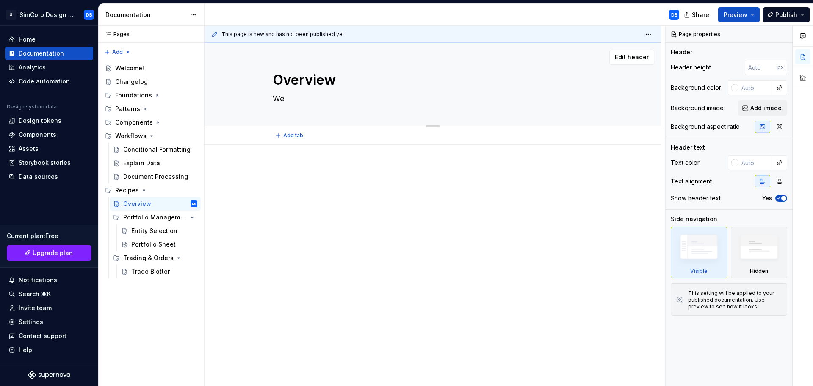
type textarea "*"
type textarea "We"
type textarea "*"
type textarea "We"
click at [302, 91] on div "Overview We" at bounding box center [433, 84] width 320 height 83
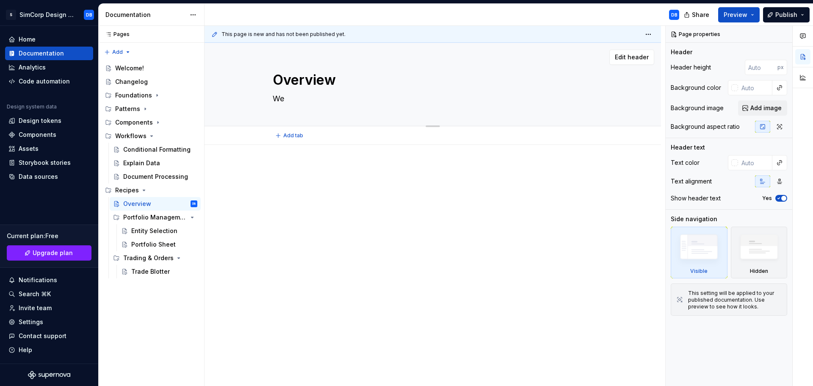
click at [300, 97] on textarea "We" at bounding box center [431, 99] width 320 height 14
click at [295, 100] on textarea "We" at bounding box center [431, 99] width 320 height 14
paste textarea "acknowledge teams"
type textarea "*"
type textarea "We acknowledge teams"
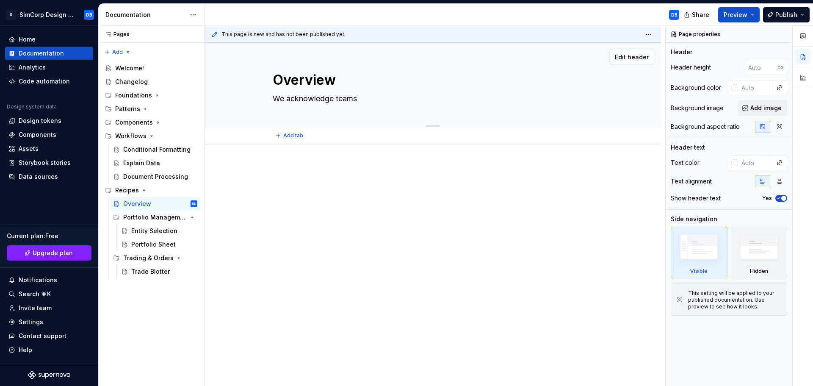
type textarea "*"
type textarea "e acknowledge teams"
type textarea "*"
type textarea "acknowledge teams"
type textarea "*"
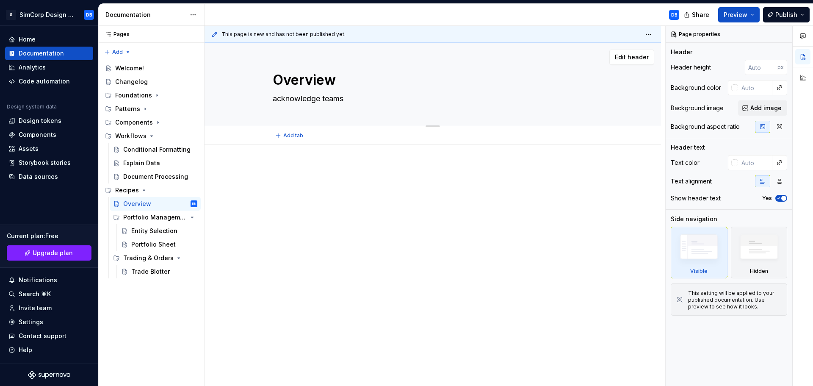
type textarea "acknowledge teams"
type textarea "*"
type textarea "cknowledge teams"
type textarea "*"
type textarea "Acknowledge teams"
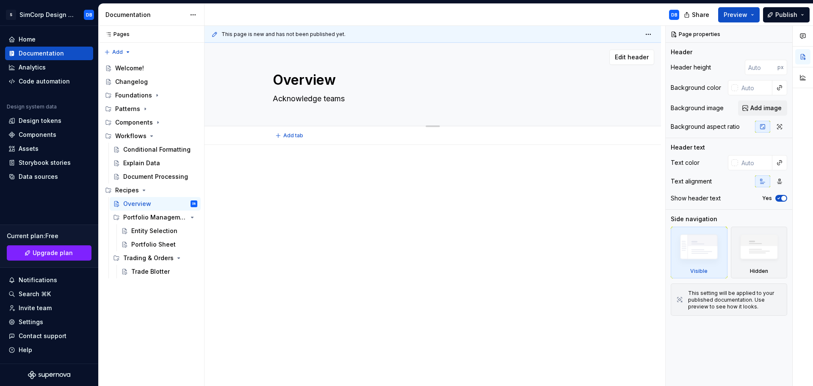
type textarea "*"
type textarea "Acknowledg teams"
type textarea "*"
type textarea "Acknowledgi teams"
type textarea "*"
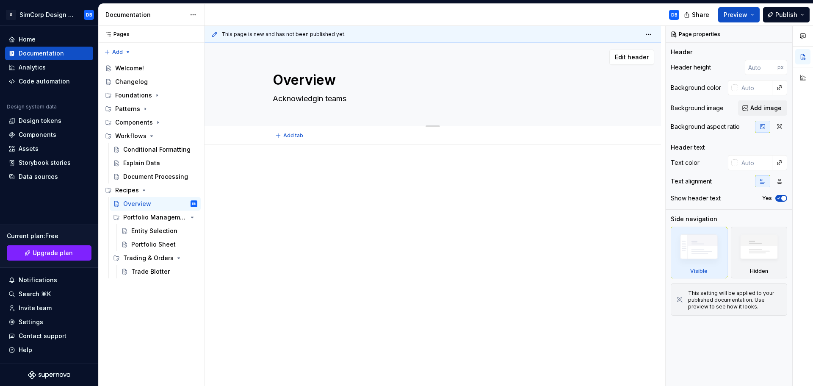
type textarea "Acknowledging teams"
type textarea "*"
type textarea "Acknowledging teams"
type textarea "*"
type textarea "Acknowledging t teams"
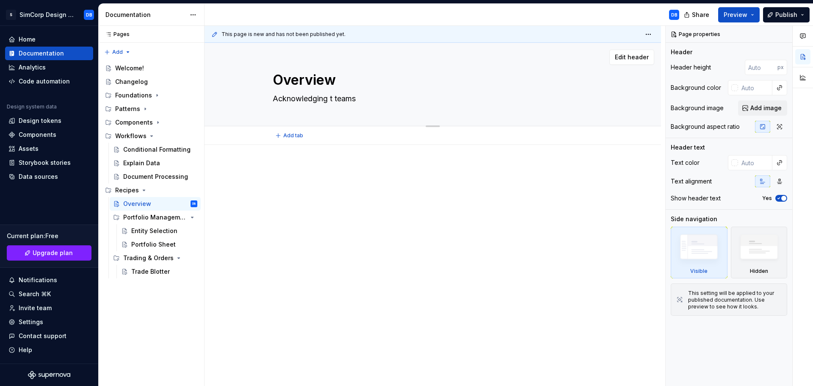
type textarea "*"
type textarea "Acknowledging th teams"
type textarea "*"
type textarea "Acknowledging the teams"
type textarea "*"
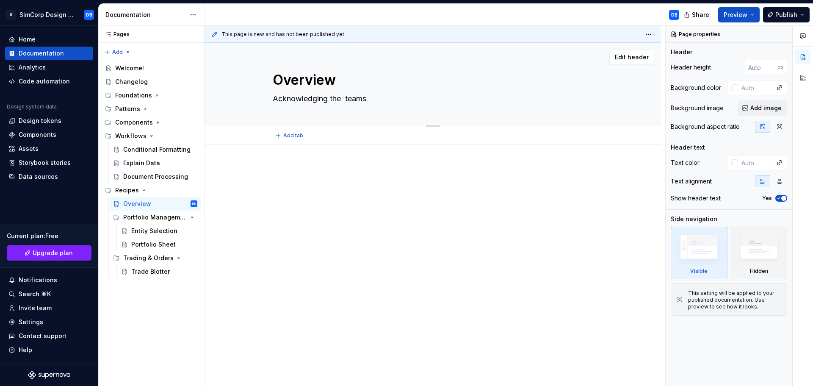
type textarea "Acknowledging the n teams"
type textarea "*"
type textarea "Acknowledging the ne teams"
type textarea "*"
type textarea "Acknowledging the nee teams"
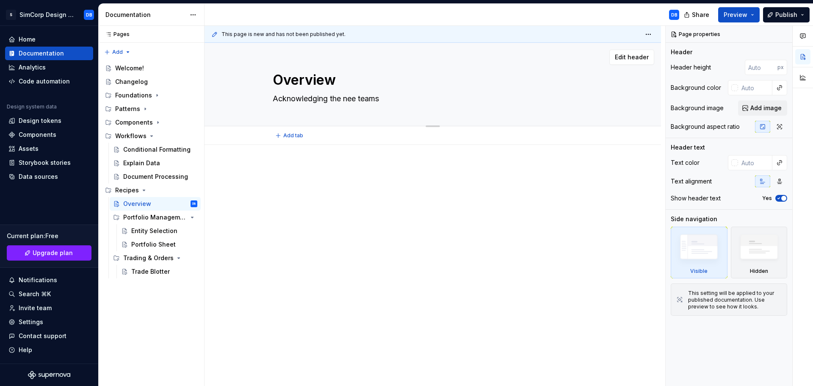
type textarea "*"
type textarea "Acknowledging the need teams"
type textarea "*"
type textarea "Acknowledging the need teams"
type textarea "*"
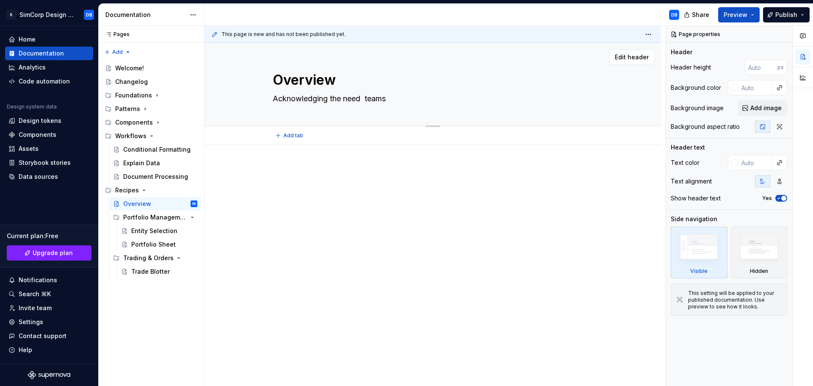
type textarea "Acknowledging the need t teams"
type textarea "*"
type textarea "Acknowledging the need to teams"
type textarea "*"
type textarea "Acknowledging the need to teams"
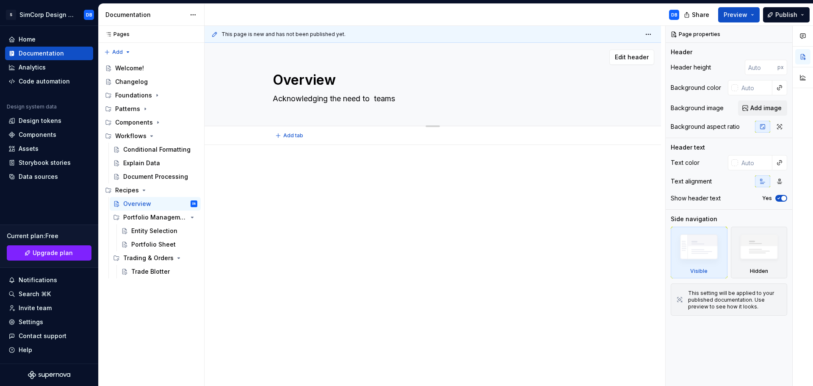
type textarea "*"
type textarea "Acknowledging the need to m teams"
type textarea "*"
type textarea "Acknowledging the need to mo teams"
type textarea "*"
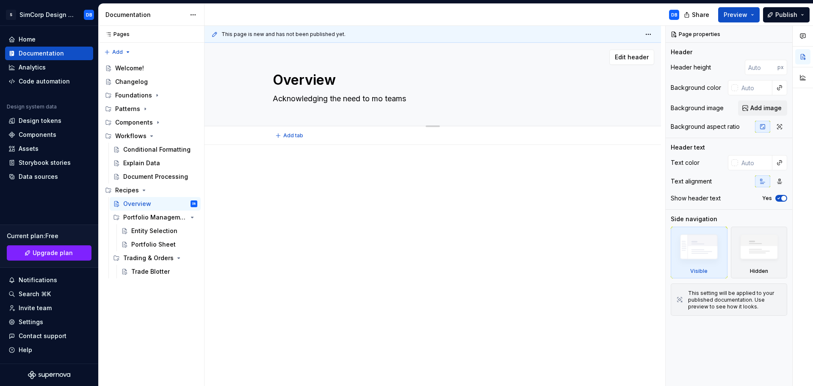
type textarea "Acknowledging the need to mov teams"
type textarea "*"
type textarea "Acknowledging the need to move teams"
type textarea "*"
type textarea "Acknowledging the need to move teams"
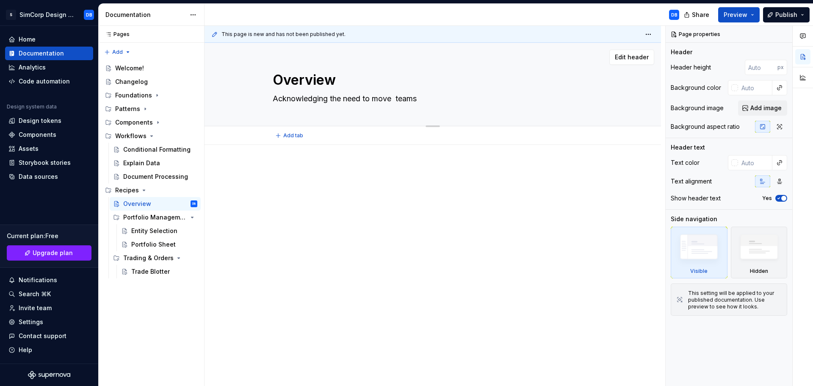
type textarea "*"
type textarea "Acknowledging the need to move f teams"
type textarea "*"
type textarea "Acknowledging the need to move fa teams"
type textarea "*"
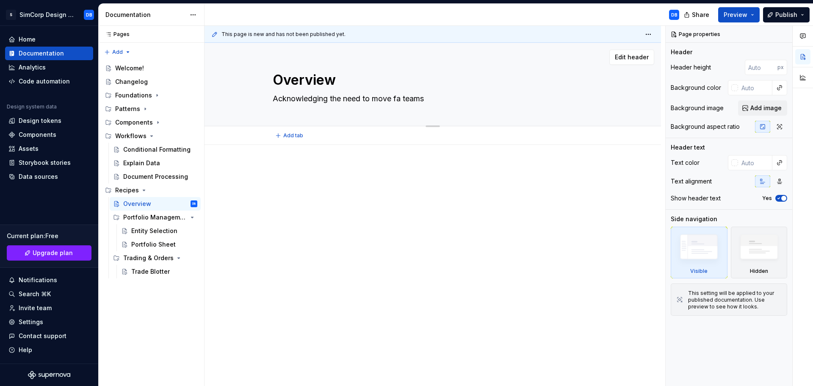
type textarea "Acknowledging the need to move fas teams"
type textarea "*"
type textarea "Acknowledging the need to move fast teams"
type textarea "*"
type textarea "Acknowledging the need to move fast, teams"
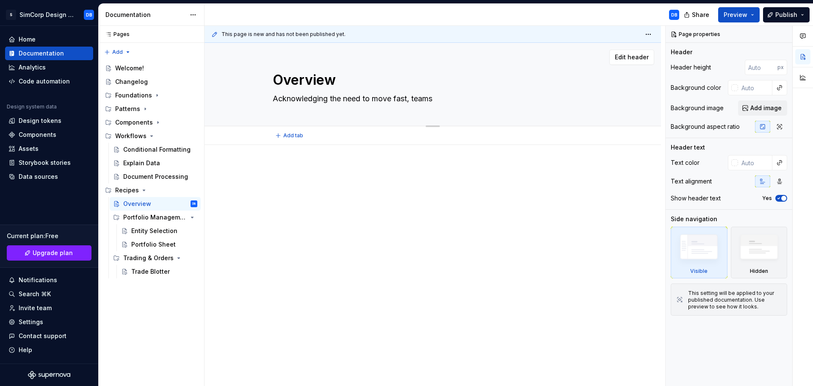
type textarea "*"
type textarea "Acknowledging the need to move fast, teams"
type textarea "*"
type textarea "Acknowledging the need to move fast, an teams"
type textarea "*"
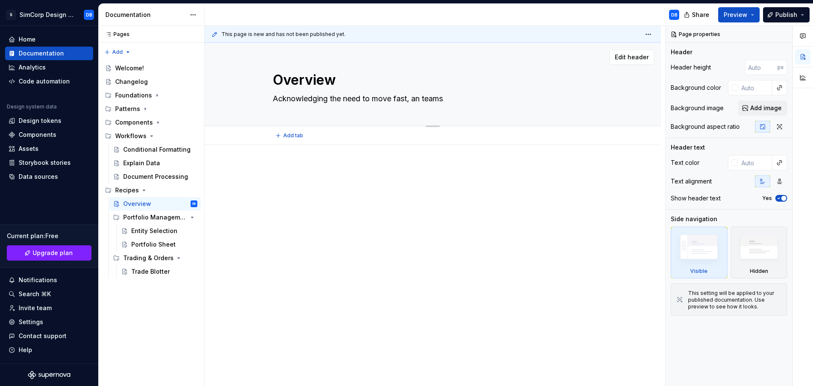
type textarea "Acknowledging the need to move fast, and teams"
type textarea "*"
type textarea "Acknowledging the need to move fast, and teams"
type textarea "*"
type textarea "Acknowledging the need to move fast, and c teams"
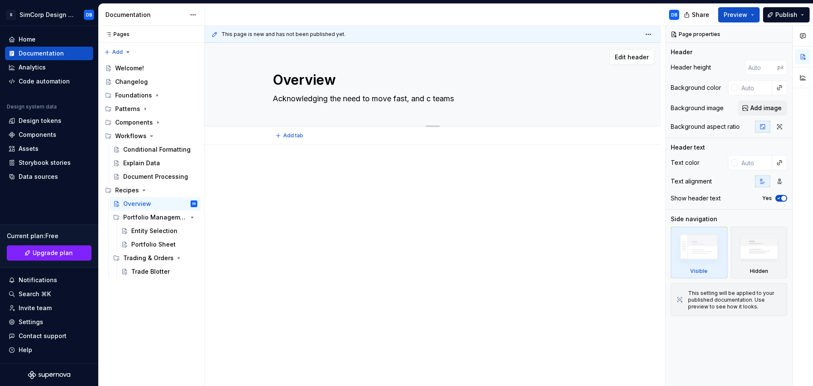
type textarea "*"
type textarea "Acknowledging the need to move fast, and cu teams"
type textarea "*"
type textarea "Acknowledging the need to move fast, and cus teams"
type textarea "*"
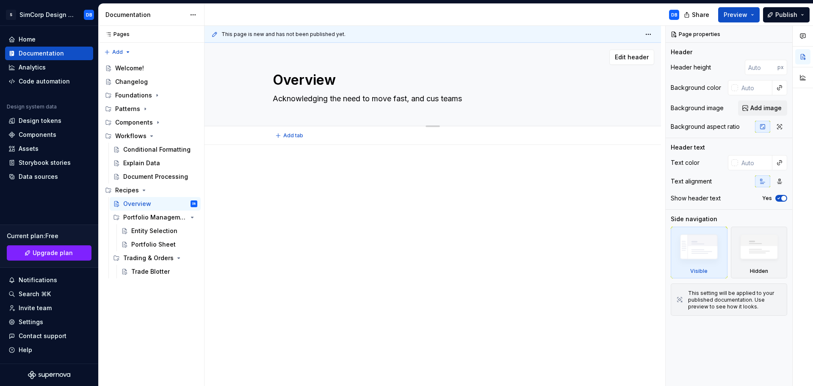
type textarea "Acknowledging the need to move fast, and cust teams"
type textarea "*"
type textarea "Acknowledging the need to move fast, and custo teams"
type textarea "*"
type textarea "Acknowledging the need to move fast, and custom teams"
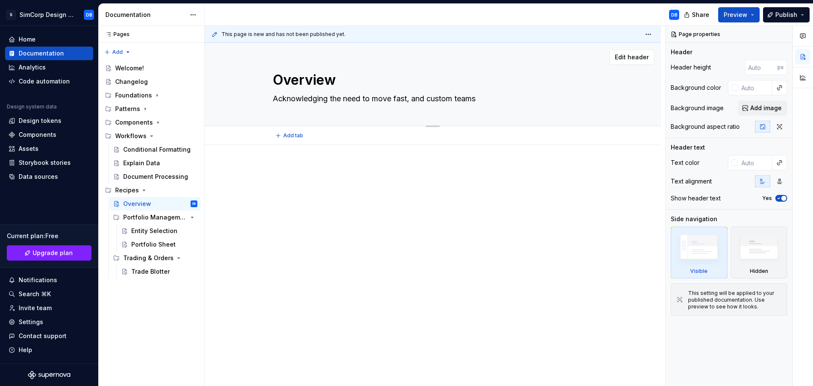
type textarea "*"
type textarea "Acknowledging the need to move fast, and customi teams"
type textarea "*"
type textarea "Acknowledging the need to move fast, and customis teams"
type textarea "*"
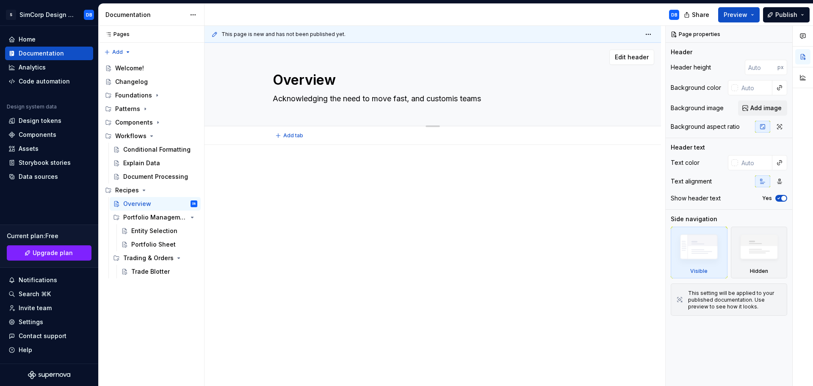
type textarea "Acknowledging the need to move fast, and customise teams"
type textarea "*"
type textarea "Acknowledging the need to move fast, and customise. teams"
type textarea "*"
type textarea "Acknowledging the need to move fast, and customise."
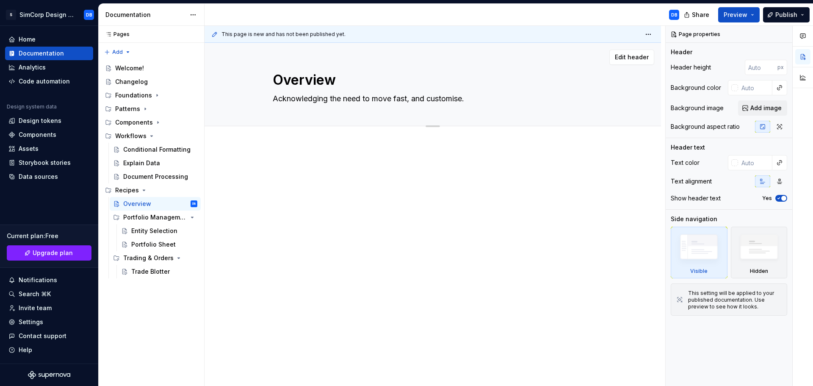
type textarea "*"
type textarea "Acknowledging the need to move fast, and customise."
click at [292, 81] on textarea "Overview" at bounding box center [431, 80] width 320 height 20
type textarea "*"
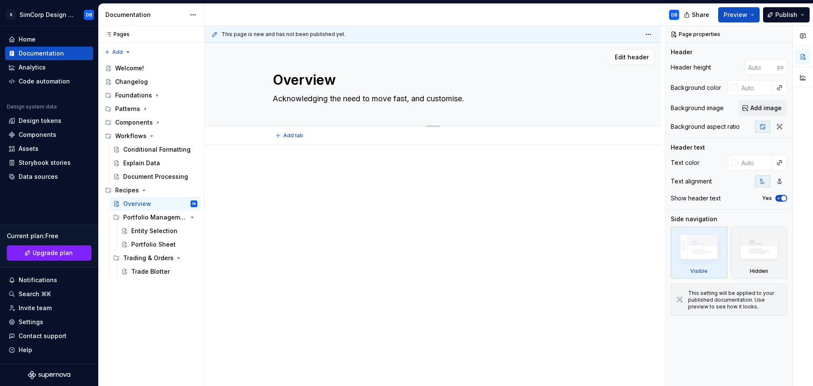
type textarea "R"
type textarea "*"
type textarea "Re"
type textarea "*"
type textarea "Rev"
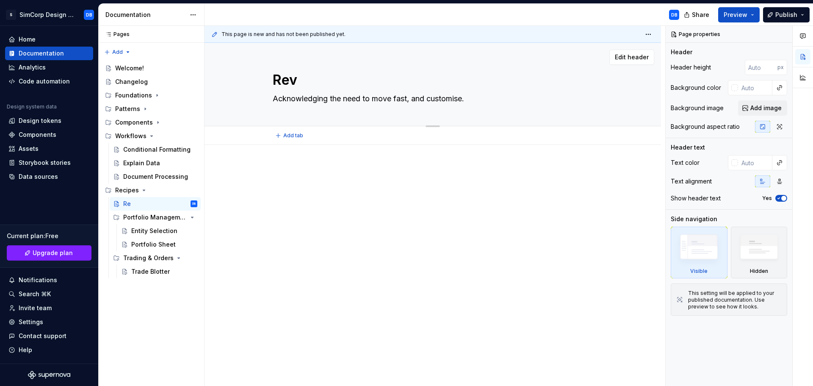
type textarea "*"
type textarea "Revi"
type textarea "*"
type textarea "Rev"
type textarea "*"
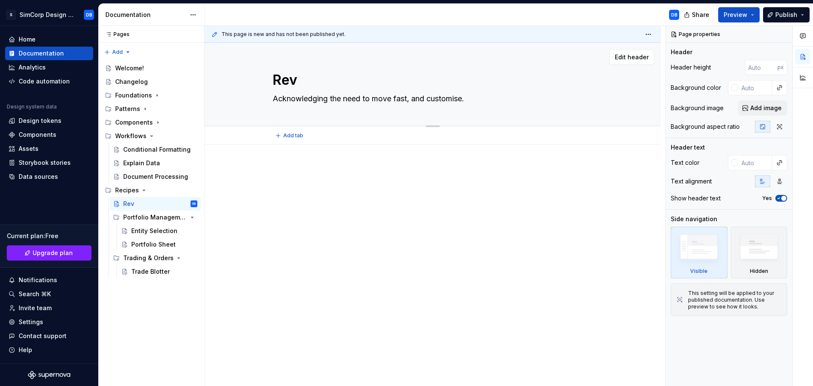
type textarea "Re"
type textarea "*"
type textarea "Rec"
type textarea "*"
type textarea "Reci"
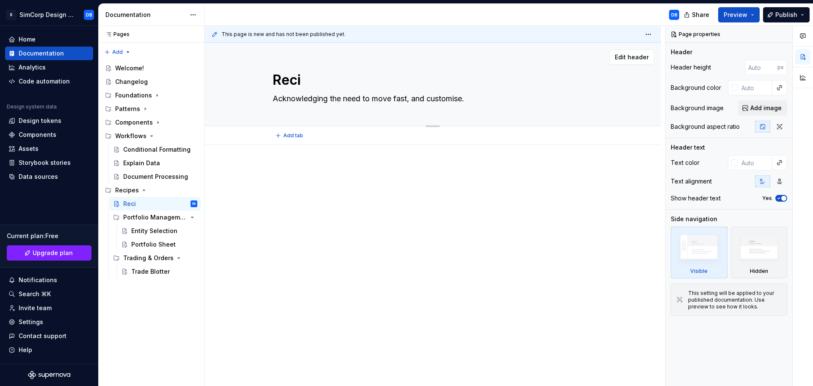
type textarea "*"
type textarea "Recip"
type textarea "*"
type textarea "Recipe"
type textarea "*"
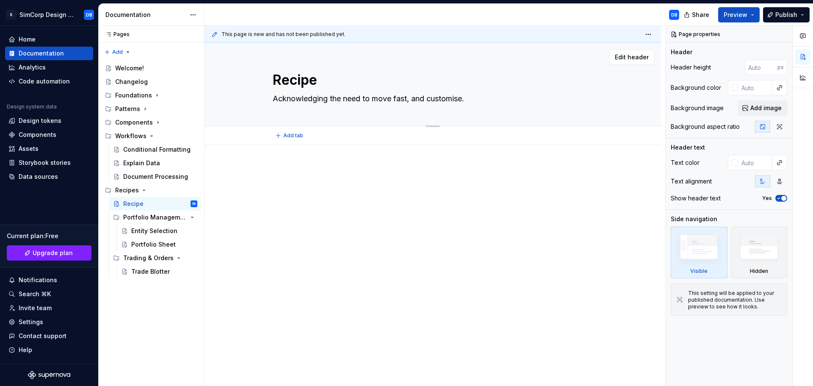
type textarea "Reciper"
type textarea "*"
type textarea "Recipe"
type textarea "*"
type textarea "Recipes"
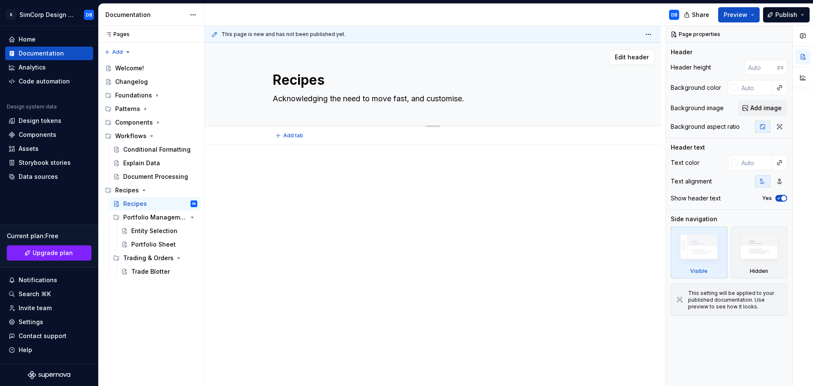
type textarea "*"
type textarea "Recipes"
type textarea "*"
type textarea "Recipes O"
type textarea "*"
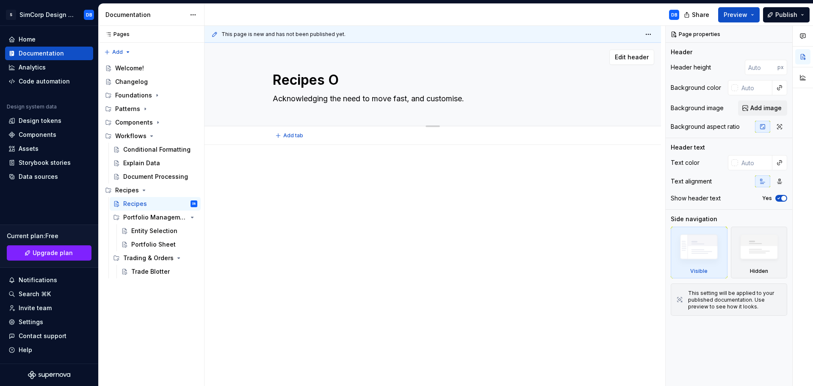
type textarea "Recipes Ov"
type textarea "*"
type textarea "Recipes Ove"
type textarea "*"
type textarea "Recipes Over"
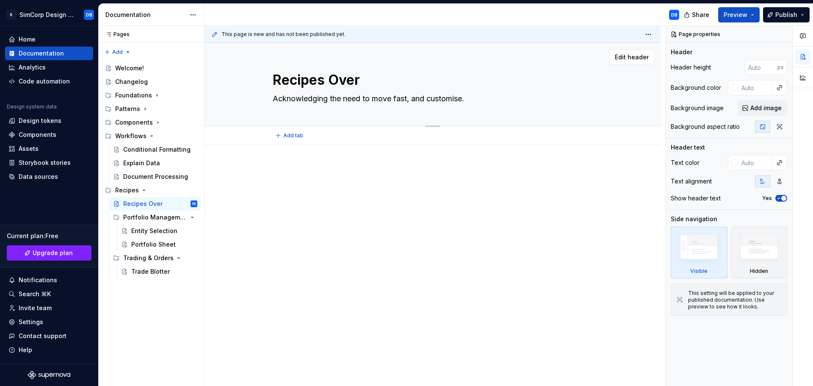
type textarea "*"
type textarea "Recipes Overv"
type textarea "*"
type textarea "Recipes Overvi"
type textarea "*"
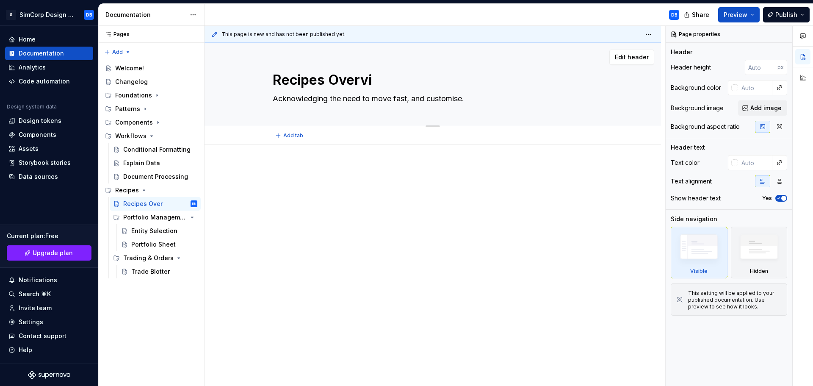
type textarea "Recipes Overvio"
type textarea "*"
type textarea "Recipes Overvioe"
type textarea "*"
type textarea "Recipes Overvioew"
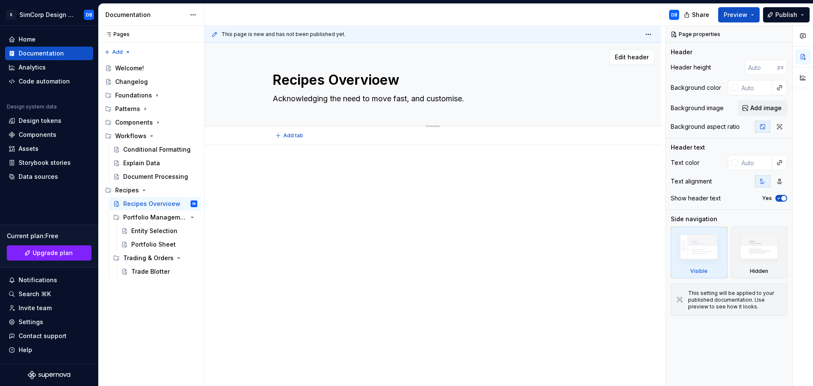
type textarea "*"
type textarea "Recipes Overvioe"
type textarea "*"
type textarea "Recipes Overvio"
type textarea "*"
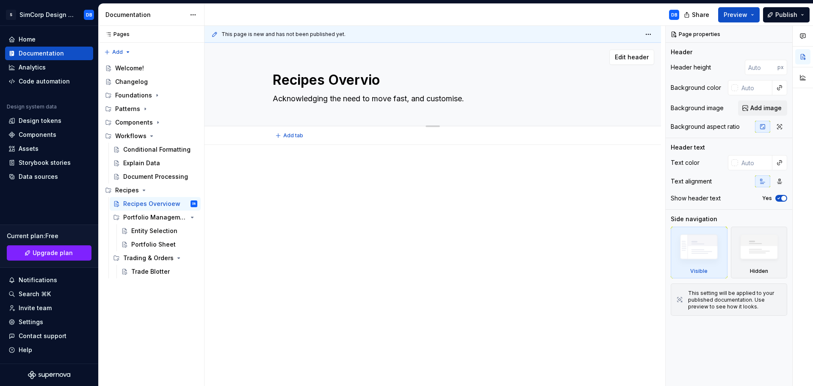
type textarea "Recipes Overvi"
type textarea "*"
type textarea "Recipes Overvie"
type textarea "*"
type textarea "Recipes Overview"
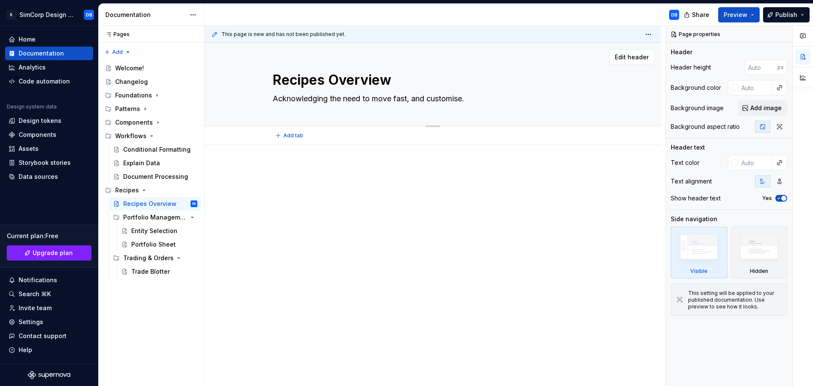
click at [357, 81] on textarea "Recipes Overview" at bounding box center [431, 80] width 320 height 20
type textarea "*"
type textarea "Recipes"
type textarea "*"
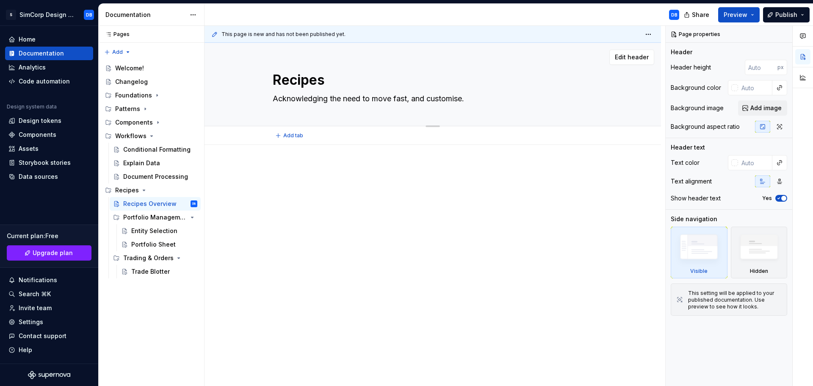
type textarea "Recipes"
type textarea "*"
type textarea "Recipes"
click at [385, 209] on div at bounding box center [433, 234] width 457 height 178
click at [151, 94] on div "Foundations" at bounding box center [156, 95] width 82 height 12
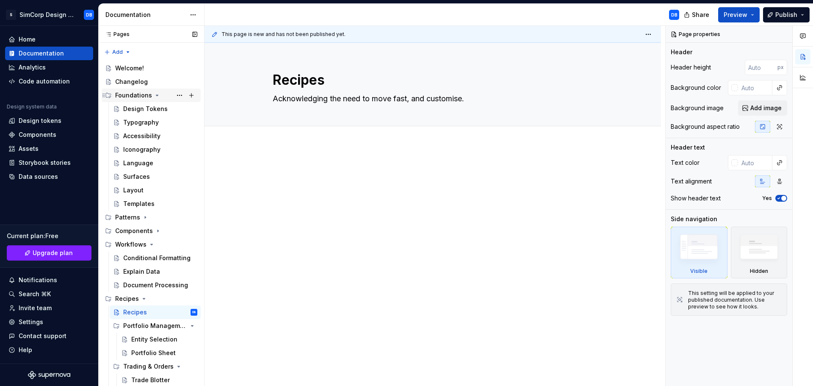
click at [154, 95] on icon "Page tree" at bounding box center [157, 95] width 7 height 7
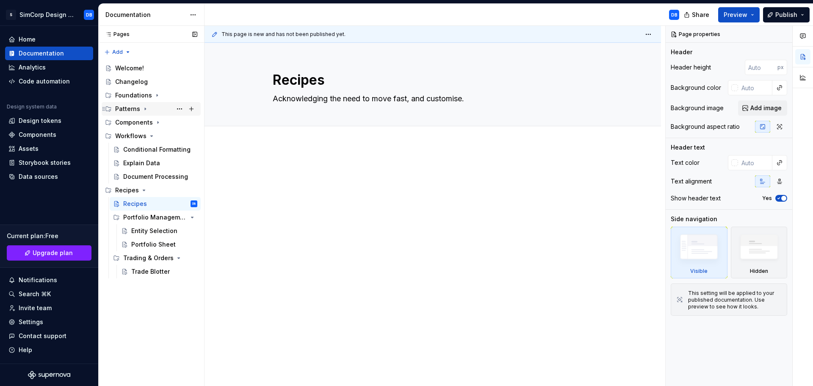
click at [146, 107] on icon "Page tree" at bounding box center [145, 108] width 7 height 7
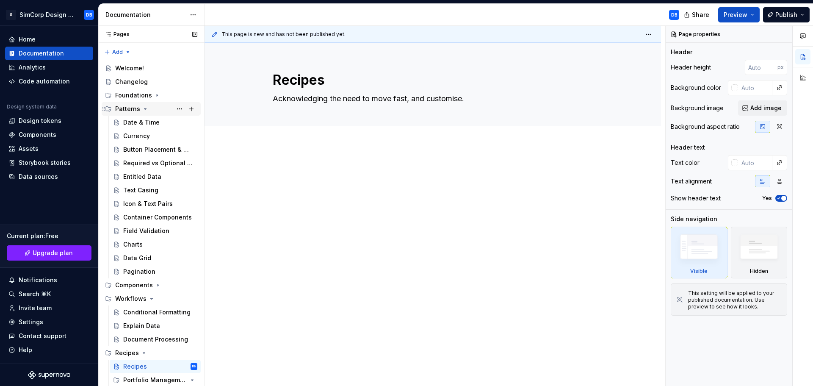
click at [146, 107] on icon "Page tree" at bounding box center [145, 108] width 7 height 7
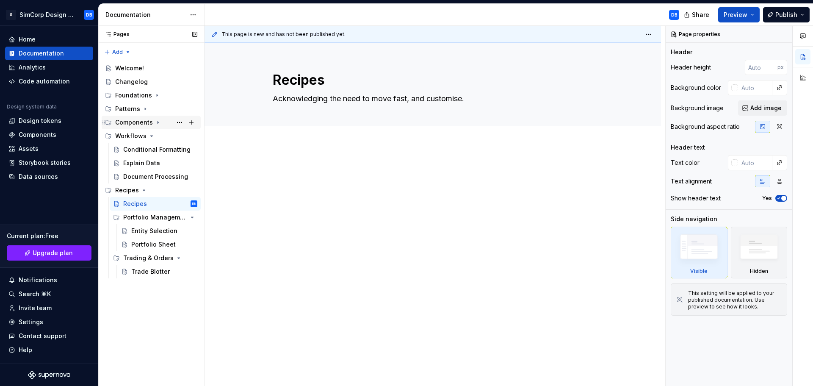
click at [155, 121] on icon "Page tree" at bounding box center [158, 122] width 7 height 7
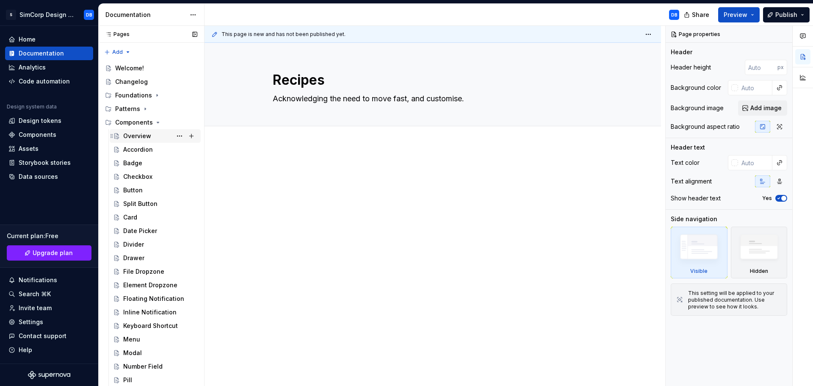
click at [141, 135] on div "Overview" at bounding box center [137, 136] width 28 height 8
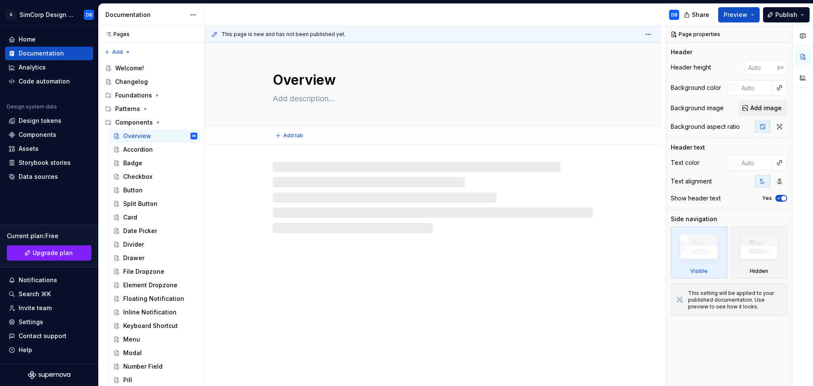
click at [299, 78] on textarea "Overview" at bounding box center [431, 80] width 320 height 20
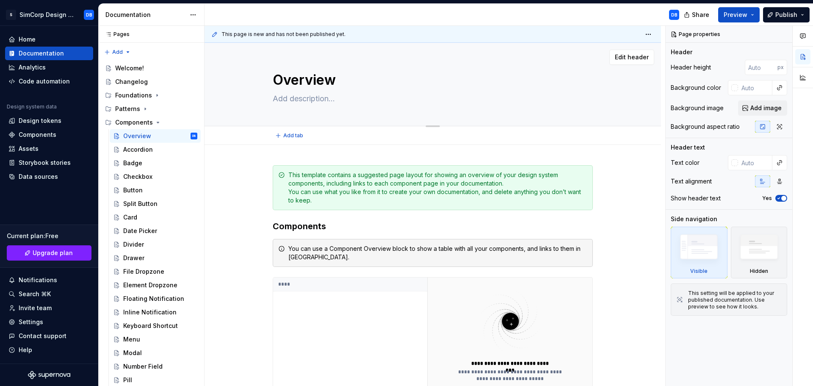
click at [317, 80] on textarea "Overview" at bounding box center [431, 80] width 320 height 20
type textarea "*"
type textarea "C"
type textarea "*"
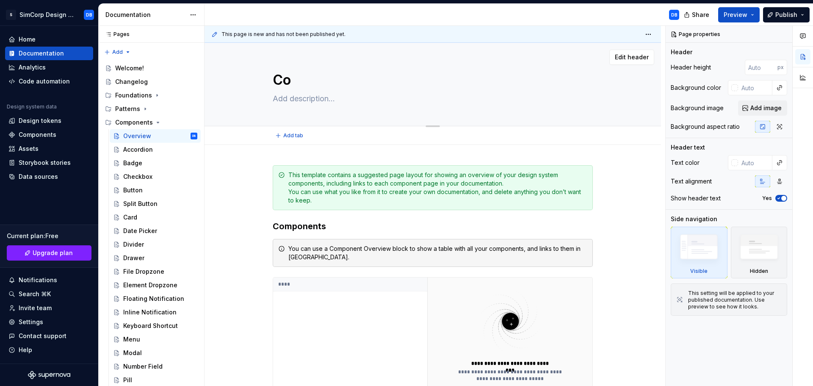
type textarea "Com"
type textarea "*"
type textarea "Comp"
type textarea "*"
type textarea "Compo"
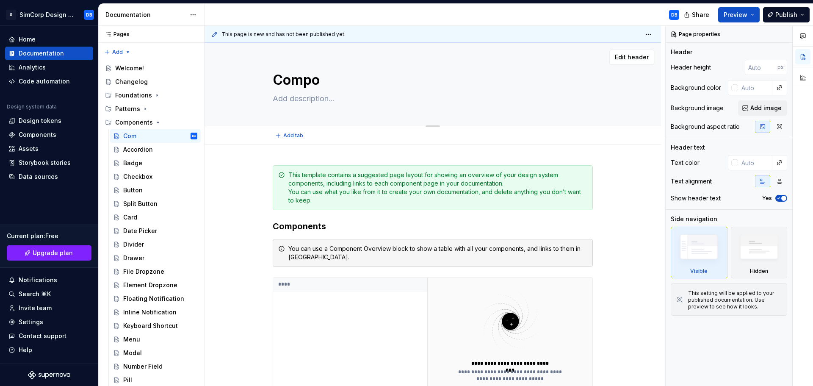
type textarea "*"
type textarea "Compon"
type textarea "*"
type textarea "Compone"
type textarea "*"
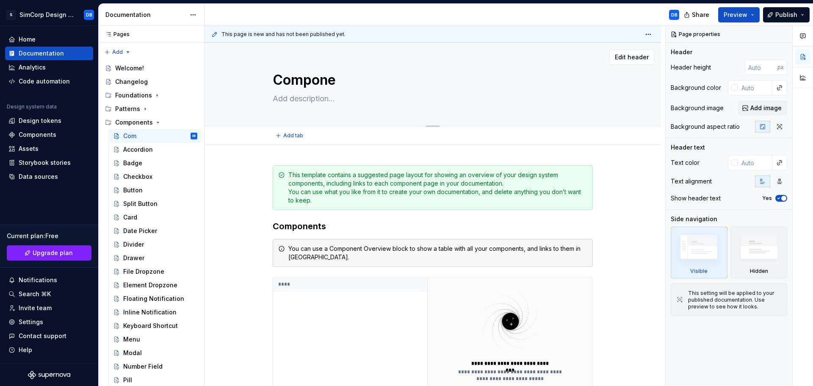
type textarea "Componen"
type textarea "*"
type textarea "Component"
type textarea "*"
type textarea "Components"
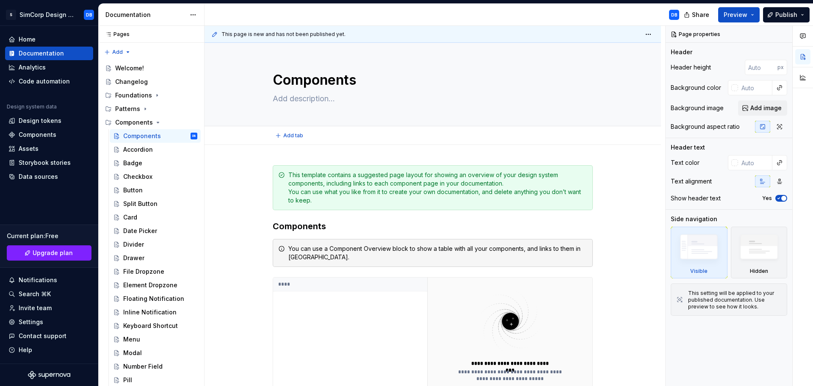
type textarea "*"
type textarea "Components"
click at [238, 213] on div "**********" at bounding box center [435, 206] width 461 height 360
click at [747, 21] on button "Preview" at bounding box center [739, 14] width 42 height 15
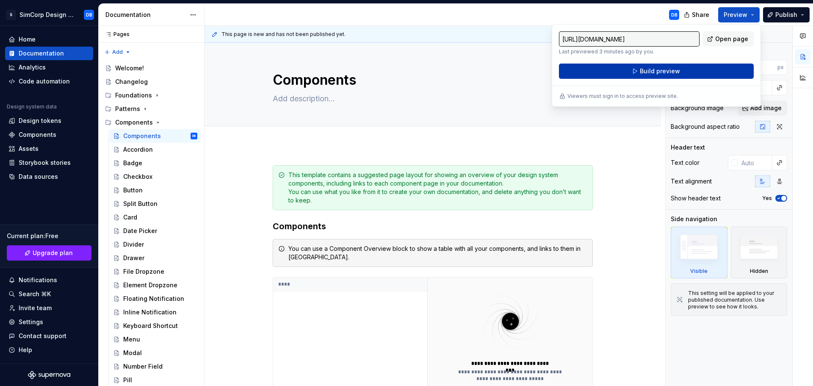
click at [644, 66] on button "Build preview" at bounding box center [656, 71] width 195 height 15
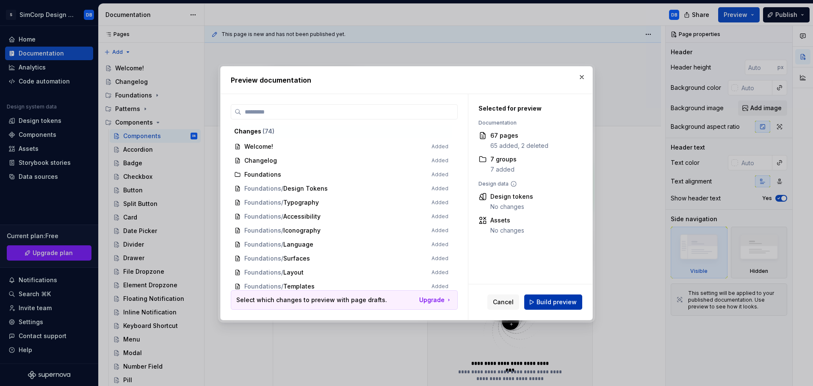
click at [574, 299] on span "Build preview" at bounding box center [557, 302] width 40 height 8
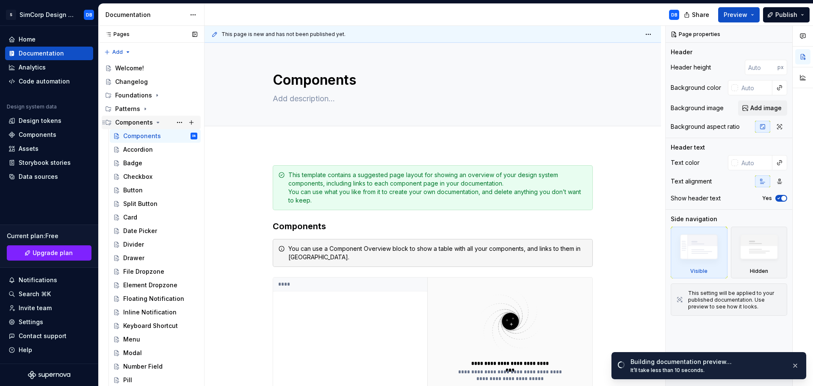
click at [158, 122] on icon "Page tree" at bounding box center [158, 122] width 7 height 7
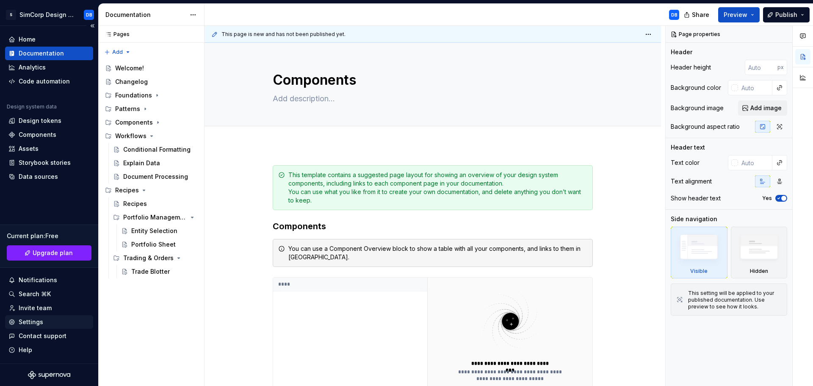
type textarea "*"
click at [35, 317] on div "Settings" at bounding box center [49, 322] width 88 height 14
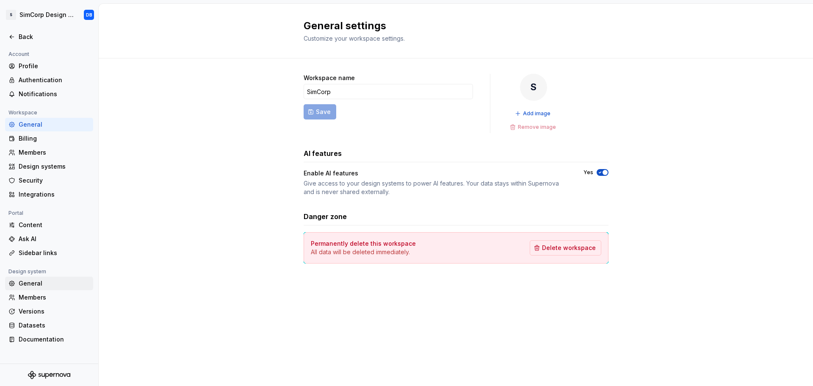
click at [35, 283] on div "General" at bounding box center [54, 283] width 71 height 8
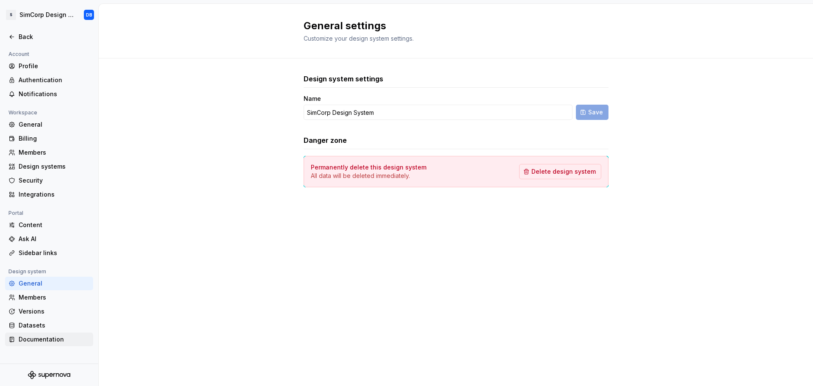
click at [31, 337] on div "Documentation" at bounding box center [54, 339] width 71 height 8
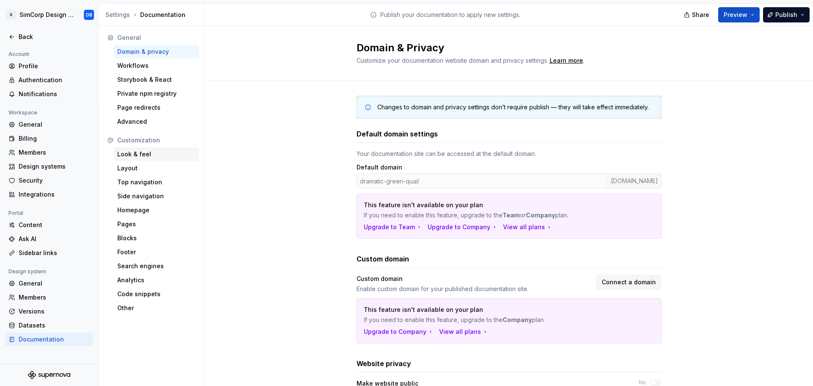
click at [137, 151] on div "Look & feel" at bounding box center [156, 154] width 78 height 8
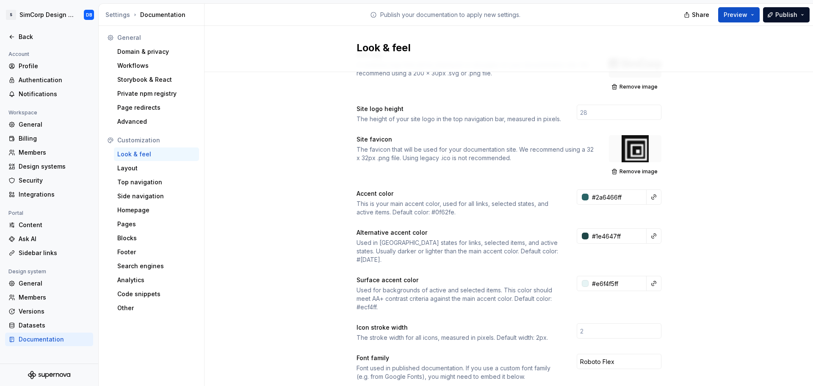
scroll to position [169, 0]
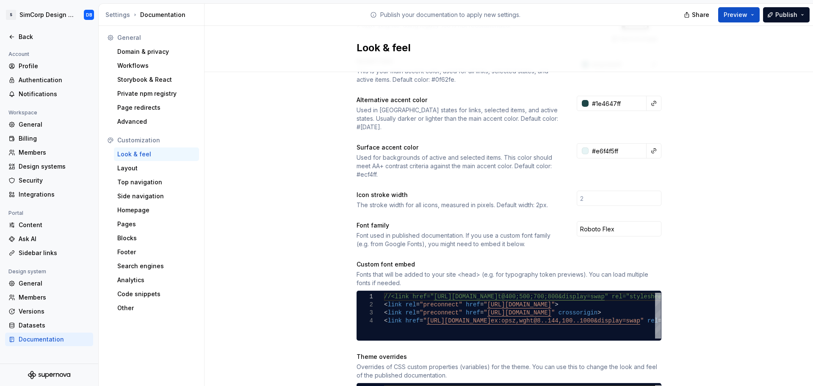
click at [384, 293] on div "//<link href=" [URL][DOMAIN_NAME] t@400;500;700;800&display=swap " rel="stylesh…" at bounding box center [594, 316] width 420 height 46
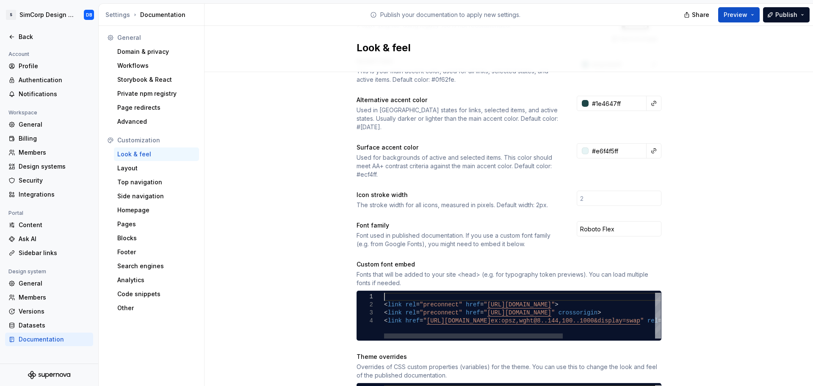
type textarea "**********"
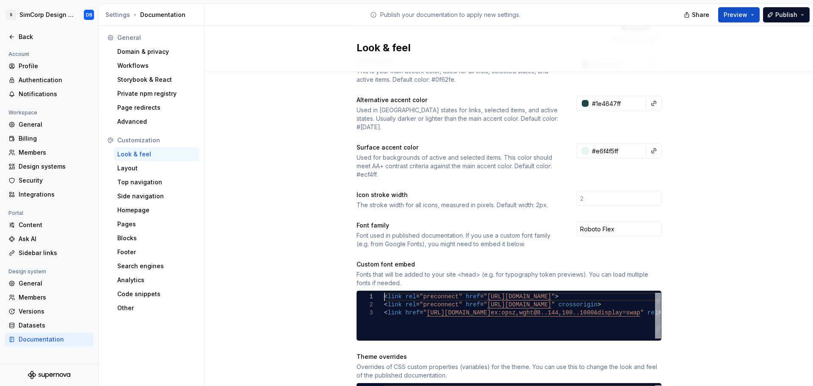
click at [698, 295] on div "Site logo A company logo that will be displayed on all pages on your documentat…" at bounding box center [509, 230] width 609 height 655
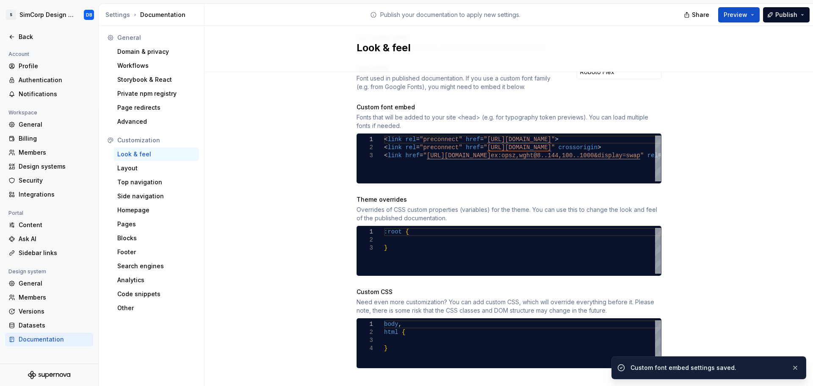
scroll to position [329, 0]
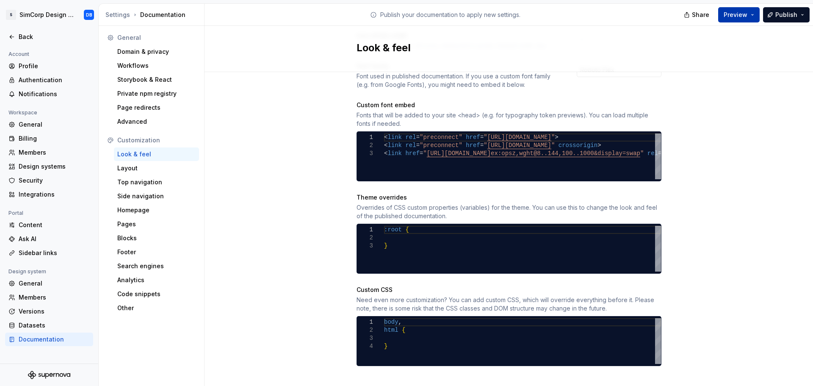
click at [747, 10] on button "Preview" at bounding box center [739, 14] width 42 height 15
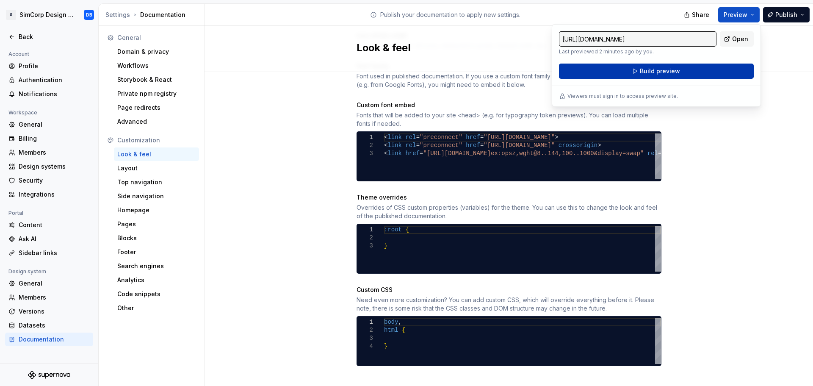
click at [684, 71] on button "Build preview" at bounding box center [656, 71] width 195 height 15
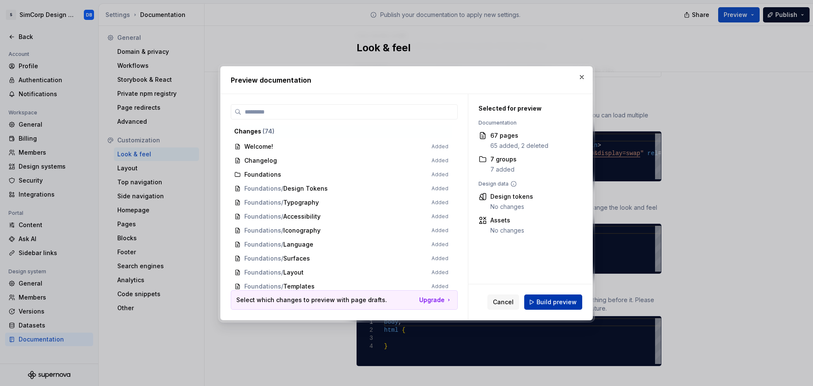
click at [543, 301] on span "Build preview" at bounding box center [557, 302] width 40 height 8
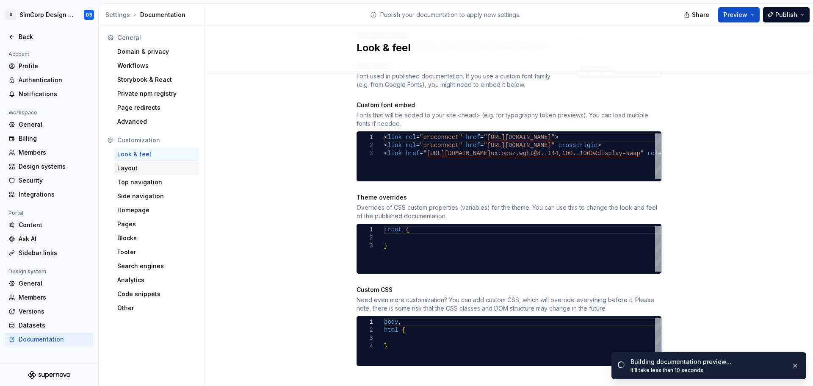
click at [133, 168] on div "Layout" at bounding box center [156, 168] width 78 height 8
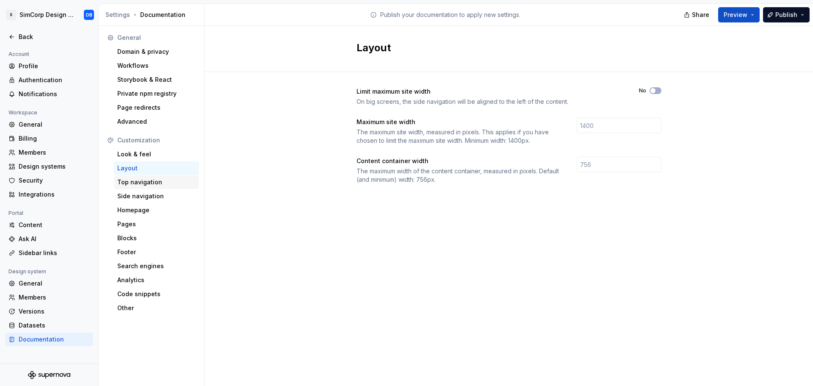
click at [145, 179] on div "Top navigation" at bounding box center [156, 182] width 78 height 8
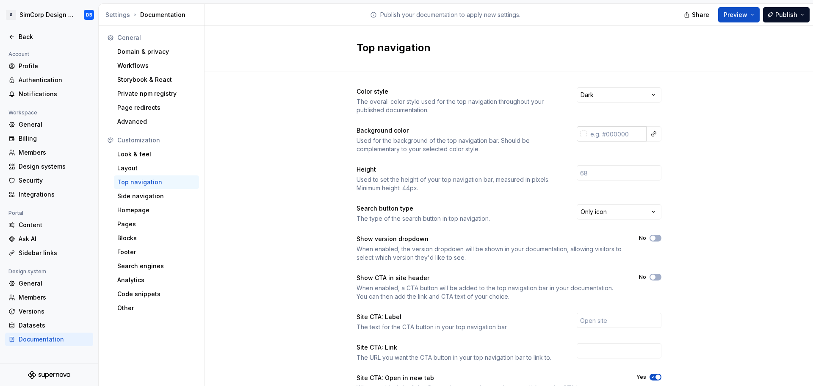
click at [604, 134] on input "text" at bounding box center [617, 133] width 60 height 15
click at [691, 157] on div "Color style The overall color style used for the top navigation throughout your…" at bounding box center [509, 267] width 609 height 391
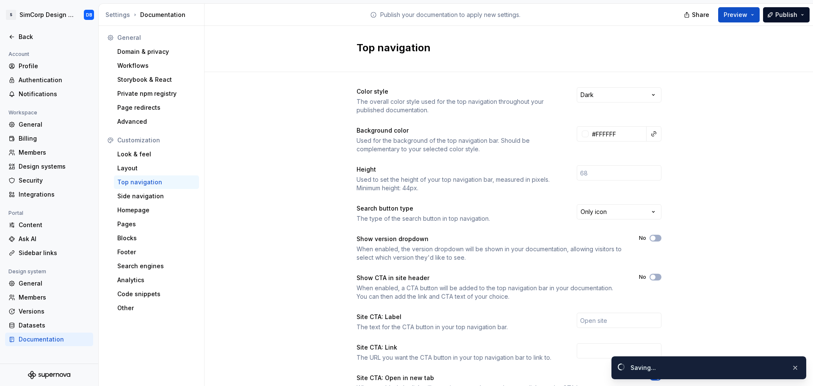
type input "#ffffffff"
click at [742, 17] on span "Preview" at bounding box center [736, 15] width 24 height 8
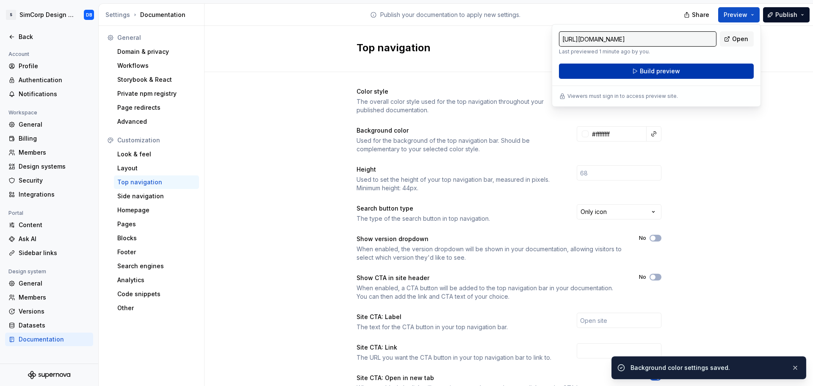
click at [686, 72] on button "Build preview" at bounding box center [656, 71] width 195 height 15
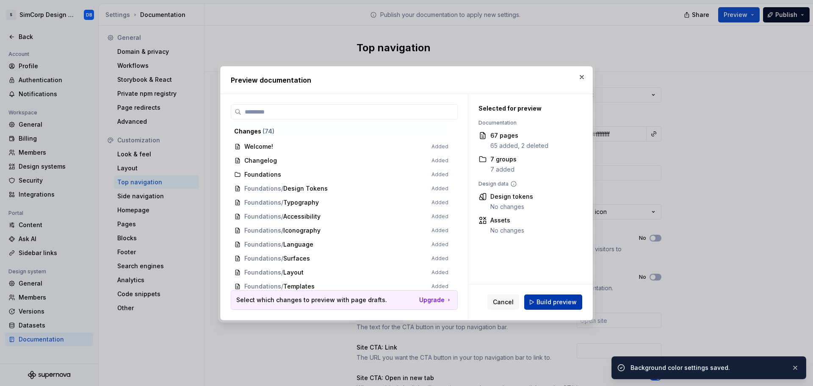
click at [549, 301] on span "Build preview" at bounding box center [557, 302] width 40 height 8
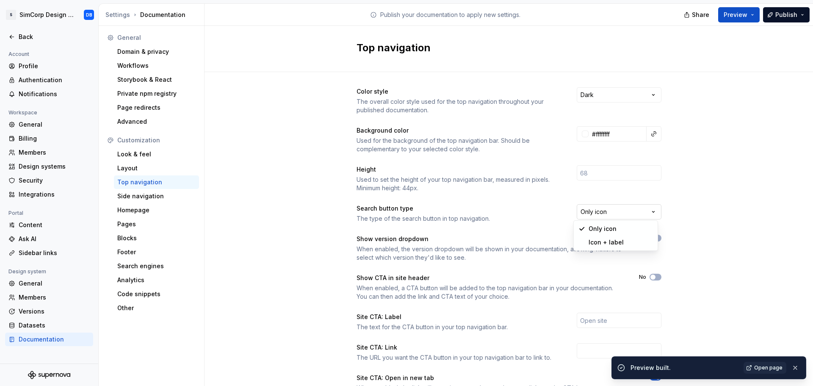
click at [605, 210] on html "S SimCorp Design System DB Back Account Profile Authentication Notifications Wo…" at bounding box center [406, 193] width 813 height 386
click at [741, 19] on button "Preview" at bounding box center [739, 14] width 42 height 15
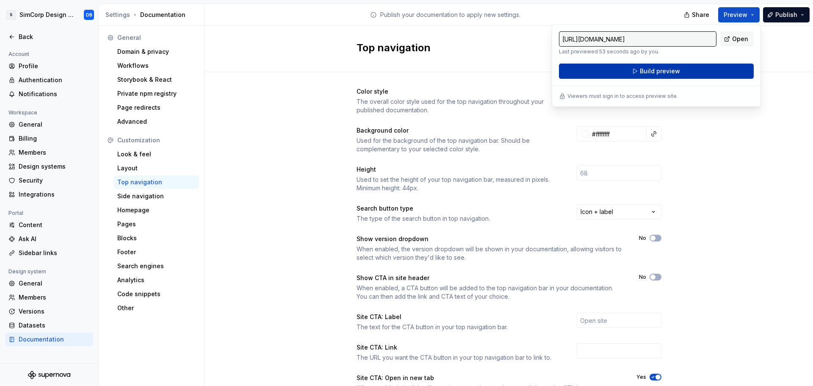
click at [672, 73] on span "Build preview" at bounding box center [660, 71] width 40 height 8
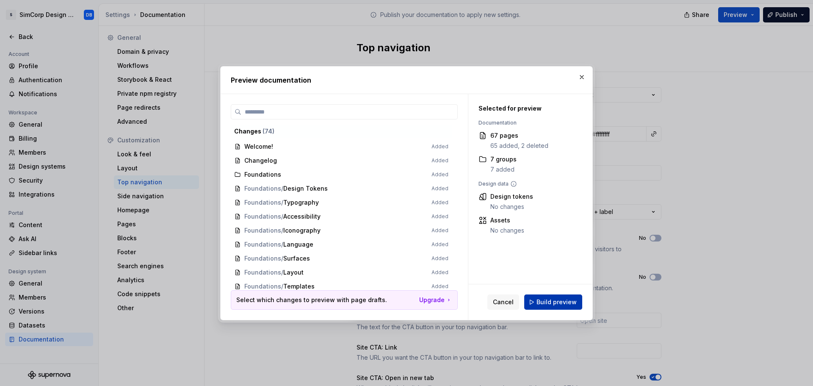
click at [551, 304] on span "Build preview" at bounding box center [557, 302] width 40 height 8
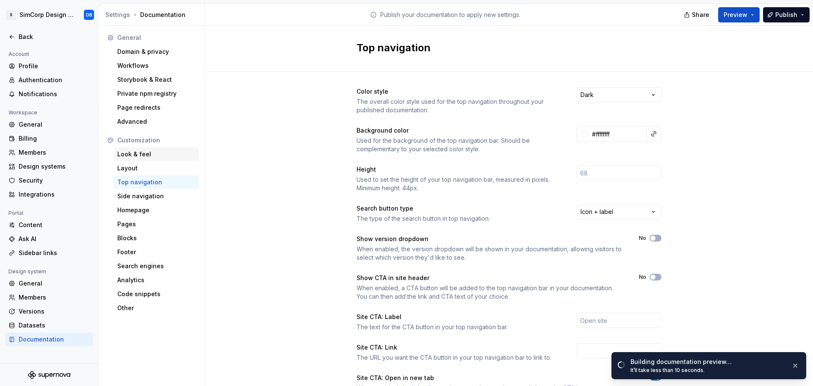
click at [140, 156] on div "Look & feel" at bounding box center [156, 154] width 78 height 8
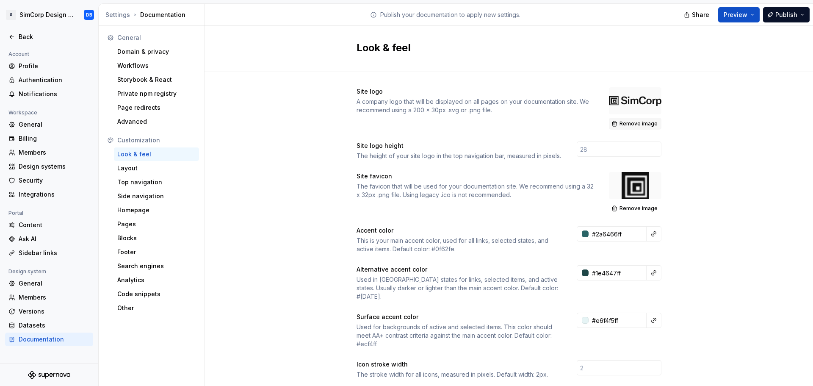
click at [627, 125] on span "Remove image" at bounding box center [639, 123] width 38 height 7
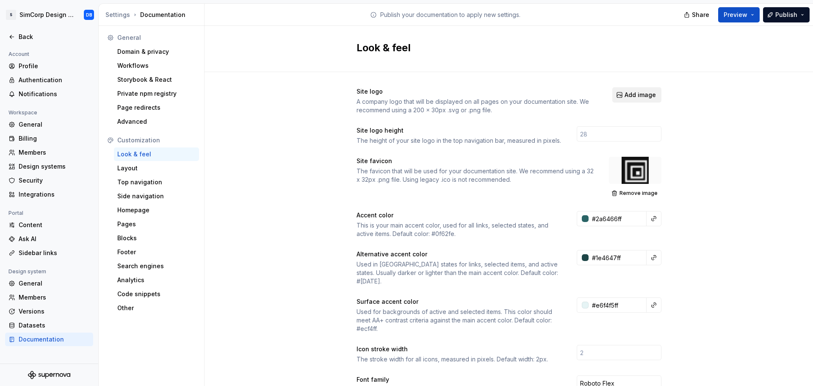
click at [642, 95] on span "Add image" at bounding box center [640, 95] width 31 height 8
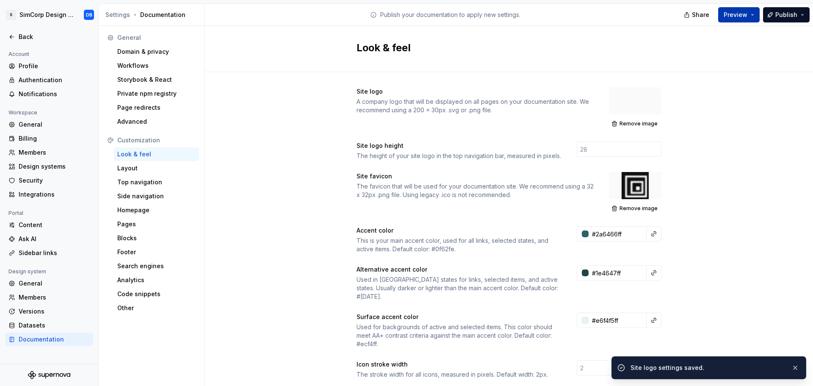
click at [738, 15] on span "Preview" at bounding box center [736, 15] width 24 height 8
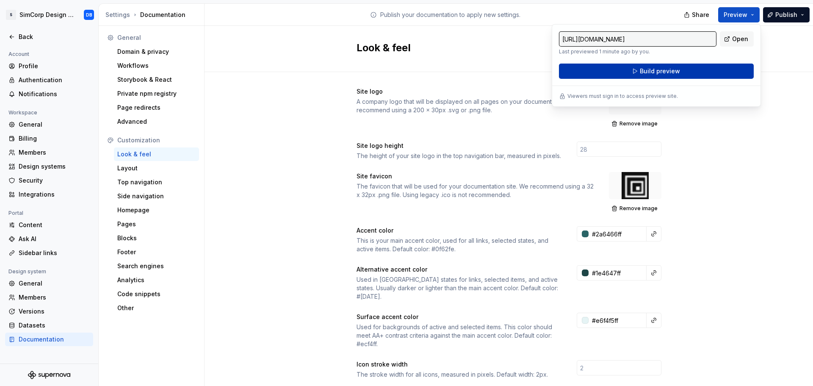
click at [674, 69] on span "Build preview" at bounding box center [660, 71] width 40 height 8
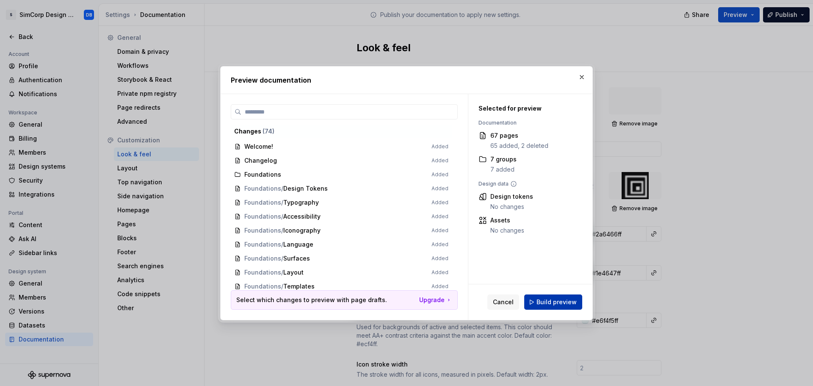
click at [552, 302] on span "Build preview" at bounding box center [557, 302] width 40 height 8
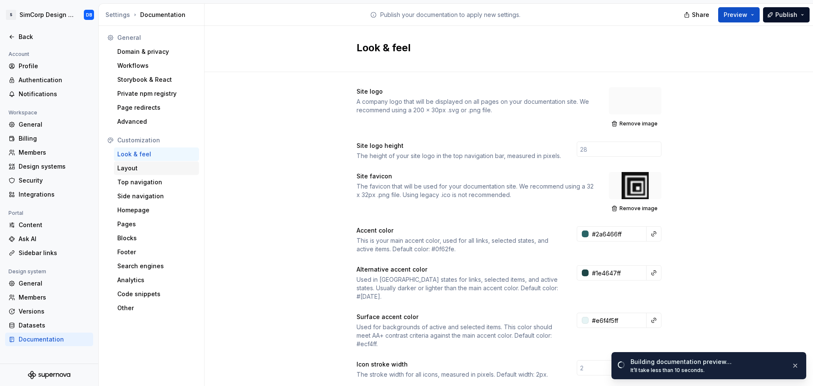
click at [136, 172] on div "Layout" at bounding box center [156, 168] width 78 height 8
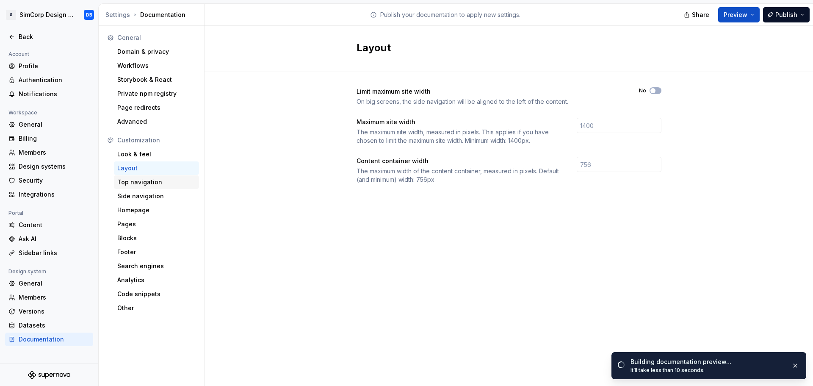
click at [143, 182] on div "Top navigation" at bounding box center [156, 182] width 78 height 8
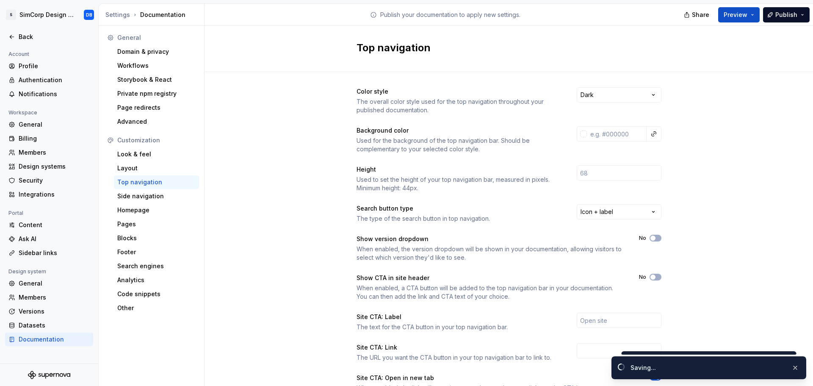
click at [669, 143] on div "Color style The overall color style used for the top navigation throughout your…" at bounding box center [509, 267] width 609 height 391
click at [736, 16] on span "Preview" at bounding box center [736, 15] width 24 height 8
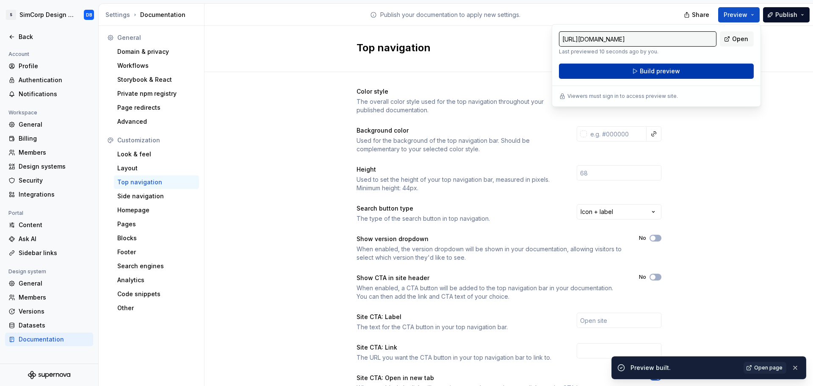
click at [669, 72] on span "Build preview" at bounding box center [660, 71] width 40 height 8
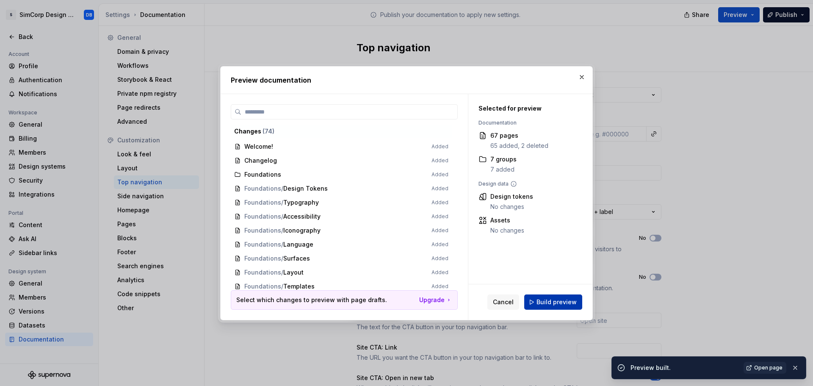
click at [560, 305] on span "Build preview" at bounding box center [557, 302] width 40 height 8
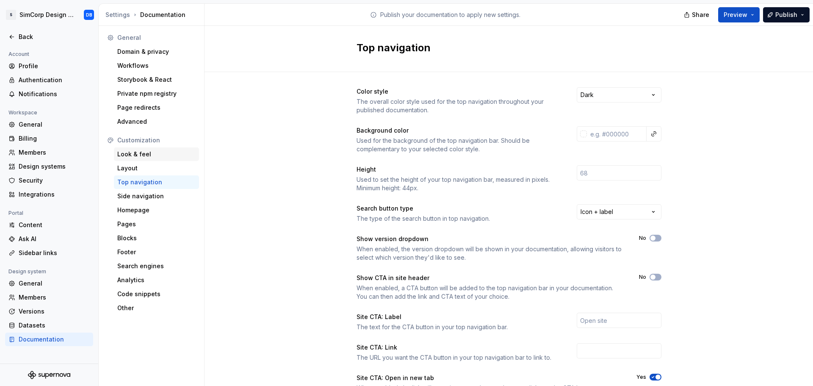
click at [137, 154] on div "Look & feel" at bounding box center [156, 154] width 78 height 8
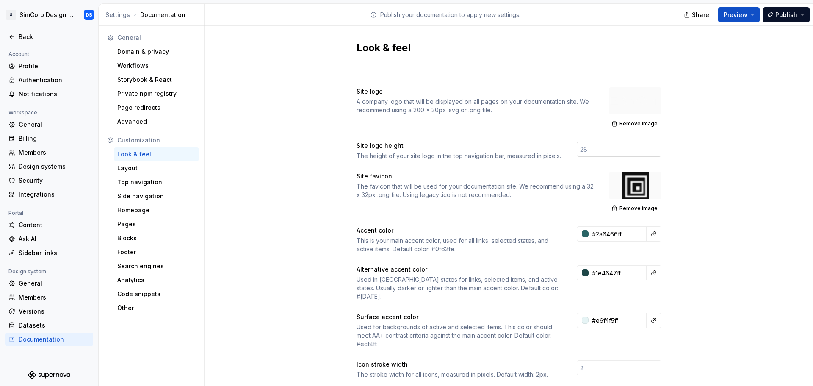
click at [587, 150] on input "number" at bounding box center [619, 148] width 85 height 15
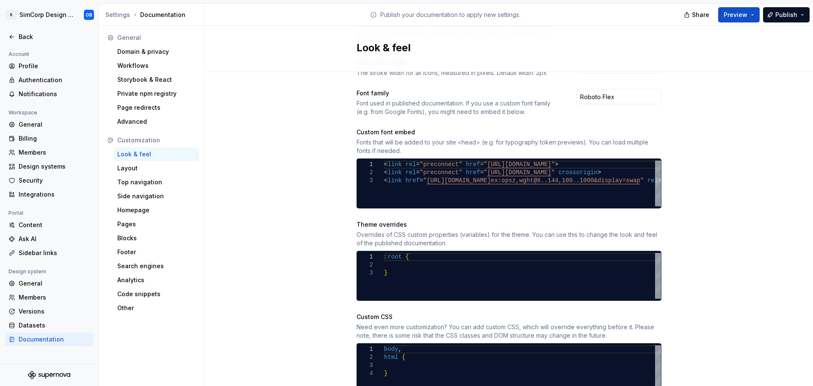
scroll to position [329, 0]
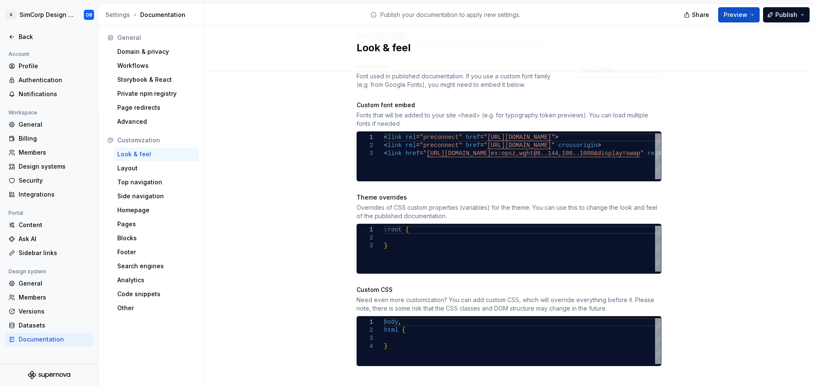
drag, startPoint x: 394, startPoint y: 338, endPoint x: 400, endPoint y: 342, distance: 7.3
click at [394, 338] on div "body , html { }" at bounding box center [522, 341] width 277 height 46
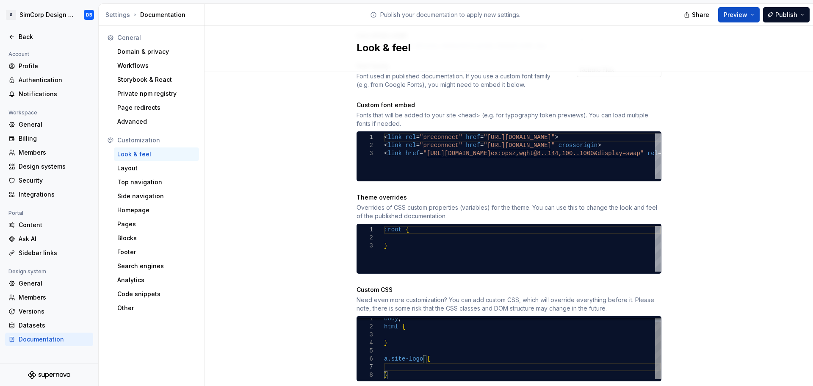
type textarea "**********"
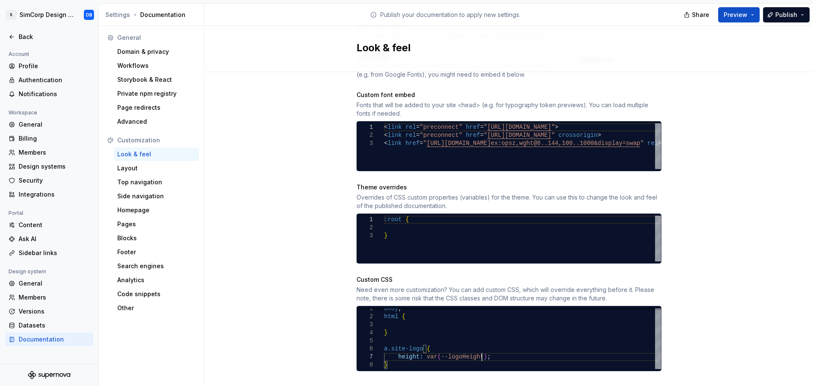
scroll to position [344, 0]
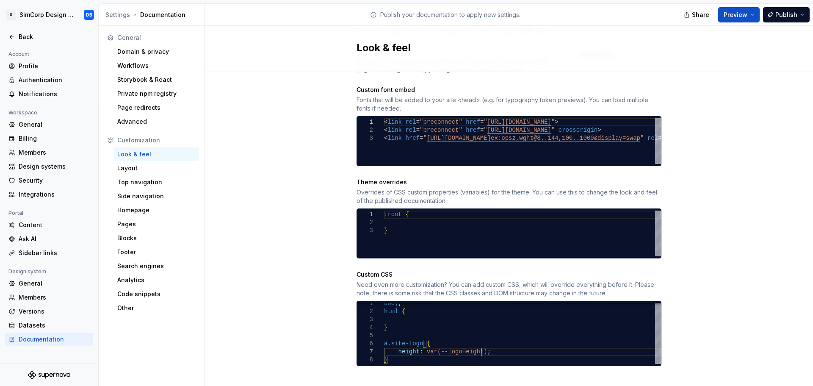
click at [723, 287] on div "Site logo A company logo that will be displayed on all pages on your documentat…" at bounding box center [509, 63] width 609 height 670
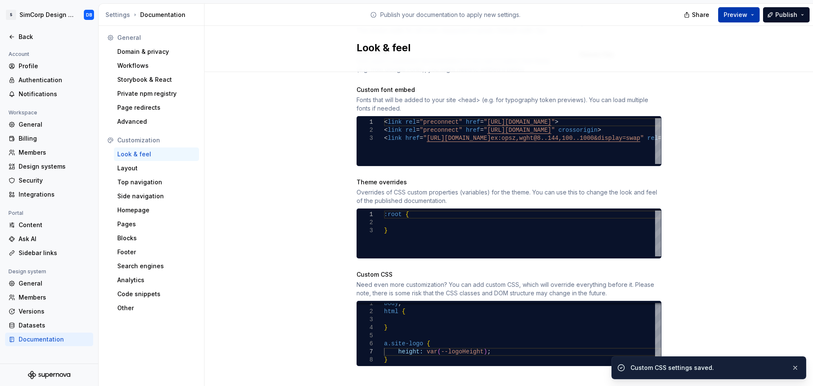
click at [733, 16] on span "Preview" at bounding box center [736, 15] width 24 height 8
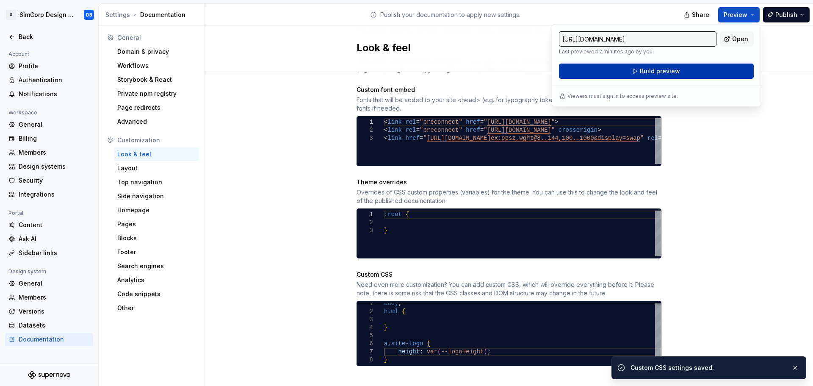
click at [684, 71] on button "Build preview" at bounding box center [656, 71] width 195 height 15
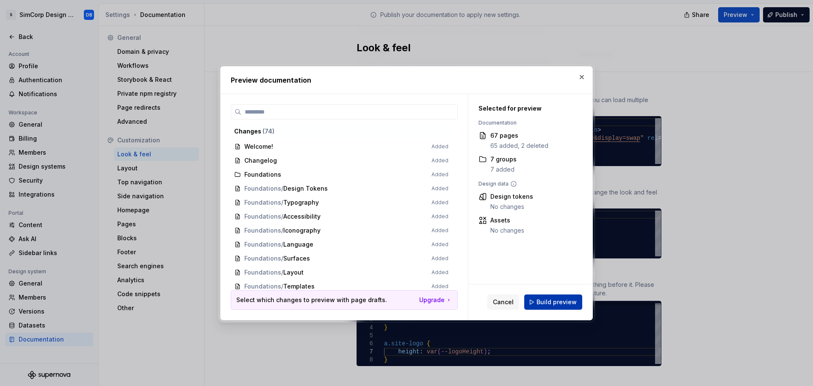
click at [564, 303] on span "Build preview" at bounding box center [557, 302] width 40 height 8
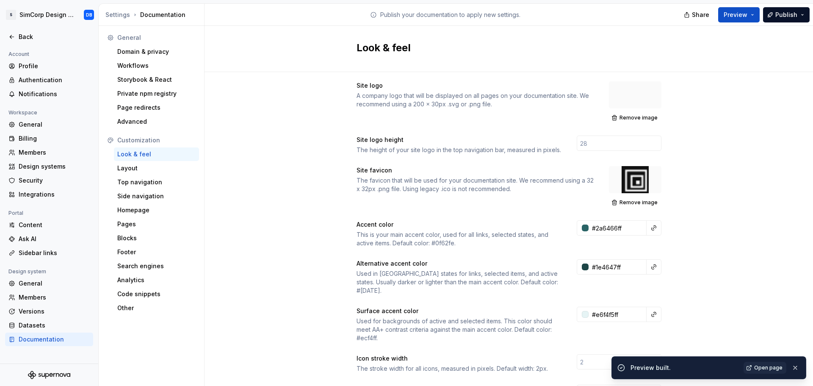
scroll to position [0, 0]
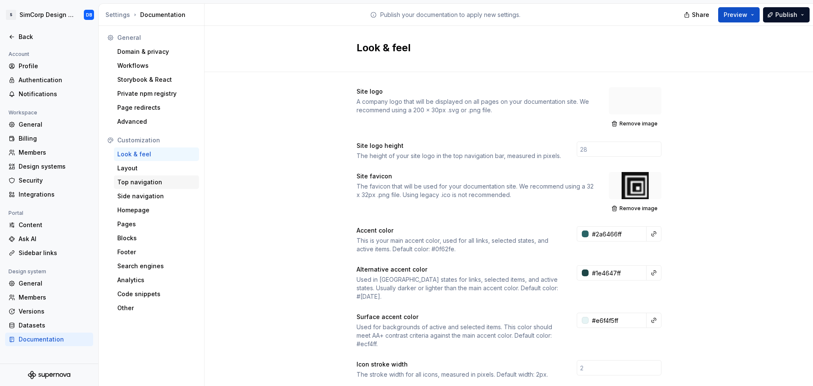
click at [137, 183] on div "Top navigation" at bounding box center [156, 182] width 78 height 8
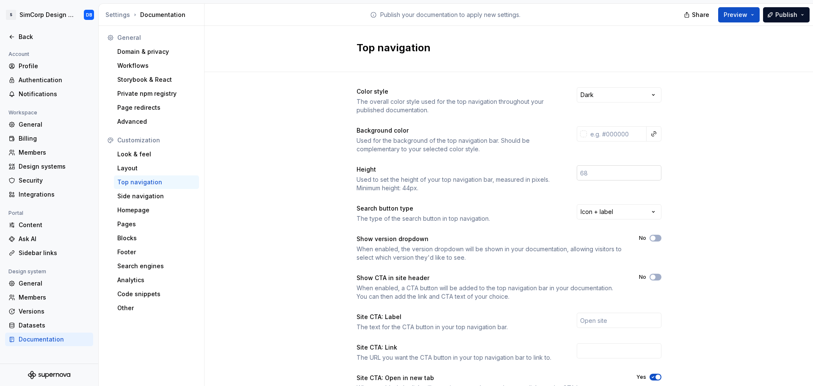
click at [590, 172] on input "number" at bounding box center [619, 172] width 85 height 15
type input "56"
click at [688, 202] on div "Color style The overall color style used for the top navigation throughout your…" at bounding box center [509, 267] width 609 height 391
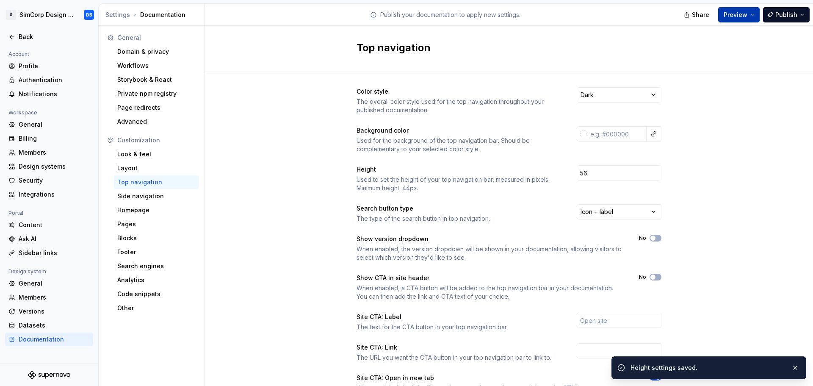
click at [722, 17] on button "Preview" at bounding box center [739, 14] width 42 height 15
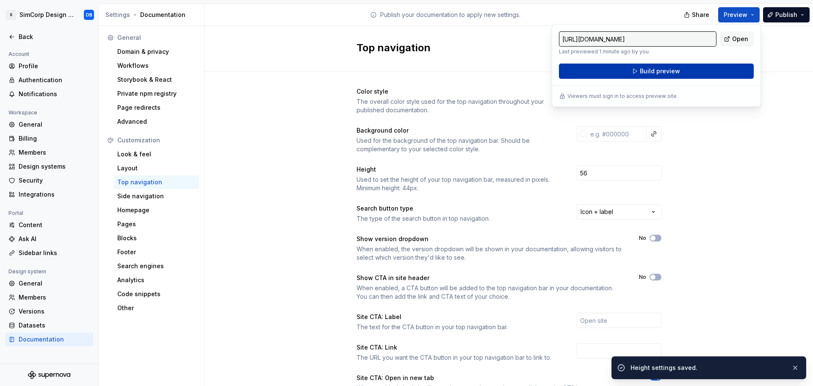
click at [681, 66] on button "Build preview" at bounding box center [656, 71] width 195 height 15
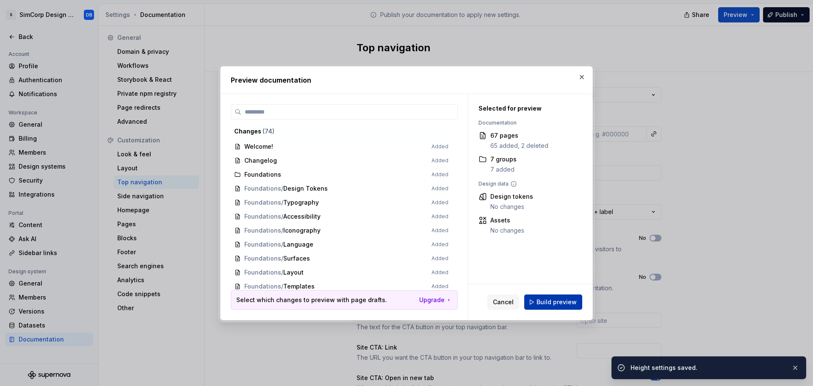
click at [562, 302] on span "Build preview" at bounding box center [557, 302] width 40 height 8
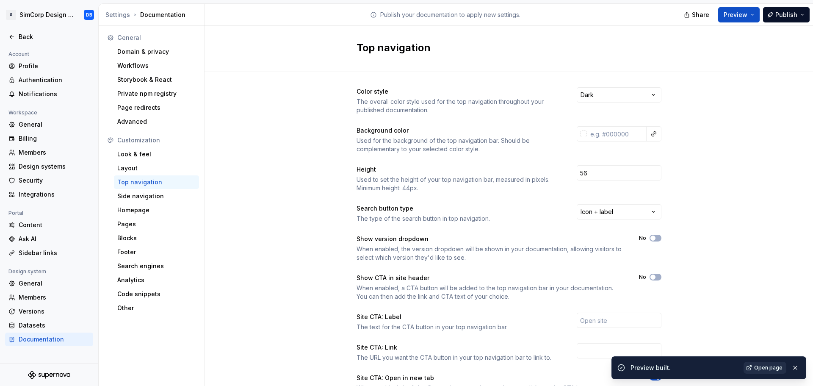
click at [778, 368] on span "Open page" at bounding box center [768, 367] width 28 height 7
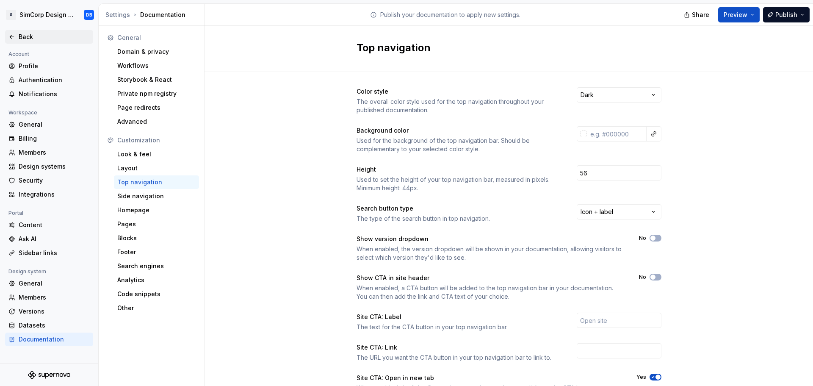
click at [14, 36] on icon at bounding box center [11, 36] width 7 height 7
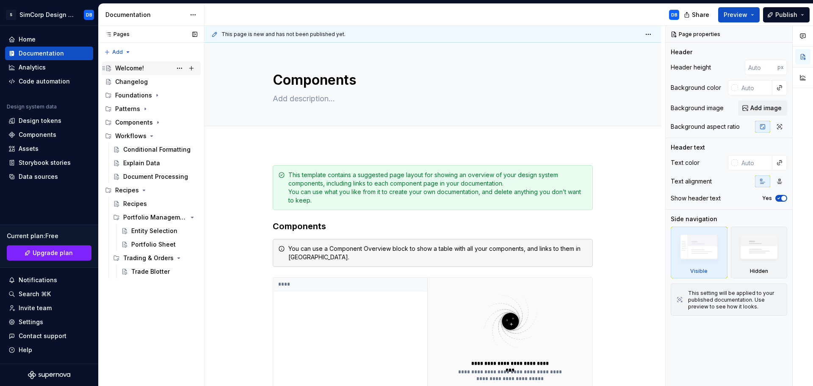
click at [129, 67] on div "Welcome!" at bounding box center [129, 68] width 29 height 8
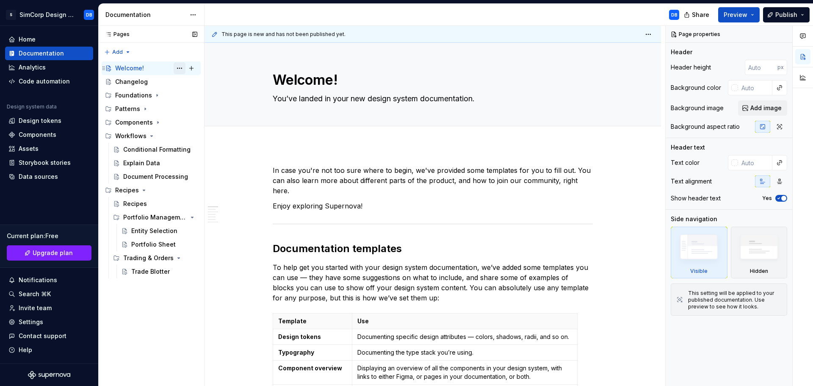
click at [176, 68] on button "Page tree" at bounding box center [180, 68] width 12 height 12
click at [312, 81] on html "S SimCorp Design System DB Home Documentation Analytics Code automation Design …" at bounding box center [406, 193] width 813 height 386
click at [625, 60] on span "Edit header" at bounding box center [632, 57] width 34 height 8
click at [627, 58] on span "Edit header" at bounding box center [632, 57] width 34 height 8
click at [780, 196] on icon "button" at bounding box center [778, 198] width 7 height 5
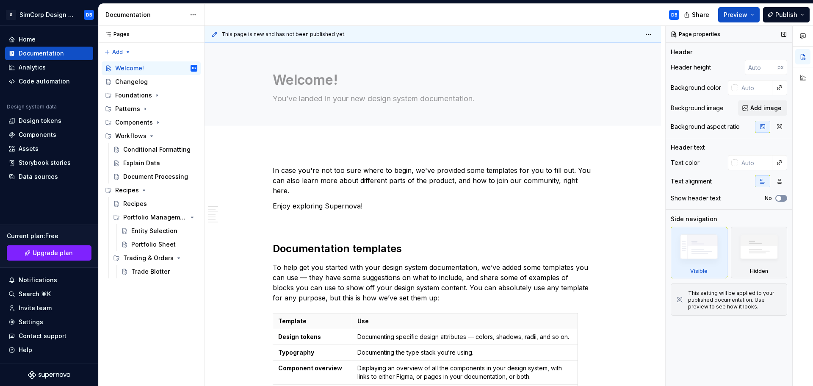
click at [780, 196] on span "button" at bounding box center [778, 198] width 5 height 5
click at [746, 246] on img at bounding box center [759, 248] width 49 height 37
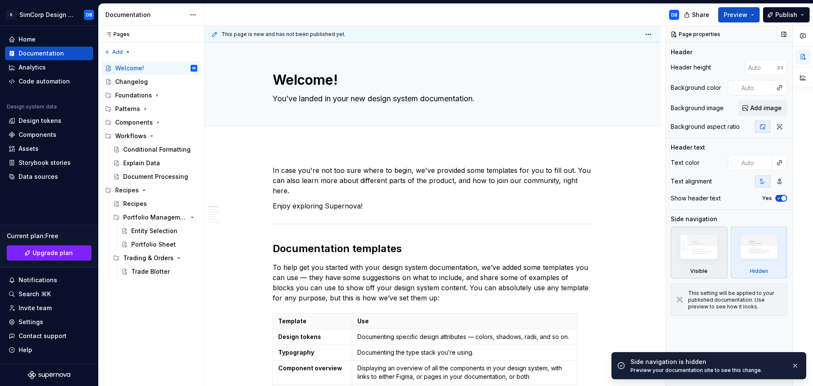
click at [708, 250] on img at bounding box center [699, 248] width 49 height 37
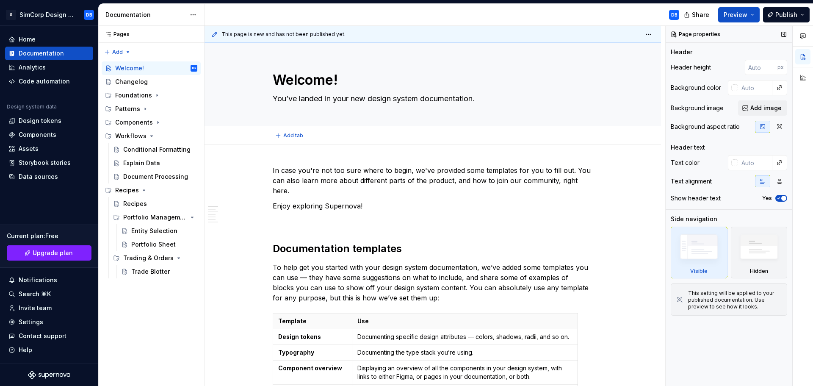
type textarea "*"
click at [744, 86] on input "text" at bounding box center [755, 87] width 34 height 15
paste input "338084"
type input "338084"
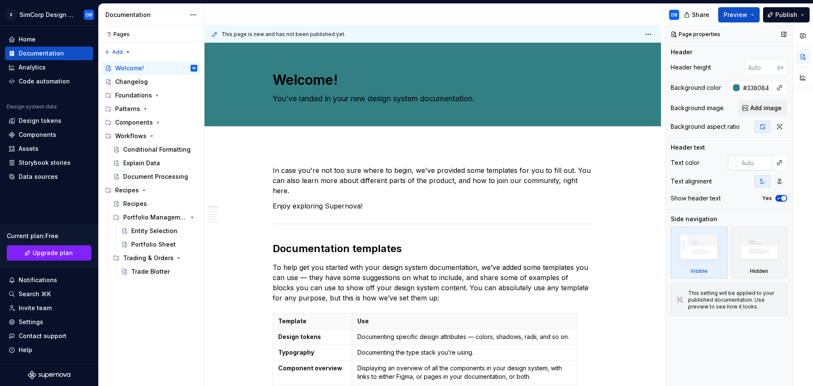
click at [754, 166] on input "text" at bounding box center [755, 162] width 34 height 15
click at [791, 164] on div "Page properties Header Header height px Background color #338084 Background ima…" at bounding box center [729, 206] width 127 height 360
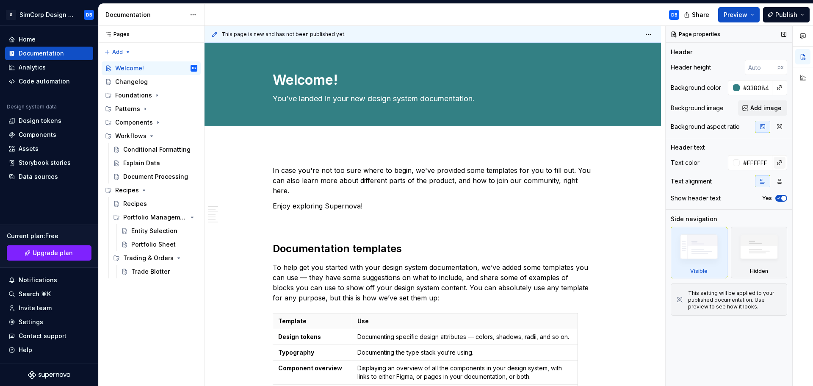
click at [780, 163] on button "button" at bounding box center [780, 163] width 12 height 12
click at [797, 164] on div at bounding box center [803, 206] width 20 height 360
click at [41, 121] on div "Design tokens" at bounding box center [40, 120] width 43 height 8
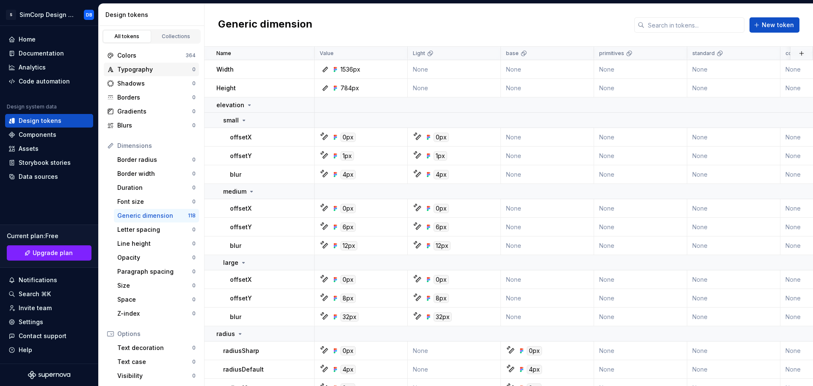
click at [143, 71] on div "Typography" at bounding box center [154, 69] width 75 height 8
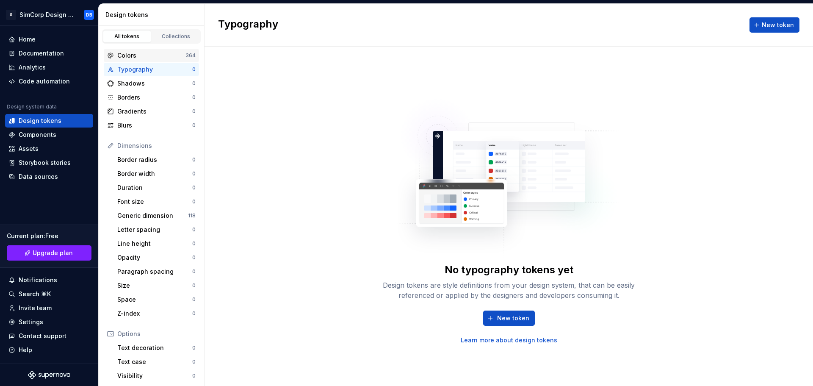
click at [141, 61] on div "Colors 364" at bounding box center [151, 56] width 95 height 14
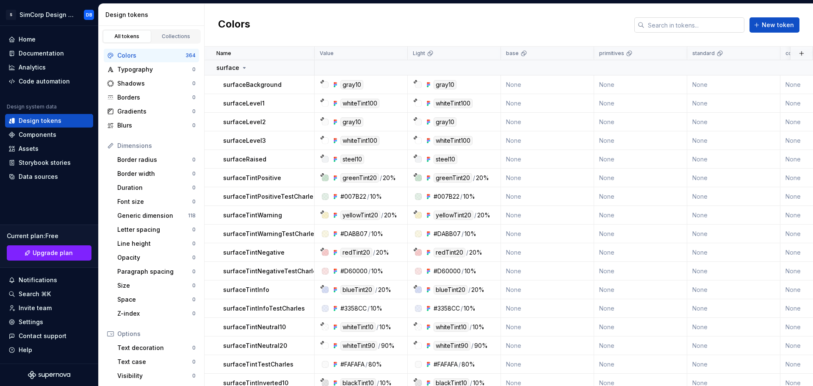
click at [672, 29] on input "text" at bounding box center [695, 24] width 100 height 15
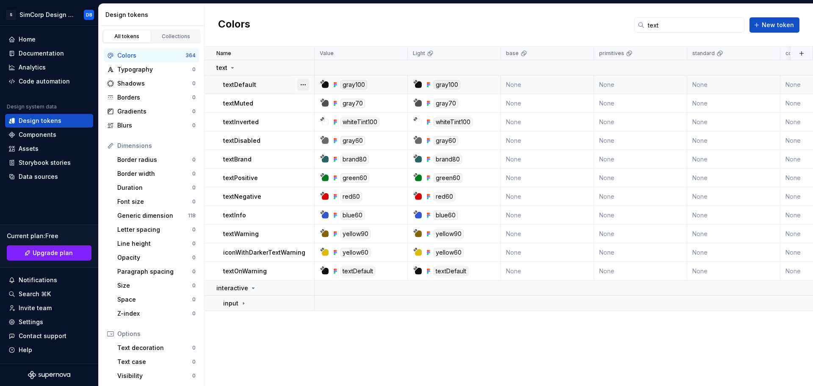
click at [306, 83] on button "button" at bounding box center [303, 85] width 12 height 12
click at [309, 99] on icon at bounding box center [306, 101] width 7 height 7
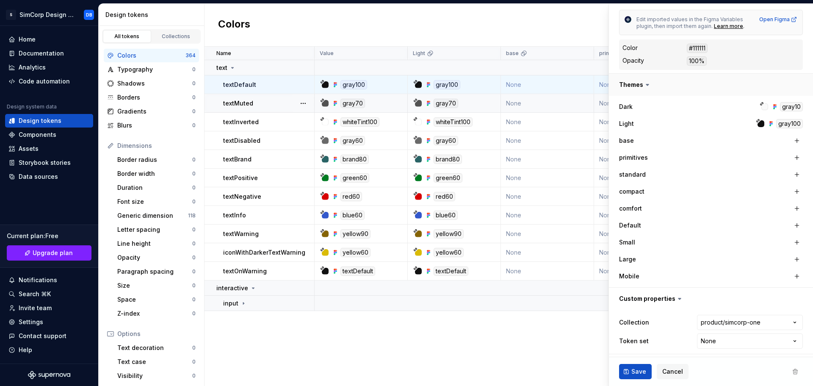
scroll to position [163, 0]
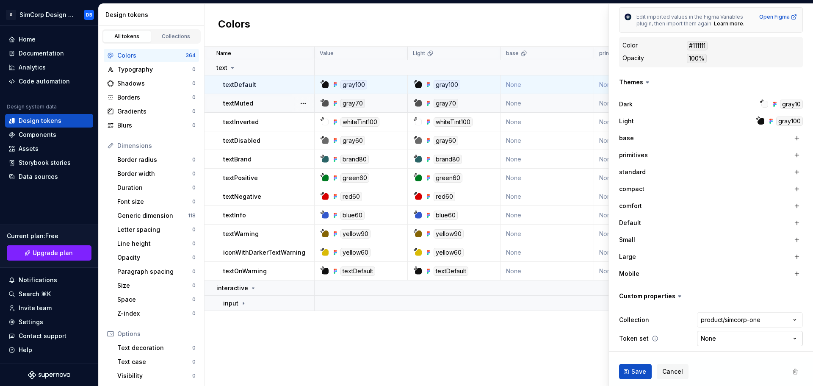
click at [717, 339] on html "S SimCorp Design System DB Home Documentation Analytics Code automation Design …" at bounding box center [406, 193] width 813 height 386
click at [669, 342] on html "S SimCorp Design System DB Home Documentation Analytics Code automation Design …" at bounding box center [406, 193] width 813 height 386
click at [707, 341] on html "S SimCorp Design System DB Home Documentation Analytics Code automation Design …" at bounding box center [406, 193] width 813 height 386
click at [670, 347] on html "S SimCorp Design System DB Home Documentation Analytics Code automation Design …" at bounding box center [406, 193] width 813 height 386
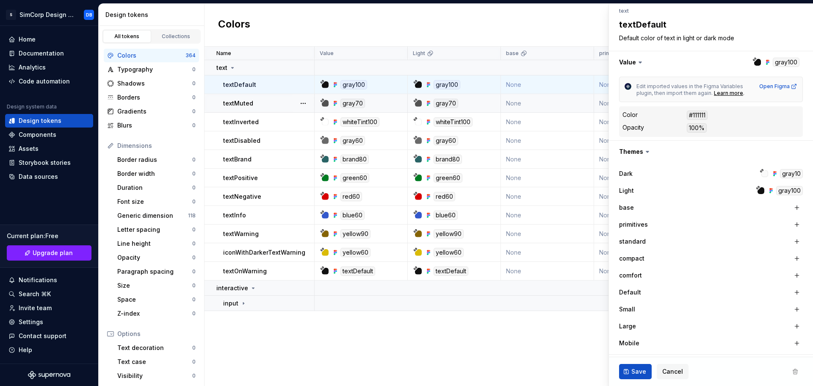
scroll to position [0, 0]
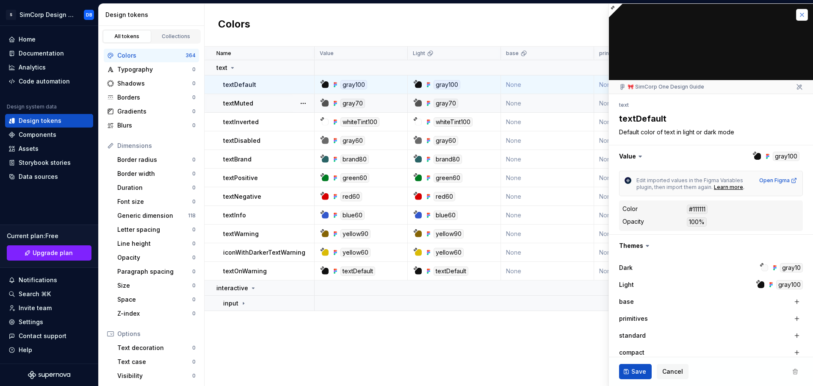
click at [796, 11] on button "button" at bounding box center [802, 15] width 12 height 12
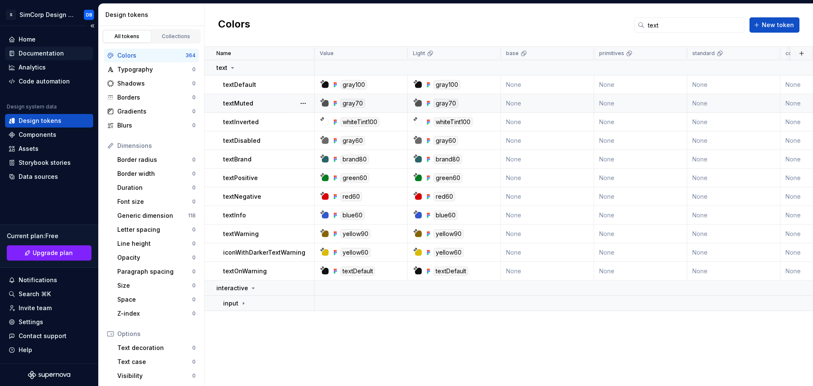
click at [44, 55] on div "Documentation" at bounding box center [41, 53] width 45 height 8
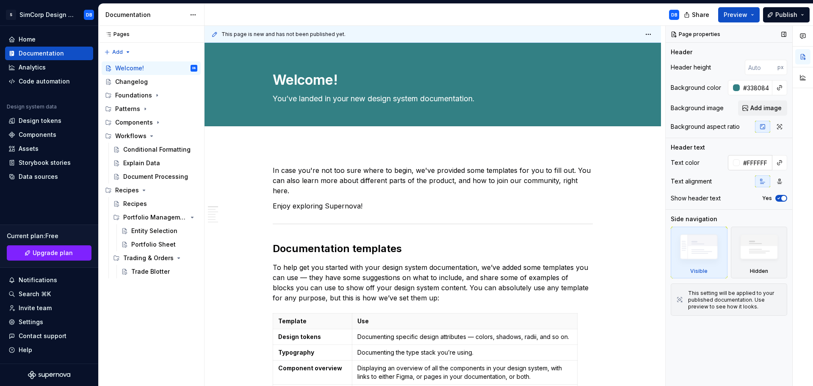
click at [755, 158] on input "#FFFFFF" at bounding box center [756, 162] width 33 height 15
click at [766, 209] on div "Text color #FAFAFA Text alignment Show header text Yes" at bounding box center [729, 182] width 116 height 54
click at [782, 163] on button "button" at bounding box center [780, 163] width 12 height 12
click at [802, 100] on div at bounding box center [803, 206] width 20 height 360
click at [805, 80] on button "button" at bounding box center [802, 77] width 15 height 15
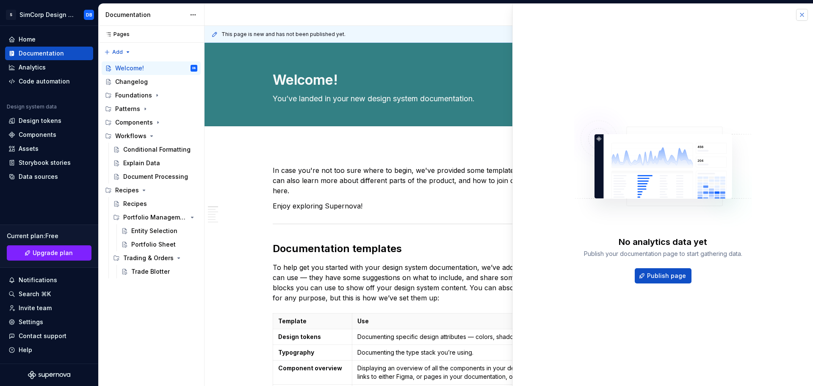
click at [802, 16] on button "button" at bounding box center [802, 15] width 12 height 12
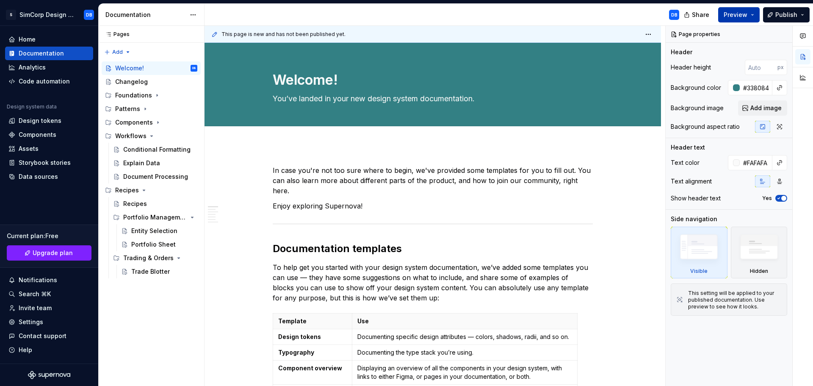
click at [737, 16] on span "Preview" at bounding box center [736, 15] width 24 height 8
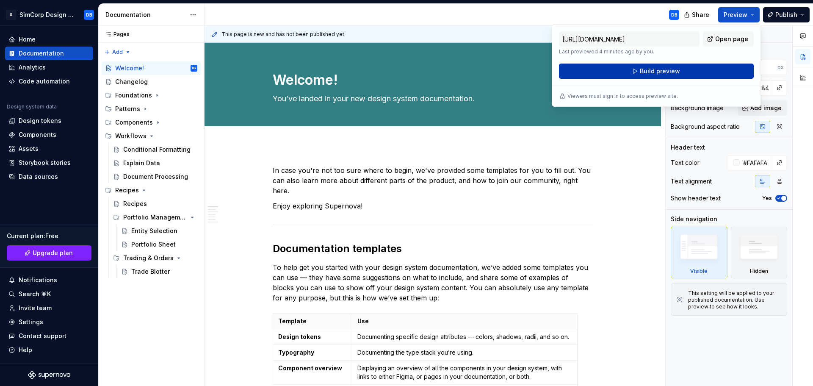
click at [648, 73] on span "Build preview" at bounding box center [660, 71] width 40 height 8
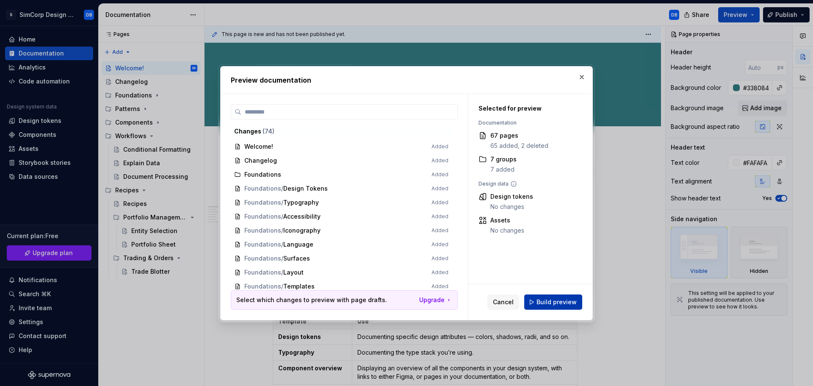
click at [553, 299] on span "Build preview" at bounding box center [557, 302] width 40 height 8
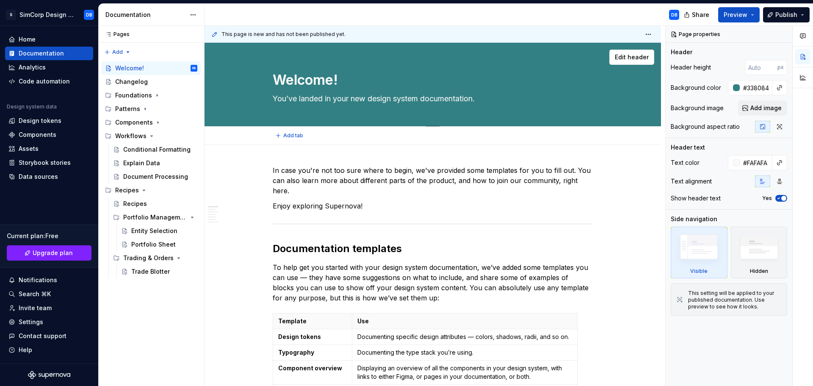
click at [349, 99] on textarea "You’ve landed in your new design system documentation." at bounding box center [431, 99] width 320 height 14
paste textarea "This resource provided by SimCorp's Design System is intended to help Designers…"
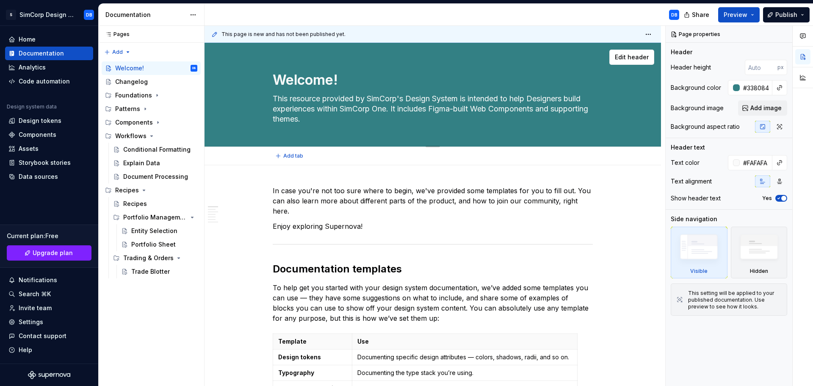
drag, startPoint x: 325, startPoint y: 101, endPoint x: 465, endPoint y: 96, distance: 140.3
click at [465, 96] on textarea "This resource provided by SimCorp's Design System is intended to help Designers…" at bounding box center [431, 109] width 320 height 34
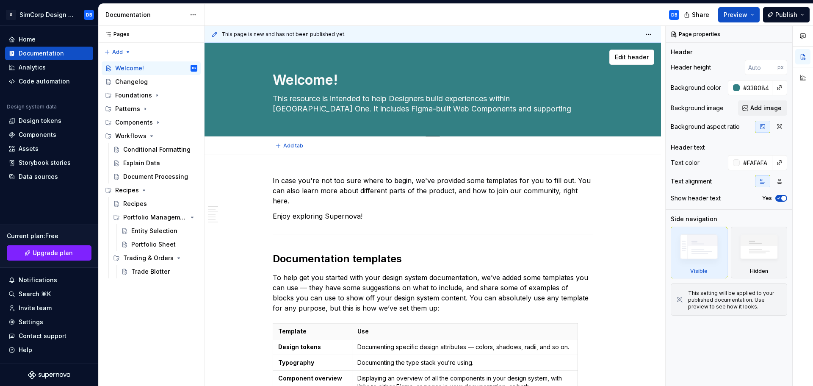
click at [376, 99] on textarea "This resource is intended to help Designers build experiences within [GEOGRAPHI…" at bounding box center [431, 104] width 320 height 24
click at [509, 99] on textarea "This resource helps teams build experiences within [GEOGRAPHIC_DATA] One. It in…" at bounding box center [431, 104] width 320 height 24
click at [561, 98] on textarea "This resource helps teams build experiences within [GEOGRAPHIC_DATA] One, and i…" at bounding box center [431, 104] width 320 height 24
click at [315, 110] on textarea "This resource helps teams build experiences within [GEOGRAPHIC_DATA] One, and i…" at bounding box center [431, 104] width 320 height 24
click at [509, 100] on textarea "This resource helps teams build experiences within [GEOGRAPHIC_DATA] One, and i…" at bounding box center [431, 104] width 320 height 24
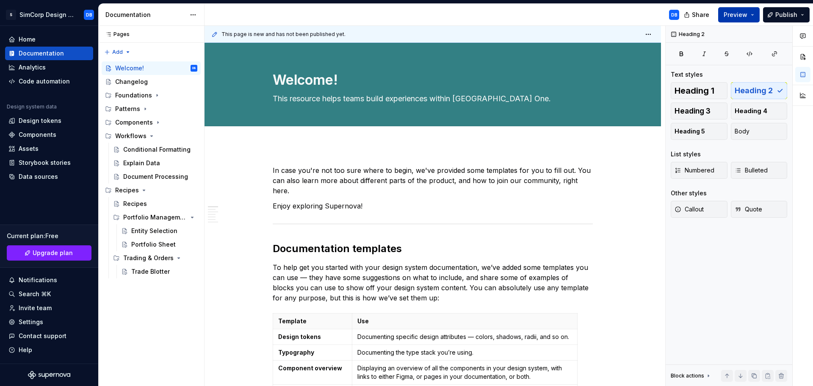
click at [747, 14] on span "Preview" at bounding box center [736, 15] width 24 height 8
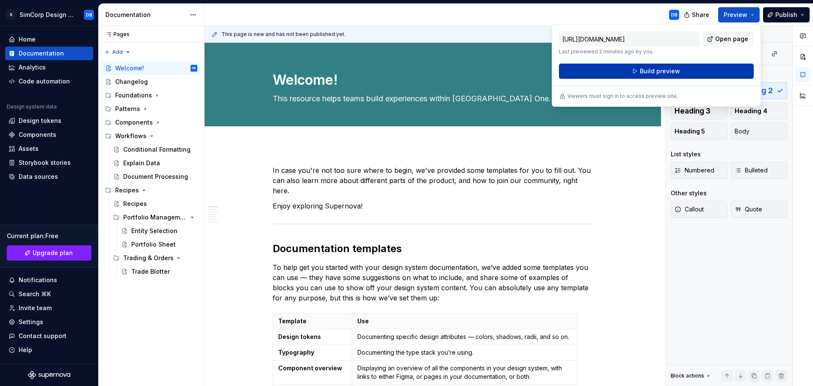
click at [656, 77] on button "Build preview" at bounding box center [656, 71] width 195 height 15
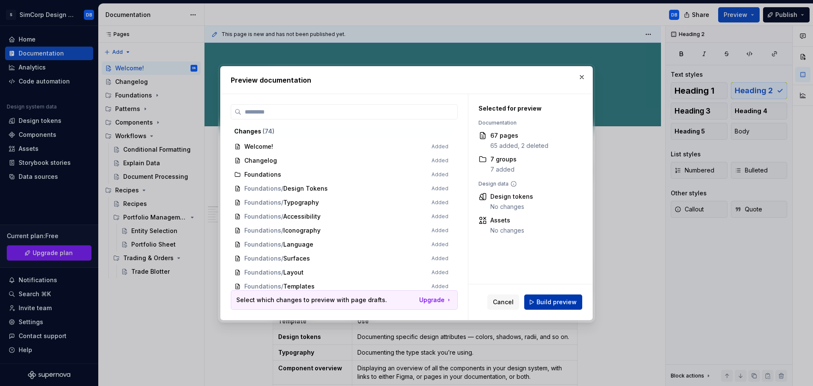
click at [550, 302] on span "Build preview" at bounding box center [557, 302] width 40 height 8
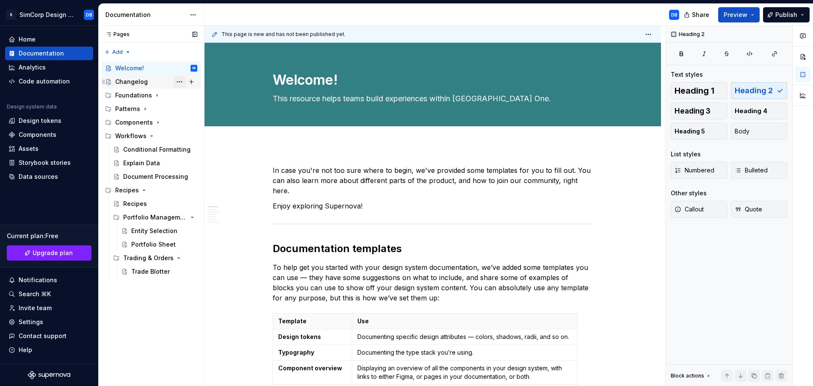
click at [182, 83] on button "Page tree" at bounding box center [180, 82] width 12 height 12
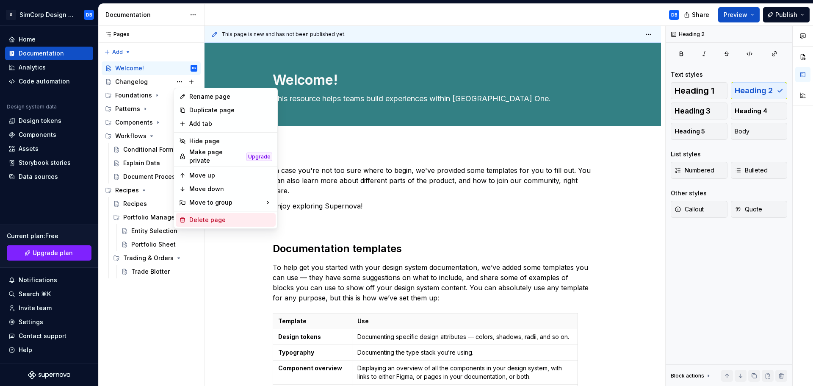
click at [202, 216] on div "Delete page" at bounding box center [230, 220] width 83 height 8
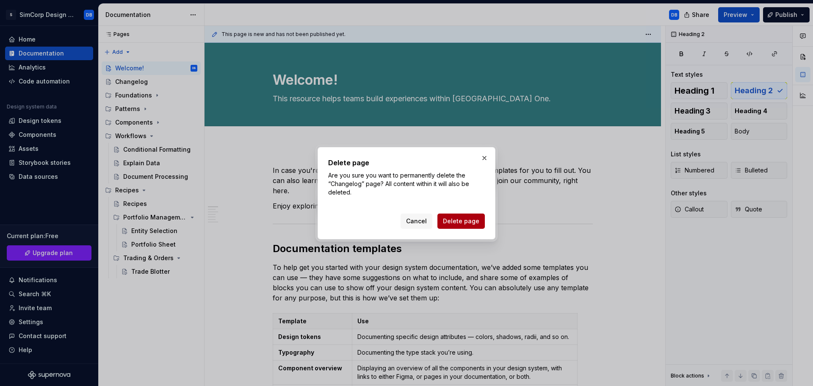
click at [457, 221] on span "Delete page" at bounding box center [461, 221] width 36 height 8
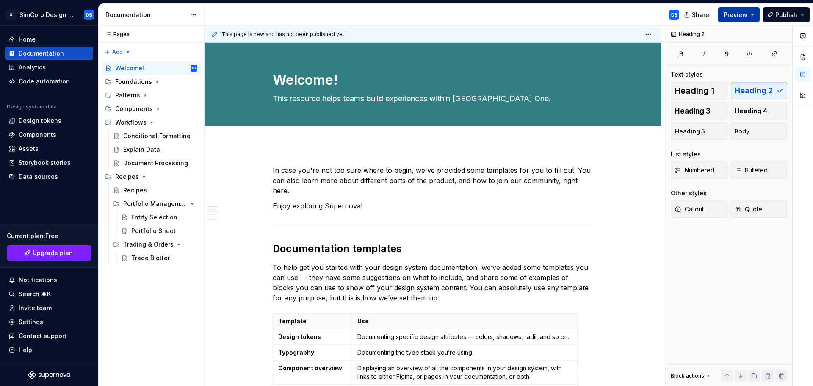
click at [744, 14] on span "Preview" at bounding box center [736, 15] width 24 height 8
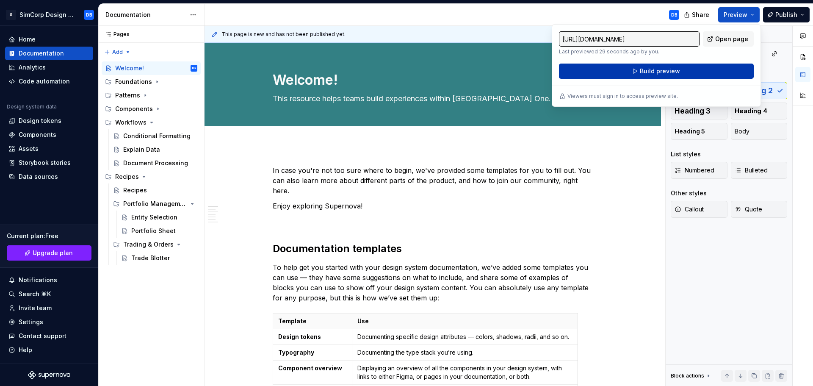
click at [665, 72] on span "Build preview" at bounding box center [660, 71] width 40 height 8
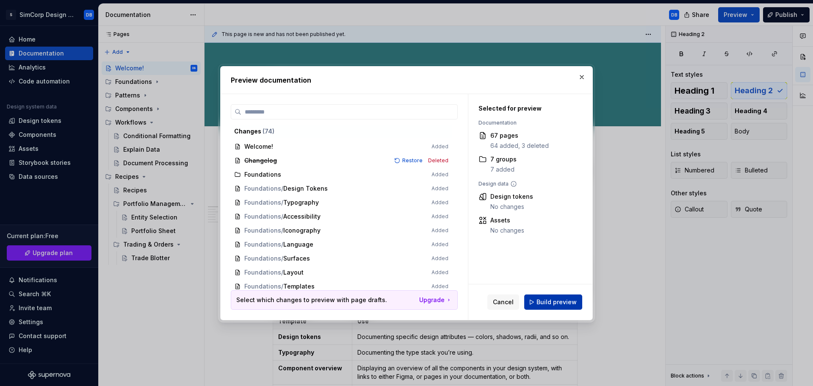
click at [554, 302] on span "Build preview" at bounding box center [557, 302] width 40 height 8
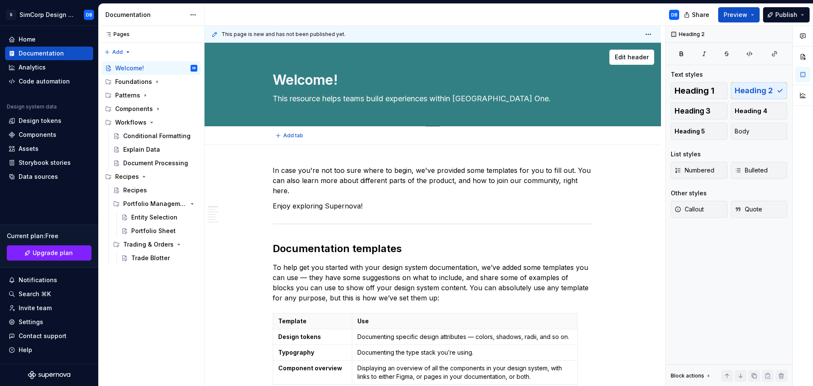
click at [304, 72] on textarea "Welcome!" at bounding box center [431, 80] width 320 height 20
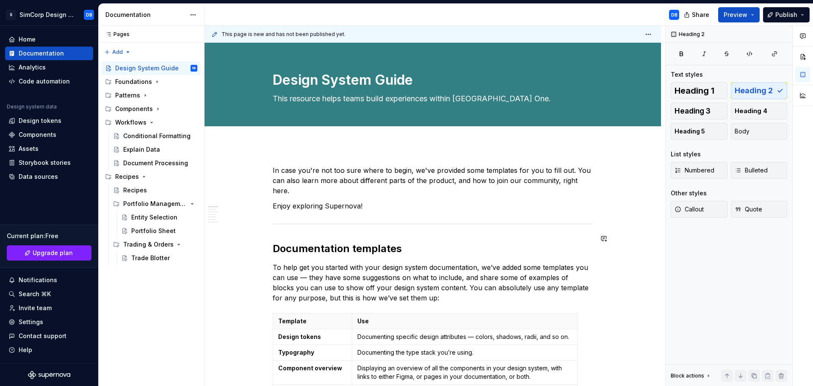
click at [745, 17] on span "Preview" at bounding box center [736, 15] width 24 height 8
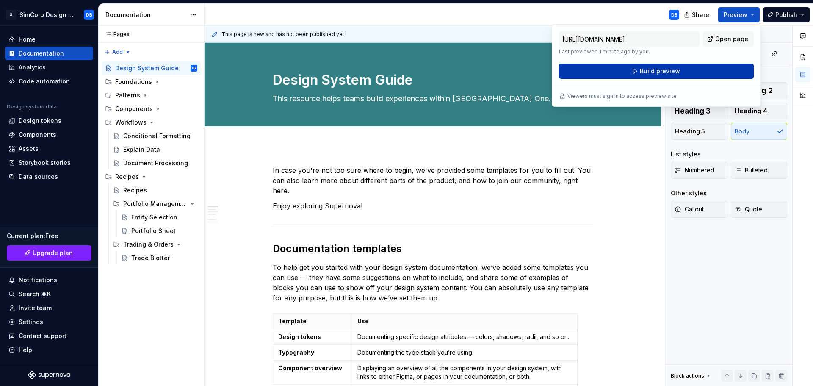
click at [663, 71] on span "Build preview" at bounding box center [660, 71] width 40 height 8
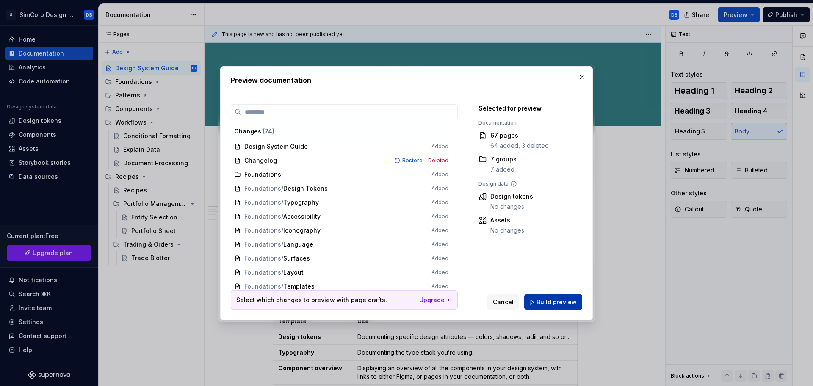
click at [546, 300] on span "Build preview" at bounding box center [557, 302] width 40 height 8
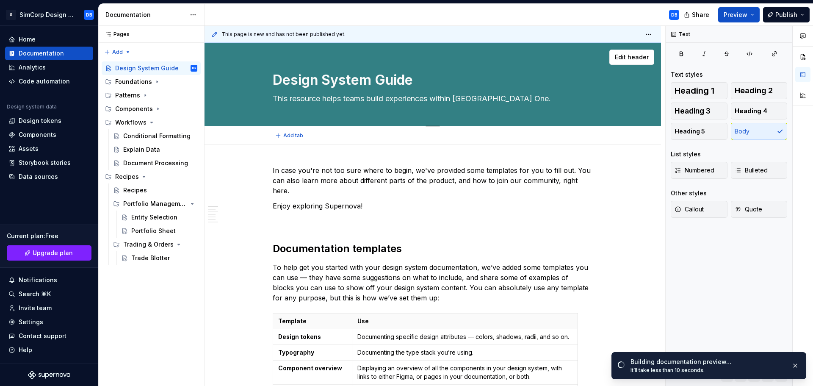
click at [384, 99] on textarea "This resource helps teams build experiences within [GEOGRAPHIC_DATA] One." at bounding box center [431, 99] width 320 height 14
click at [390, 99] on textarea "This resource helps teams build experiences within [GEOGRAPHIC_DATA] One." at bounding box center [431, 99] width 320 height 14
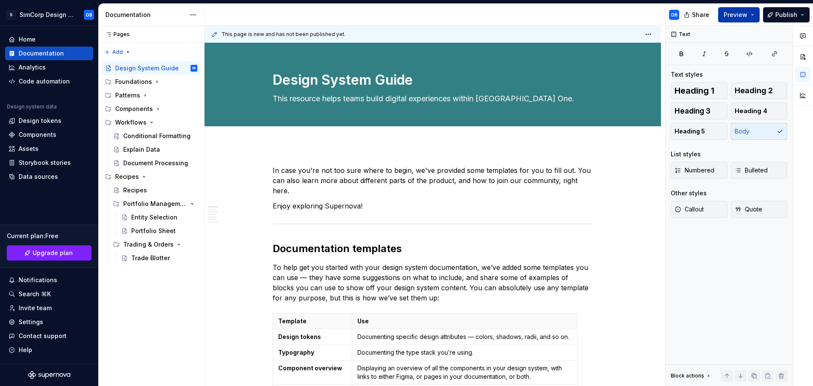
click at [737, 15] on span "Preview" at bounding box center [736, 15] width 24 height 8
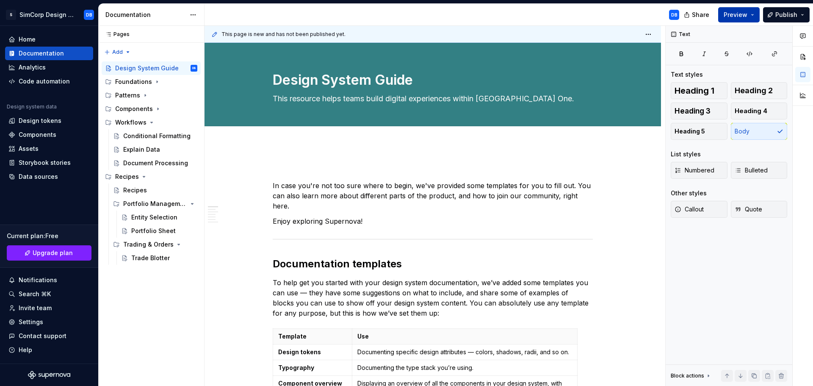
click at [747, 14] on span "Preview" at bounding box center [736, 15] width 24 height 8
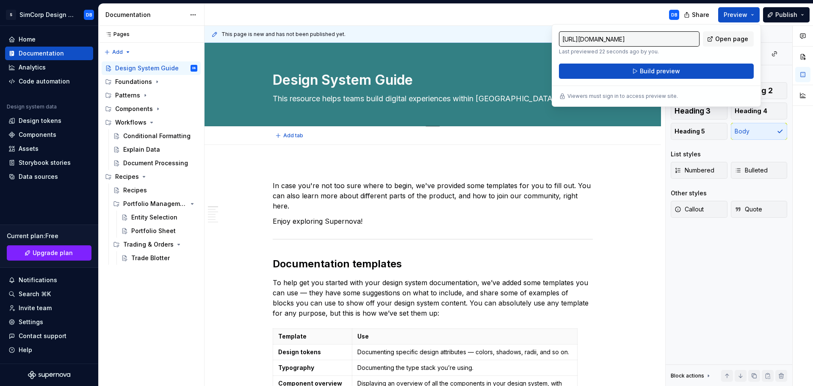
click at [468, 98] on textarea "This resource helps teams build digital experiences within [GEOGRAPHIC_DATA] On…" at bounding box center [431, 99] width 320 height 14
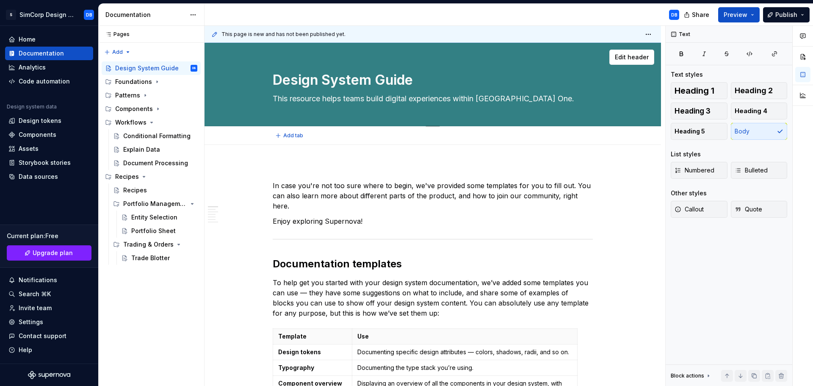
click at [468, 98] on textarea "This resource helps teams build digital experiences within [GEOGRAPHIC_DATA] On…" at bounding box center [431, 99] width 320 height 14
click at [475, 98] on textarea "This resource helps teams build digital experiences within [GEOGRAPHIC_DATA] On…" at bounding box center [431, 99] width 320 height 14
click at [744, 14] on span "Preview" at bounding box center [736, 15] width 24 height 8
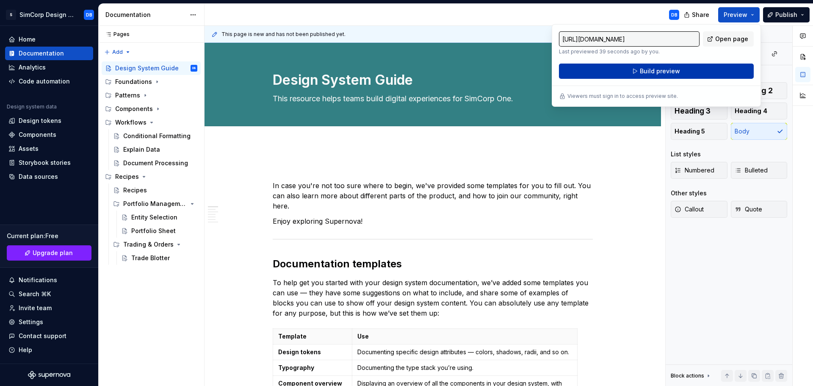
click at [661, 70] on span "Build preview" at bounding box center [660, 71] width 40 height 8
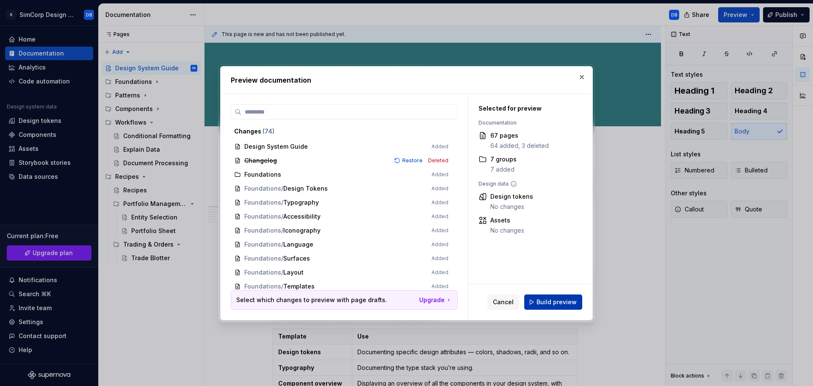
click at [541, 304] on span "Build preview" at bounding box center [557, 302] width 40 height 8
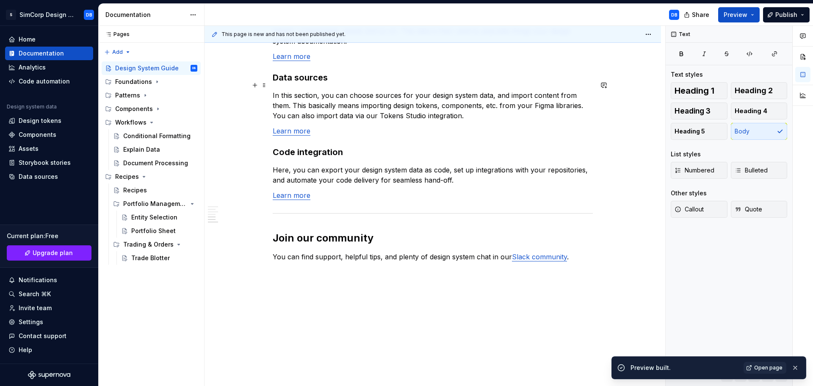
scroll to position [699, 0]
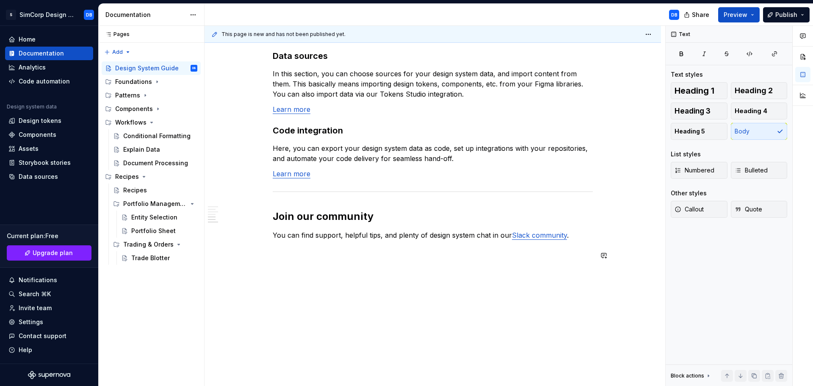
click at [307, 260] on p at bounding box center [433, 265] width 320 height 10
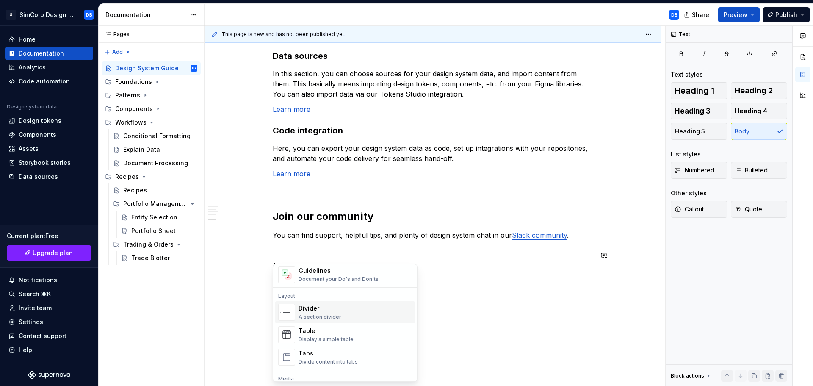
scroll to position [296, 0]
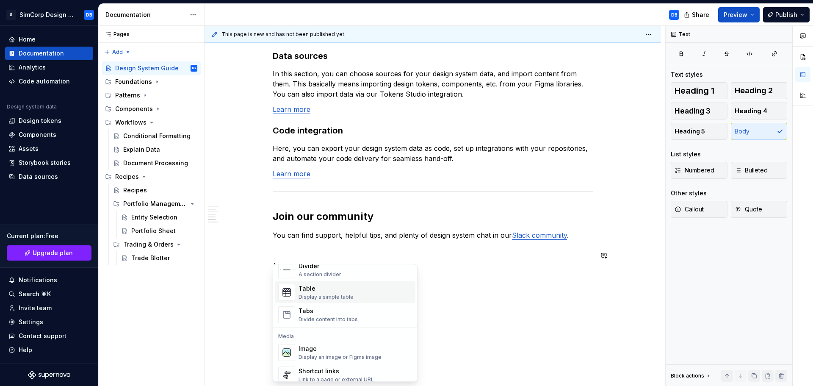
click at [336, 293] on div "Table Display a simple table" at bounding box center [326, 292] width 55 height 16
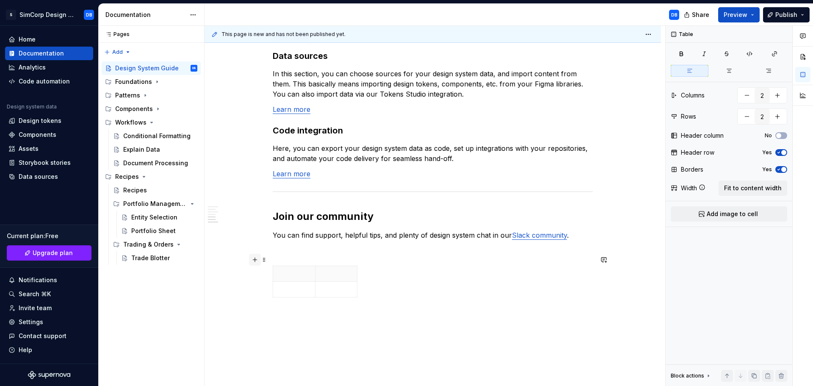
click at [255, 261] on button "button" at bounding box center [255, 260] width 12 height 12
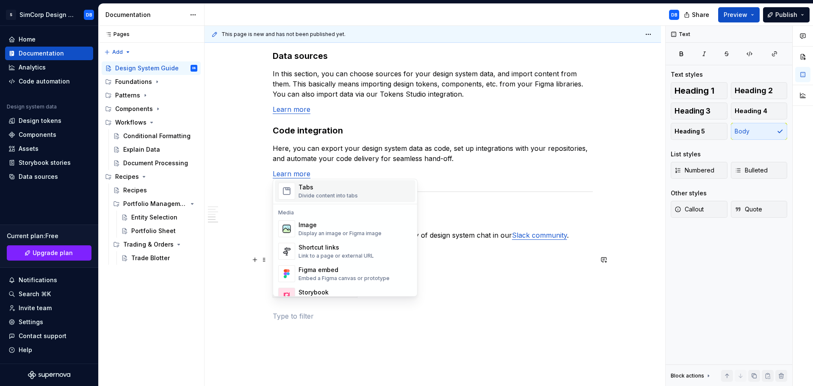
scroll to position [377, 0]
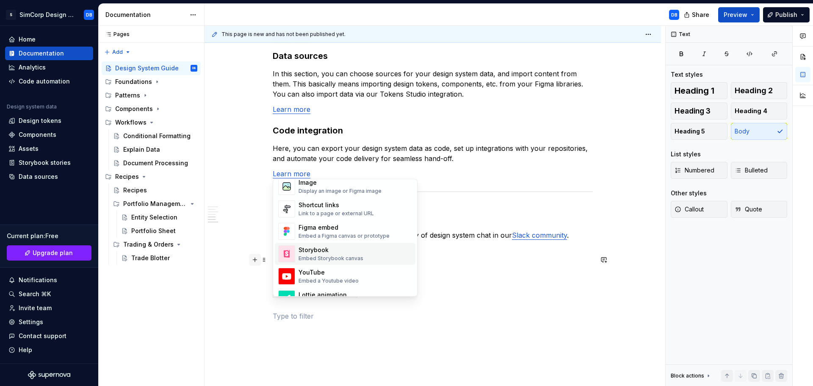
click at [256, 260] on button "button" at bounding box center [255, 260] width 12 height 12
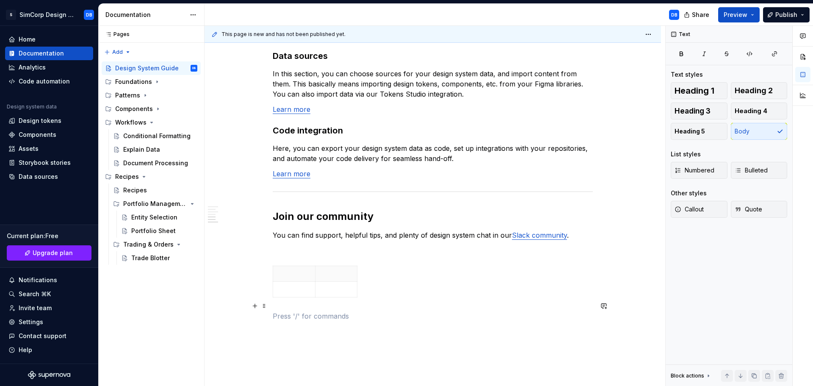
click at [290, 311] on p at bounding box center [433, 316] width 320 height 10
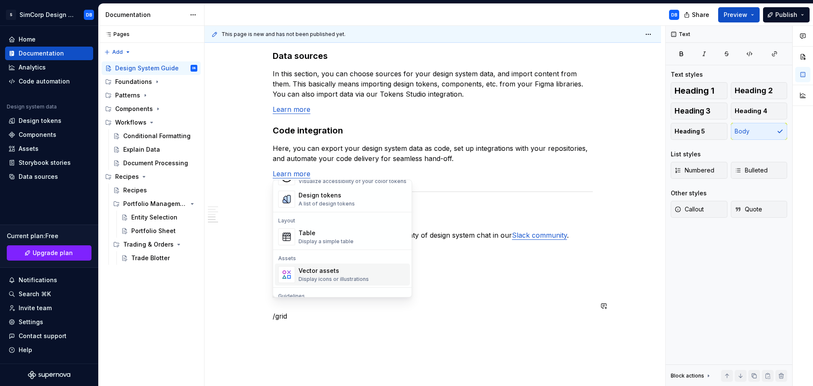
scroll to position [14, 0]
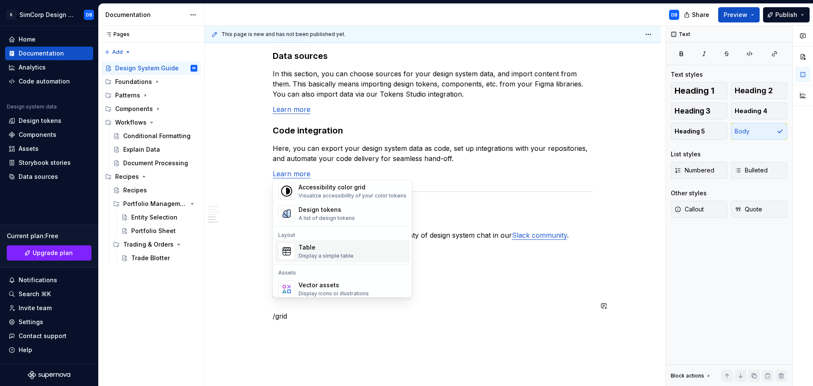
click at [322, 251] on div "Table" at bounding box center [326, 247] width 55 height 8
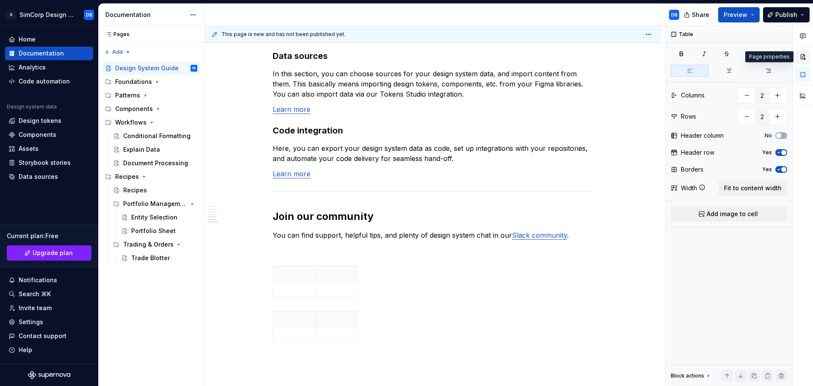
click at [798, 55] on button "button" at bounding box center [802, 56] width 15 height 15
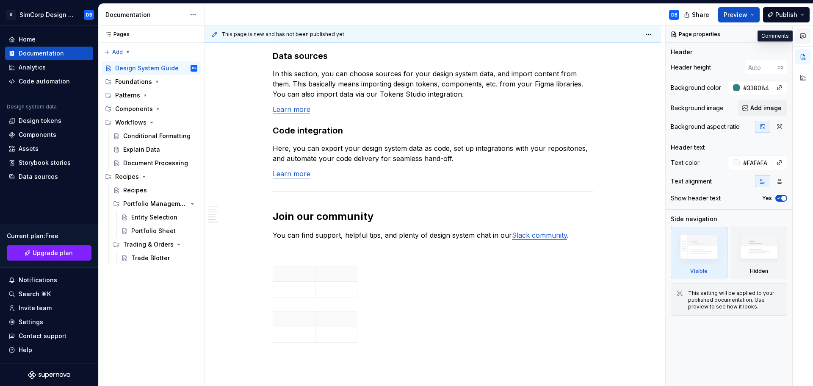
click at [802, 33] on icon "button" at bounding box center [803, 36] width 7 height 7
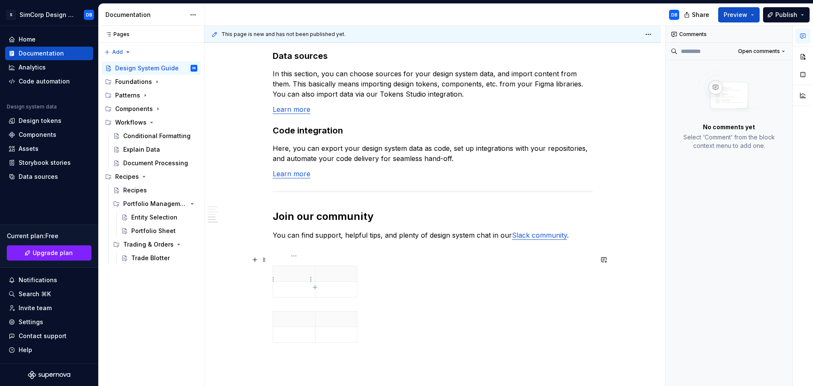
click at [295, 282] on td at bounding box center [294, 290] width 42 height 16
click at [299, 269] on p at bounding box center [294, 273] width 32 height 8
drag, startPoint x: 299, startPoint y: 263, endPoint x: 289, endPoint y: 263, distance: 10.2
click at [291, 269] on p at bounding box center [294, 273] width 32 height 8
click at [265, 260] on span at bounding box center [264, 260] width 7 height 12
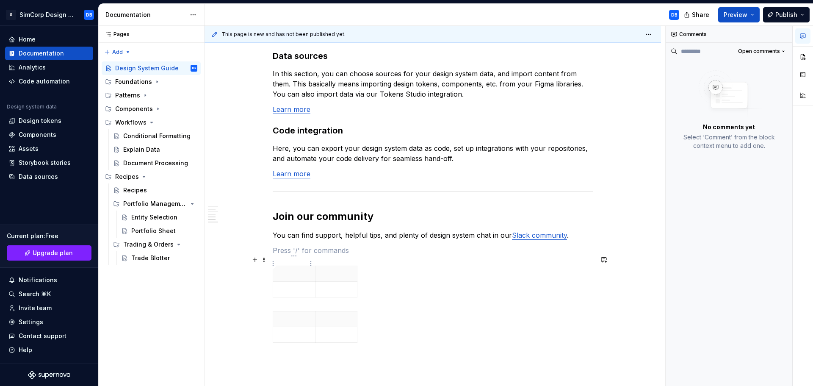
click at [289, 269] on p at bounding box center [294, 273] width 32 height 8
click at [802, 78] on button "button" at bounding box center [802, 74] width 15 height 15
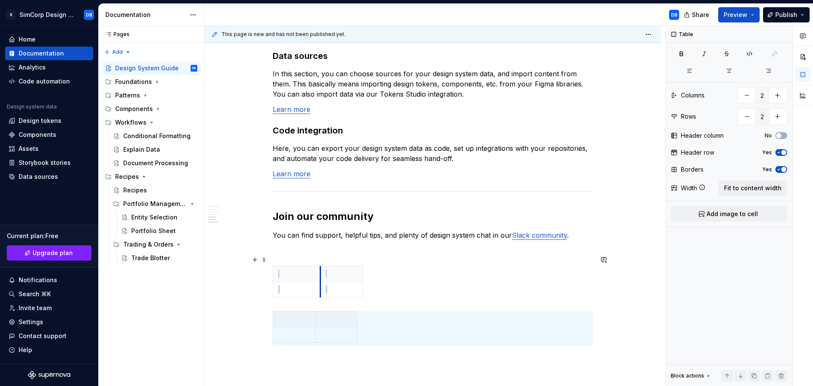
drag, startPoint x: 314, startPoint y: 270, endPoint x: 319, endPoint y: 270, distance: 5.1
click at [404, 271] on div at bounding box center [433, 283] width 320 height 35
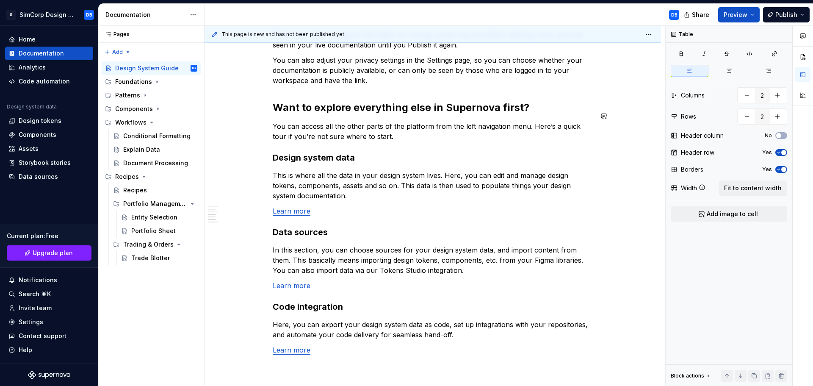
scroll to position [657, 0]
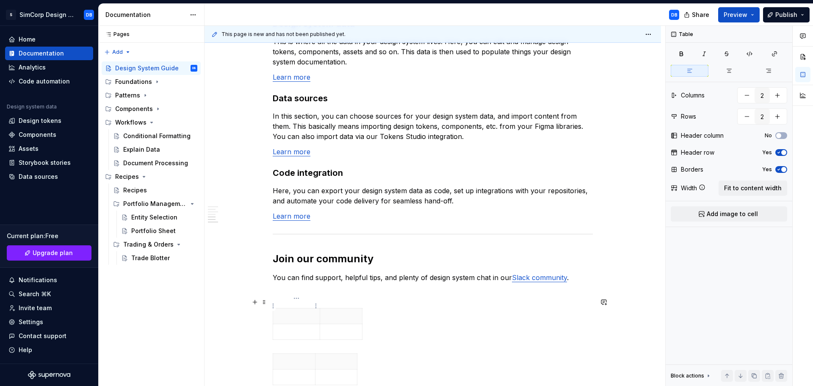
click at [288, 312] on p at bounding box center [296, 316] width 36 height 8
click at [293, 327] on p at bounding box center [296, 331] width 36 height 8
click at [295, 312] on p at bounding box center [296, 316] width 36 height 8
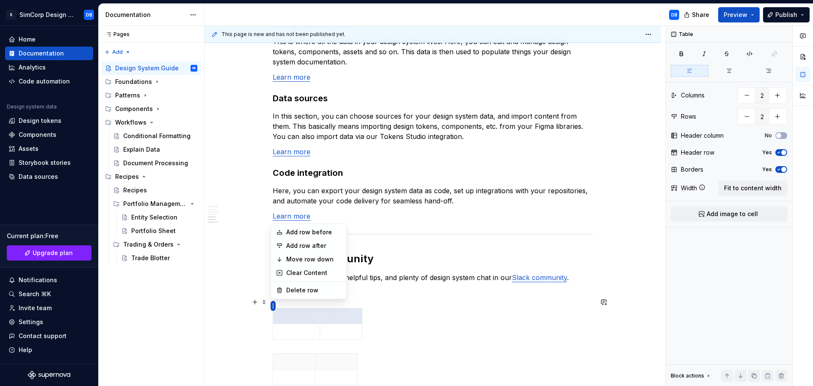
click at [274, 304] on html "S SimCorp Design System DB Home Documentation Analytics Code automation Design …" at bounding box center [406, 193] width 813 height 386
click at [296, 293] on div "Delete row" at bounding box center [313, 290] width 55 height 8
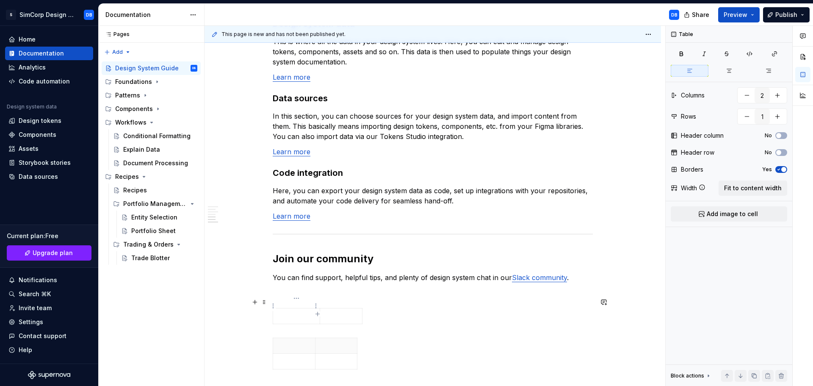
click at [305, 312] on p at bounding box center [296, 316] width 36 height 8
click at [780, 136] on span "button" at bounding box center [778, 135] width 5 height 5
click at [780, 136] on icon "button" at bounding box center [778, 135] width 7 height 5
click at [781, 171] on icon "button" at bounding box center [778, 169] width 7 height 5
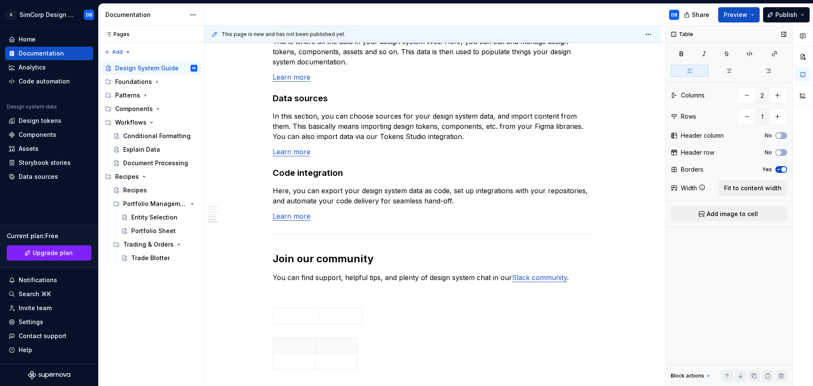
click at [781, 171] on icon "button" at bounding box center [778, 169] width 7 height 5
click at [339, 312] on p at bounding box center [341, 316] width 32 height 8
click at [266, 330] on span at bounding box center [264, 332] width 7 height 12
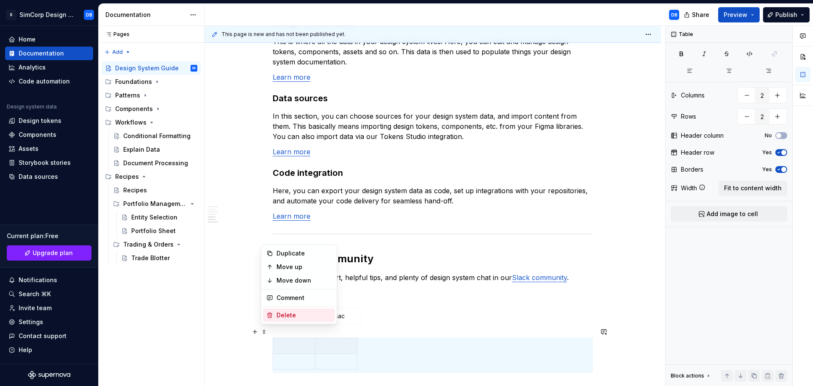
click at [279, 320] on div "Delete" at bounding box center [299, 315] width 72 height 14
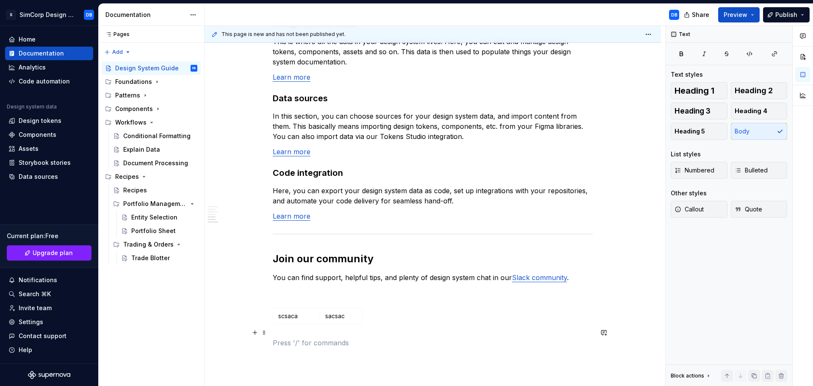
click at [429, 338] on p at bounding box center [433, 343] width 320 height 10
click at [747, 14] on span "Preview" at bounding box center [736, 15] width 24 height 8
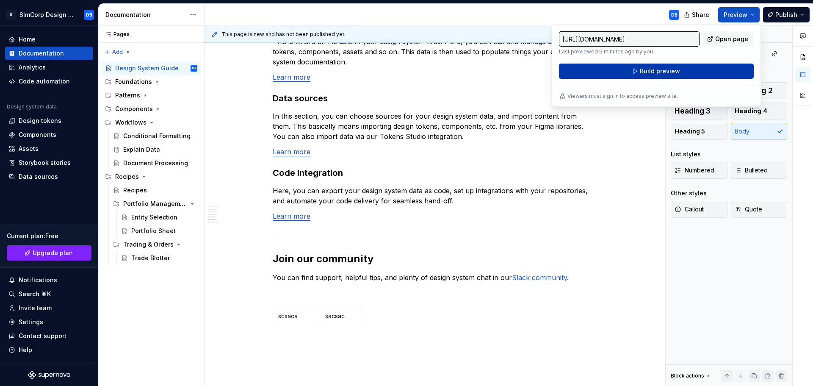
click at [666, 71] on span "Build preview" at bounding box center [660, 71] width 40 height 8
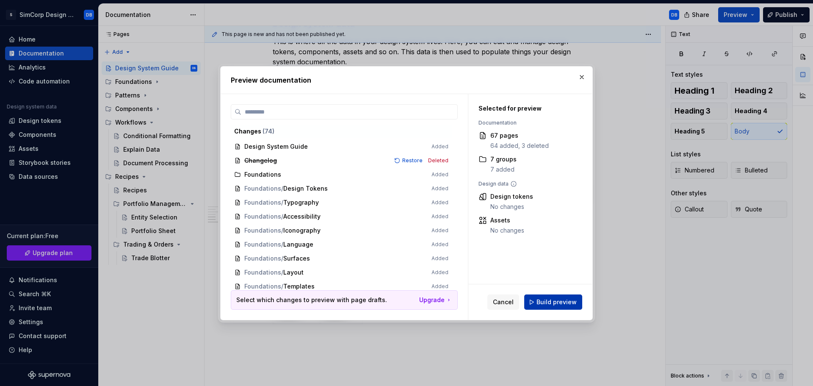
click at [539, 293] on div "Cancel Build preview" at bounding box center [530, 302] width 124 height 36
click at [544, 304] on span "Build preview" at bounding box center [557, 302] width 40 height 8
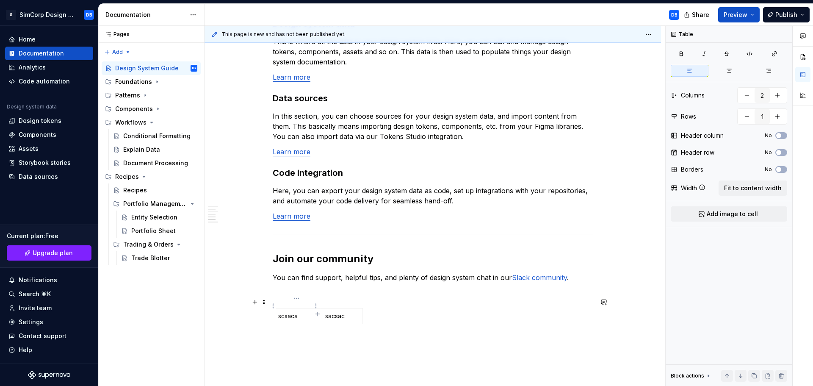
click at [297, 312] on p "scsaca" at bounding box center [296, 316] width 36 height 8
click at [362, 307] on icon "button" at bounding box center [362, 305] width 7 height 7
click at [367, 308] on td at bounding box center [370, 316] width 15 height 16
click at [410, 306] on icon "button" at bounding box center [409, 305] width 7 height 7
click at [413, 308] on td at bounding box center [416, 316] width 15 height 16
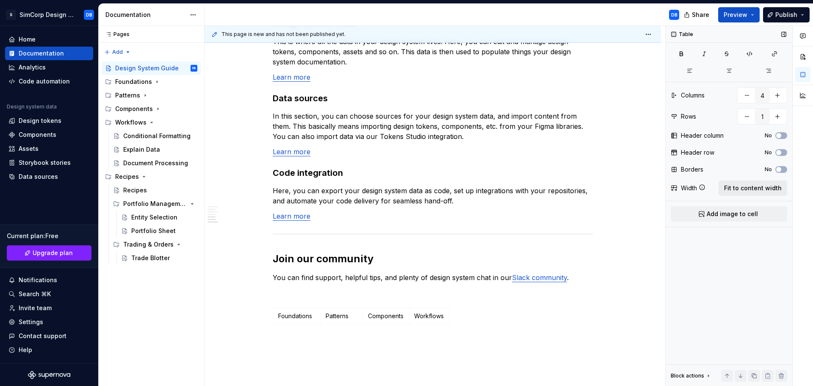
click at [748, 187] on span "Fit to content width" at bounding box center [753, 188] width 58 height 8
click at [742, 187] on span "Fit to content width" at bounding box center [753, 188] width 58 height 8
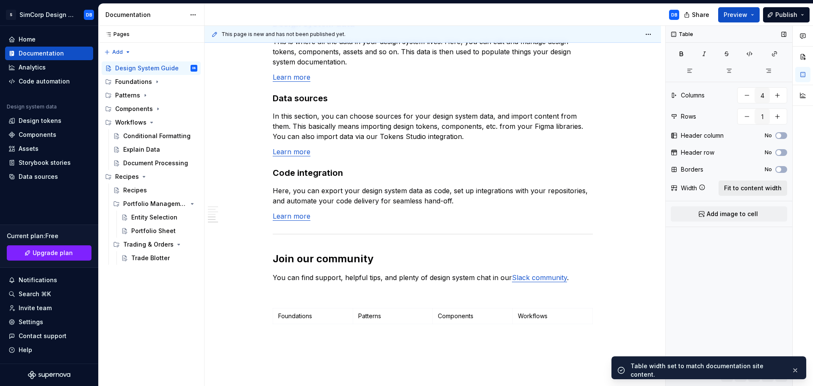
click at [742, 187] on span "Fit to content width" at bounding box center [753, 188] width 58 height 8
click at [418, 338] on p at bounding box center [433, 343] width 320 height 10
click at [324, 312] on p "Foundations" at bounding box center [312, 316] width 69 height 8
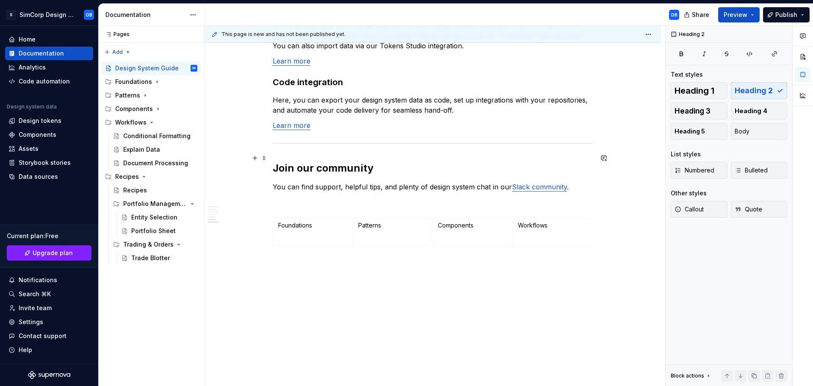
click at [308, 161] on h2 "Join our community" at bounding box center [433, 168] width 320 height 14
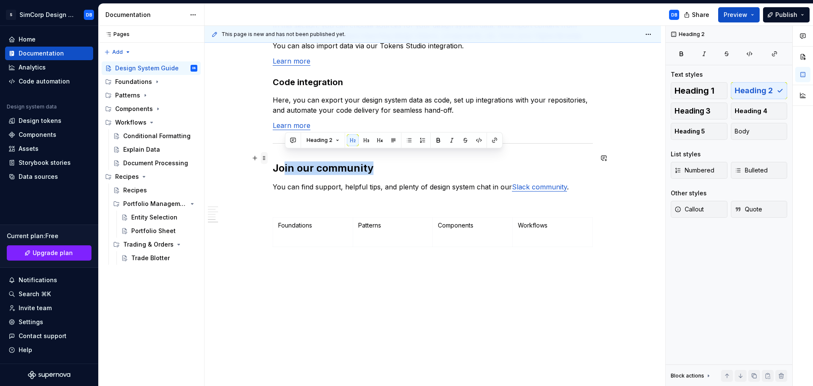
drag, startPoint x: 357, startPoint y: 160, endPoint x: 264, endPoint y: 160, distance: 92.7
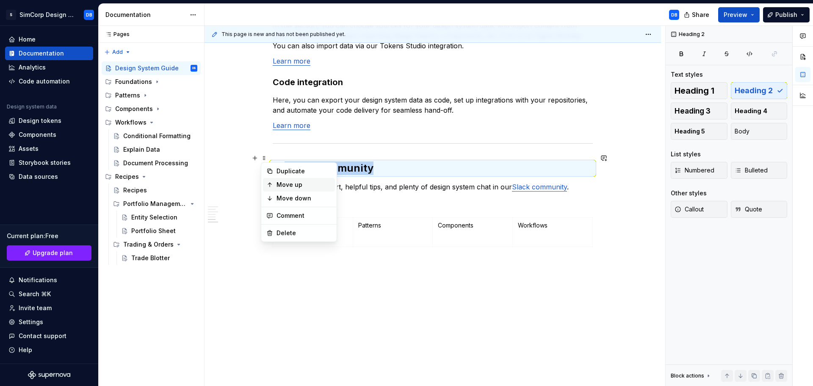
copy h2 "in our community"
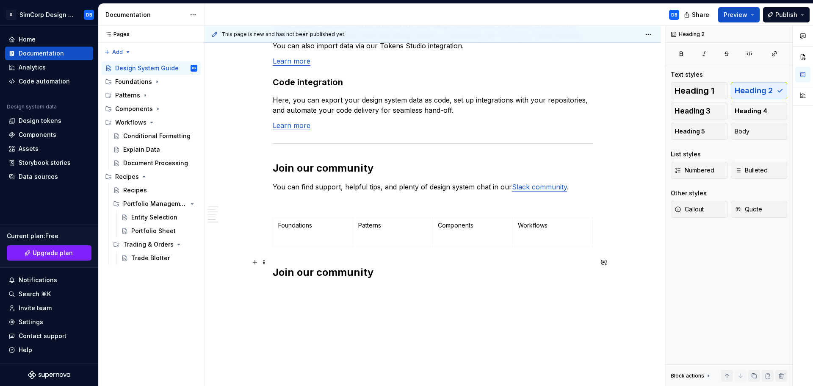
click at [297, 266] on h2 "Join our community" at bounding box center [433, 273] width 320 height 14
click at [315, 161] on h2 "Join our community" at bounding box center [433, 168] width 320 height 14
click at [311, 182] on p "You can find support, helpful tips, and plenty of design system chat in our Sla…" at bounding box center [433, 187] width 320 height 10
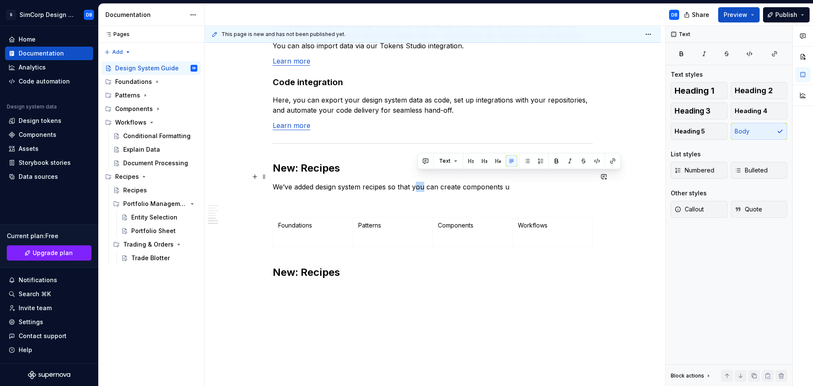
drag, startPoint x: 416, startPoint y: 177, endPoint x: 425, endPoint y: 178, distance: 8.9
click at [425, 182] on p "We’ve added design system recipes so that you can create components u" at bounding box center [433, 187] width 320 height 10
drag, startPoint x: 439, startPoint y: 178, endPoint x: 506, endPoint y: 176, distance: 67.8
click at [506, 182] on p "We’ve added design system recipes for teams can create components u" at bounding box center [433, 187] width 320 height 10
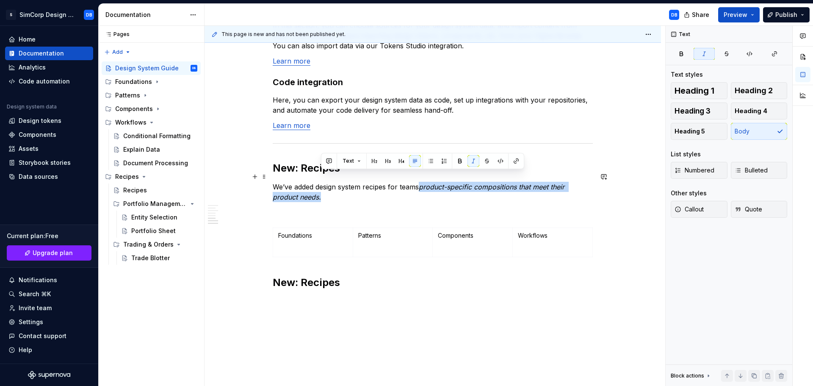
drag, startPoint x: 424, startPoint y: 176, endPoint x: 440, endPoint y: 188, distance: 19.9
click at [440, 188] on p "We’ve added design system recipes for teams product-specific compositions that …" at bounding box center [433, 192] width 320 height 20
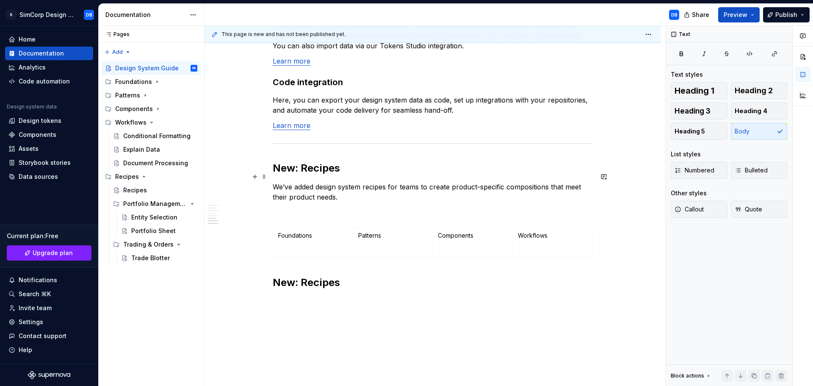
click at [341, 183] on p "We’ve added design system recipes for teams to create product-specific composit…" at bounding box center [433, 192] width 320 height 20
click at [550, 182] on p "We’ve added design system recipes for teams to create product-specific composit…" at bounding box center [433, 192] width 320 height 20
click at [340, 189] on p "We’ve added design system recipes for teams to create product-specific composit…" at bounding box center [433, 192] width 320 height 20
click at [457, 185] on p "We’ve added design system recipes for teams to create product-specific composit…" at bounding box center [433, 192] width 320 height 20
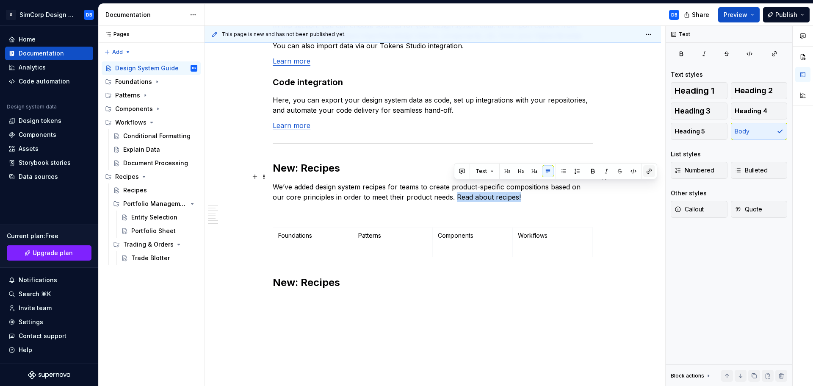
click at [647, 172] on button "button" at bounding box center [649, 171] width 12 height 12
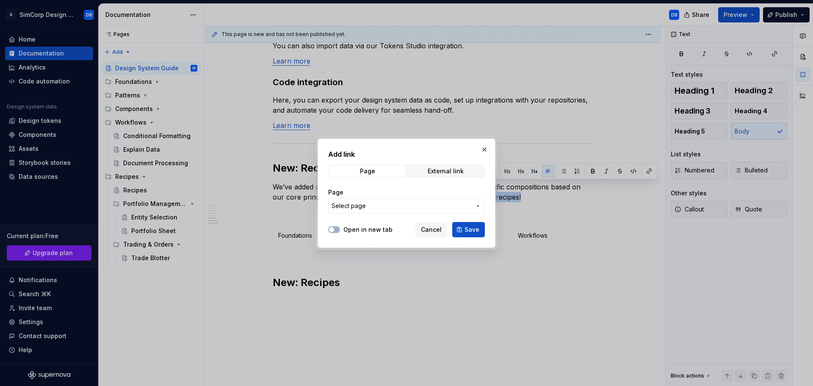
click at [357, 206] on span "Select page" at bounding box center [349, 206] width 34 height 8
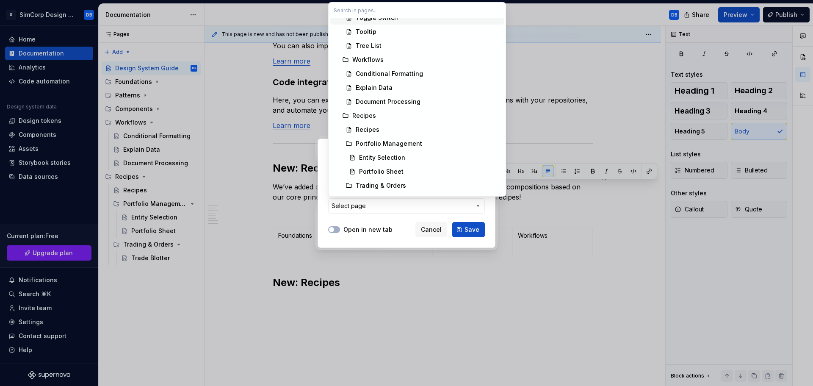
scroll to position [831, 0]
click at [374, 119] on div "Recipes" at bounding box center [368, 117] width 24 height 8
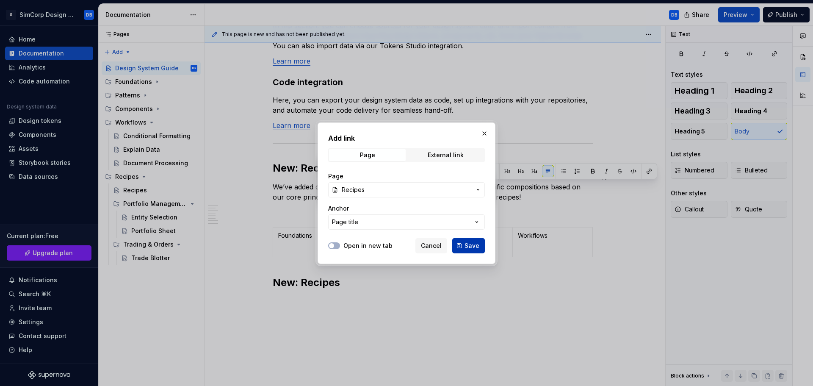
click at [473, 244] on span "Save" at bounding box center [472, 245] width 15 height 8
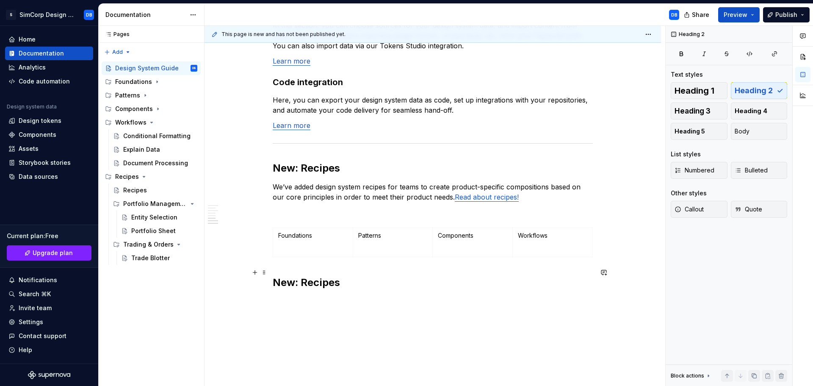
click at [340, 276] on h2 "New: Recipes" at bounding box center [433, 283] width 320 height 14
click at [264, 273] on span at bounding box center [264, 272] width 7 height 12
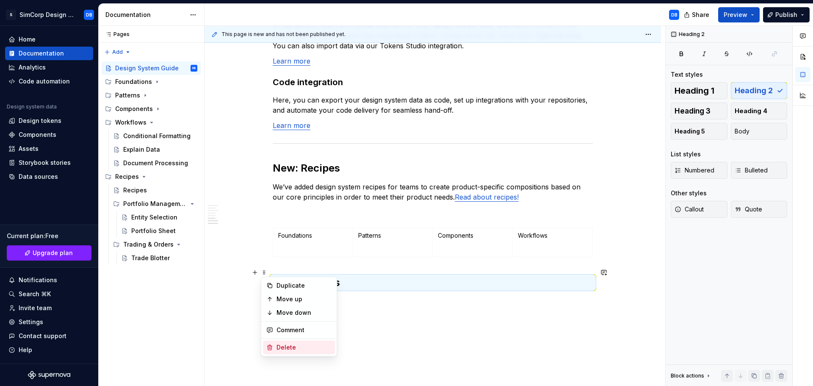
click at [288, 347] on div "Delete" at bounding box center [304, 347] width 55 height 8
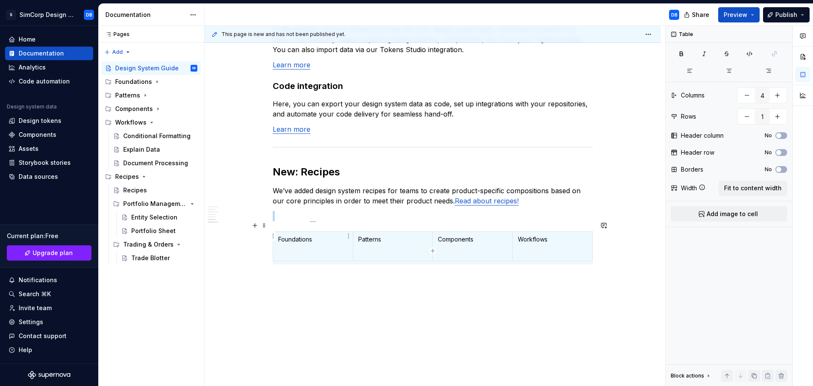
click at [314, 249] on p at bounding box center [312, 253] width 69 height 8
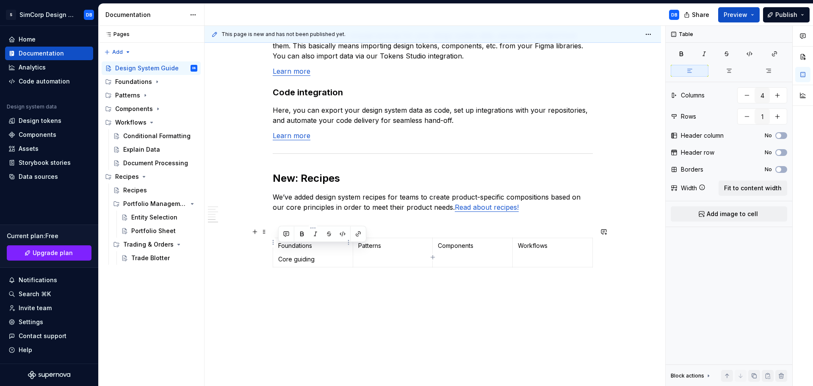
drag, startPoint x: 308, startPoint y: 250, endPoint x: 276, endPoint y: 250, distance: 32.2
click at [276, 250] on td "Foundations Core guiding" at bounding box center [313, 252] width 80 height 29
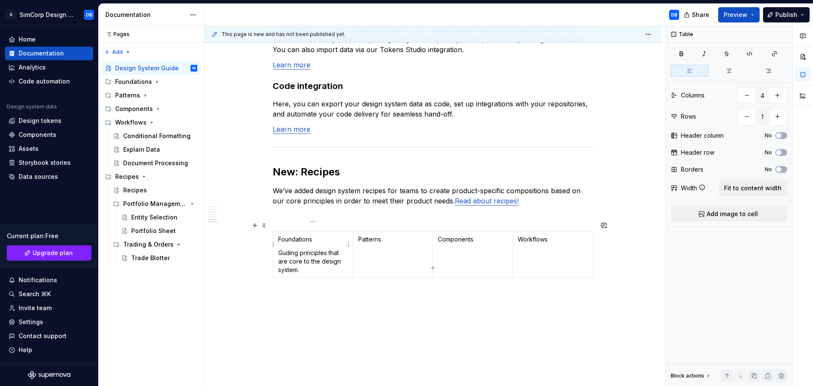
click at [288, 249] on p "Guding principles that are core to the design system." at bounding box center [312, 261] width 69 height 25
drag, startPoint x: 295, startPoint y: 227, endPoint x: 266, endPoint y: 230, distance: 29.3
click at [288, 234] on td "Foundations Guiding principles that are core to the design system." at bounding box center [313, 255] width 80 height 46
click at [292, 235] on p "Foundations" at bounding box center [312, 239] width 69 height 8
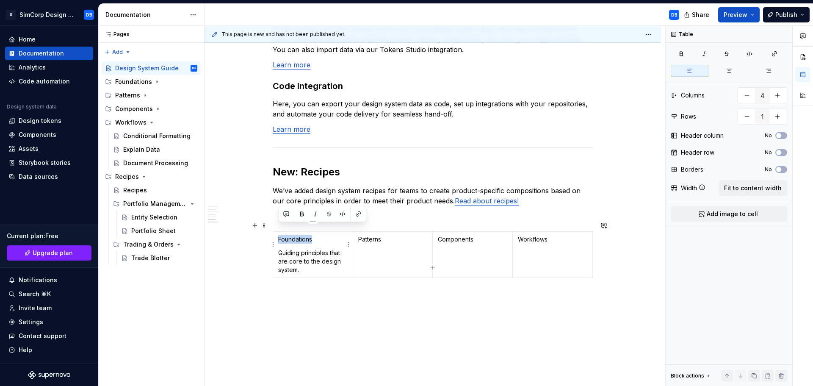
click at [292, 235] on p "Foundations" at bounding box center [312, 239] width 69 height 8
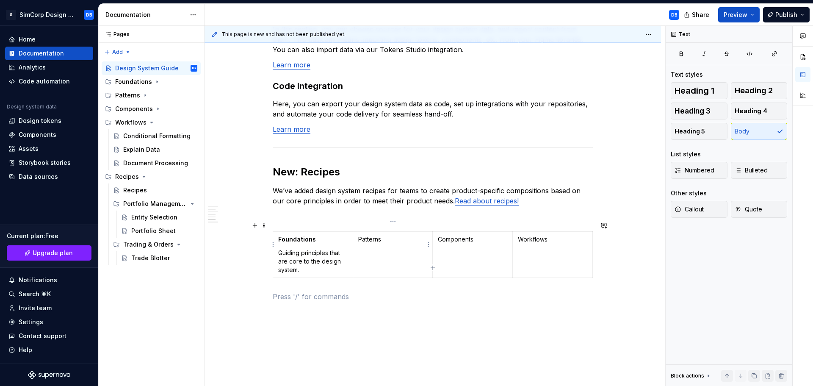
click at [375, 243] on td "Patterns" at bounding box center [393, 255] width 80 height 46
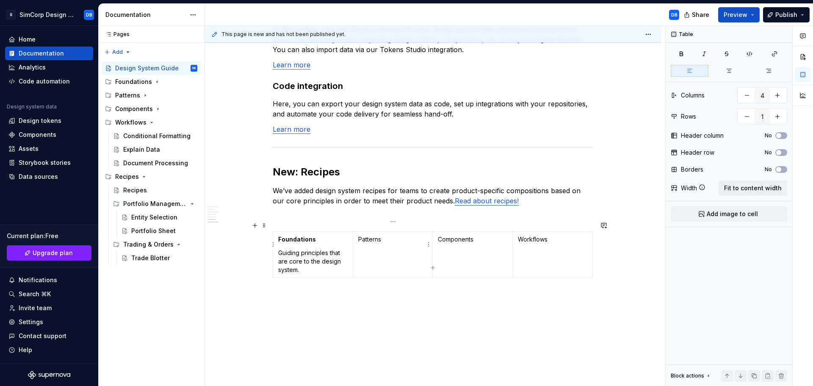
click at [388, 237] on td "Patterns" at bounding box center [393, 255] width 80 height 46
click at [372, 235] on p "Patterns" at bounding box center [392, 239] width 69 height 8
click at [393, 261] on p "Repeatable presentation and behaviour that drives consistency." at bounding box center [392, 266] width 69 height 34
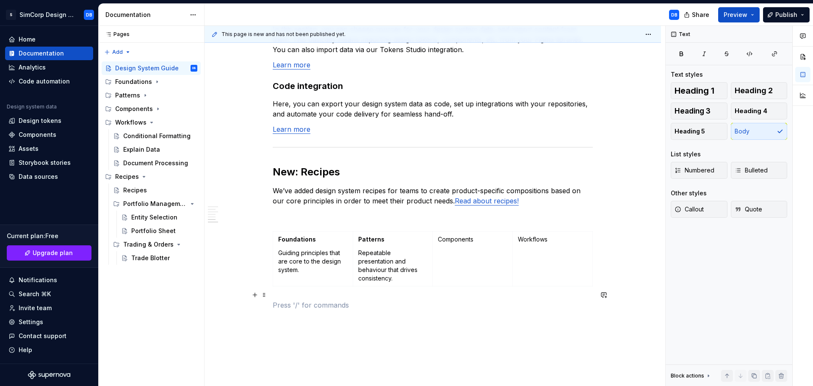
click at [390, 300] on p at bounding box center [433, 305] width 320 height 10
click at [358, 249] on p "Repeatable presentation and behaviour that drives consistency." at bounding box center [392, 266] width 69 height 34
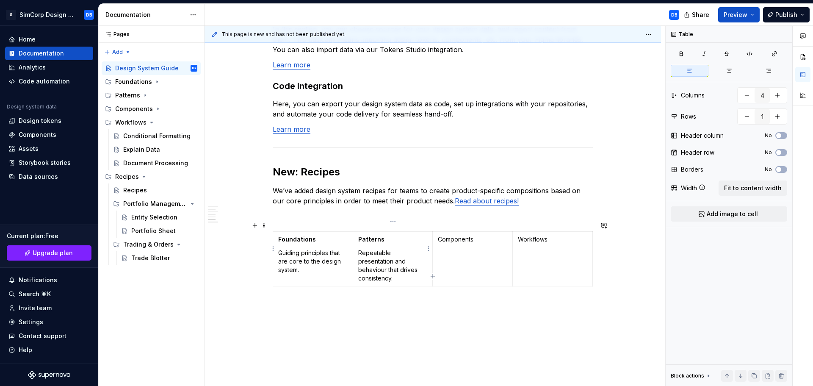
click at [393, 260] on p "Repeatable presentation and behaviour that drives consistency." at bounding box center [392, 266] width 69 height 34
click at [459, 244] on td "Components" at bounding box center [473, 259] width 80 height 55
click at [478, 243] on td "Components" at bounding box center [473, 259] width 80 height 55
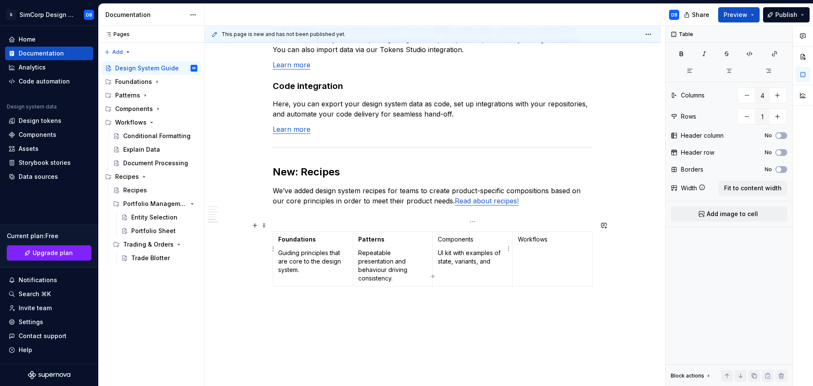
click at [459, 249] on p "UI kit with examples of state, variants, and" at bounding box center [472, 257] width 69 height 17
click at [478, 257] on p "UI kit showing examples of state, variants, and" at bounding box center [472, 257] width 69 height 17
click at [463, 235] on p "Components" at bounding box center [472, 239] width 69 height 8
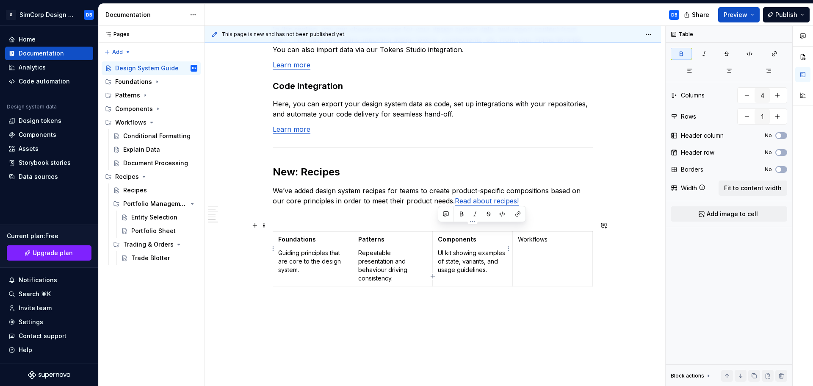
click at [533, 242] on td "Workflows" at bounding box center [553, 259] width 80 height 55
click at [559, 236] on td "Workflows" at bounding box center [553, 259] width 80 height 55
click at [536, 235] on p "Workflows" at bounding box center [552, 239] width 69 height 8
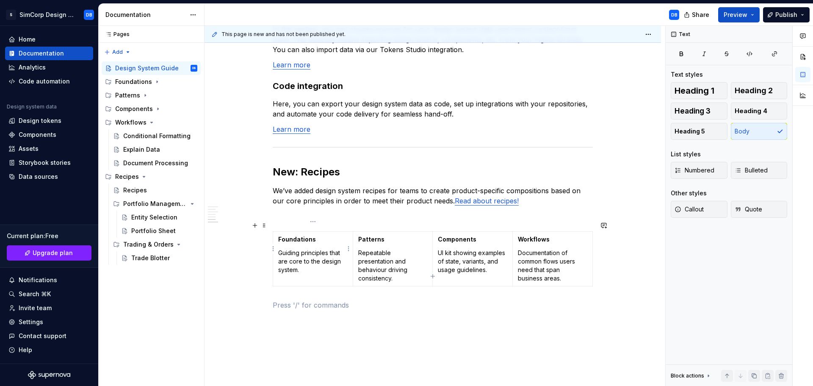
click at [300, 249] on p "Guiding principles that are core to the design system." at bounding box center [312, 261] width 69 height 25
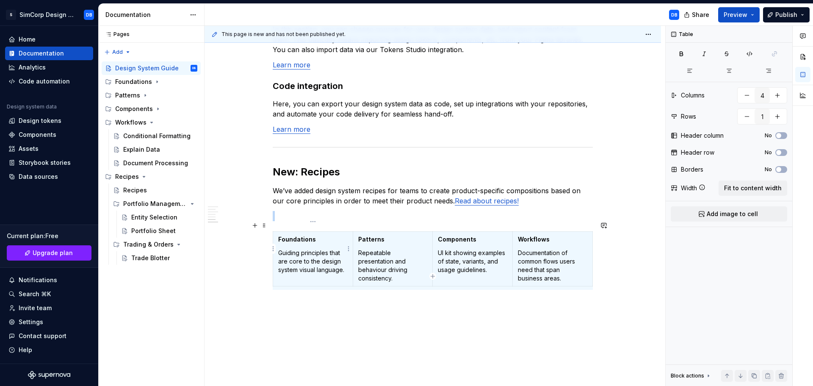
click at [305, 265] on td "Foundations Guiding principles that are core to the design system visual langua…" at bounding box center [313, 259] width 80 height 55
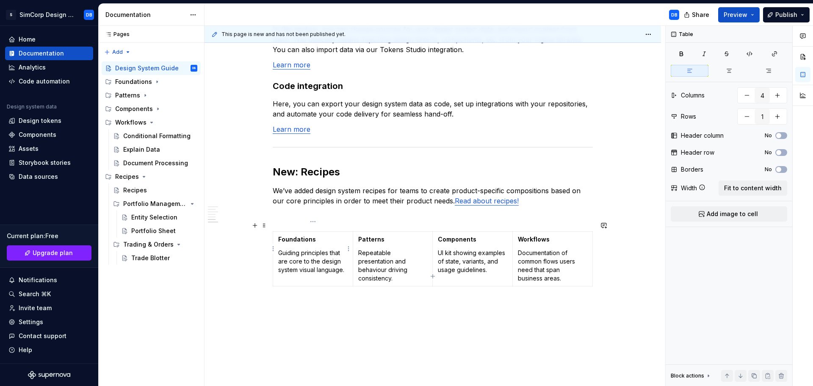
click at [299, 257] on p "Guiding principles that are core to the design system visual language." at bounding box center [312, 261] width 69 height 25
click at [327, 300] on p at bounding box center [433, 305] width 320 height 10
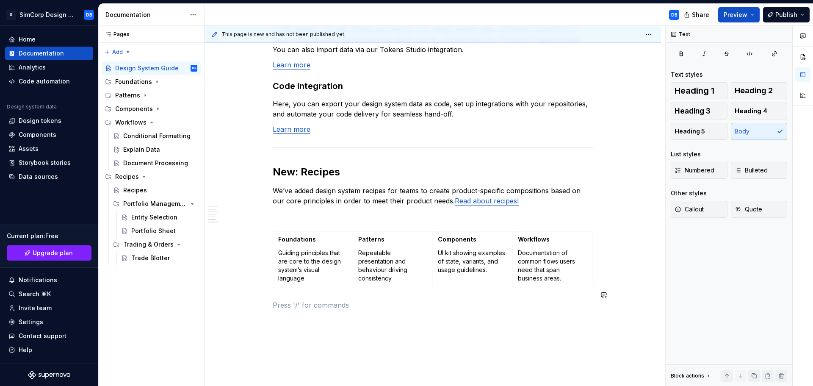
click at [301, 235] on strong "Foundations" at bounding box center [297, 238] width 38 height 7
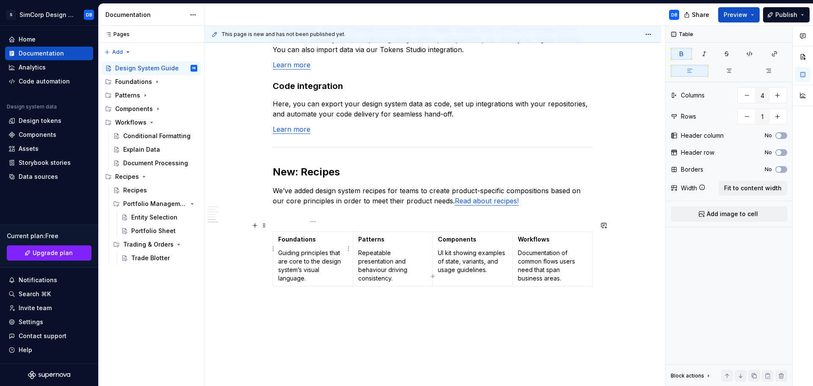
click at [278, 232] on td "Foundations Guiding principles that are core to the design system’s visual lang…" at bounding box center [313, 259] width 80 height 55
click at [713, 211] on span "Add image to cell" at bounding box center [732, 214] width 51 height 8
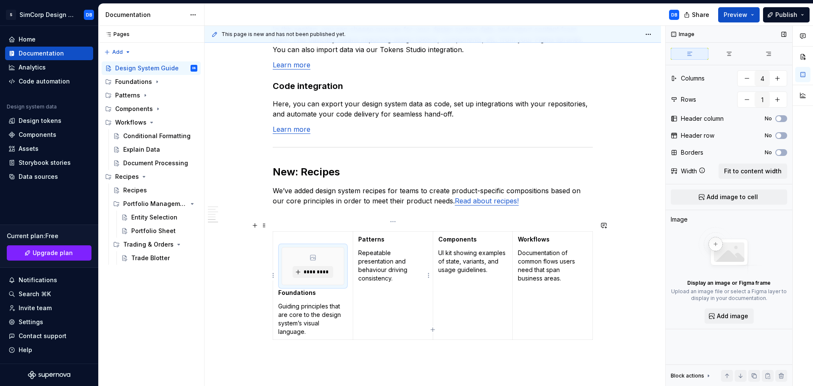
click at [392, 295] on td "Patterns Repeatable presentation and behaviour driving consistency." at bounding box center [393, 286] width 80 height 108
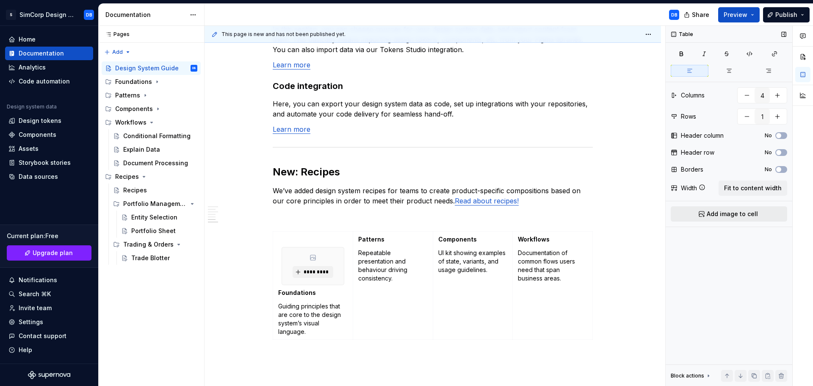
click at [717, 216] on span "Add image to cell" at bounding box center [732, 214] width 51 height 8
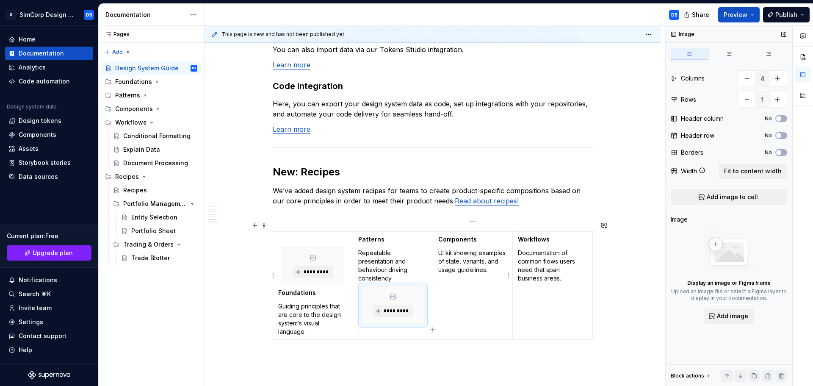
click at [465, 309] on td "Components UI kit showing examples of state, variants, and usage guidelines." at bounding box center [473, 286] width 80 height 108
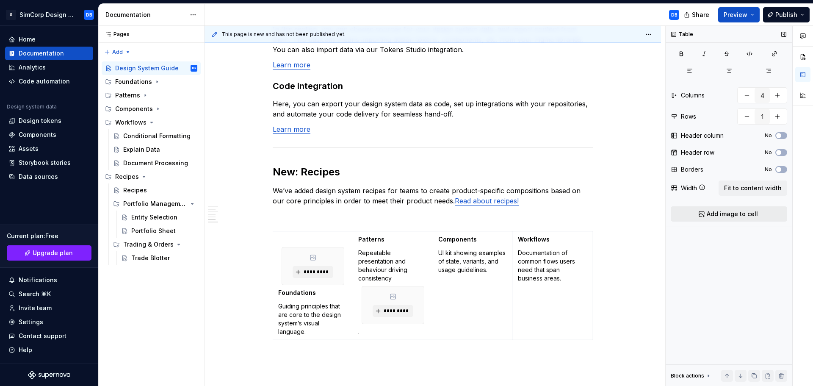
click at [728, 213] on span "Add image to cell" at bounding box center [732, 214] width 51 height 8
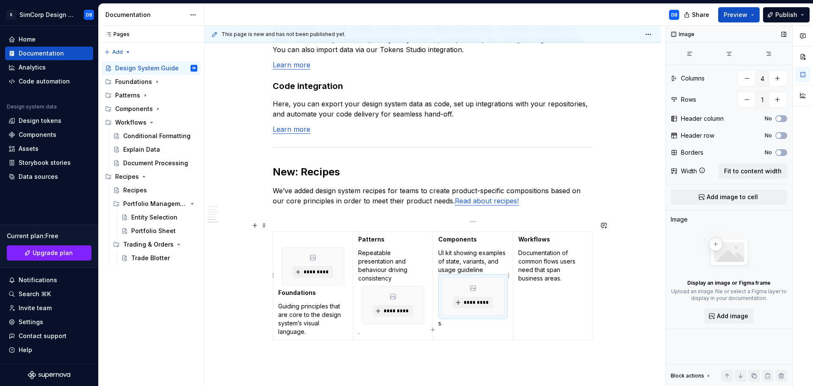
drag, startPoint x: 479, startPoint y: 299, endPoint x: 481, endPoint y: 257, distance: 41.2
click at [481, 257] on td "Components UI kit showing examples of state, variants, and usage guideline ****…" at bounding box center [473, 286] width 80 height 108
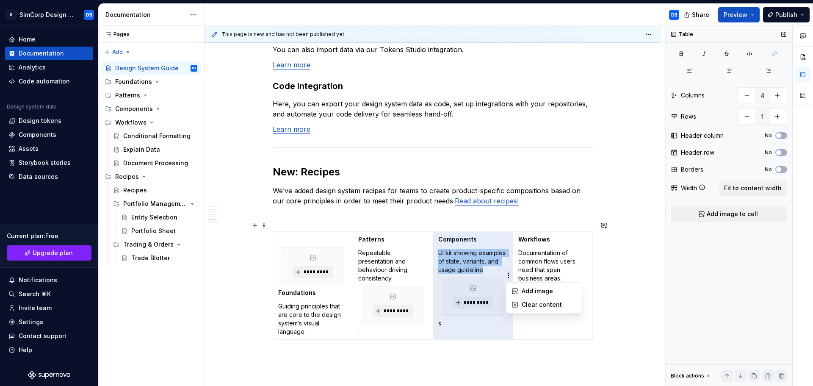
click at [509, 232] on html "S SimCorp Design System DB Home Documentation Analytics Code automation Design …" at bounding box center [406, 193] width 813 height 386
click at [455, 322] on html "S SimCorp Design System DB Home Documentation Analytics Code automation Design …" at bounding box center [406, 193] width 813 height 386
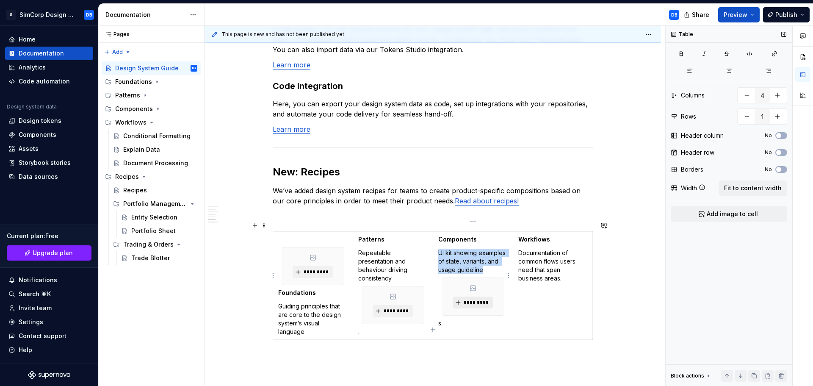
click at [460, 300] on button "*********" at bounding box center [473, 302] width 40 height 12
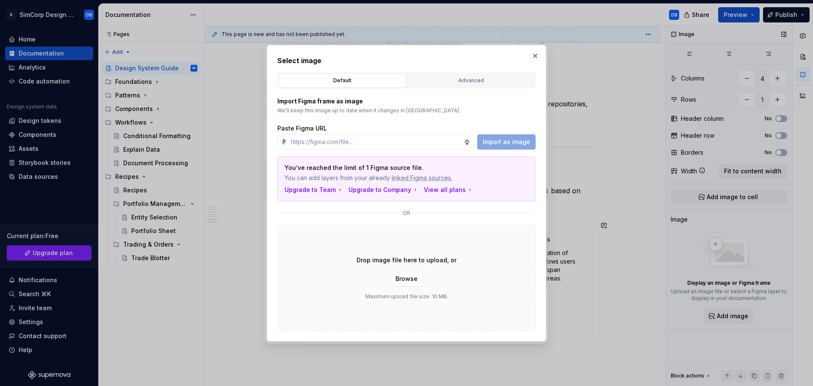
click at [533, 57] on button "button" at bounding box center [535, 56] width 12 height 12
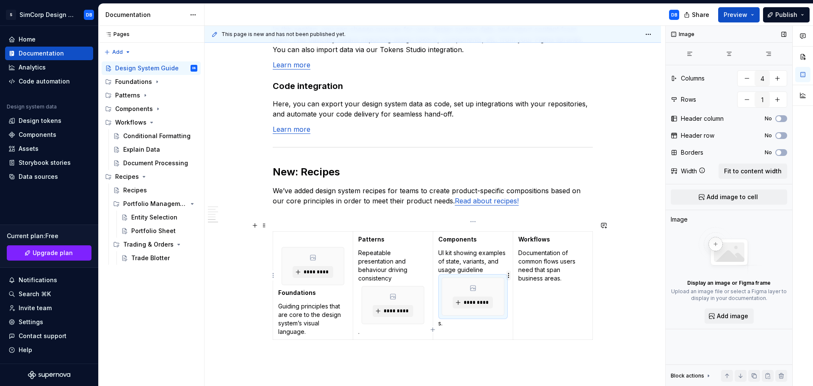
click at [507, 275] on html "S SimCorp Design System DB Home Documentation Analytics Code automation Design …" at bounding box center [406, 193] width 813 height 386
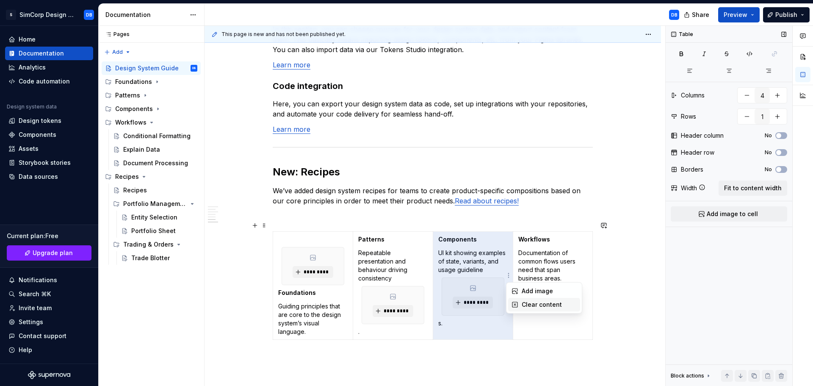
click at [520, 302] on div "Clear content" at bounding box center [544, 305] width 72 height 14
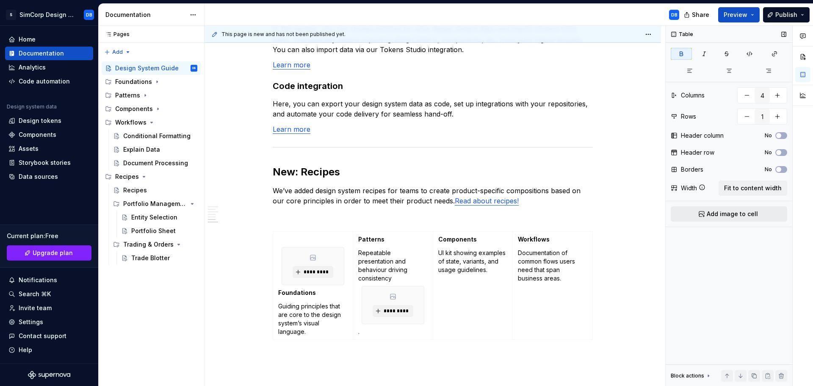
click at [706, 213] on button "Add image to cell" at bounding box center [729, 213] width 116 height 15
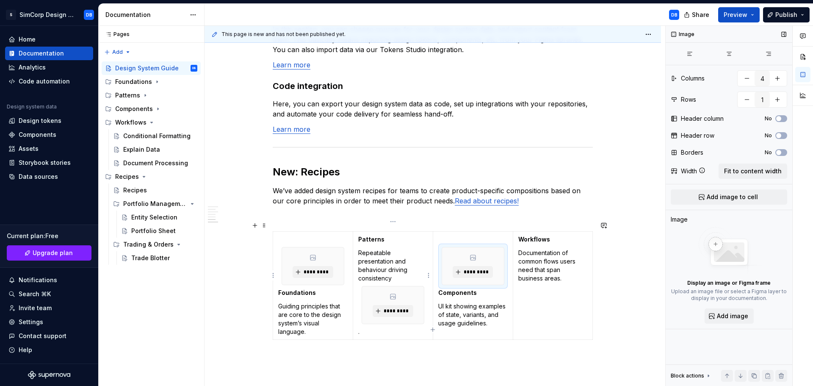
click at [381, 268] on p "Repeatable presentation and behaviour driving consistency" at bounding box center [392, 266] width 69 height 34
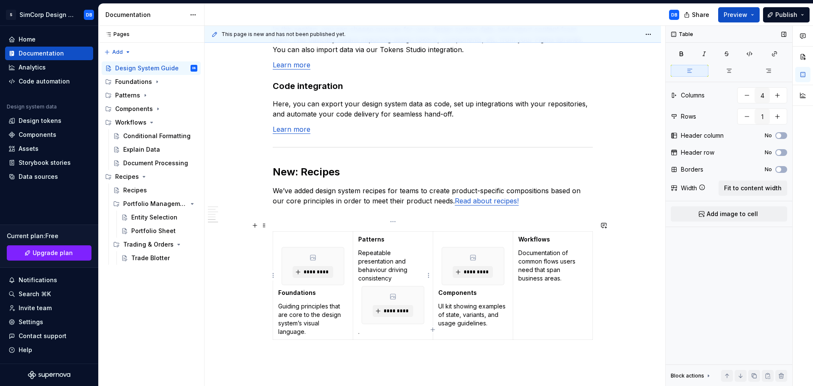
click at [395, 268] on p "Repeatable presentation and behaviour driving consistency" at bounding box center [392, 266] width 69 height 34
click at [358, 235] on strong "Patterns" at bounding box center [371, 238] width 26 height 7
click at [698, 208] on button "Add image to cell" at bounding box center [729, 213] width 116 height 15
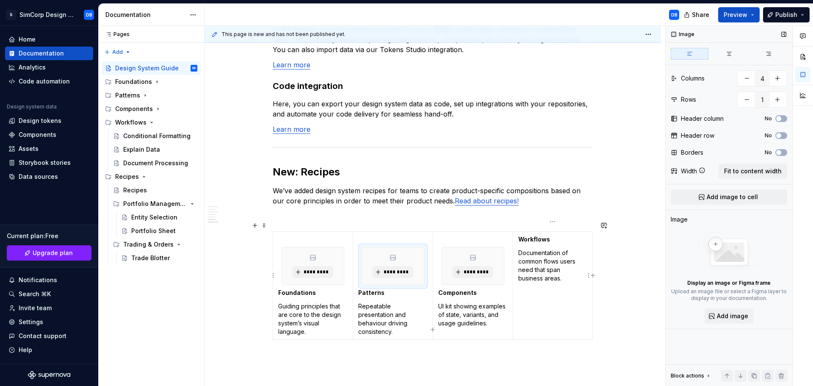
click at [517, 232] on td "Workflows Documentation of common flows users need that span business areas." at bounding box center [553, 286] width 80 height 108
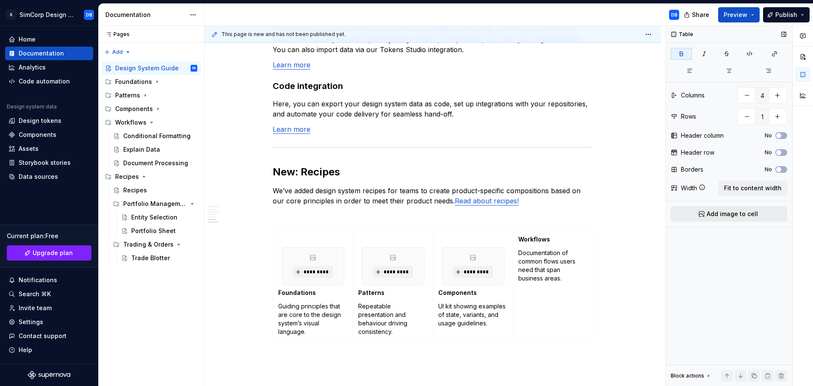
click at [702, 212] on button "Add image to cell" at bounding box center [729, 213] width 116 height 15
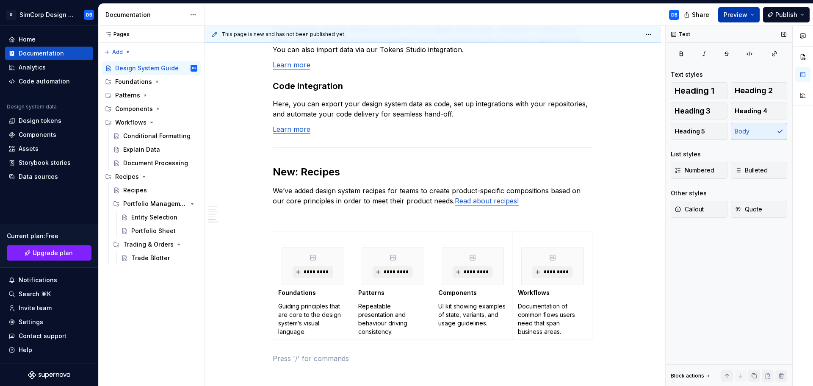
click at [740, 12] on span "Preview" at bounding box center [736, 15] width 24 height 8
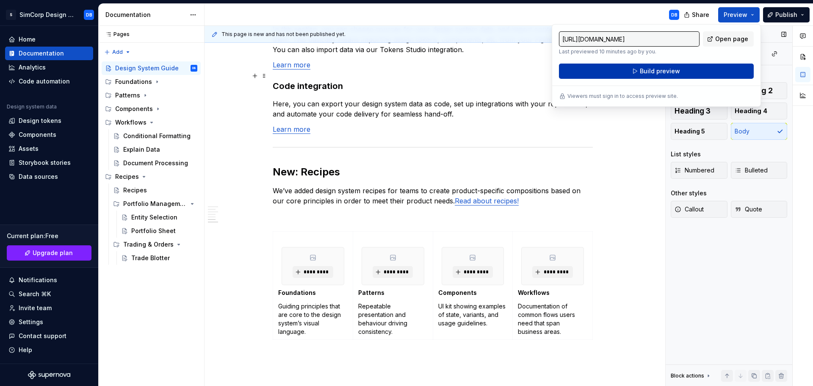
click at [656, 74] on span "Build preview" at bounding box center [660, 71] width 40 height 8
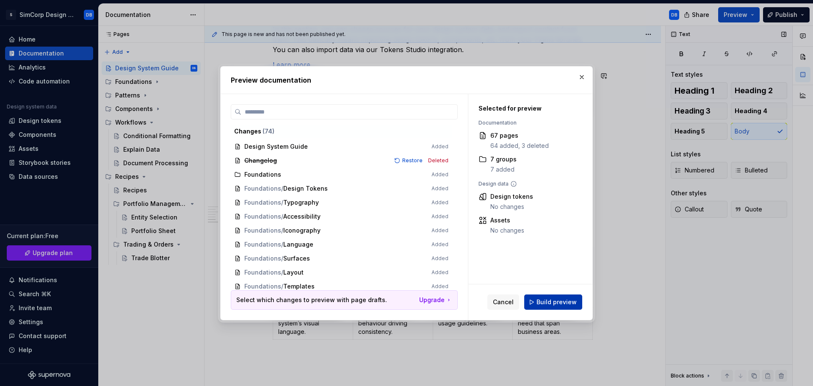
click at [551, 303] on span "Build preview" at bounding box center [557, 302] width 40 height 8
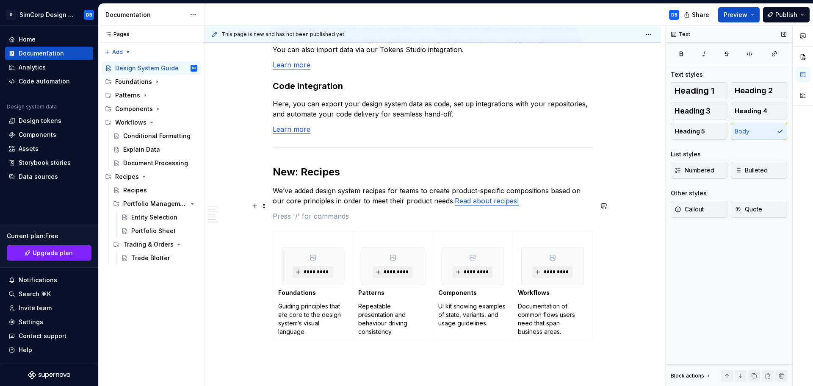
click at [302, 211] on p at bounding box center [433, 216] width 320 height 10
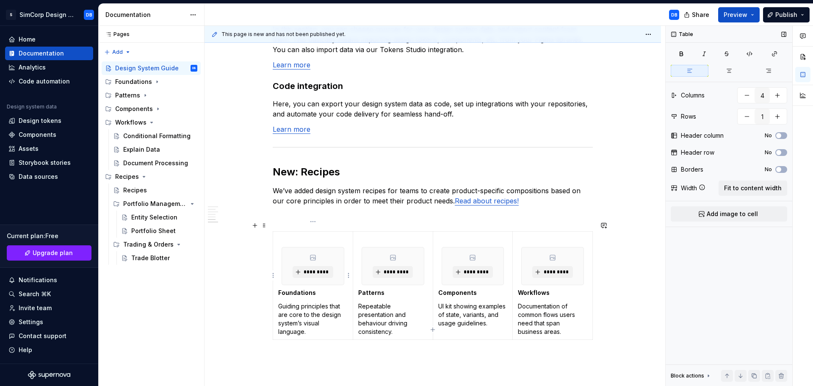
click at [292, 235] on p at bounding box center [312, 239] width 69 height 8
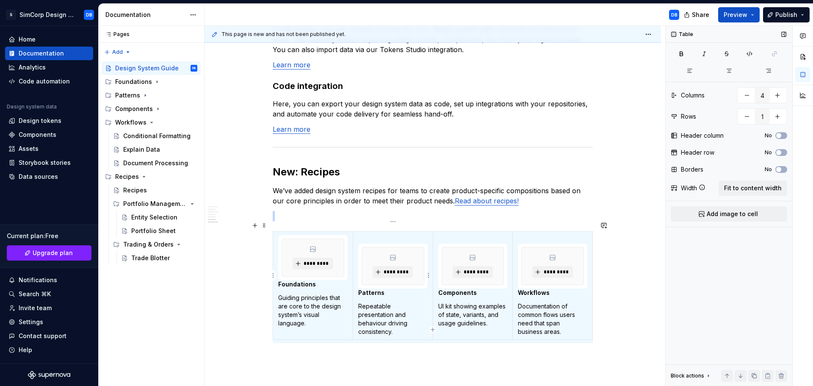
click at [372, 235] on p at bounding box center [392, 239] width 69 height 8
click at [368, 235] on p at bounding box center [392, 239] width 69 height 8
click at [454, 235] on p at bounding box center [472, 239] width 69 height 8
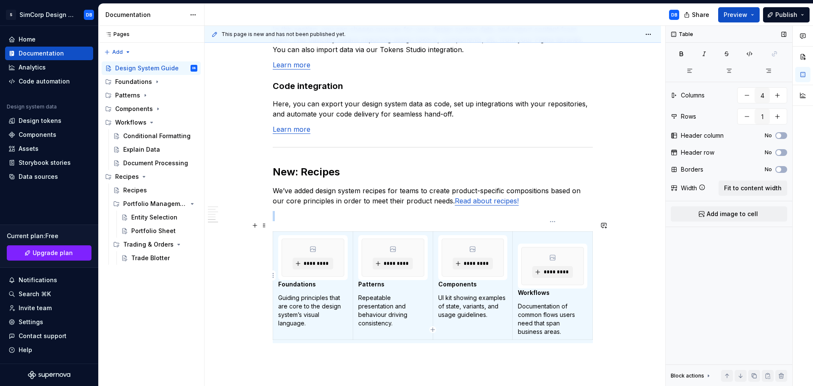
click at [532, 235] on p at bounding box center [552, 239] width 69 height 8
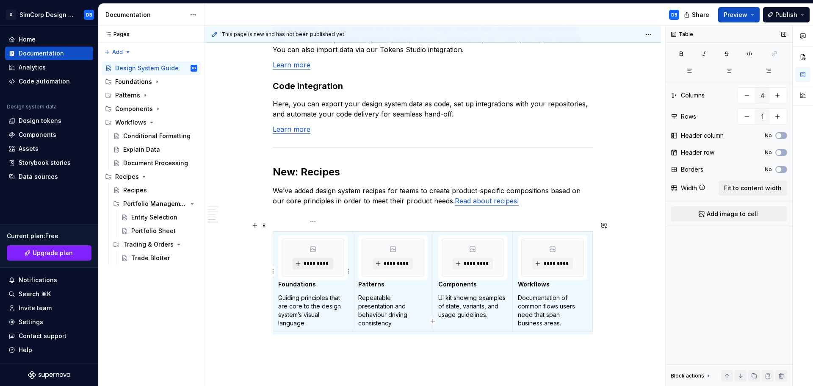
click at [320, 260] on span "*********" at bounding box center [316, 263] width 26 height 7
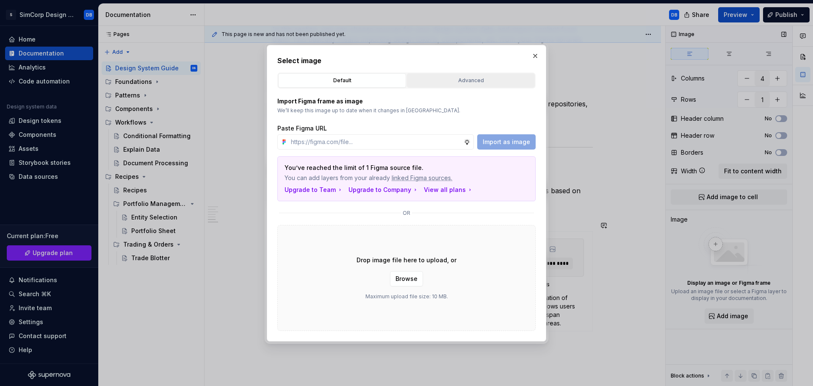
click at [444, 80] on div "Advanced" at bounding box center [471, 80] width 122 height 8
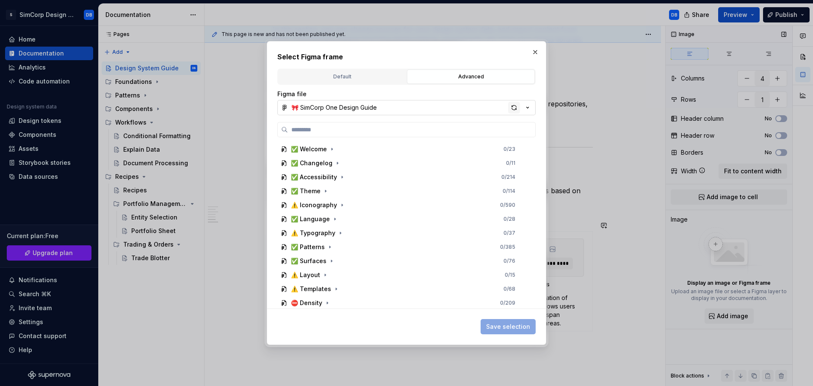
click at [514, 105] on div "button" at bounding box center [514, 108] width 12 height 12
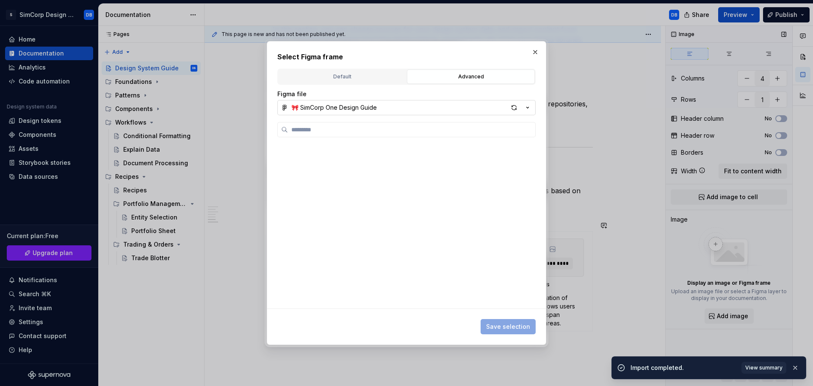
scroll to position [672, 0]
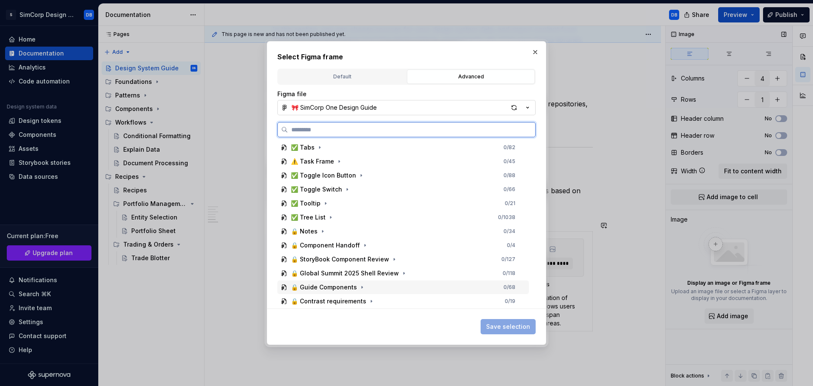
click at [332, 288] on div "🔒 Guide Components" at bounding box center [324, 287] width 66 height 8
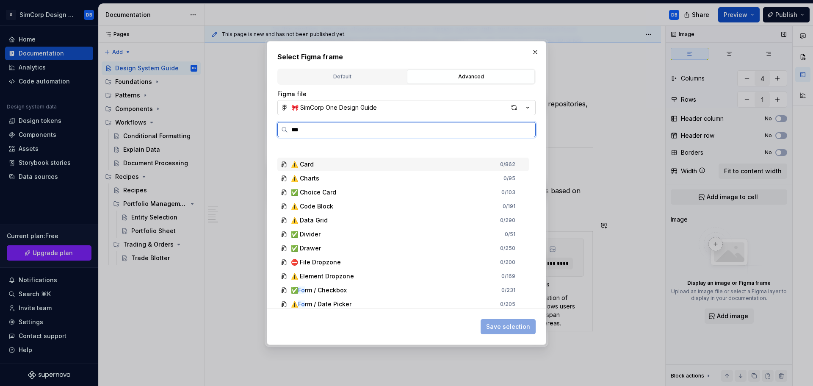
scroll to position [0, 0]
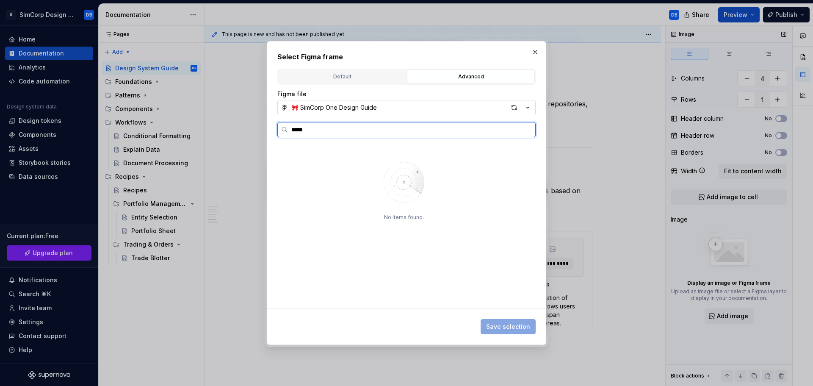
click at [526, 129] on input "*****" at bounding box center [411, 129] width 247 height 8
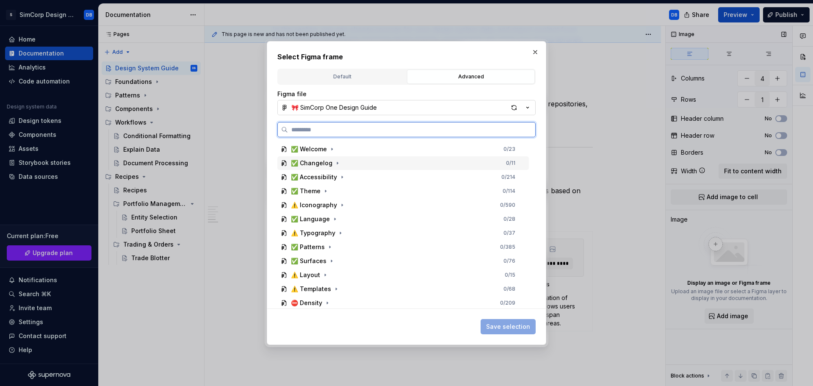
click at [321, 163] on div "✅ Changelog" at bounding box center [312, 163] width 42 height 8
click at [323, 177] on div "Changelog" at bounding box center [315, 177] width 33 height 8
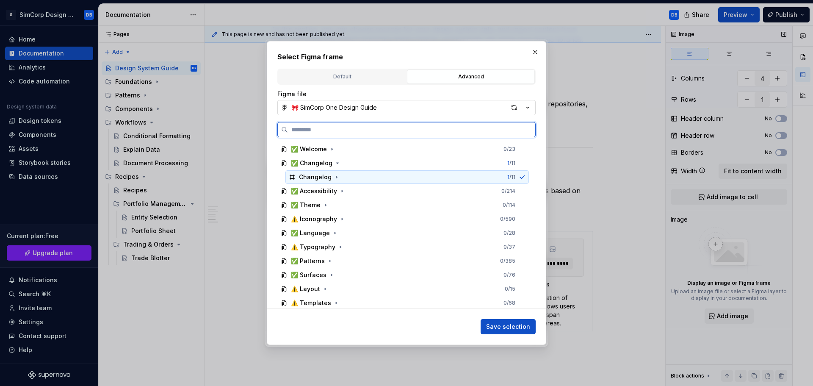
click at [323, 177] on div "Changelog" at bounding box center [315, 177] width 33 height 8
click at [336, 177] on icon "button" at bounding box center [336, 177] width 1 height 2
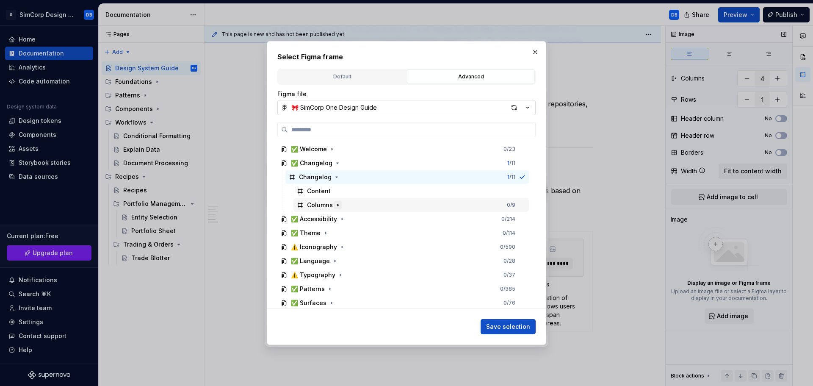
click at [336, 203] on icon "button" at bounding box center [338, 205] width 7 height 7
click at [350, 220] on icon "button" at bounding box center [352, 219] width 7 height 7
click at [345, 232] on icon "button" at bounding box center [343, 233] width 7 height 7
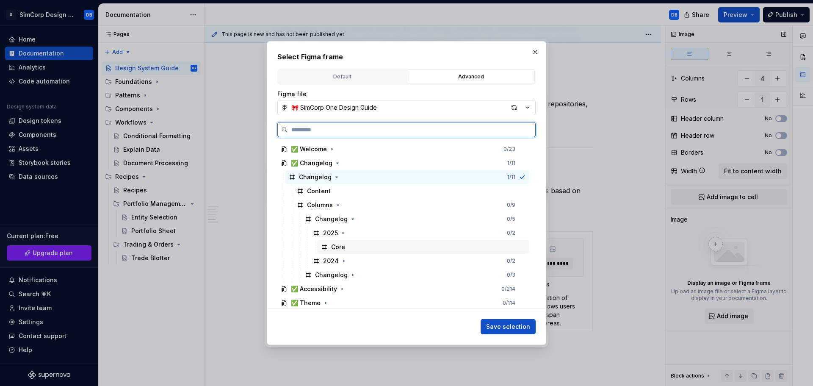
click at [357, 247] on div "Core" at bounding box center [423, 247] width 211 height 14
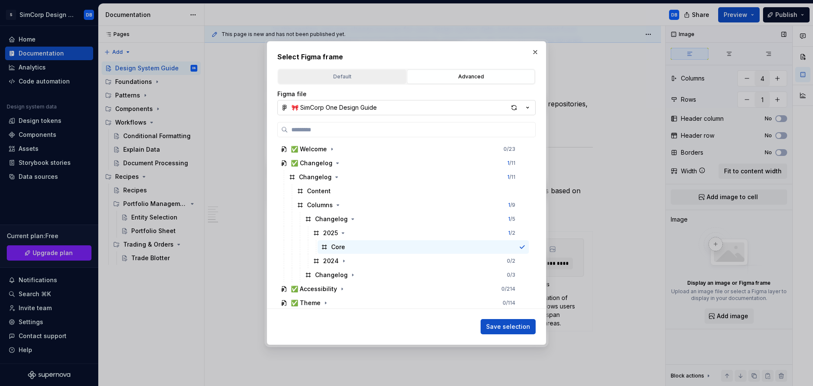
click at [354, 77] on div "Default" at bounding box center [342, 76] width 122 height 8
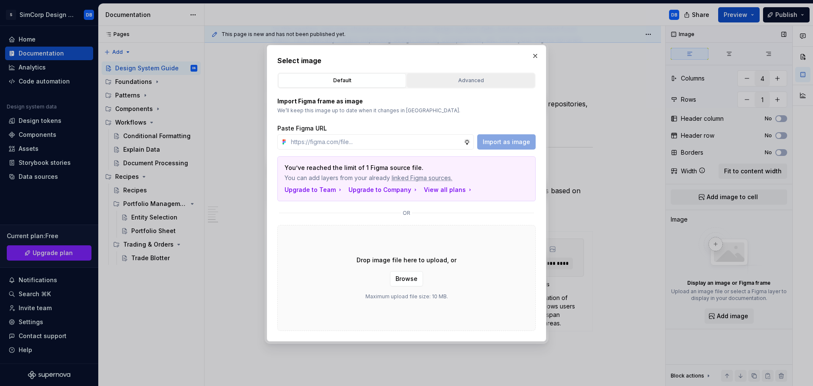
click at [464, 81] on div "Advanced" at bounding box center [471, 80] width 122 height 8
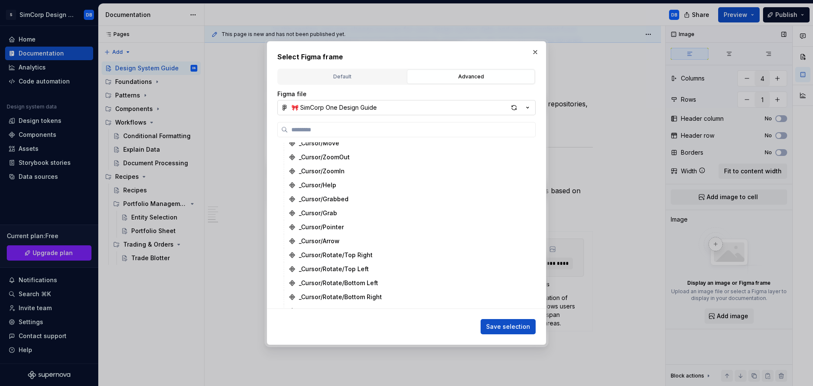
scroll to position [1581, 0]
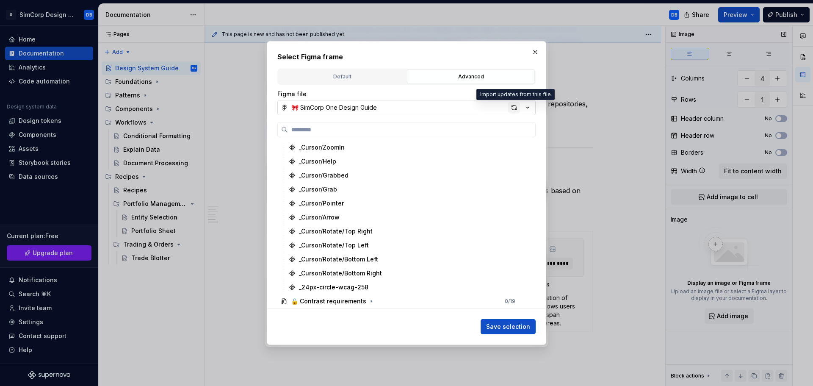
click at [513, 107] on div "button" at bounding box center [514, 108] width 12 height 12
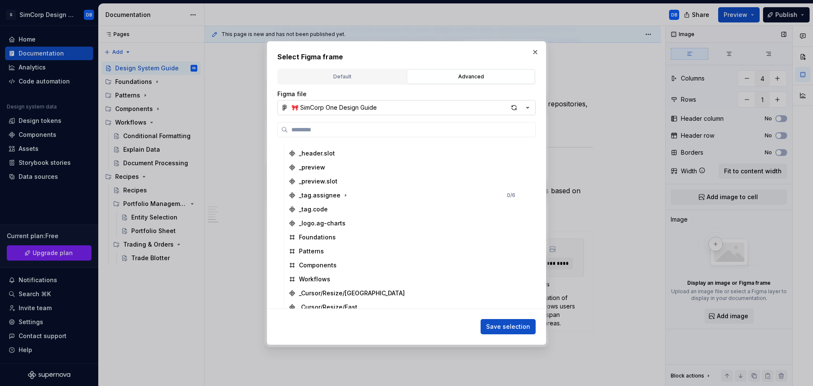
scroll to position [1086, 0]
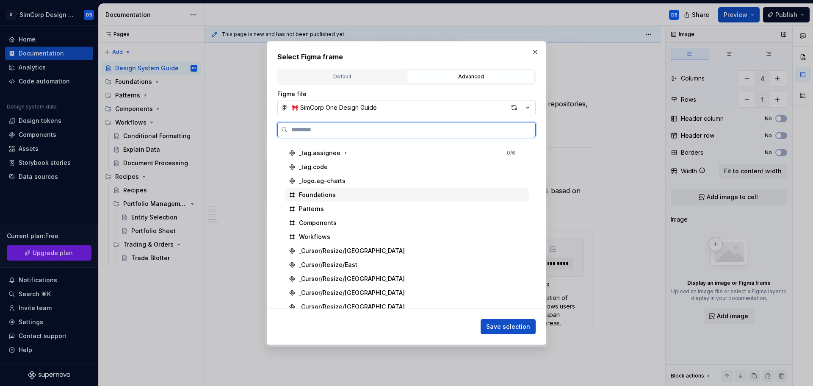
click at [309, 194] on div "Foundations" at bounding box center [317, 195] width 37 height 8
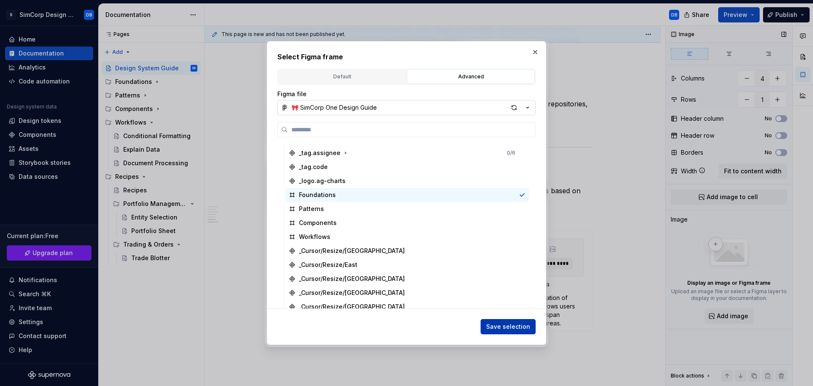
click at [502, 325] on span "Save selection" at bounding box center [508, 326] width 44 height 8
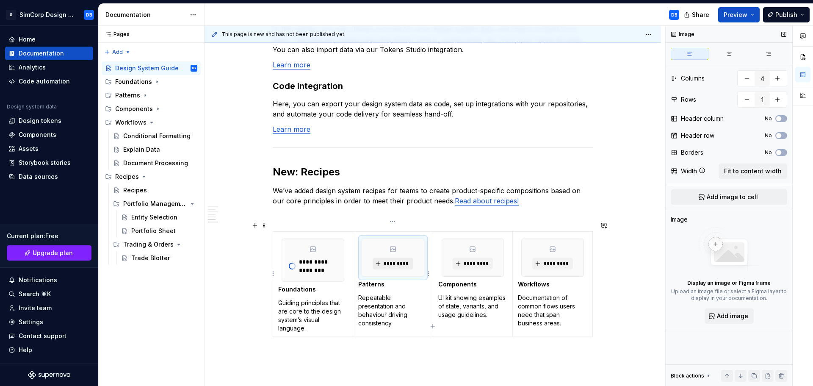
click at [400, 260] on span "*********" at bounding box center [396, 263] width 26 height 7
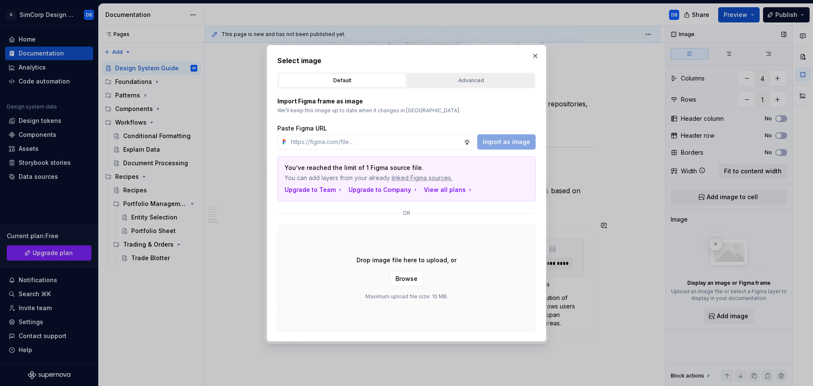
click at [463, 81] on div "Advanced" at bounding box center [471, 80] width 122 height 8
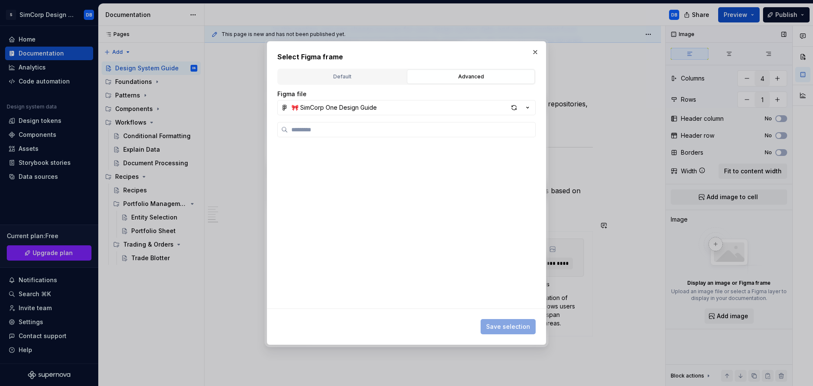
scroll to position [672, 0]
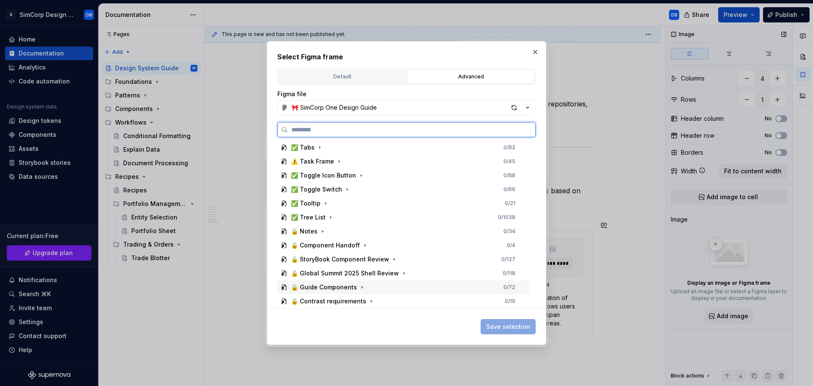
click at [323, 285] on div "🔒 Guide Components" at bounding box center [324, 287] width 66 height 8
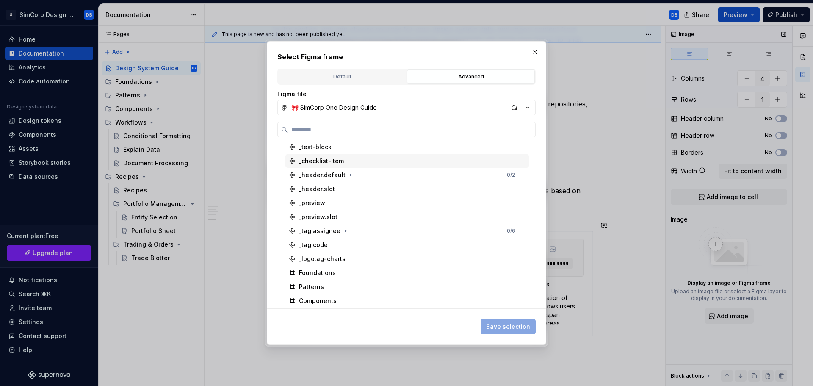
scroll to position [969, 0]
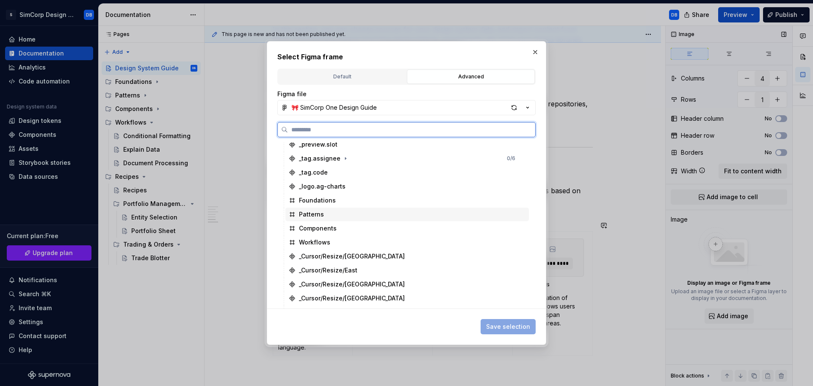
click at [318, 215] on div "Patterns" at bounding box center [311, 214] width 25 height 8
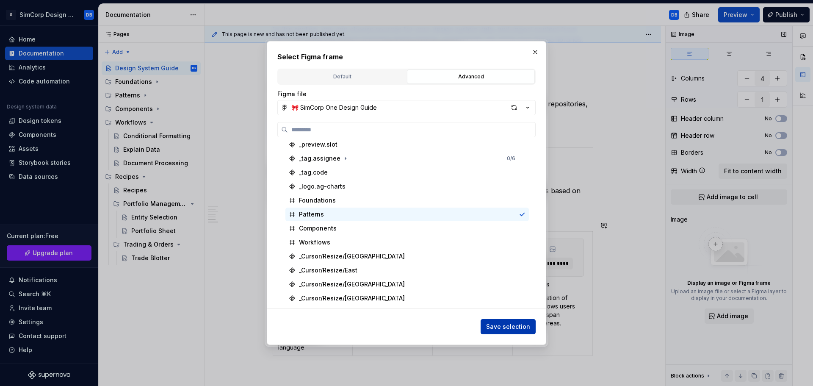
click at [508, 324] on span "Save selection" at bounding box center [508, 326] width 44 height 8
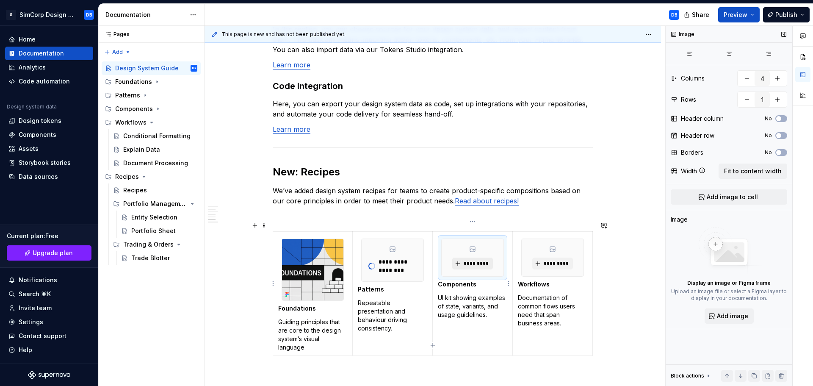
click at [473, 258] on button "*********" at bounding box center [472, 263] width 40 height 12
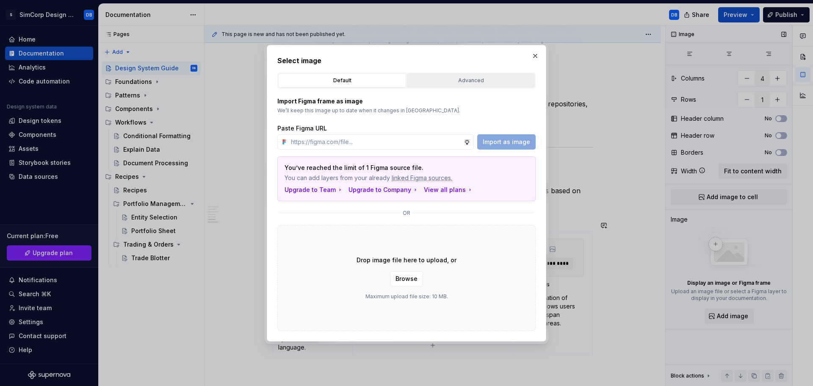
click at [459, 78] on div "Advanced" at bounding box center [471, 80] width 122 height 8
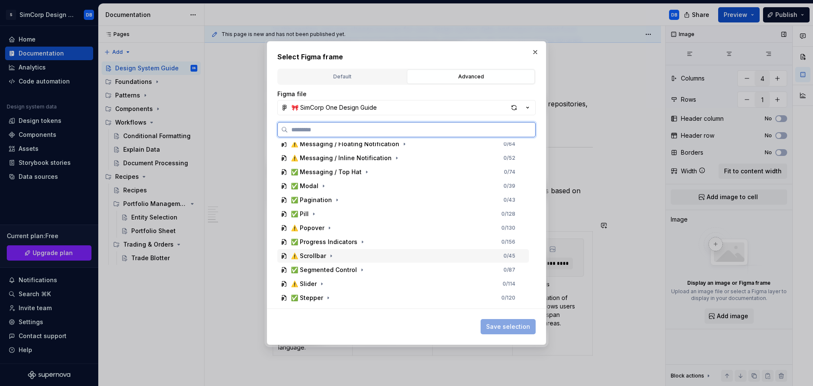
scroll to position [672, 0]
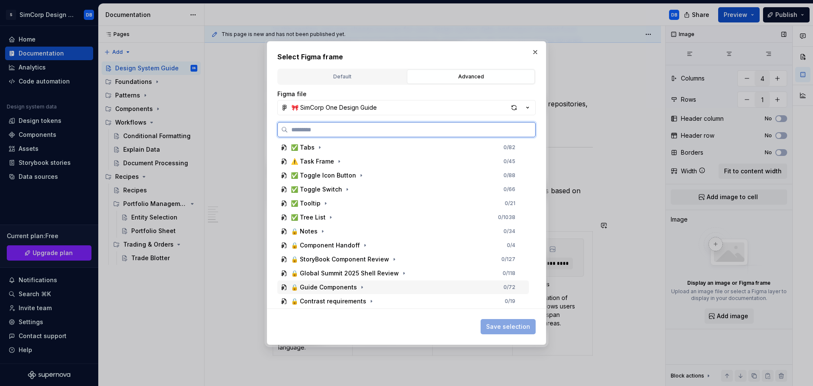
click at [330, 289] on div "🔒 Guide Components" at bounding box center [324, 287] width 66 height 8
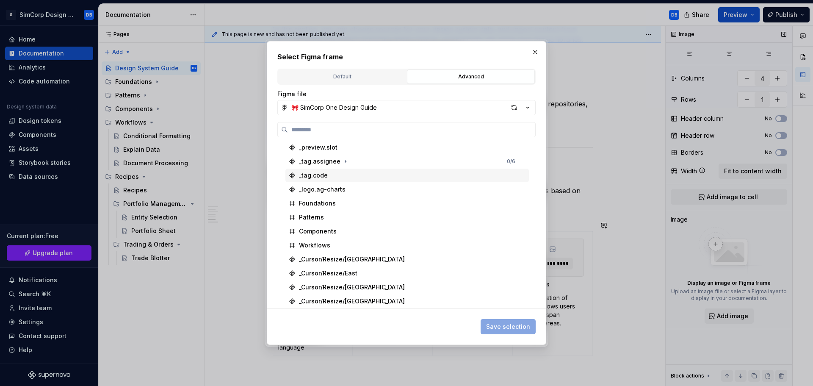
scroll to position [969, 0]
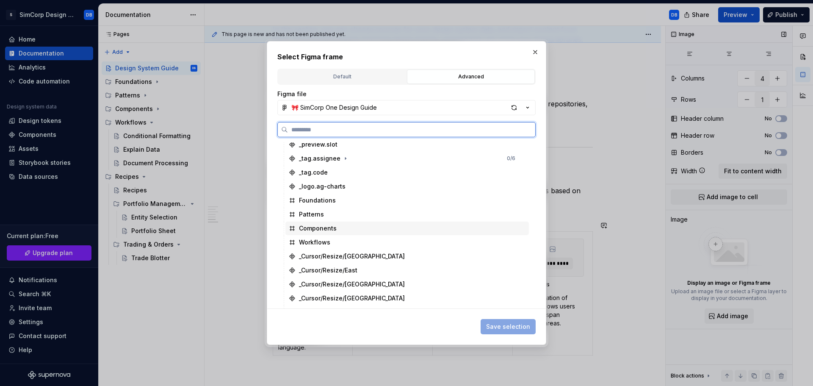
click at [326, 229] on div "Components" at bounding box center [318, 228] width 38 height 8
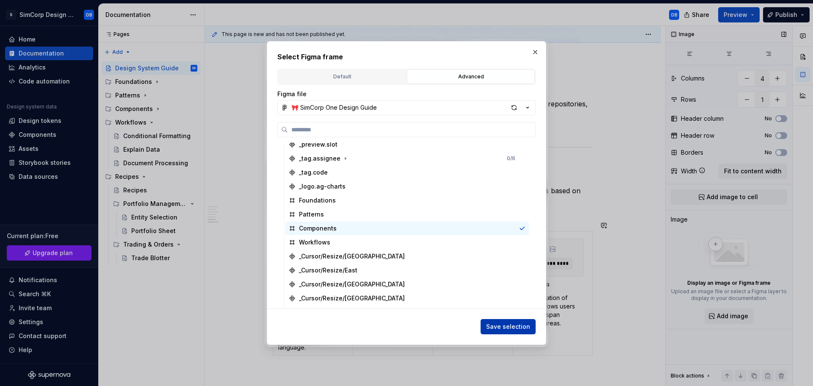
click at [498, 327] on span "Save selection" at bounding box center [508, 326] width 44 height 8
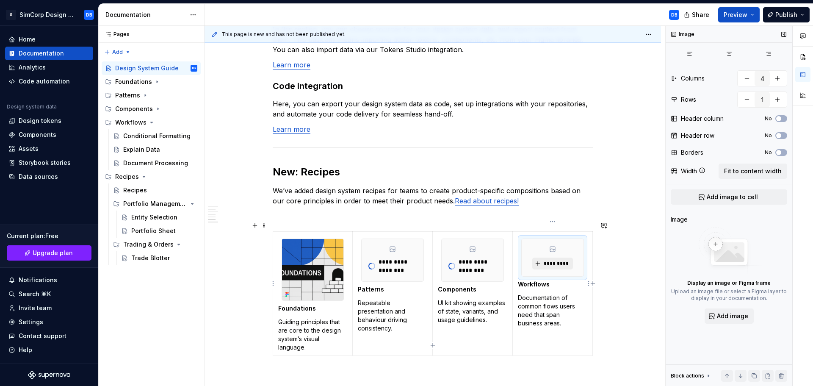
click at [554, 260] on span "*********" at bounding box center [556, 263] width 26 height 7
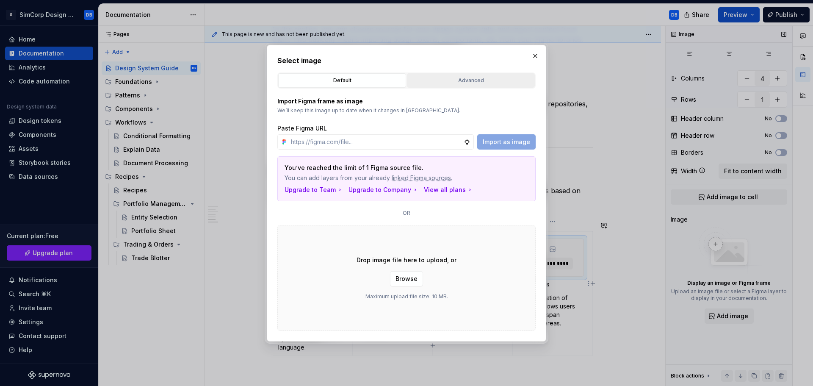
click at [455, 80] on div "Advanced" at bounding box center [471, 80] width 122 height 8
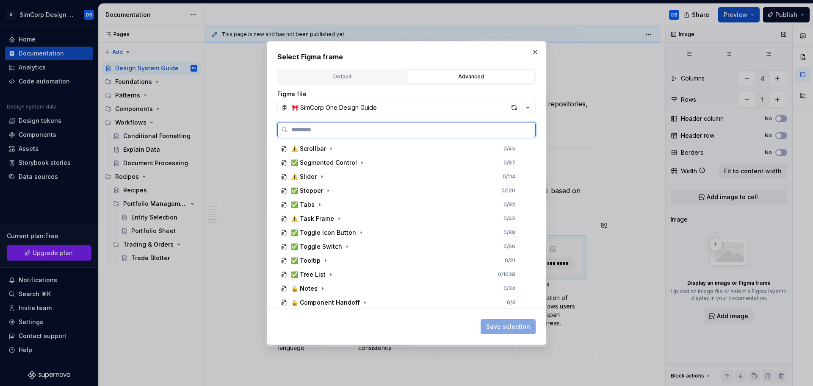
scroll to position [672, 0]
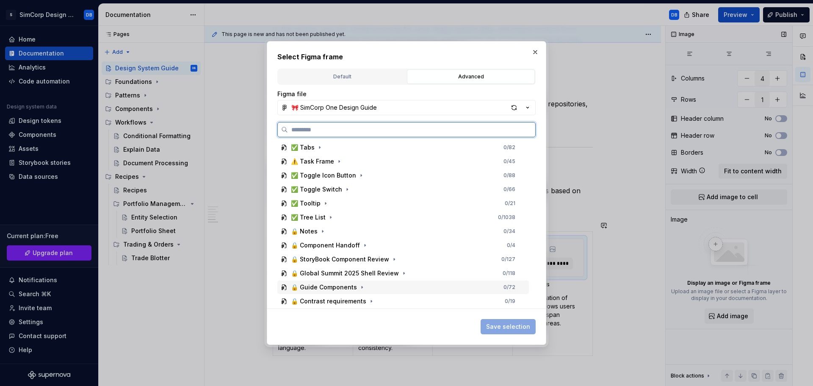
click at [324, 288] on div "🔒 Guide Components" at bounding box center [324, 287] width 66 height 8
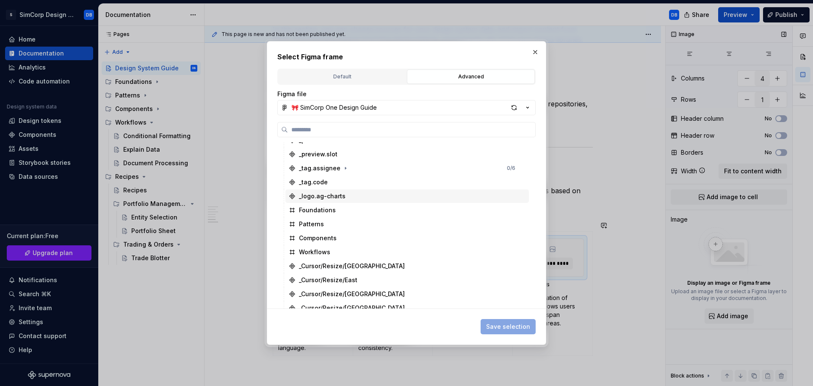
scroll to position [969, 0]
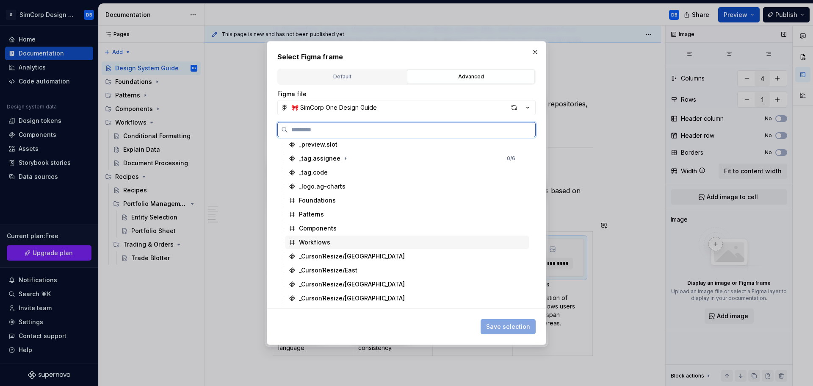
click at [325, 242] on div "Workflows" at bounding box center [314, 242] width 31 height 8
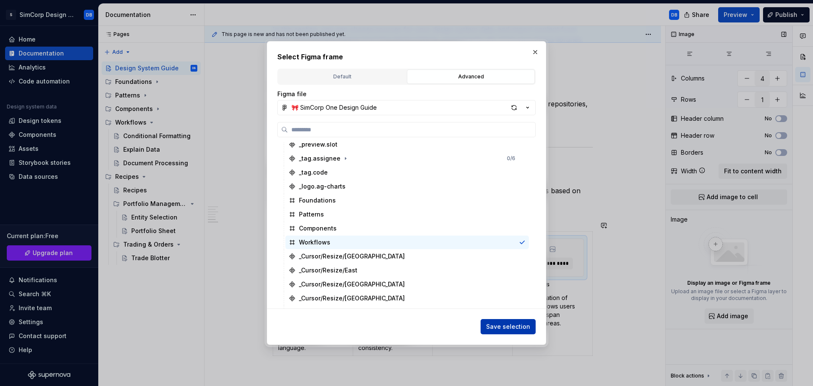
click at [512, 326] on span "Save selection" at bounding box center [508, 326] width 44 height 8
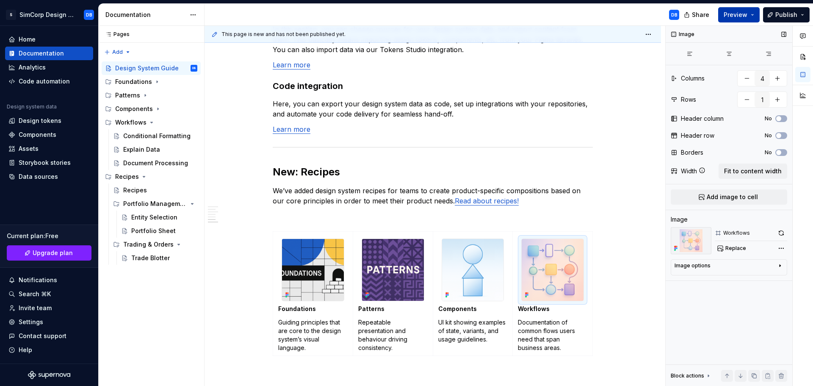
click at [743, 12] on span "Preview" at bounding box center [736, 15] width 24 height 8
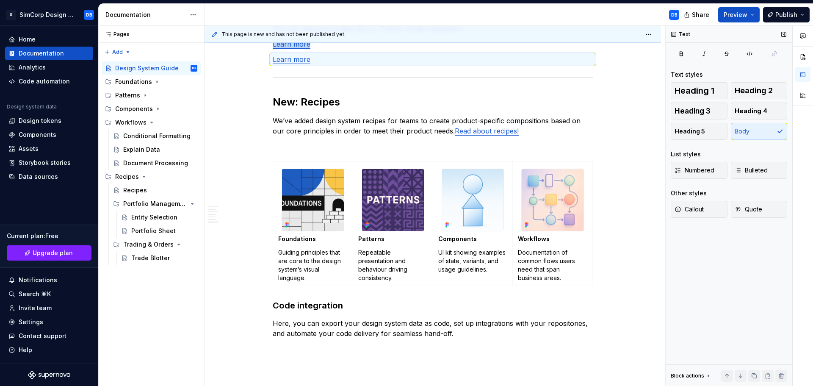
scroll to position [750, 0]
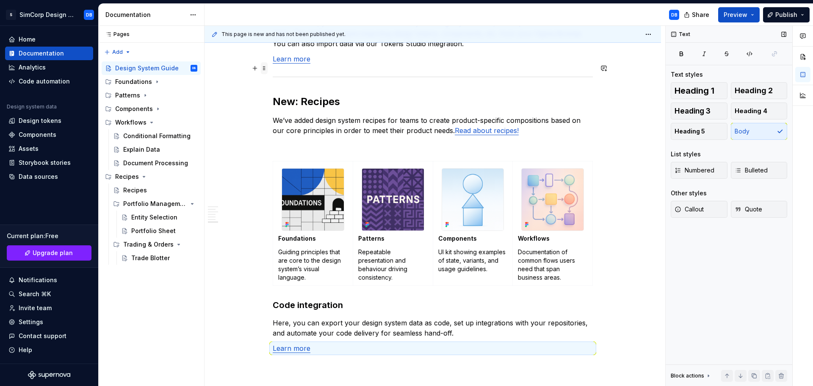
click at [265, 68] on span at bounding box center [264, 68] width 7 height 12
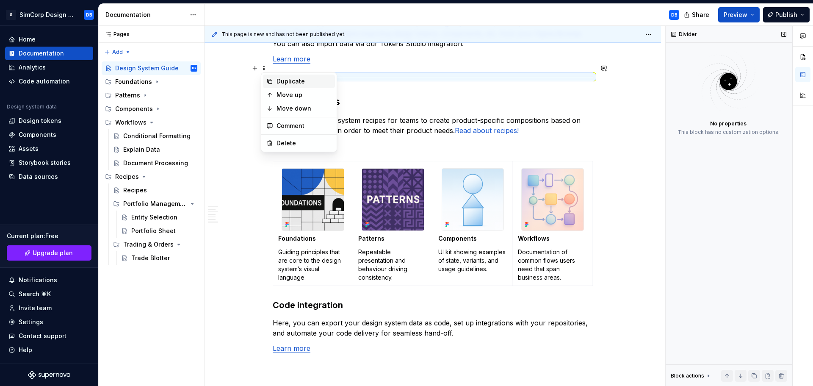
click at [277, 86] on div "Duplicate" at bounding box center [299, 82] width 72 height 14
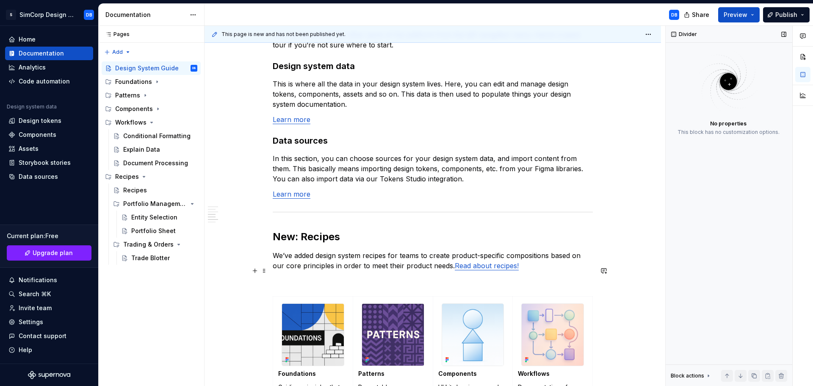
scroll to position [580, 0]
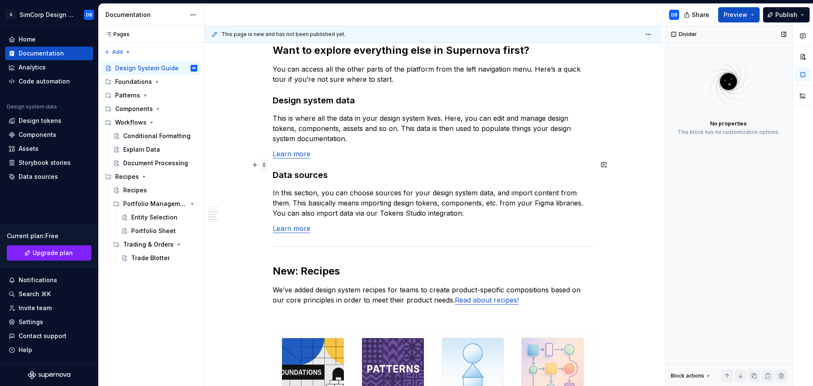
click at [265, 164] on span at bounding box center [264, 165] width 7 height 12
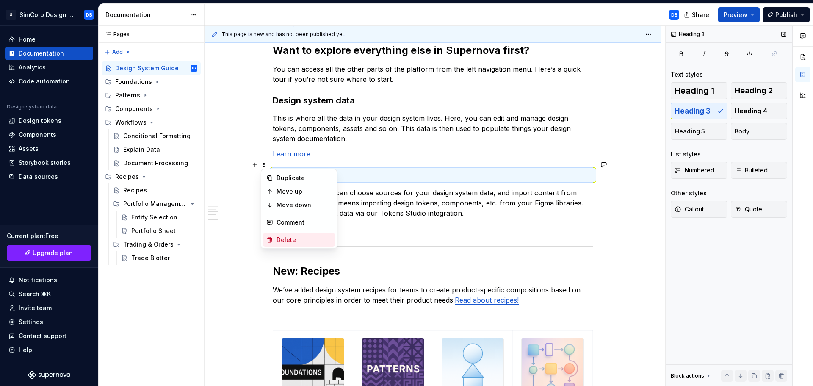
click at [287, 239] on div "Delete" at bounding box center [304, 239] width 55 height 8
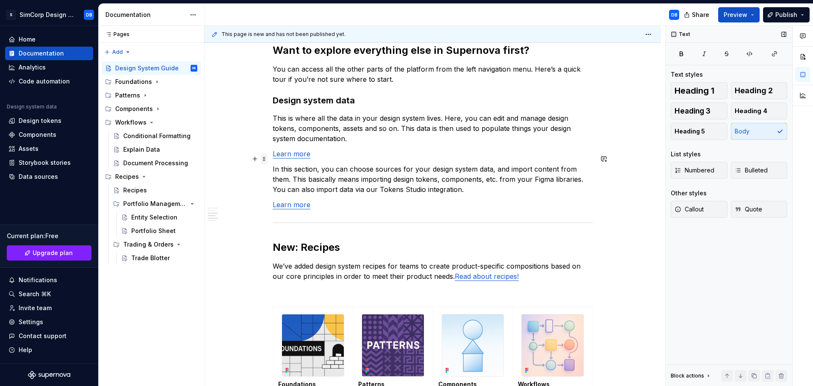
click at [267, 160] on span at bounding box center [264, 159] width 7 height 12
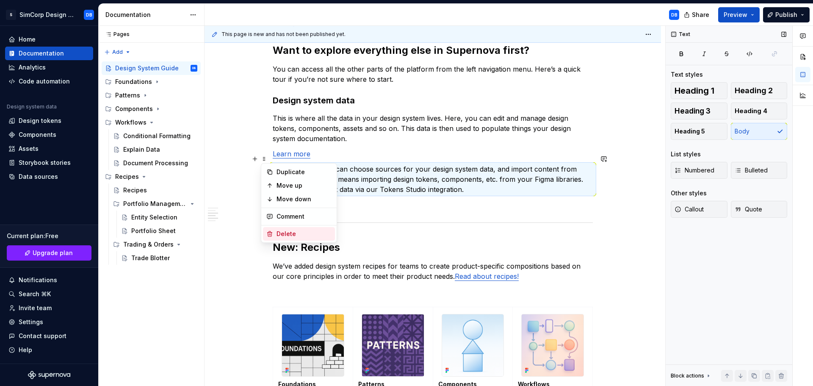
click at [279, 233] on div "Delete" at bounding box center [304, 234] width 55 height 8
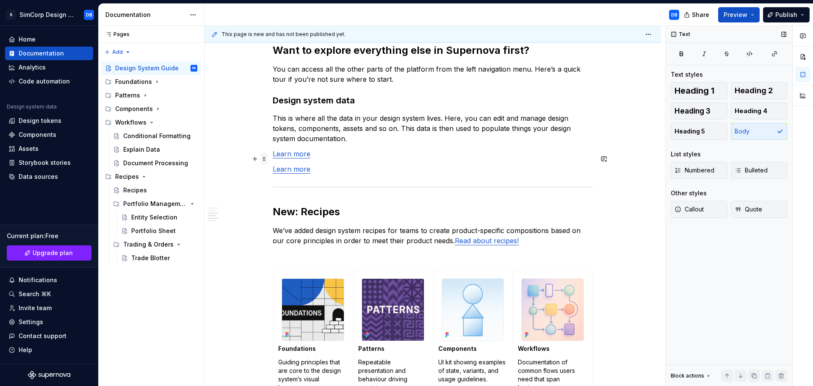
click at [266, 161] on span at bounding box center [264, 159] width 7 height 12
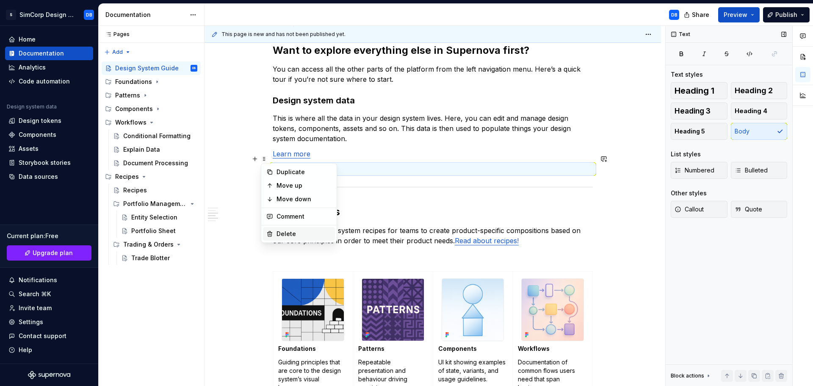
click at [281, 229] on div "Delete" at bounding box center [299, 234] width 72 height 14
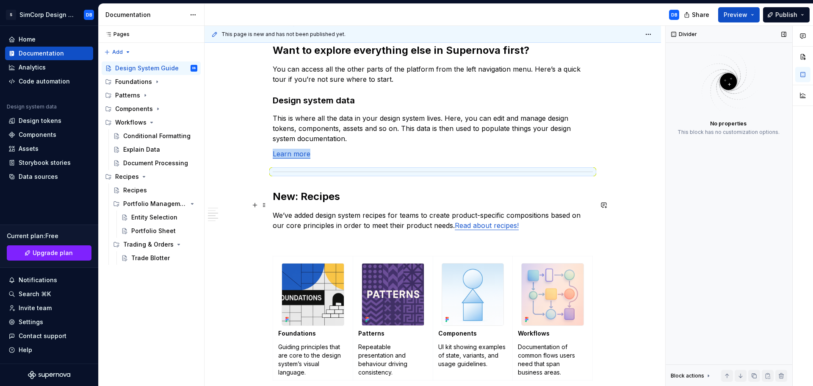
scroll to position [538, 0]
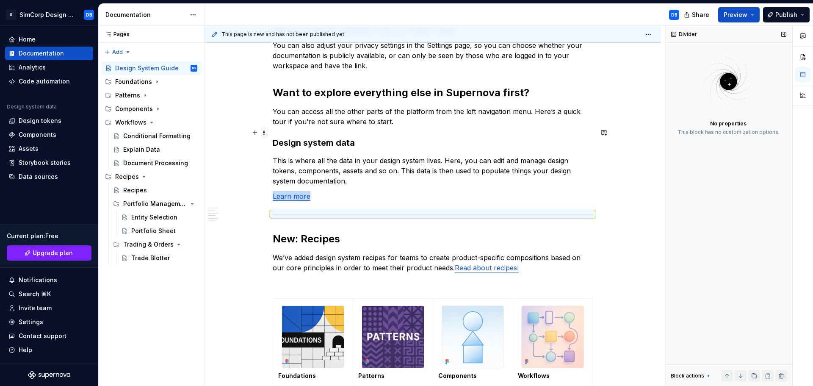
click at [264, 134] on span at bounding box center [264, 133] width 7 height 12
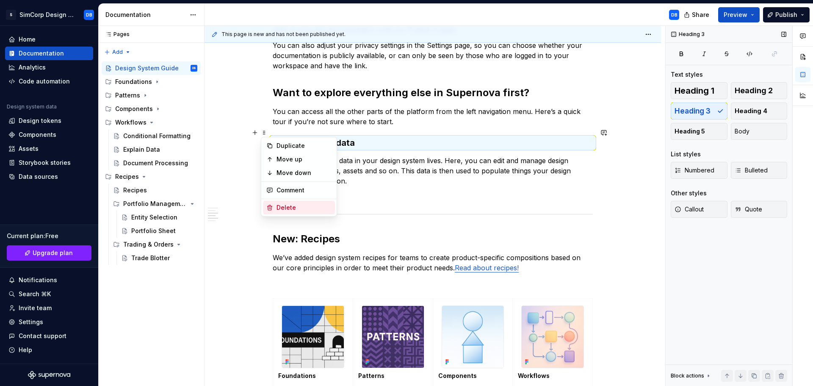
click at [282, 205] on div "Delete" at bounding box center [304, 207] width 55 height 8
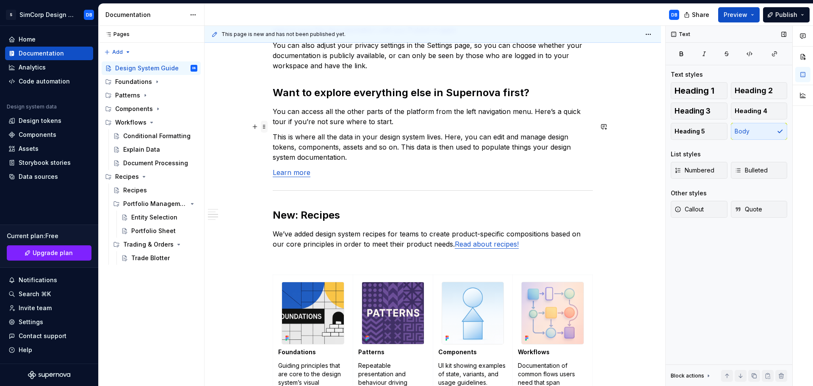
click at [263, 130] on span at bounding box center [264, 127] width 7 height 12
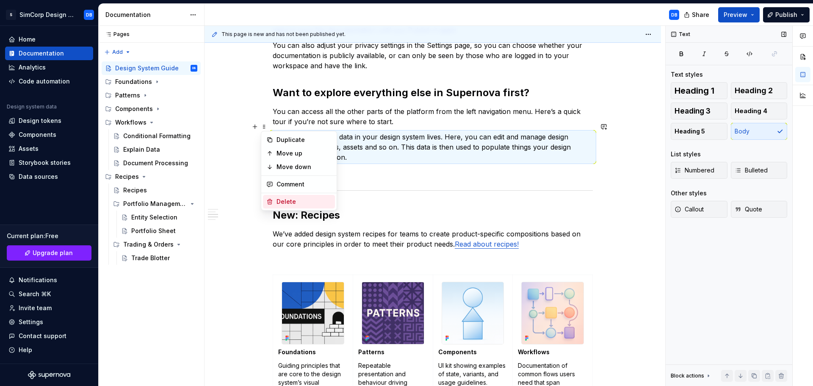
click at [292, 201] on div "Delete" at bounding box center [304, 201] width 55 height 8
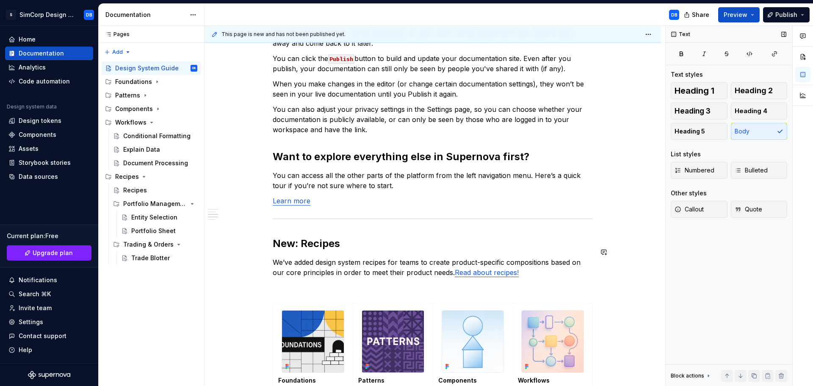
scroll to position [453, 0]
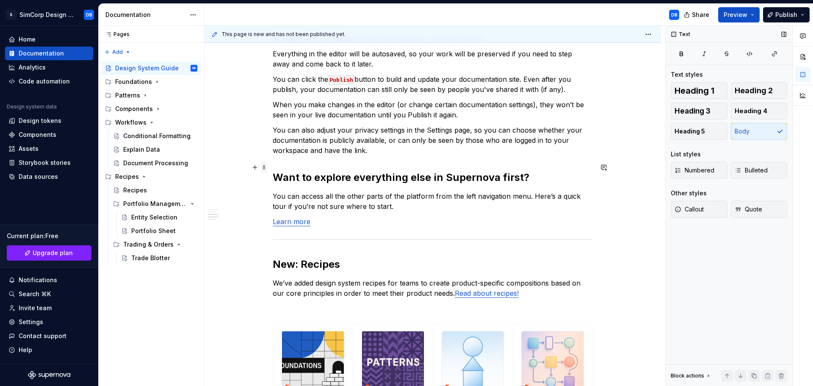
click at [264, 165] on span at bounding box center [264, 167] width 7 height 12
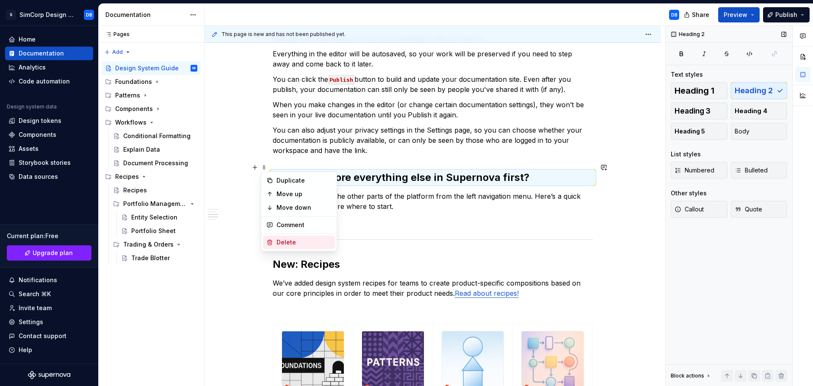
click at [279, 240] on div "Delete" at bounding box center [304, 242] width 55 height 8
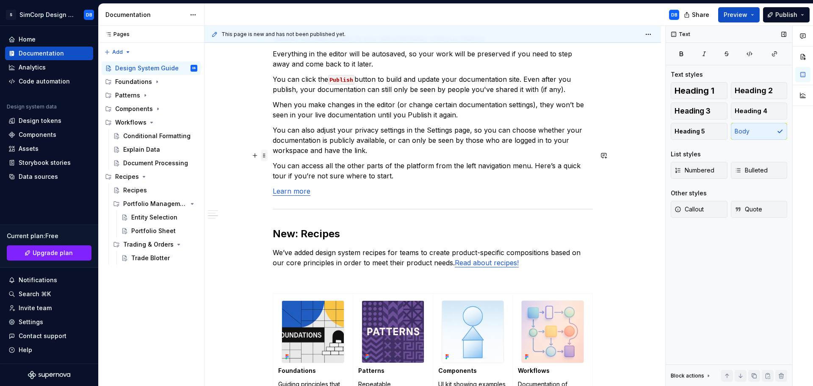
click at [266, 156] on span at bounding box center [264, 155] width 7 height 12
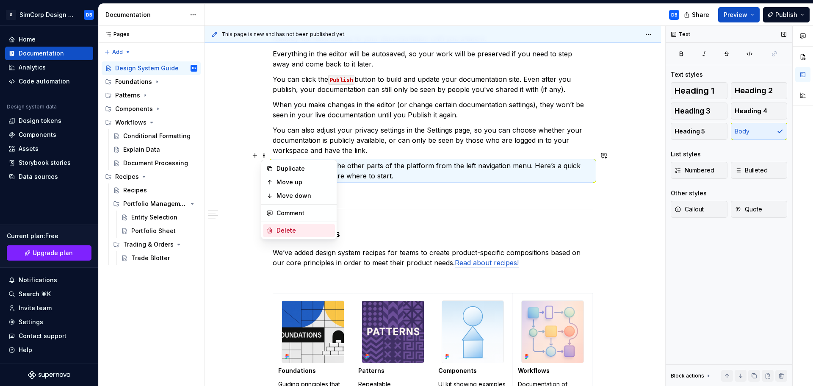
click at [283, 228] on div "Delete" at bounding box center [304, 230] width 55 height 8
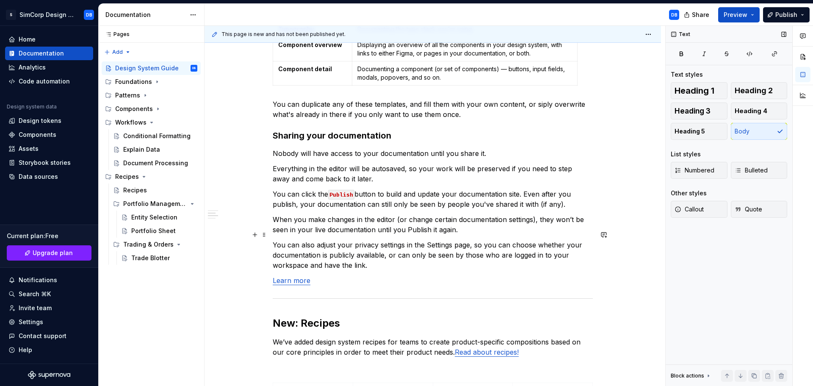
scroll to position [326, 0]
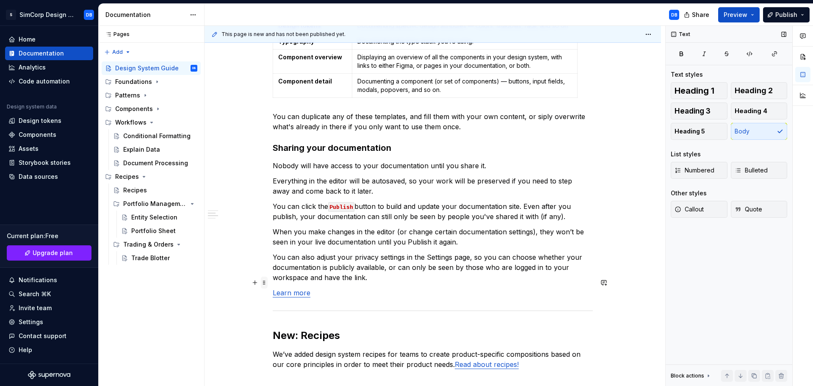
click at [266, 284] on span at bounding box center [264, 283] width 7 height 12
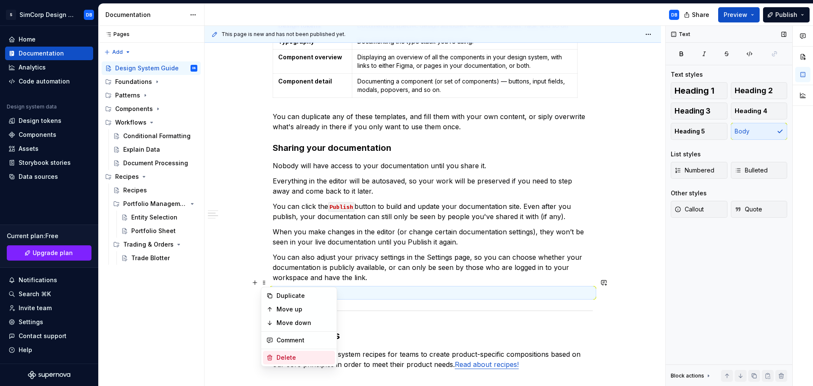
click at [286, 355] on div "Delete" at bounding box center [304, 357] width 55 height 8
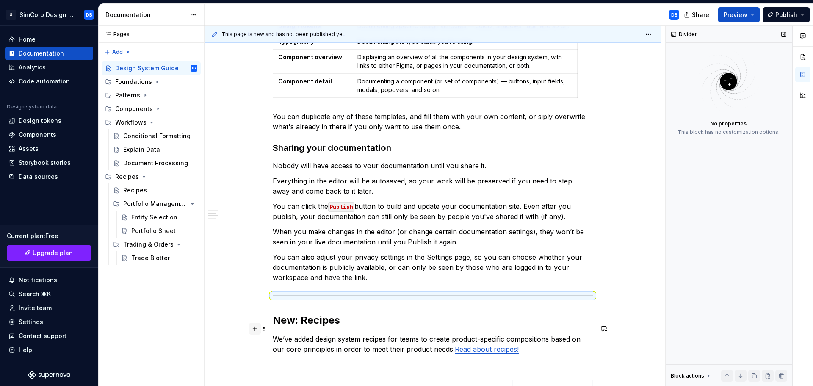
click at [256, 332] on button "button" at bounding box center [255, 329] width 12 height 12
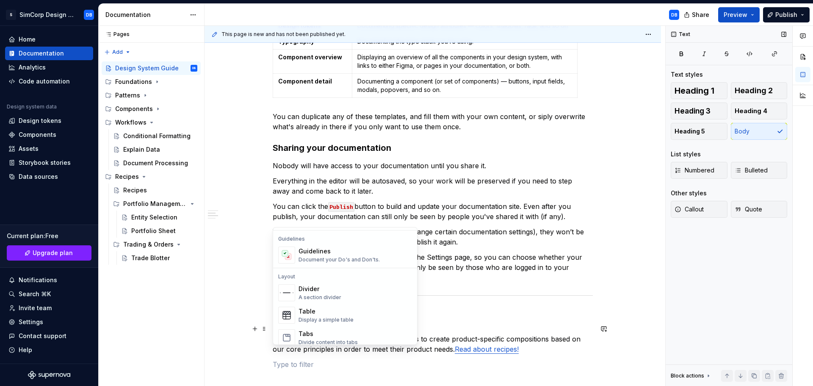
scroll to position [127, 0]
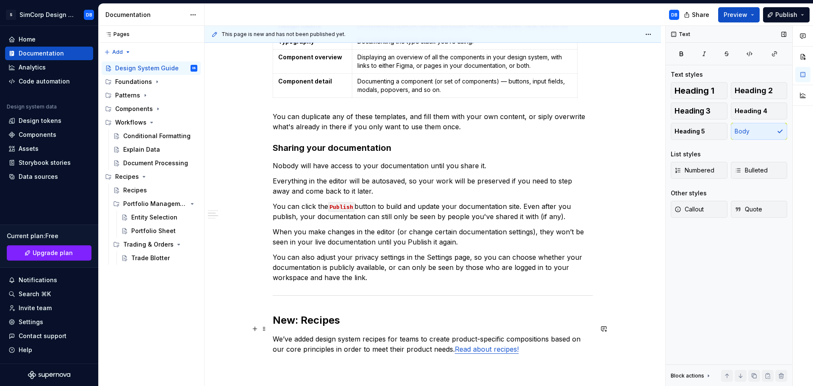
click at [483, 271] on p "You can also adjust your privacy settings in the Settings page, so you can choo…" at bounding box center [433, 267] width 320 height 30
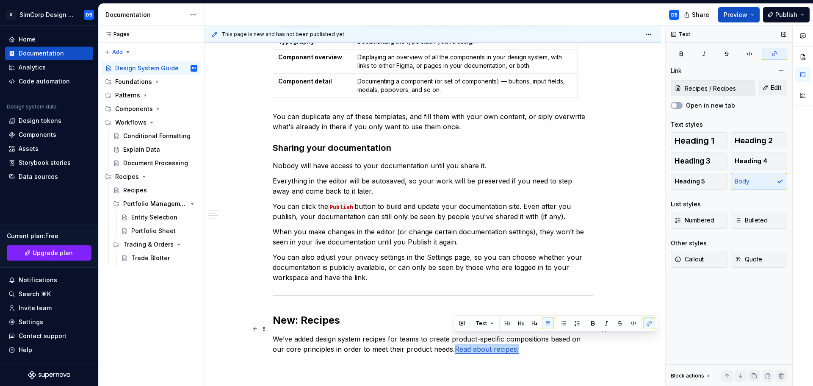
drag, startPoint x: 455, startPoint y: 339, endPoint x: 521, endPoint y: 340, distance: 66.1
click at [521, 340] on p "We’ve added design system recipes for teams to create product-specific composit…" at bounding box center [433, 344] width 320 height 20
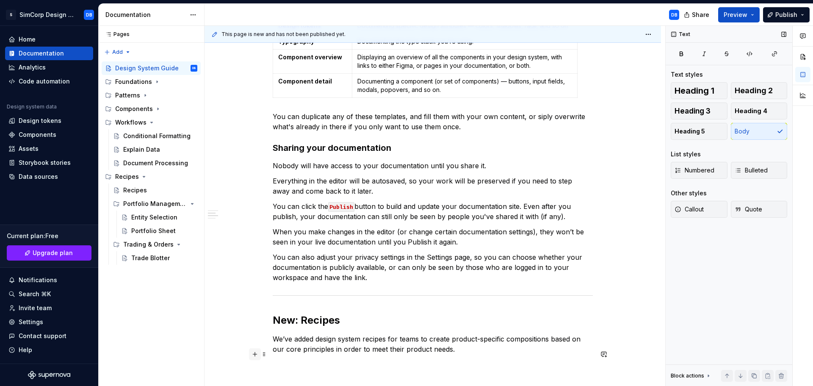
click at [253, 354] on button "button" at bounding box center [255, 354] width 12 height 12
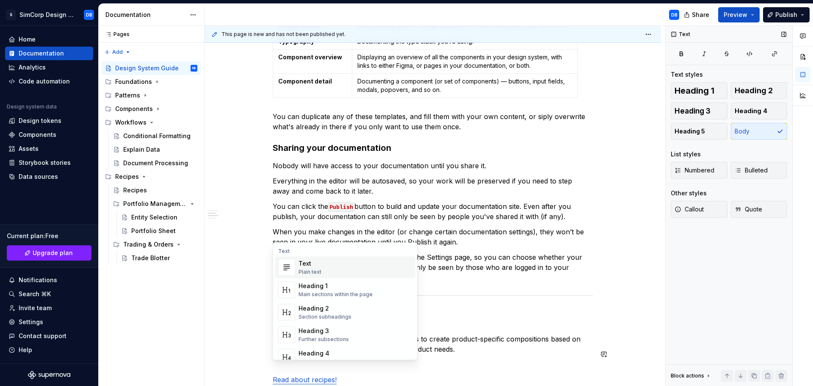
click at [460, 359] on p at bounding box center [433, 364] width 320 height 10
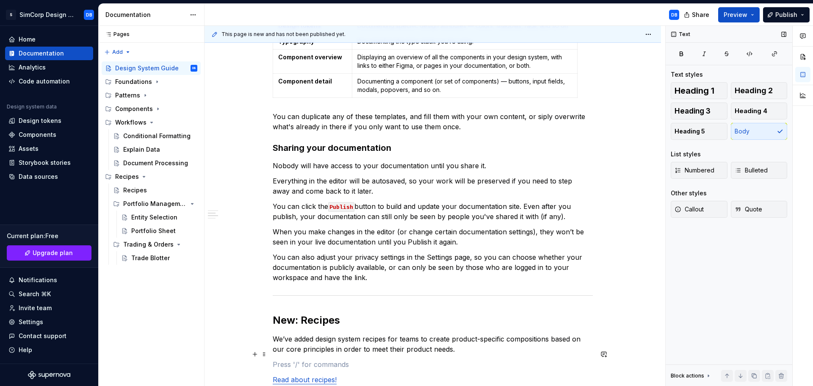
click at [292, 359] on p at bounding box center [433, 364] width 320 height 10
click at [247, 305] on div "In case you're not too sure where to begin, we've provided some templates for y…" at bounding box center [433, 289] width 457 height 940
click at [262, 354] on span at bounding box center [264, 354] width 7 height 12
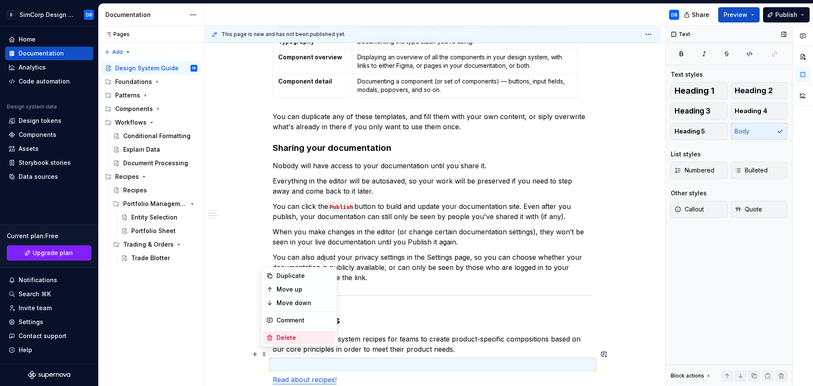
click at [283, 339] on div "Delete" at bounding box center [304, 337] width 55 height 8
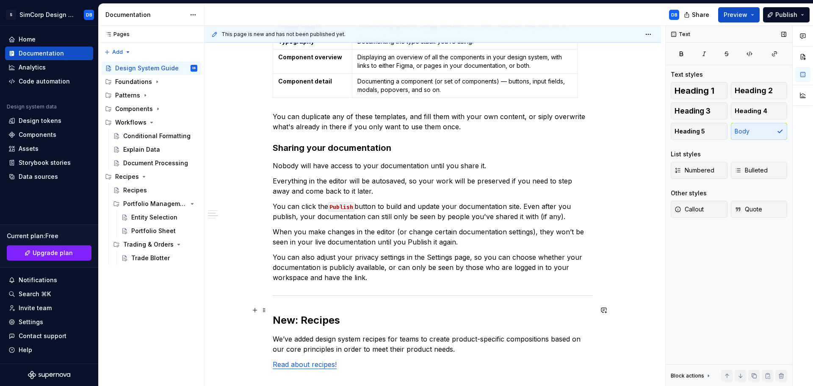
click at [246, 313] on div "In case you're not too sure where to begin, we've provided some templates for y…" at bounding box center [433, 281] width 457 height 925
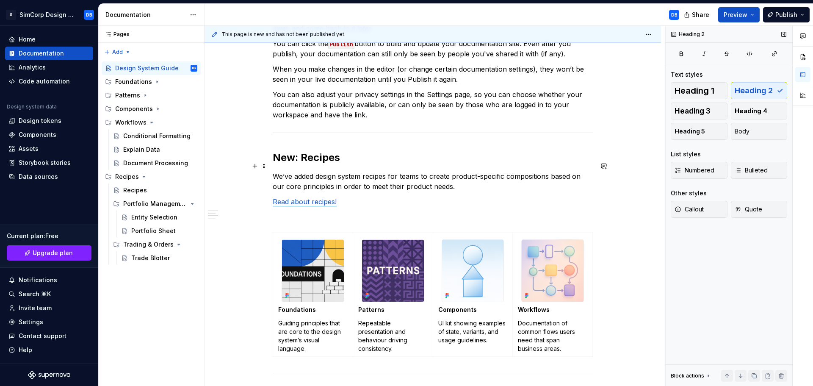
scroll to position [495, 0]
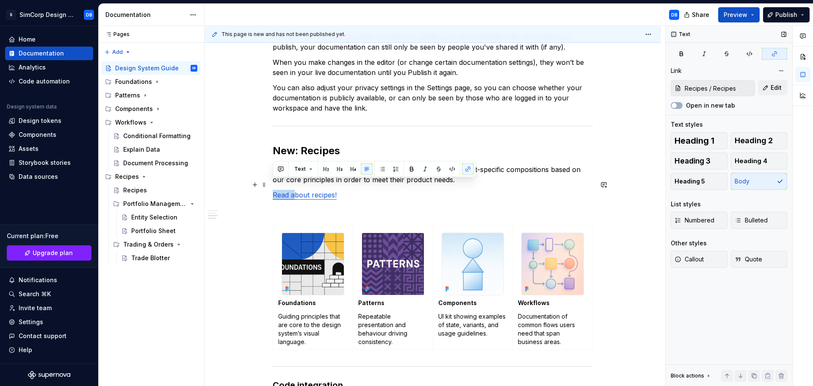
drag, startPoint x: 294, startPoint y: 185, endPoint x: 275, endPoint y: 187, distance: 19.6
click at [275, 191] on link "Read about recipes!" at bounding box center [305, 195] width 64 height 8
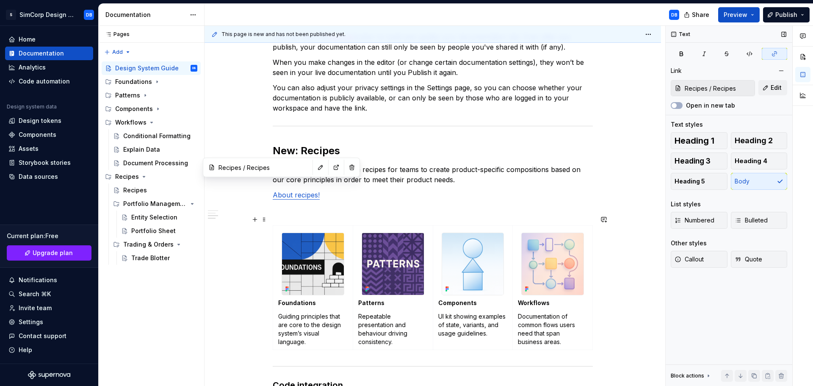
click at [262, 273] on div "In case you're not too sure where to begin, we've provided some templates for y…" at bounding box center [433, 111] width 457 height 925
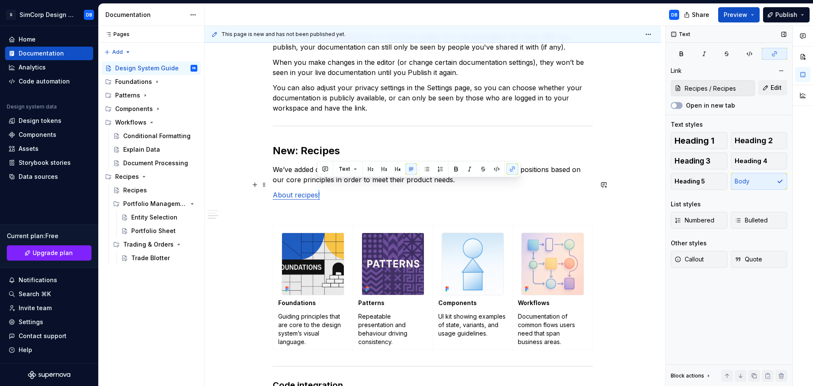
click at [321, 190] on p "About recipes!" at bounding box center [433, 195] width 320 height 10
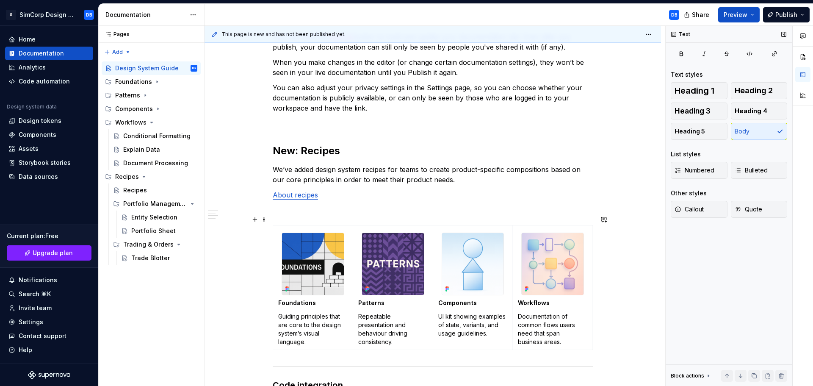
click at [258, 261] on div "In case you're not too sure where to begin, we've provided some templates for y…" at bounding box center [433, 111] width 457 height 925
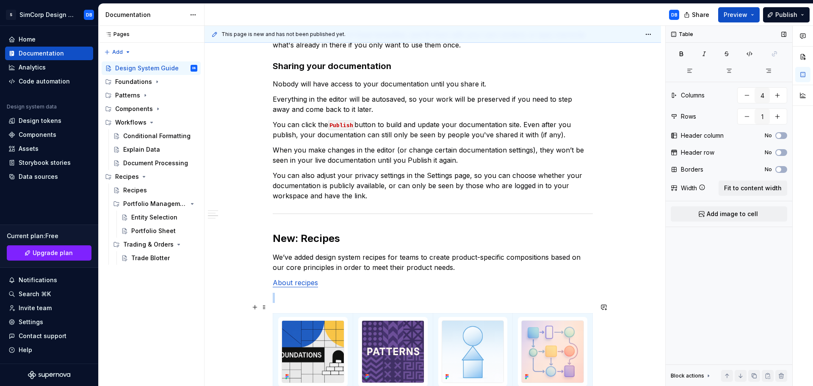
scroll to position [510, 0]
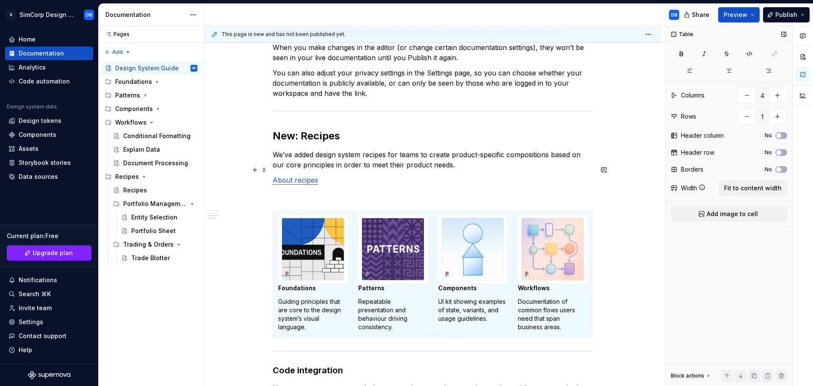
click at [290, 176] on link "About recipes" at bounding box center [295, 180] width 45 height 8
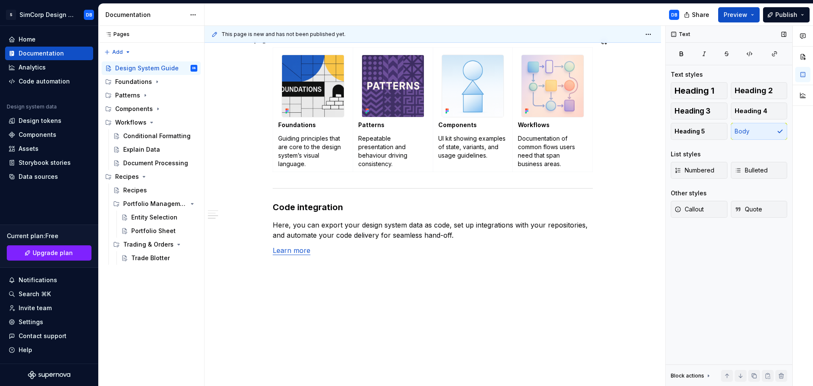
scroll to position [419, 0]
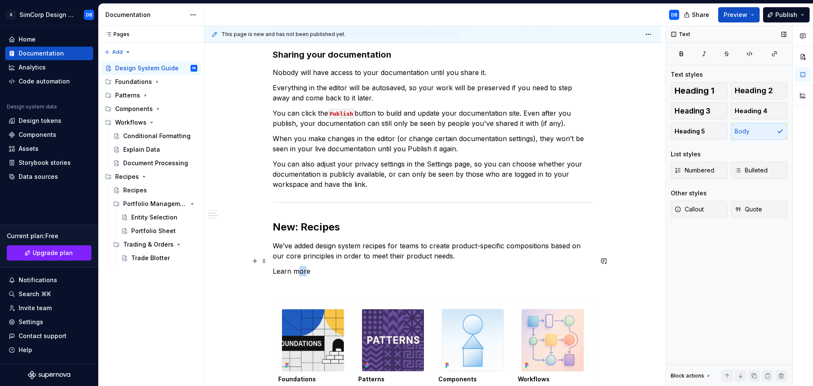
drag, startPoint x: 307, startPoint y: 260, endPoint x: 300, endPoint y: 261, distance: 6.9
click at [297, 266] on p "Learn more" at bounding box center [433, 271] width 320 height 10
drag, startPoint x: 313, startPoint y: 261, endPoint x: 269, endPoint y: 263, distance: 43.3
click at [269, 263] on div "In case you're not too sure where to begin, we've provided some templates for y…" at bounding box center [433, 188] width 457 height 925
click at [465, 246] on button "button" at bounding box center [468, 245] width 12 height 12
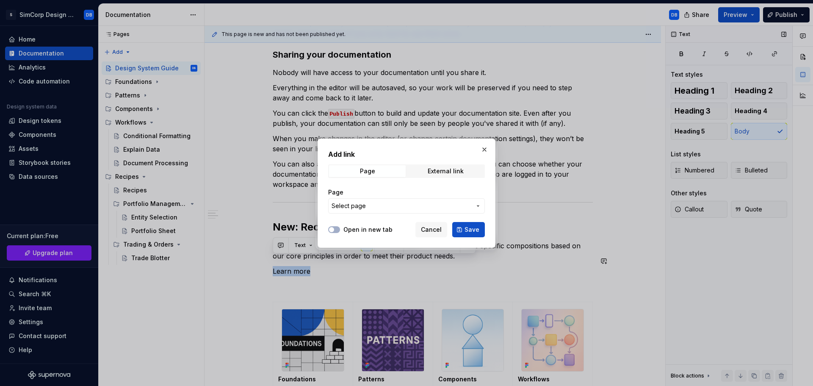
click at [399, 206] on span "Select page" at bounding box center [402, 206] width 140 height 8
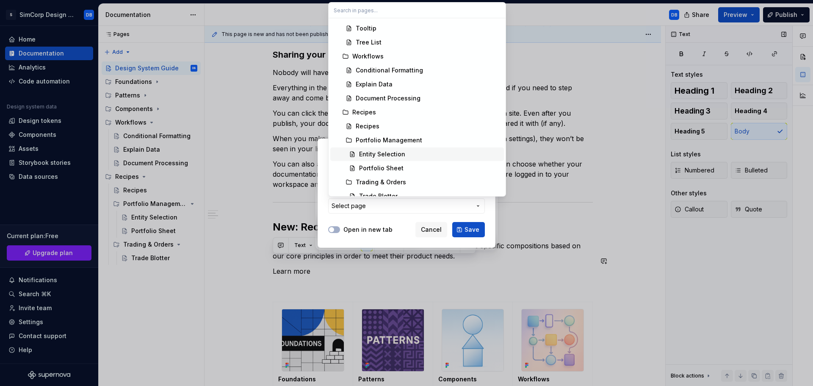
scroll to position [831, 0]
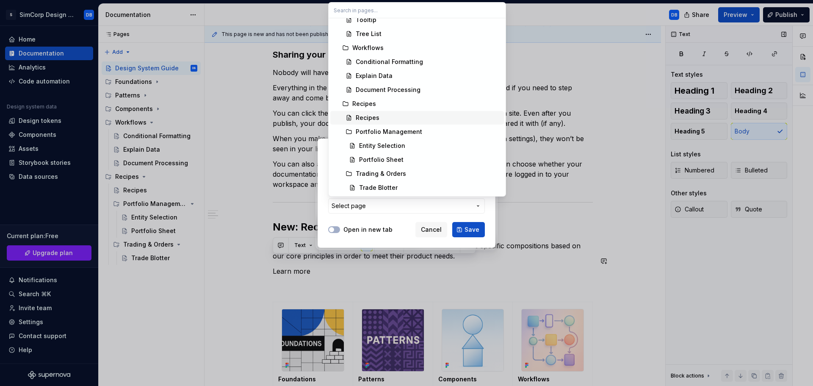
click at [367, 114] on div "Recipes" at bounding box center [368, 117] width 24 height 8
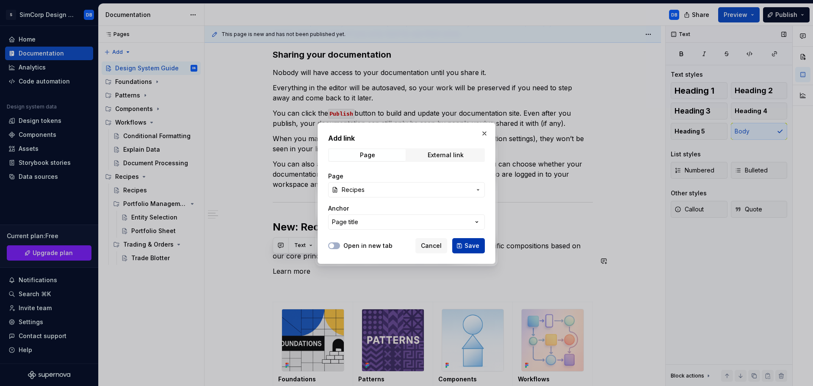
click at [467, 243] on span "Save" at bounding box center [472, 245] width 15 height 8
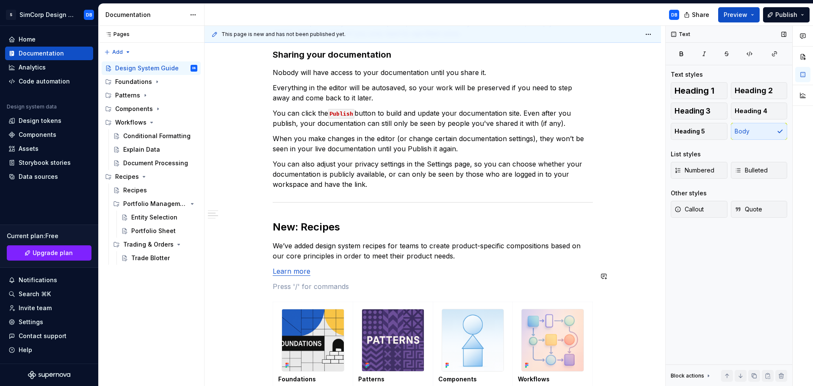
click at [520, 268] on div "In case you're not too sure where to begin, we've provided some templates for y…" at bounding box center [433, 135] width 320 height 779
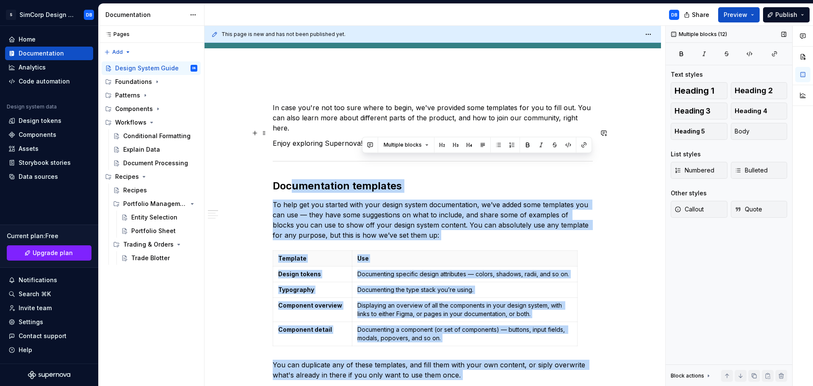
scroll to position [38, 0]
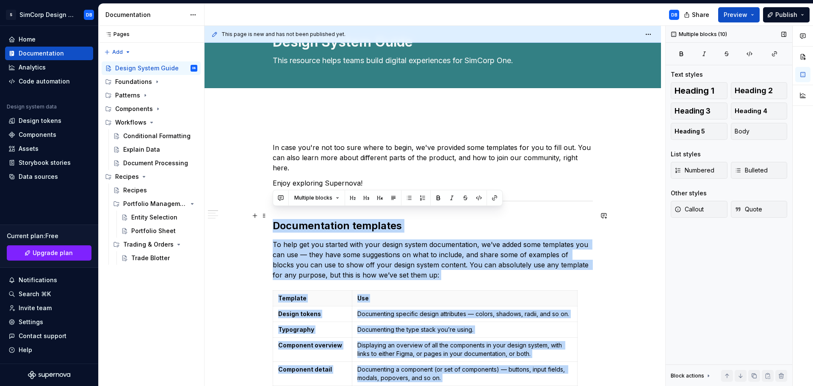
drag, startPoint x: 370, startPoint y: 258, endPoint x: 274, endPoint y: 218, distance: 104.2
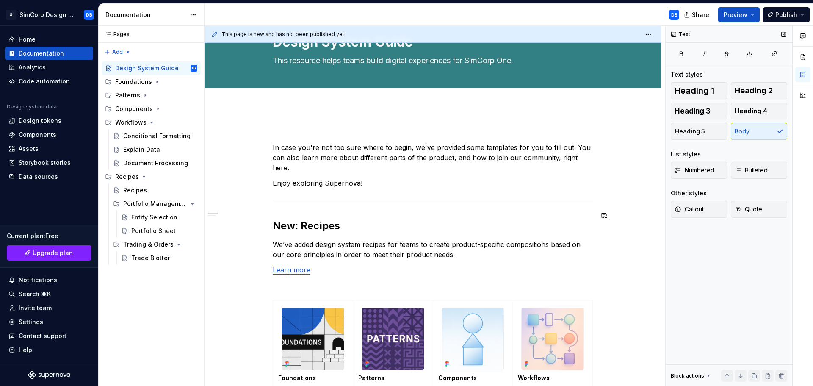
click at [401, 225] on div "In case you're not too sure where to begin, we've provided some templates for y…" at bounding box center [433, 325] width 320 height 396
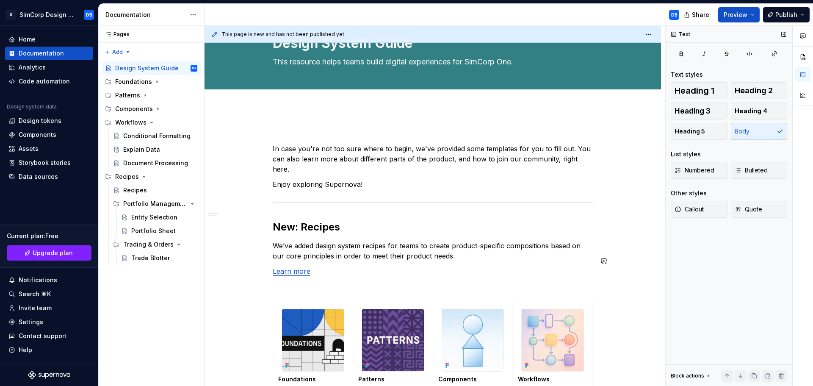
scroll to position [0, 0]
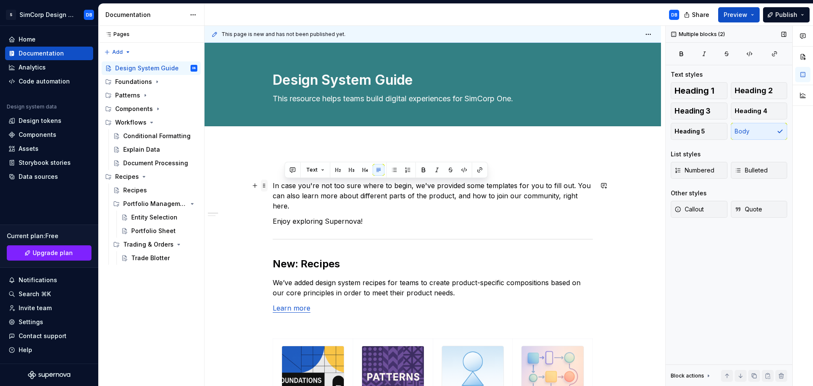
drag, startPoint x: 367, startPoint y: 213, endPoint x: 267, endPoint y: 185, distance: 103.4
click at [273, 185] on div "In case you're not too sure where to begin, we've provided some templates for y…" at bounding box center [433, 368] width 320 height 407
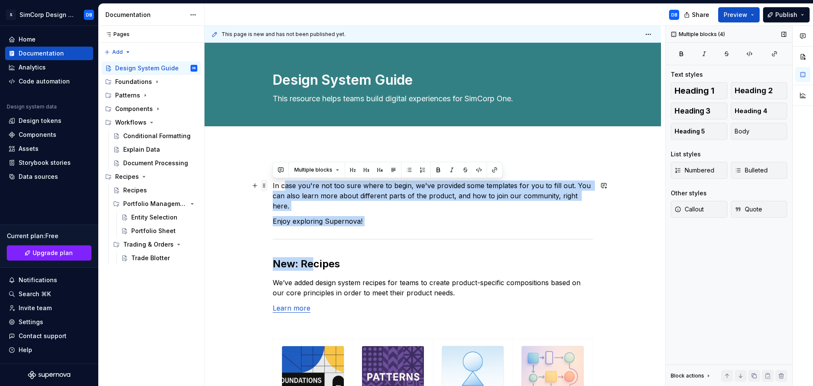
drag, startPoint x: 311, startPoint y: 240, endPoint x: 266, endPoint y: 185, distance: 70.8
click at [273, 185] on div "In case you're not too sure where to begin, we've provided some templates for y…" at bounding box center [433, 368] width 320 height 407
click at [382, 219] on div "In case you're not too sure where to begin, we've provided some templates for y…" at bounding box center [433, 363] width 320 height 396
drag, startPoint x: 384, startPoint y: 215, endPoint x: 260, endPoint y: 181, distance: 128.2
click at [273, 181] on div "In case you're not too sure where to begin, we've provided some templates for y…" at bounding box center [433, 368] width 320 height 407
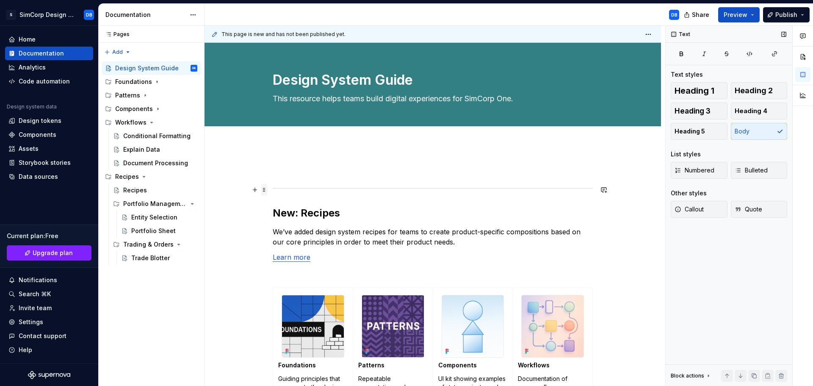
click at [265, 188] on span at bounding box center [264, 190] width 7 height 12
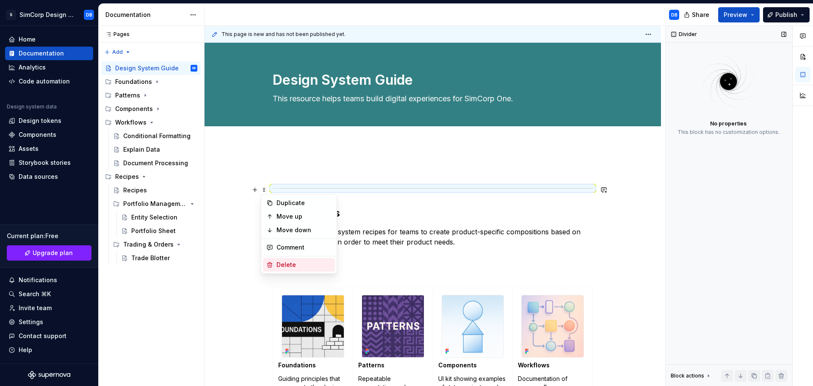
click at [294, 260] on div "Delete" at bounding box center [299, 265] width 72 height 14
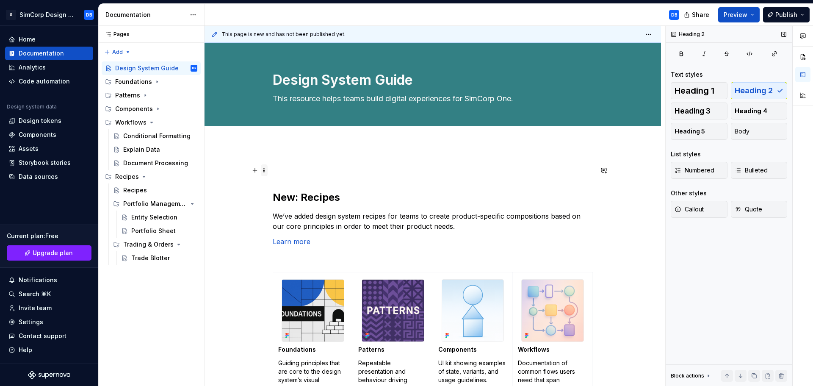
click at [261, 169] on span at bounding box center [264, 170] width 7 height 12
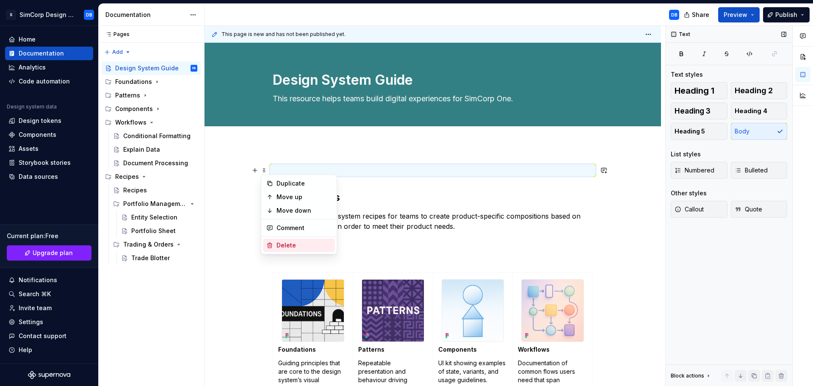
click at [291, 246] on div "Delete" at bounding box center [304, 245] width 55 height 8
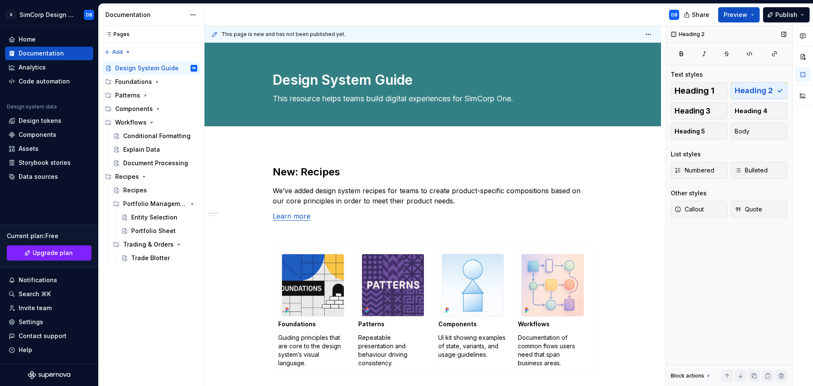
click at [331, 162] on div "New: Recipes We’ve added design system recipes for teams to create product-spec…" at bounding box center [433, 370] width 457 height 451
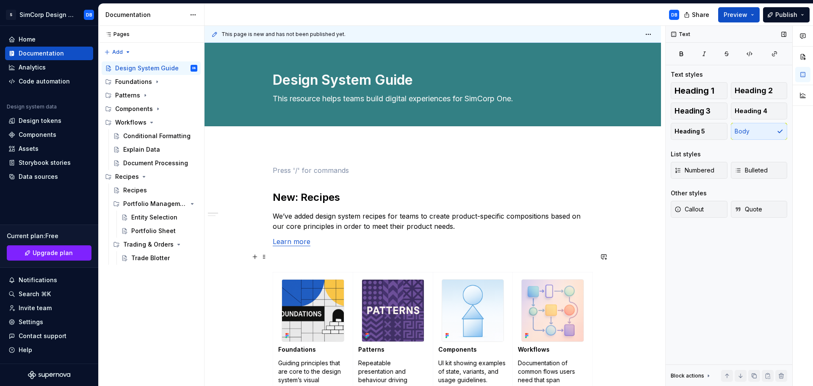
click at [258, 255] on button "button" at bounding box center [255, 257] width 12 height 12
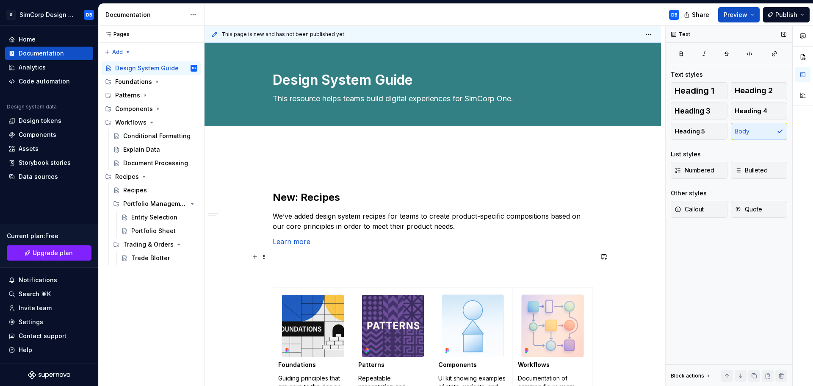
click at [633, 275] on div "New: Recipes We’ve added design system recipes for teams to create product-spec…" at bounding box center [433, 390] width 457 height 491
click at [263, 169] on span at bounding box center [264, 170] width 7 height 12
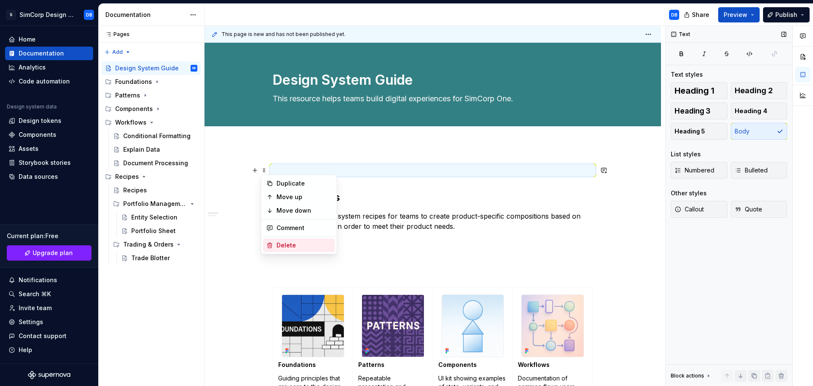
click at [281, 244] on div "Delete" at bounding box center [304, 245] width 55 height 8
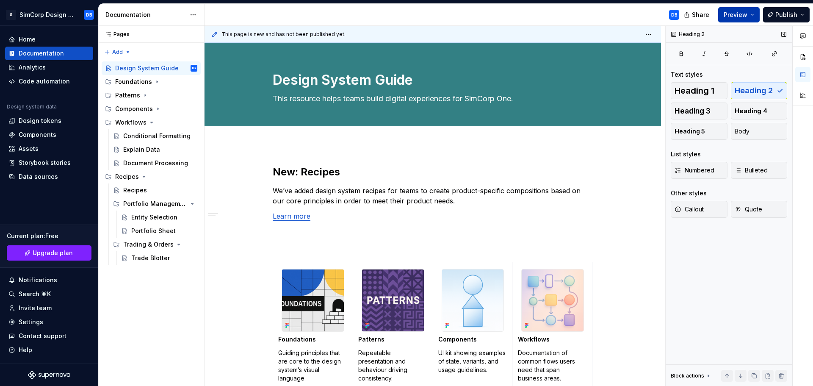
click at [734, 13] on span "Preview" at bounding box center [736, 15] width 24 height 8
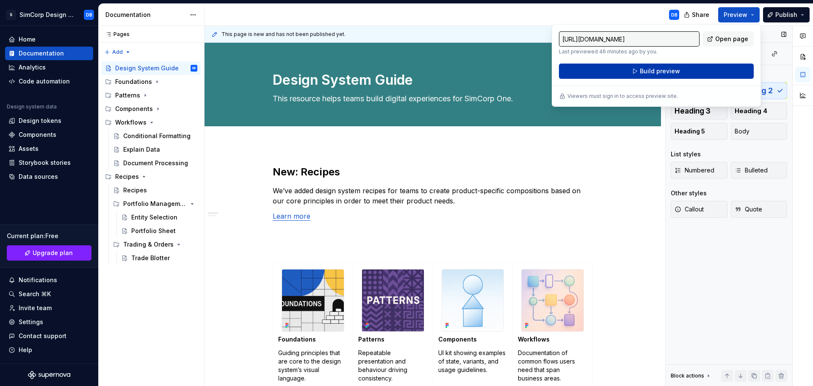
click at [649, 74] on span "Build preview" at bounding box center [660, 71] width 40 height 8
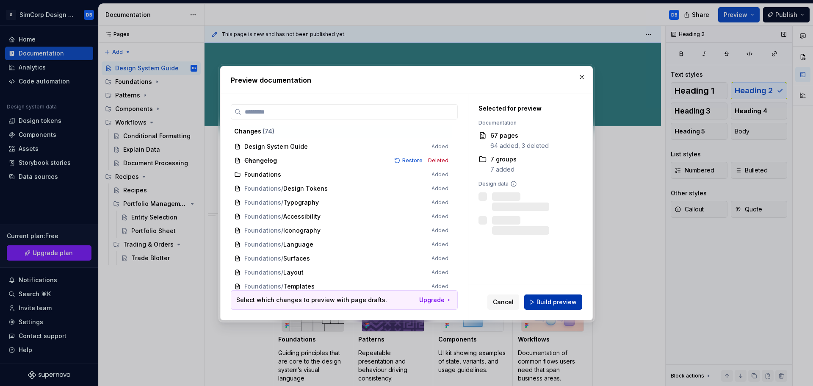
click at [558, 299] on span "Build preview" at bounding box center [557, 302] width 40 height 8
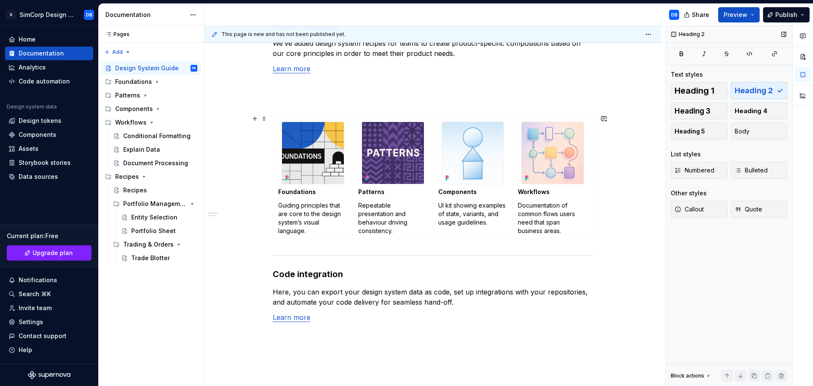
scroll to position [169, 0]
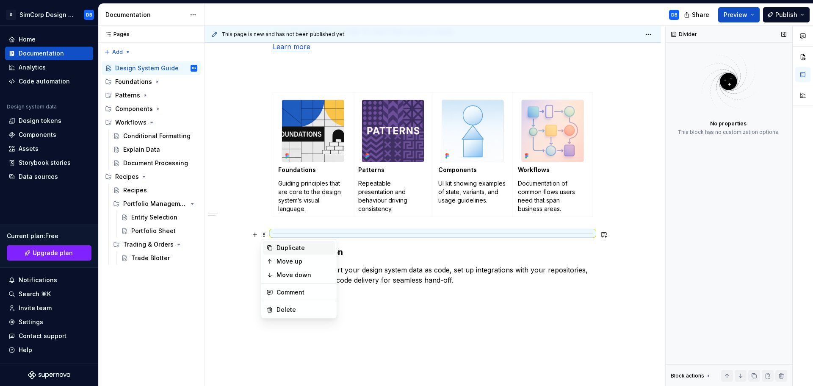
drag, startPoint x: 264, startPoint y: 234, endPoint x: 282, endPoint y: 247, distance: 22.8
click at [282, 247] on div "Duplicate" at bounding box center [304, 248] width 55 height 8
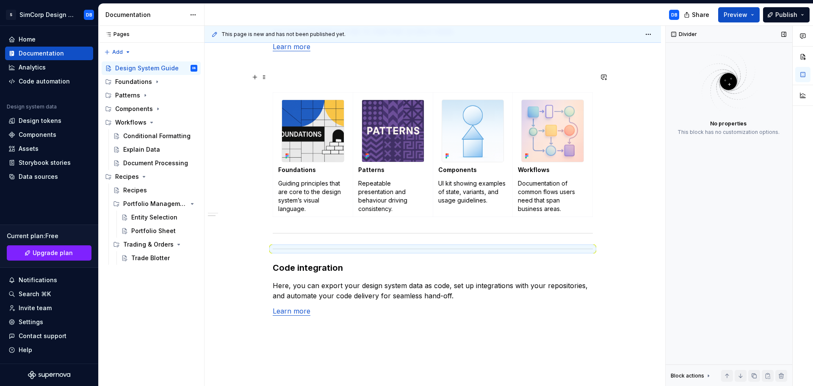
drag, startPoint x: 265, startPoint y: 249, endPoint x: 268, endPoint y: 76, distance: 173.2
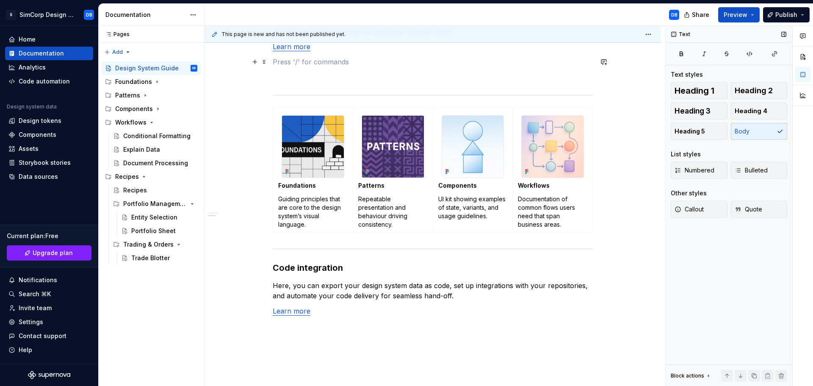
drag, startPoint x: 264, startPoint y: 77, endPoint x: 290, endPoint y: 60, distance: 31.5
click at [290, 60] on p at bounding box center [433, 62] width 320 height 10
click at [263, 78] on span at bounding box center [264, 77] width 7 height 12
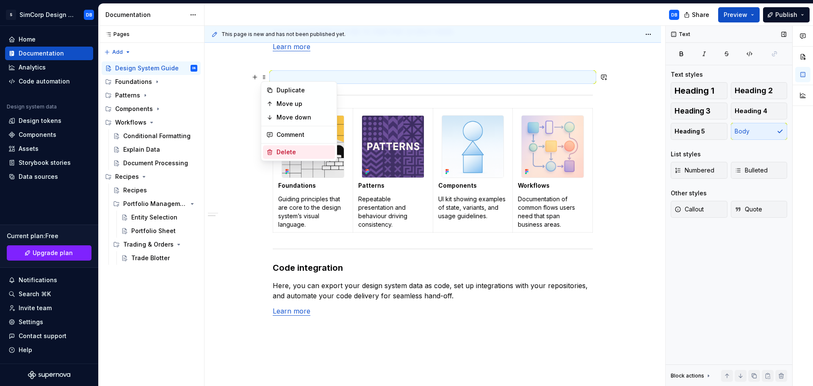
drag, startPoint x: 287, startPoint y: 88, endPoint x: 289, endPoint y: 149, distance: 61.0
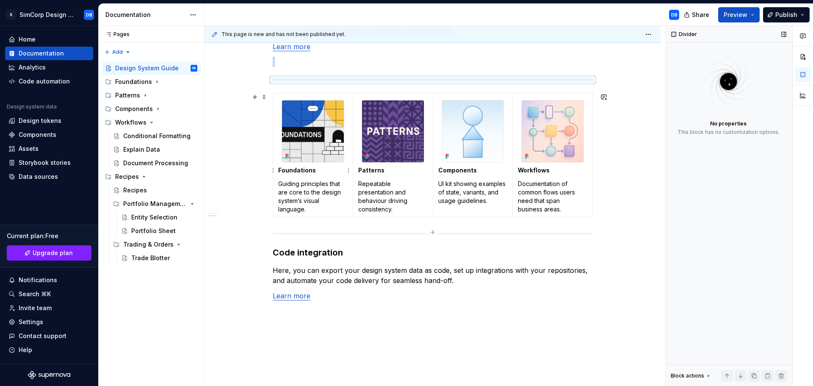
scroll to position [154, 0]
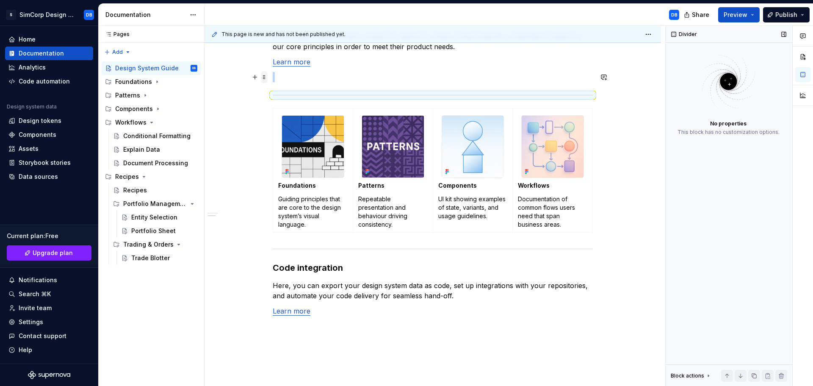
click at [263, 77] on span at bounding box center [264, 77] width 7 height 12
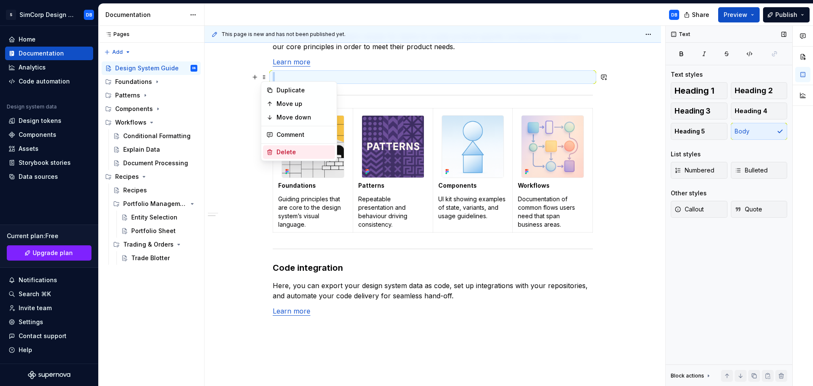
click at [291, 148] on div "Delete" at bounding box center [304, 152] width 55 height 8
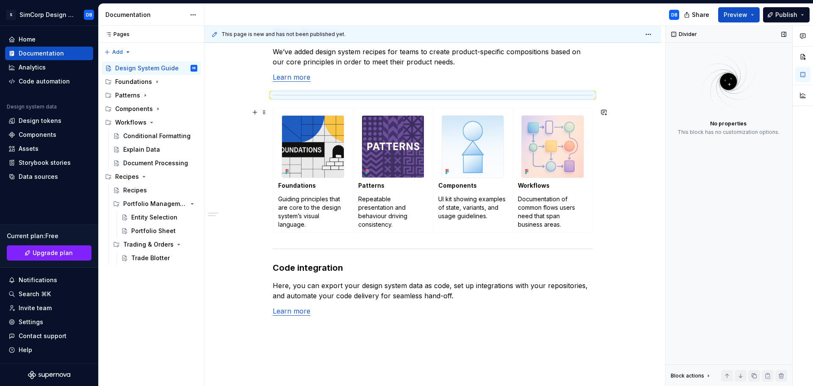
click at [633, 221] on div "New: Recipes We’ve added design system recipes for teams to create product-spec…" at bounding box center [433, 231] width 457 height 451
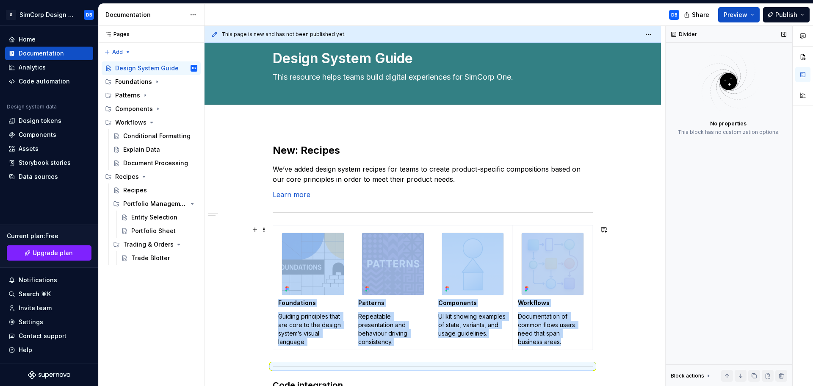
scroll to position [0, 0]
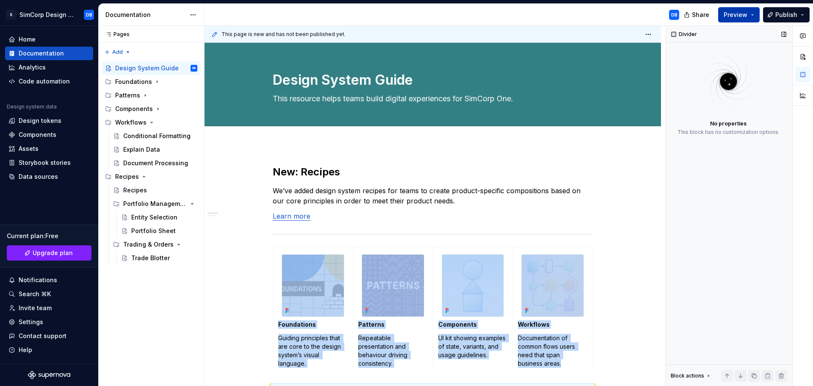
click at [735, 13] on span "Preview" at bounding box center [736, 15] width 24 height 8
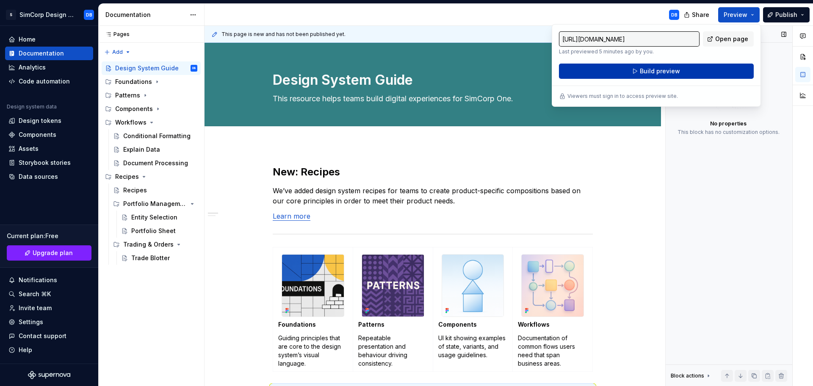
click at [652, 71] on span "Build preview" at bounding box center [660, 71] width 40 height 8
